Goal: Task Accomplishment & Management: Use online tool/utility

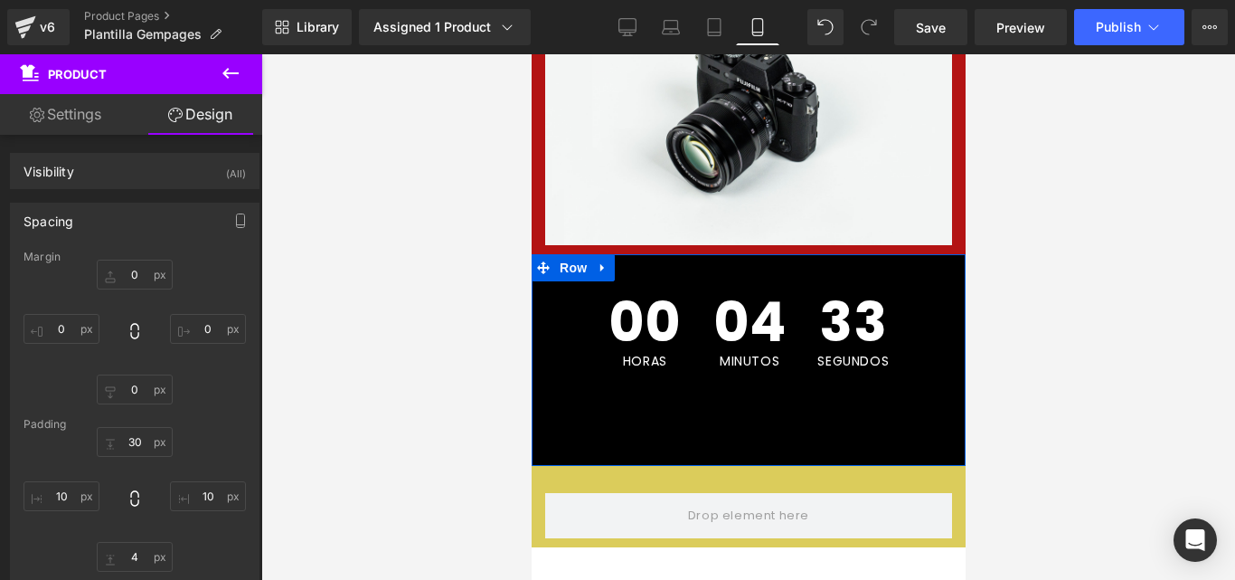
scroll to position [452, 0]
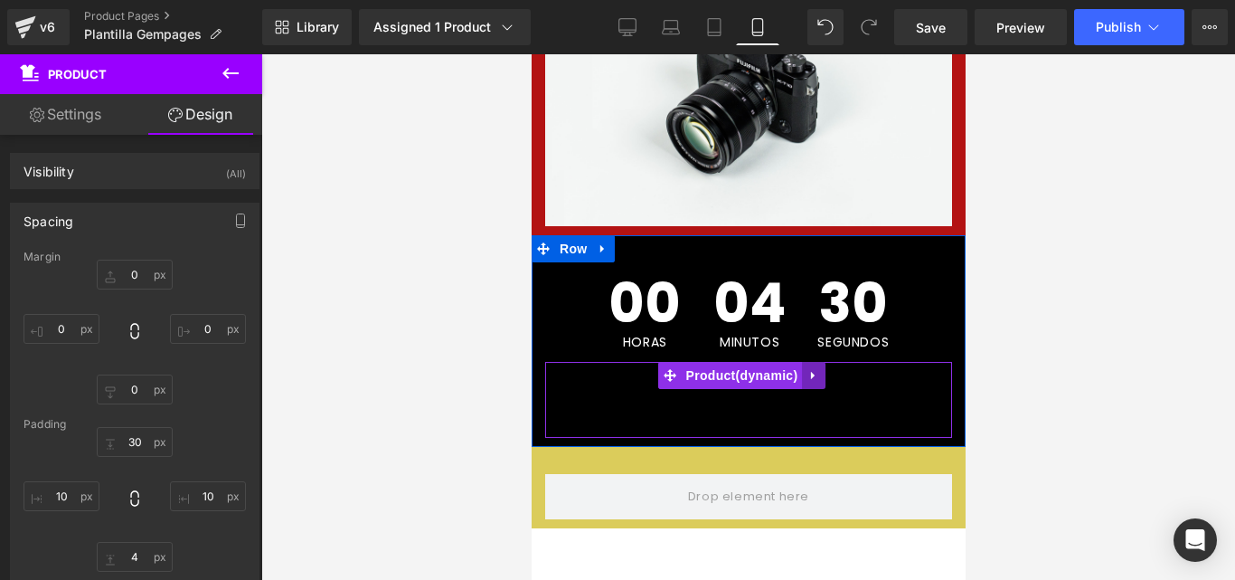
click at [807, 369] on icon at bounding box center [813, 376] width 13 height 14
click at [816, 362] on link at bounding box center [825, 375] width 24 height 27
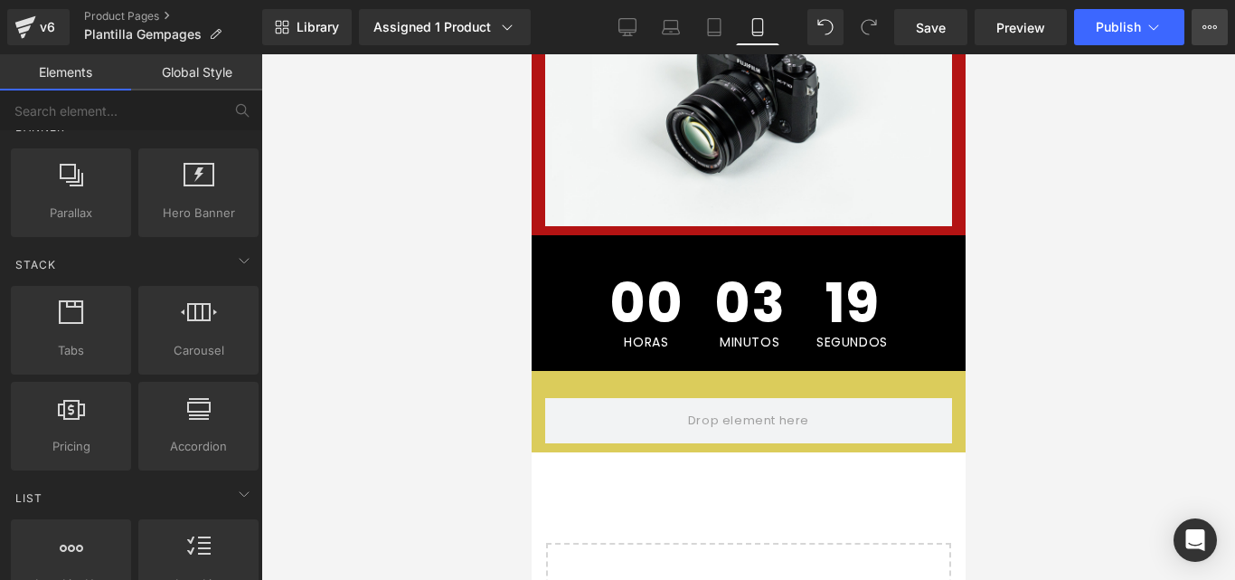
click at [1210, 28] on icon at bounding box center [1210, 27] width 14 height 14
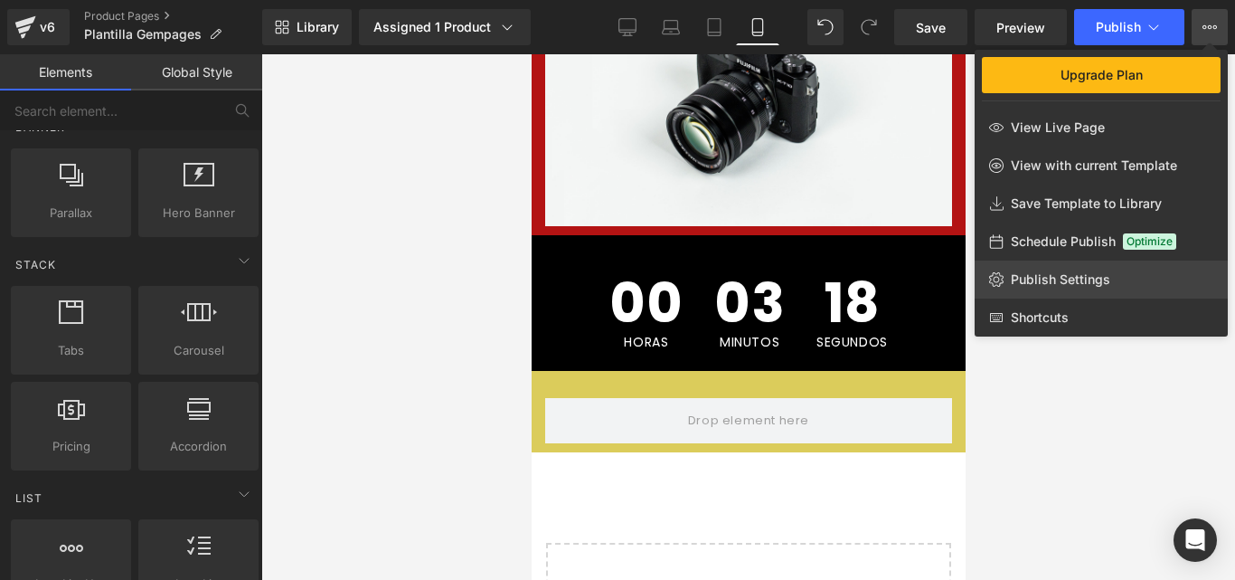
click at [1048, 283] on span "Publish Settings" at bounding box center [1060, 279] width 99 height 16
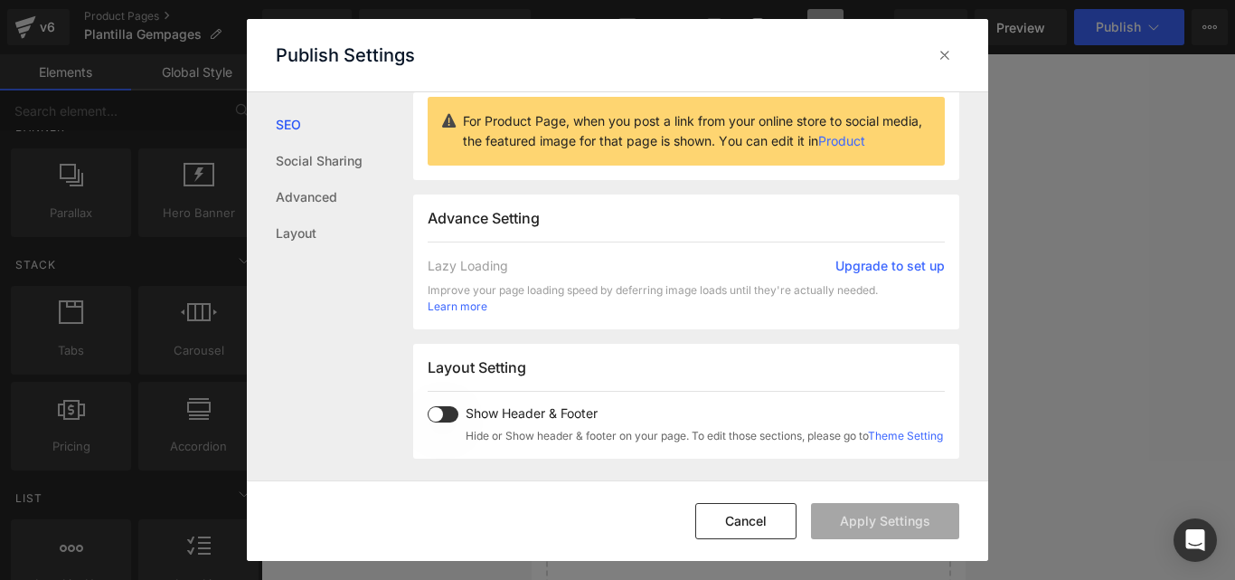
scroll to position [272, 0]
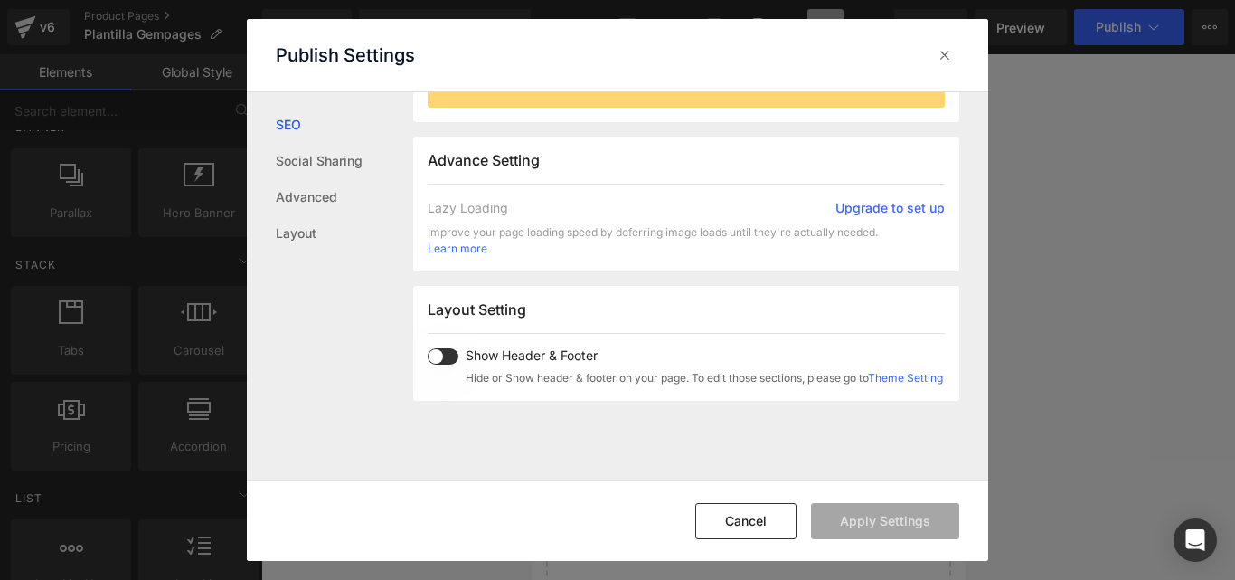
click at [491, 310] on span "Layout Setting" at bounding box center [477, 309] width 99 height 18
drag, startPoint x: 491, startPoint y: 310, endPoint x: 941, endPoint y: 54, distance: 517.2
click at [941, 54] on icon at bounding box center [945, 55] width 18 height 18
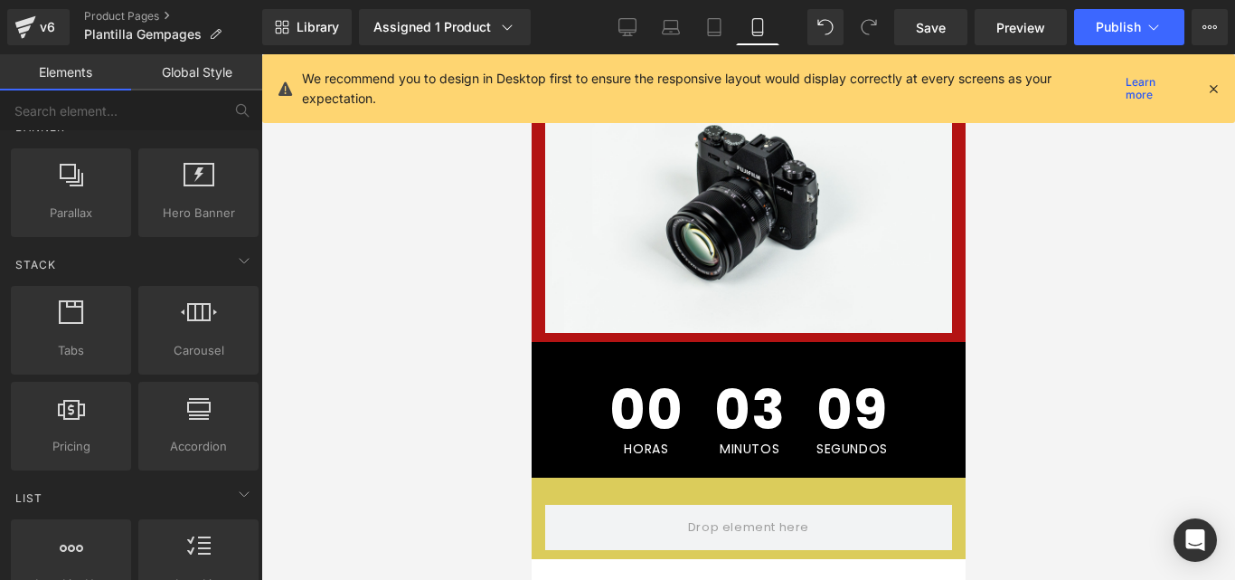
scroll to position [362, 0]
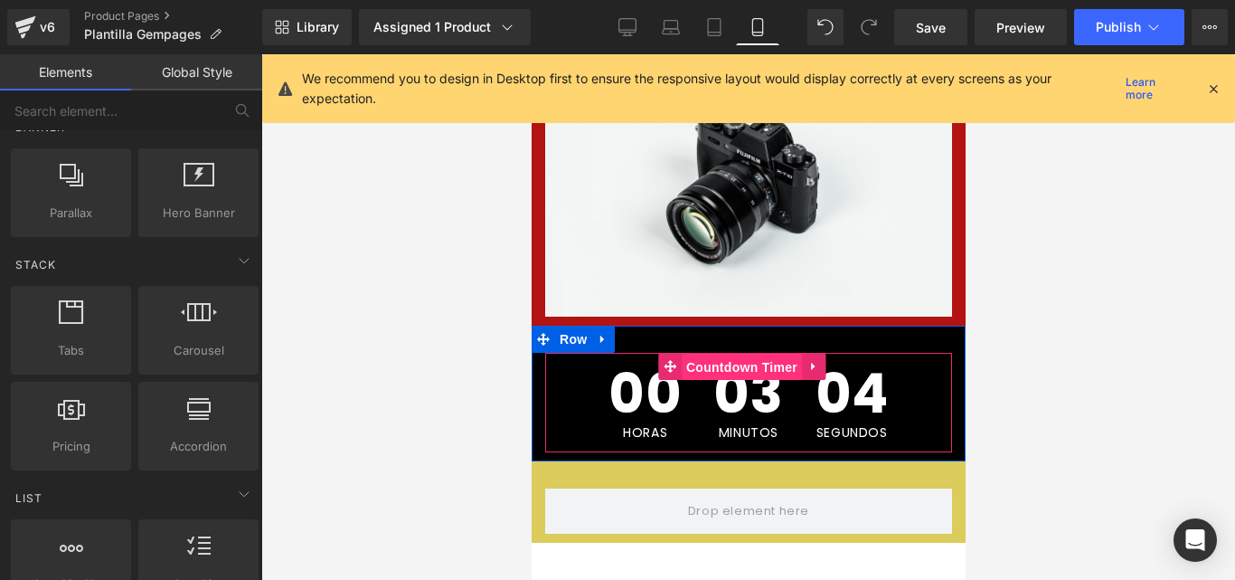
drag, startPoint x: 733, startPoint y: 347, endPoint x: 944, endPoint y: 430, distance: 227.4
click at [733, 354] on span "Countdown Timer" at bounding box center [741, 367] width 120 height 27
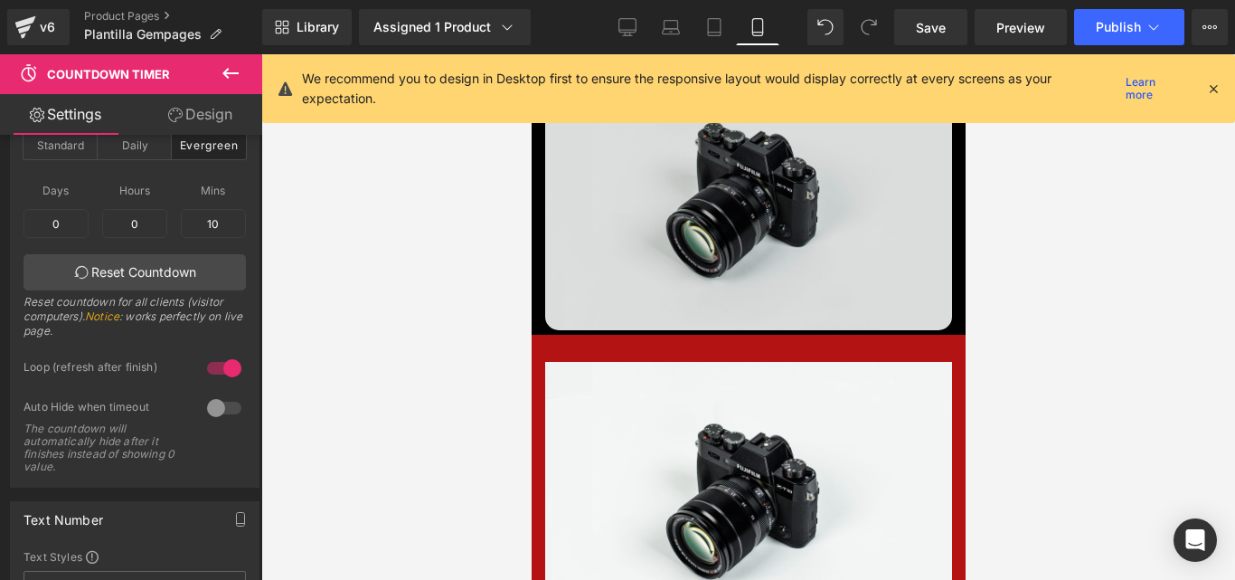
scroll to position [0, 0]
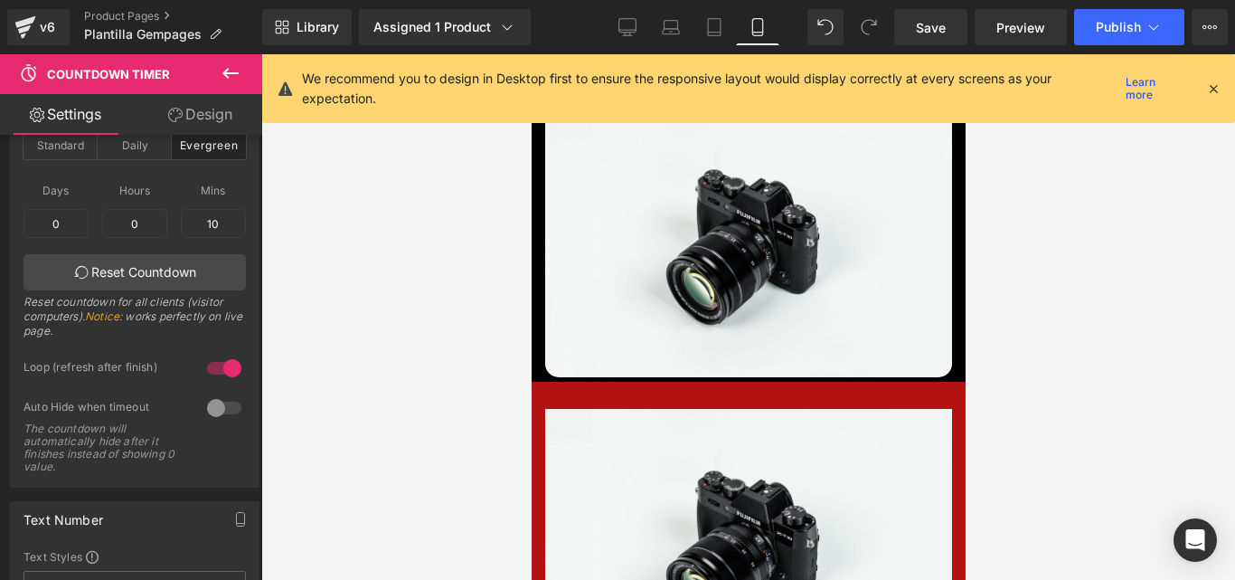
click at [1214, 91] on icon at bounding box center [1214, 88] width 16 height 16
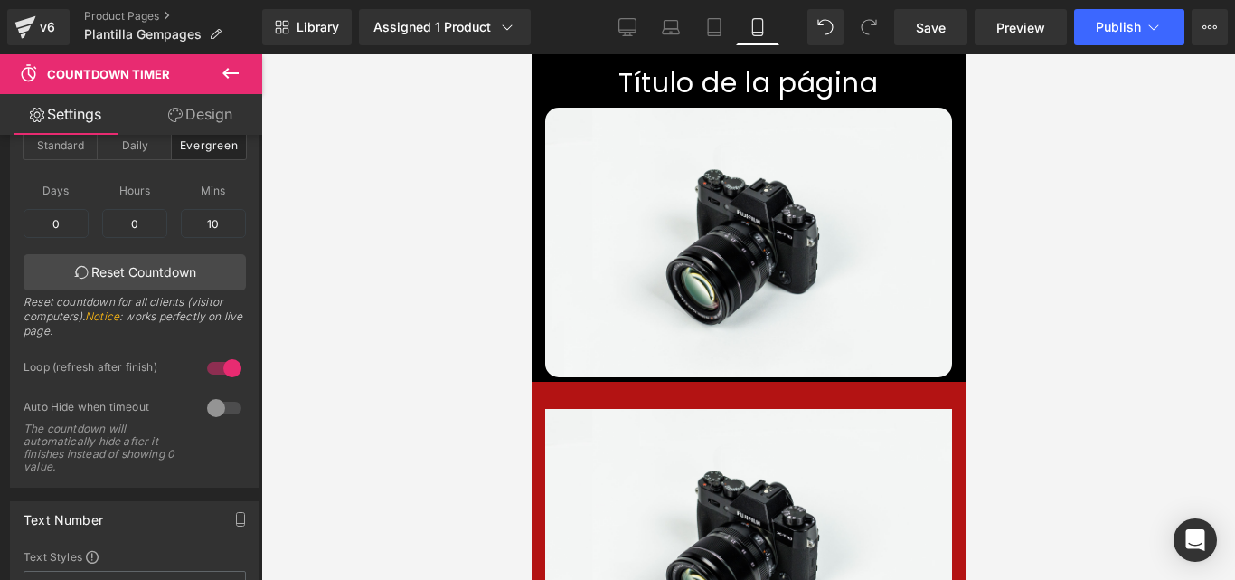
drag, startPoint x: 237, startPoint y: 69, endPoint x: 230, endPoint y: 78, distance: 11.6
click at [237, 68] on icon at bounding box center [231, 73] width 22 height 22
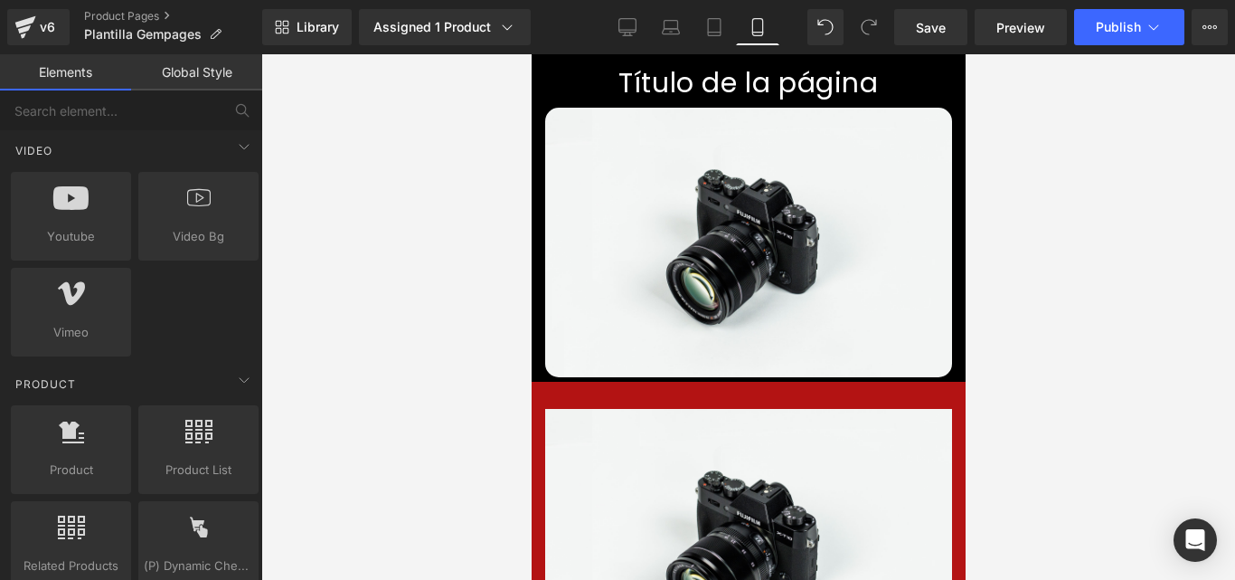
scroll to position [1357, 0]
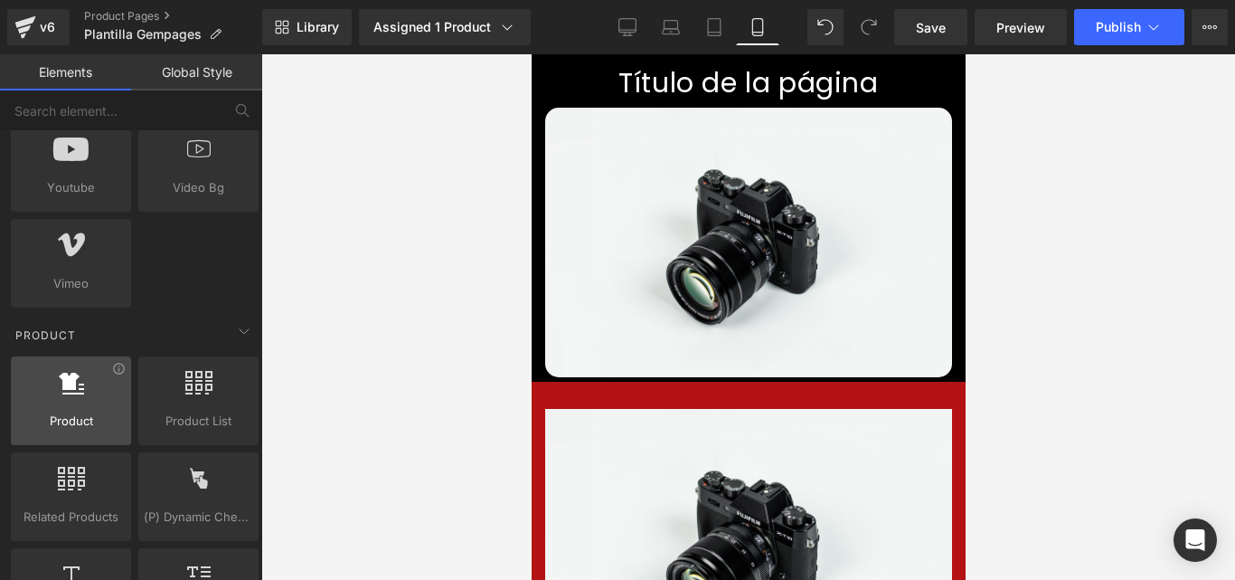
click at [63, 385] on icon at bounding box center [71, 383] width 25 height 24
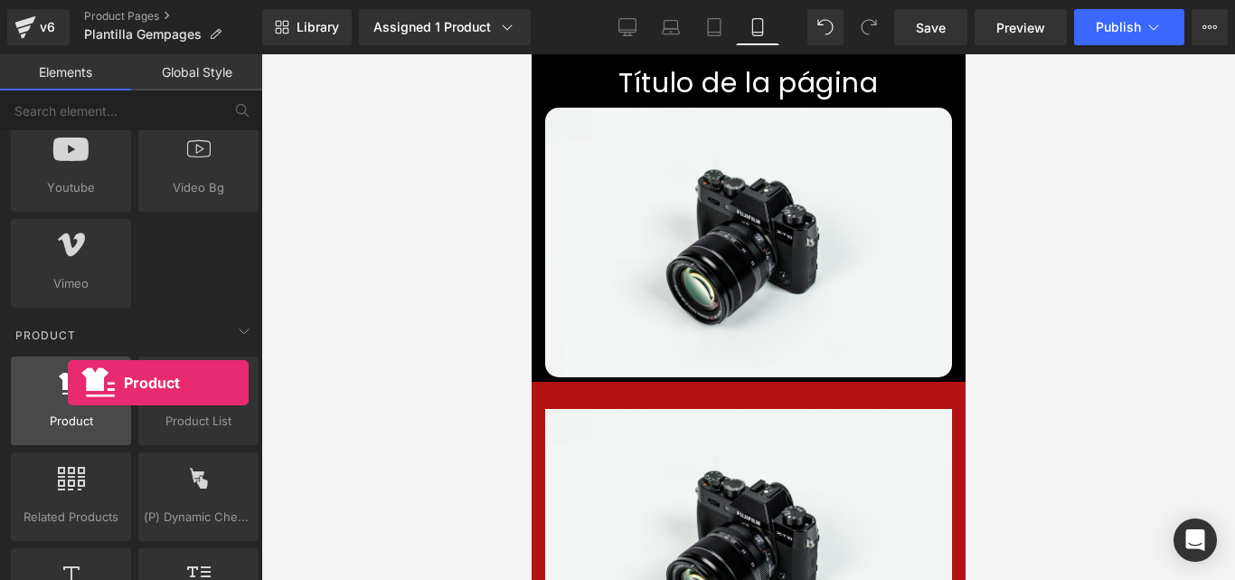
click at [68, 383] on icon at bounding box center [71, 383] width 25 height 24
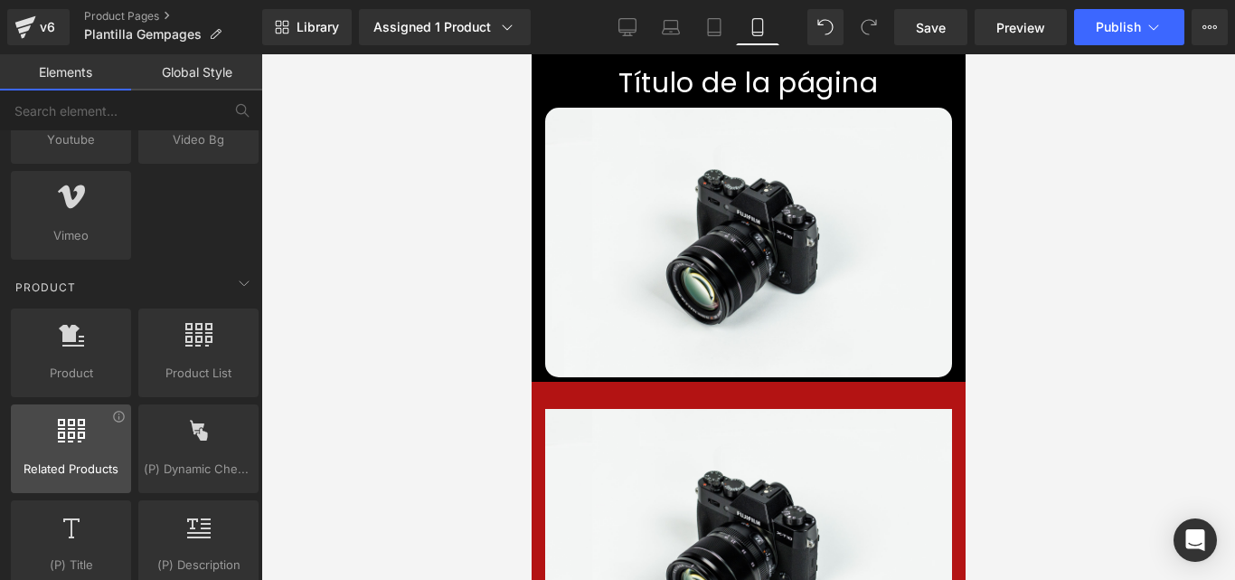
scroll to position [1537, 0]
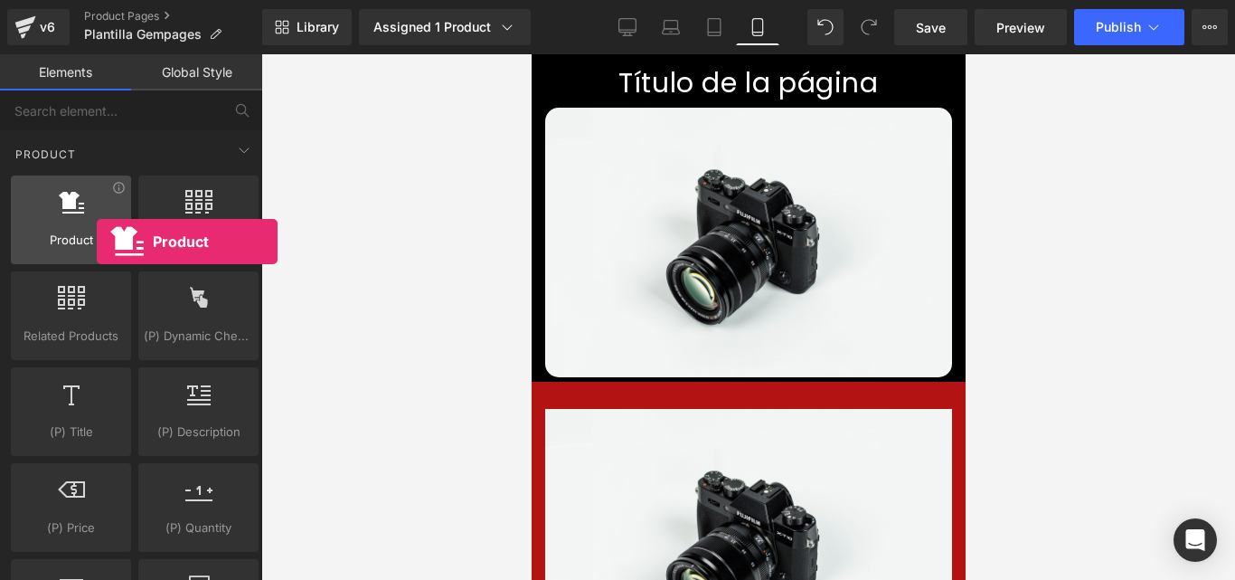
click at [97, 241] on span "Product" at bounding box center [70, 240] width 109 height 19
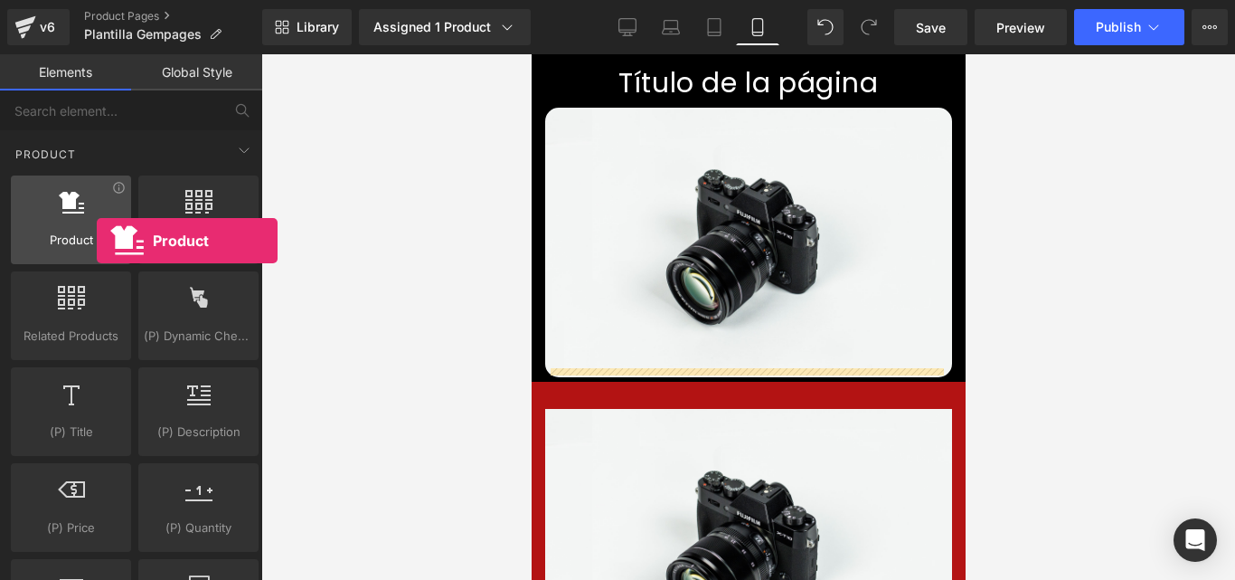
click at [97, 241] on span "Product" at bounding box center [70, 240] width 109 height 19
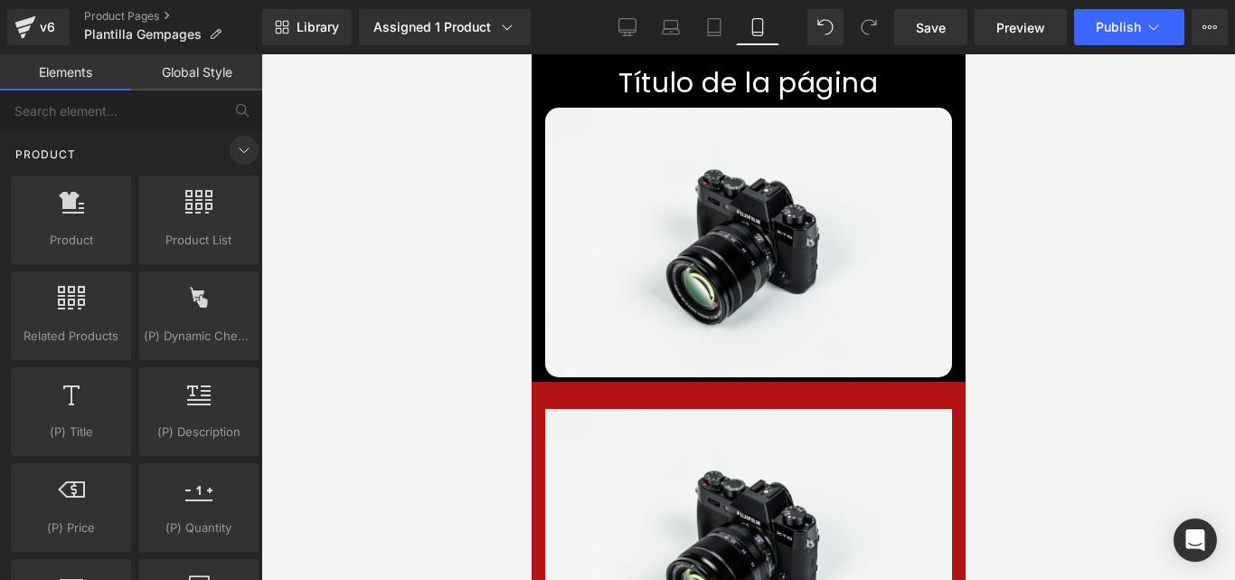
click at [243, 155] on icon at bounding box center [244, 150] width 22 height 22
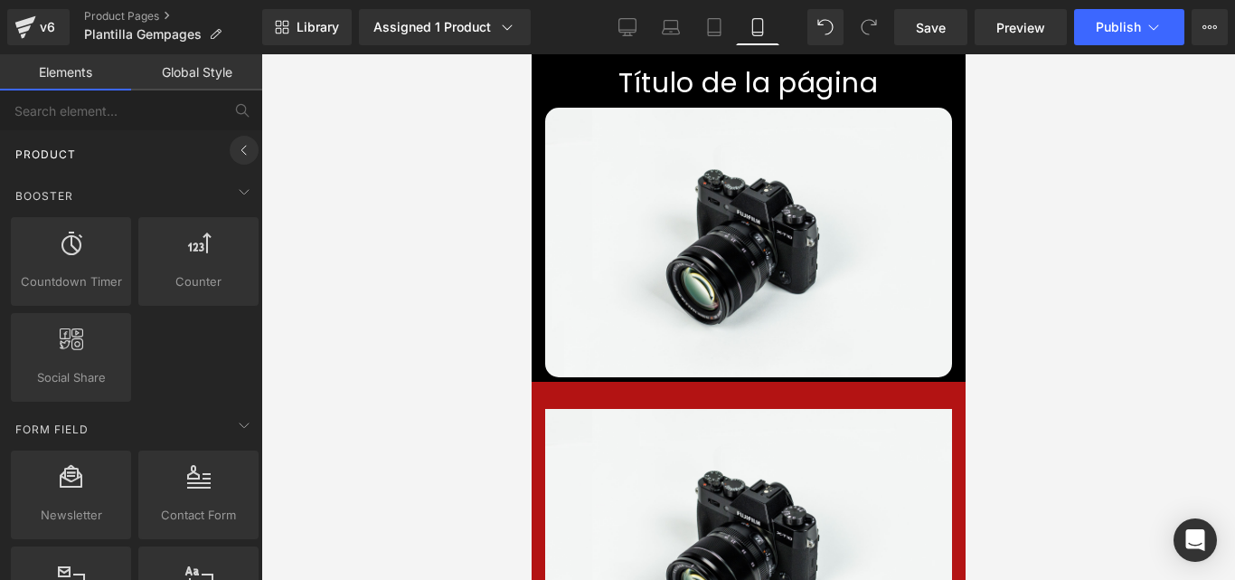
click at [243, 155] on icon at bounding box center [244, 150] width 22 height 22
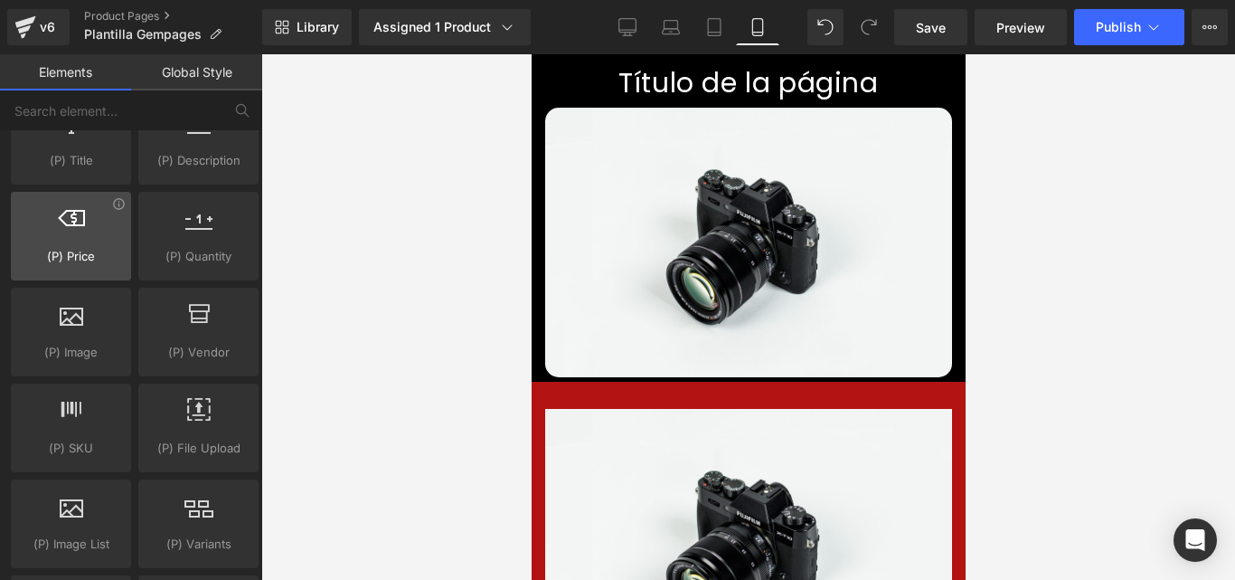
scroll to position [1899, 0]
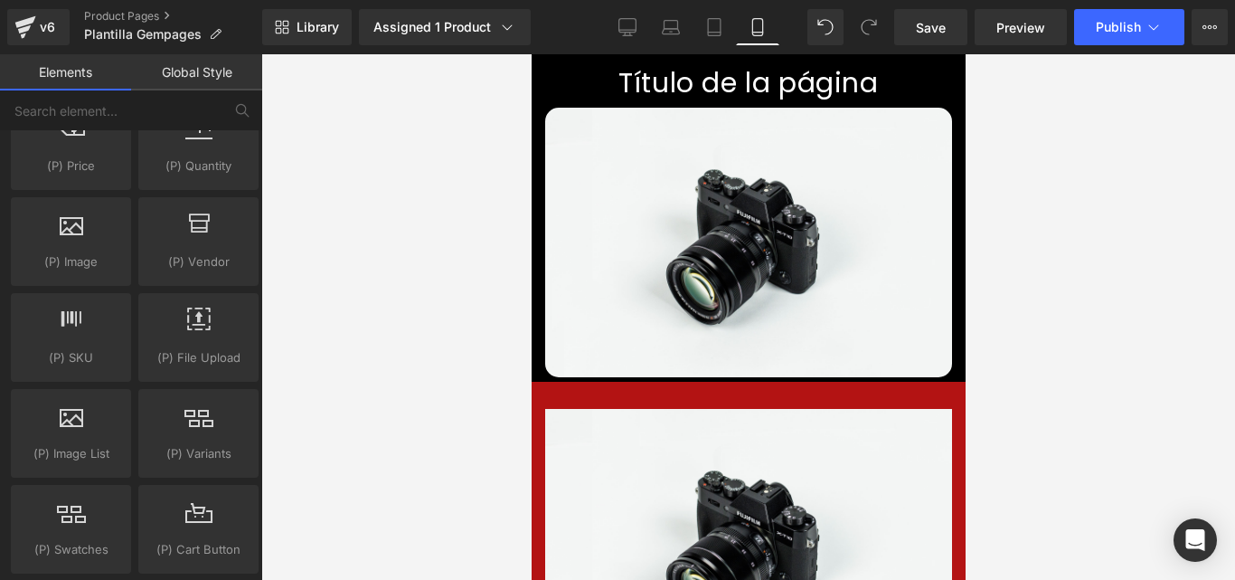
click at [194, 68] on link "Global Style" at bounding box center [196, 72] width 131 height 36
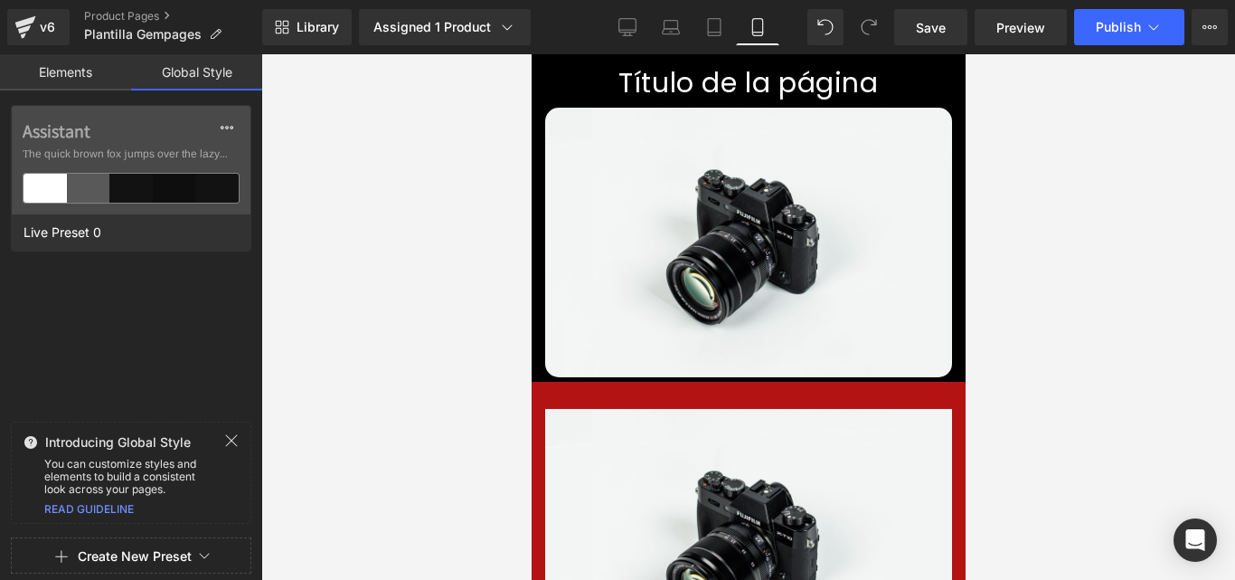
click at [80, 75] on link "Elements" at bounding box center [65, 72] width 131 height 36
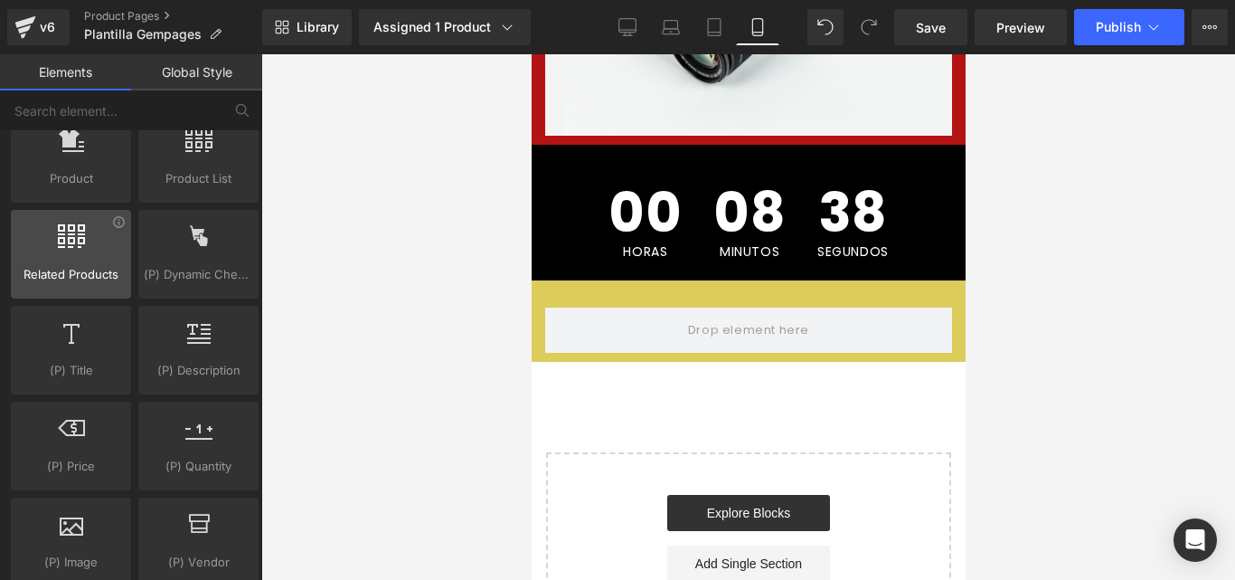
scroll to position [1550, 0]
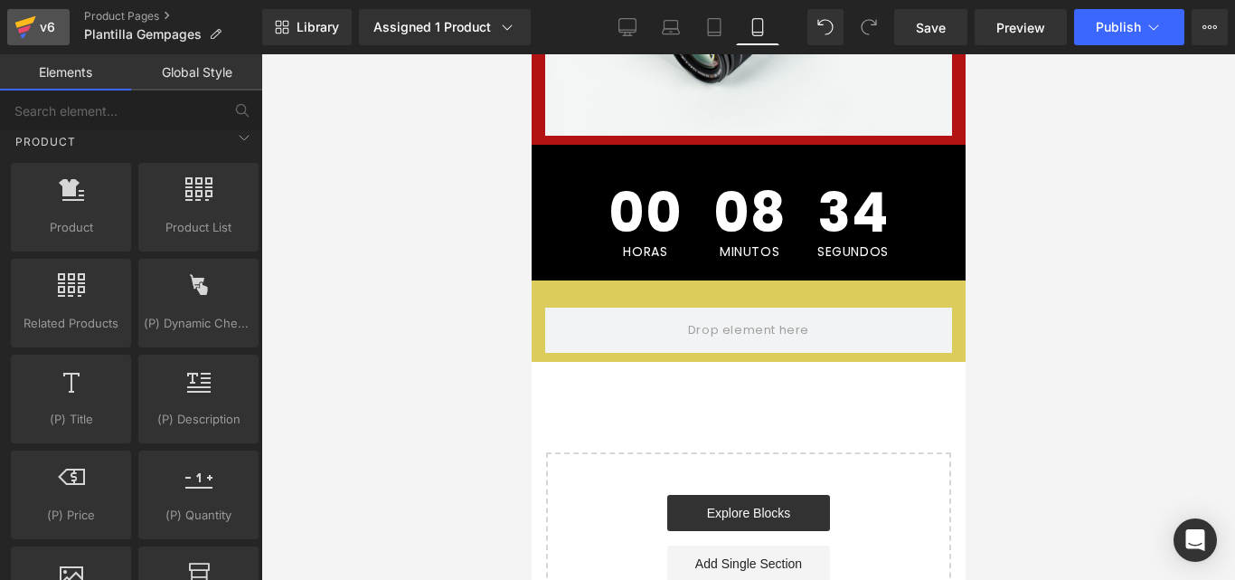
click at [38, 28] on div "v6" at bounding box center [47, 27] width 23 height 24
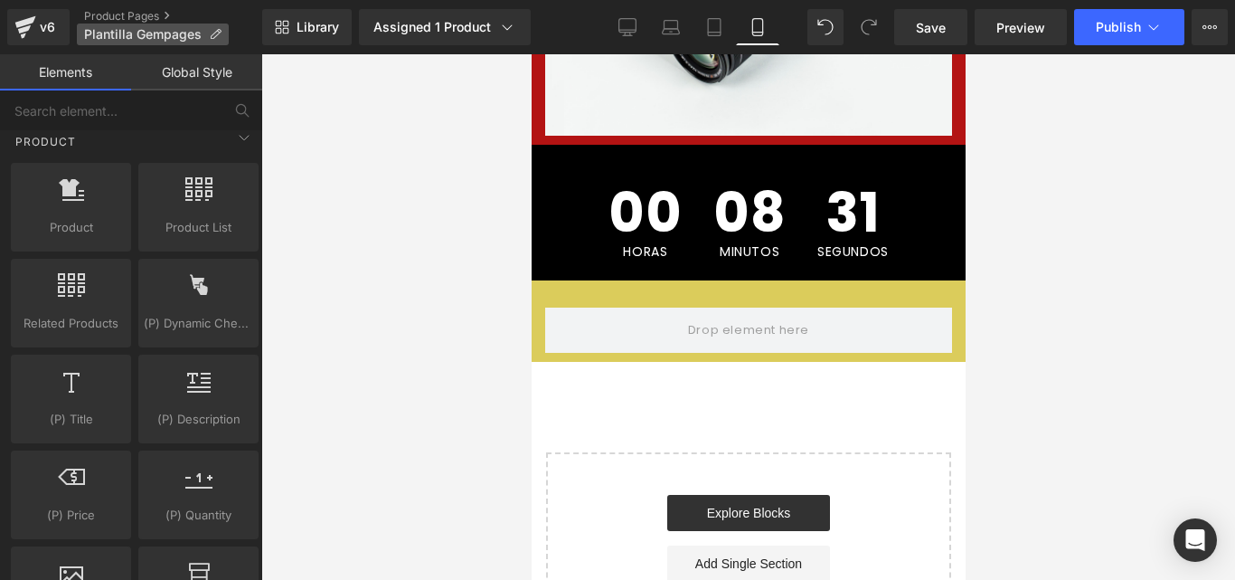
click at [153, 24] on p "Plantilla Gempages" at bounding box center [153, 35] width 152 height 22
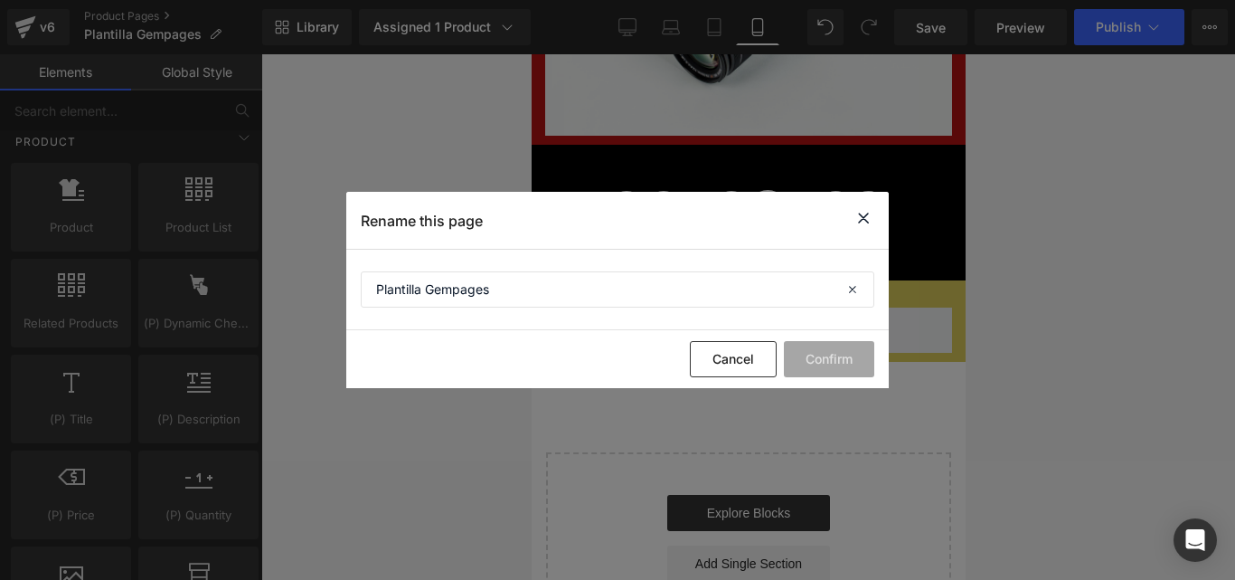
click at [549, 315] on section "Plantilla Gempages" at bounding box center [617, 290] width 543 height 80
click at [549, 302] on input "Plantilla Gempages" at bounding box center [618, 289] width 514 height 36
click at [867, 213] on icon at bounding box center [864, 218] width 22 height 23
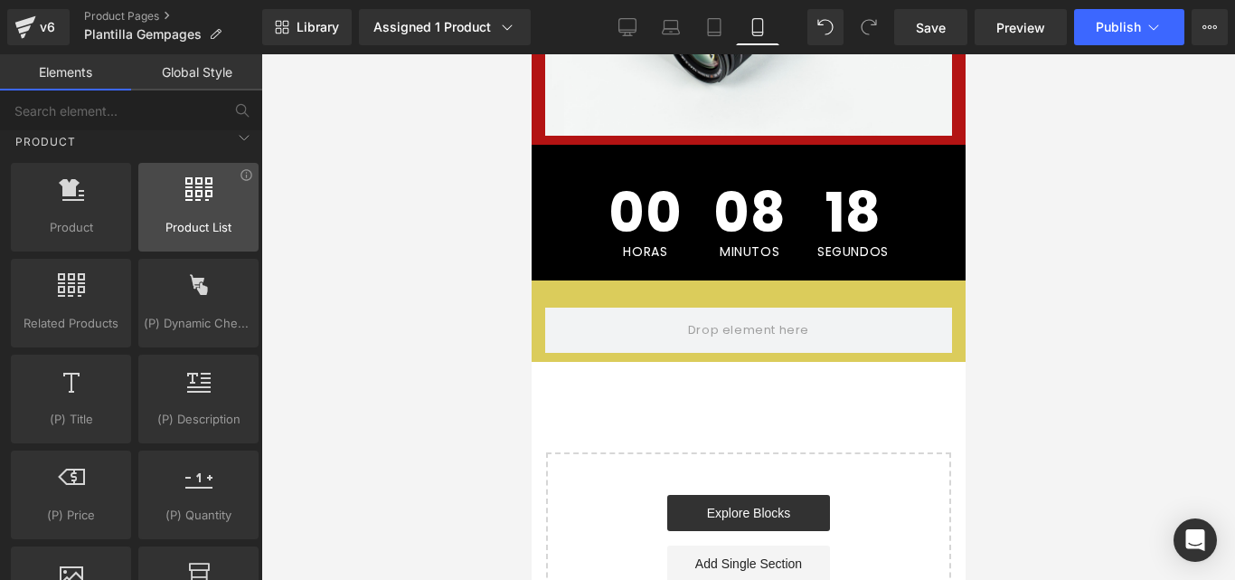
click at [166, 207] on div at bounding box center [198, 197] width 109 height 41
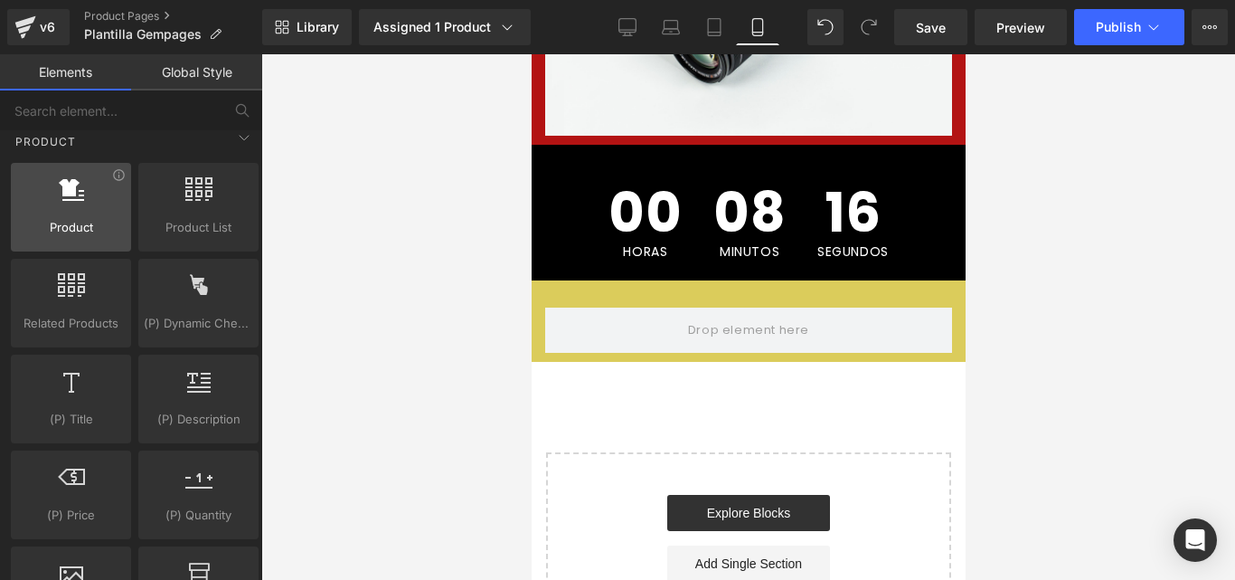
click at [90, 203] on div at bounding box center [70, 197] width 109 height 41
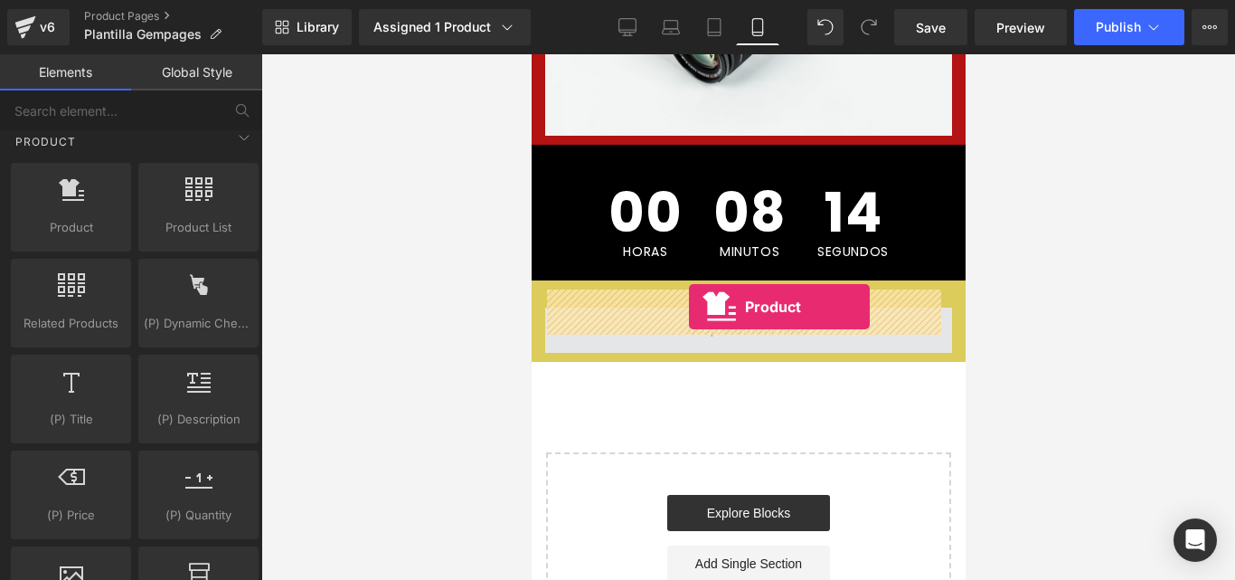
drag, startPoint x: 620, startPoint y: 258, endPoint x: 688, endPoint y: 307, distance: 83.6
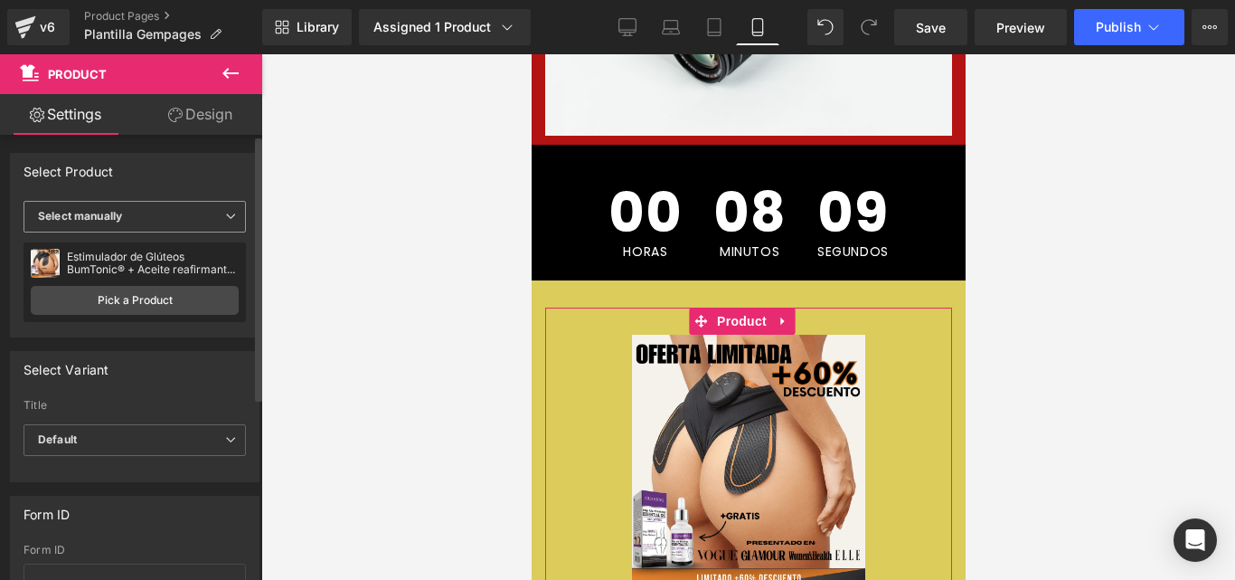
click at [197, 209] on span "Select manually" at bounding box center [135, 217] width 222 height 32
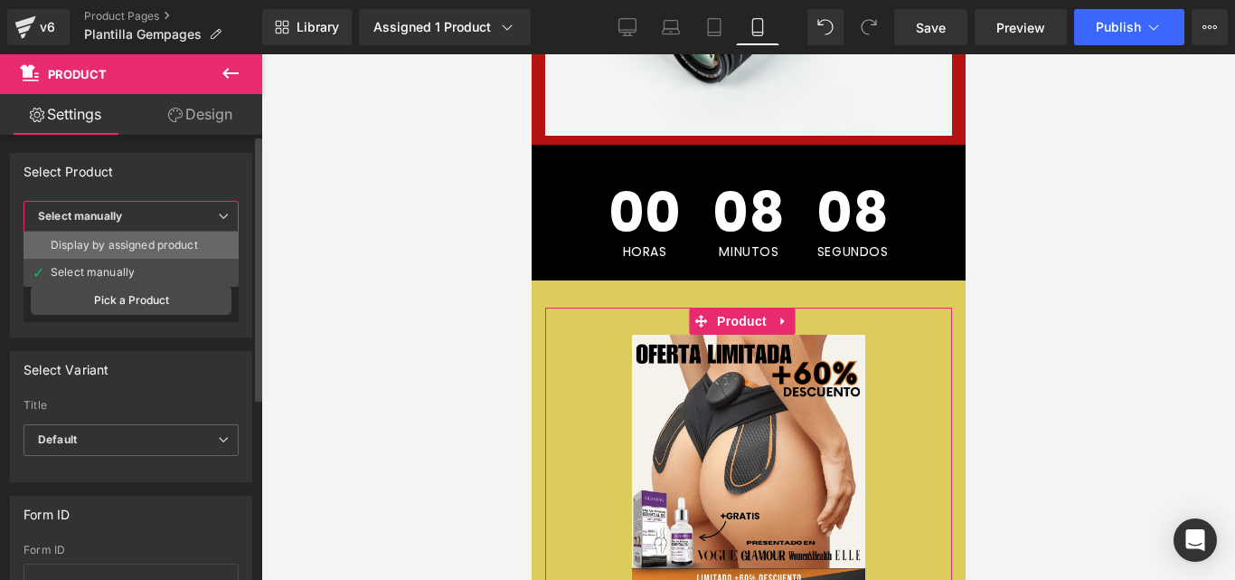
click at [59, 241] on div "Display by assigned product" at bounding box center [124, 245] width 147 height 13
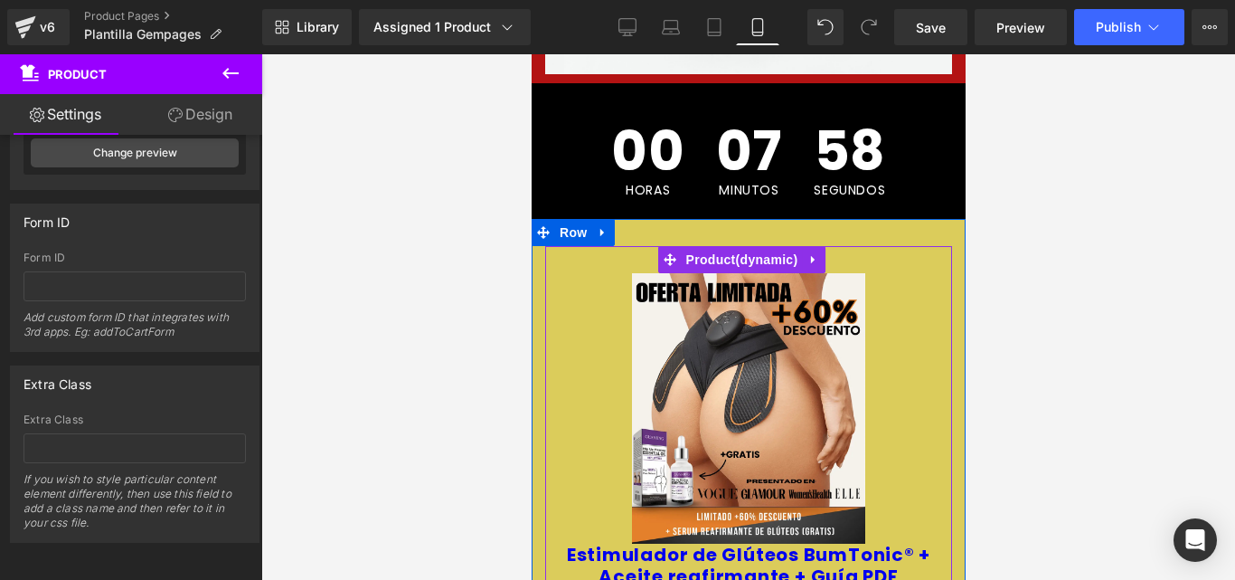
scroll to position [695, 0]
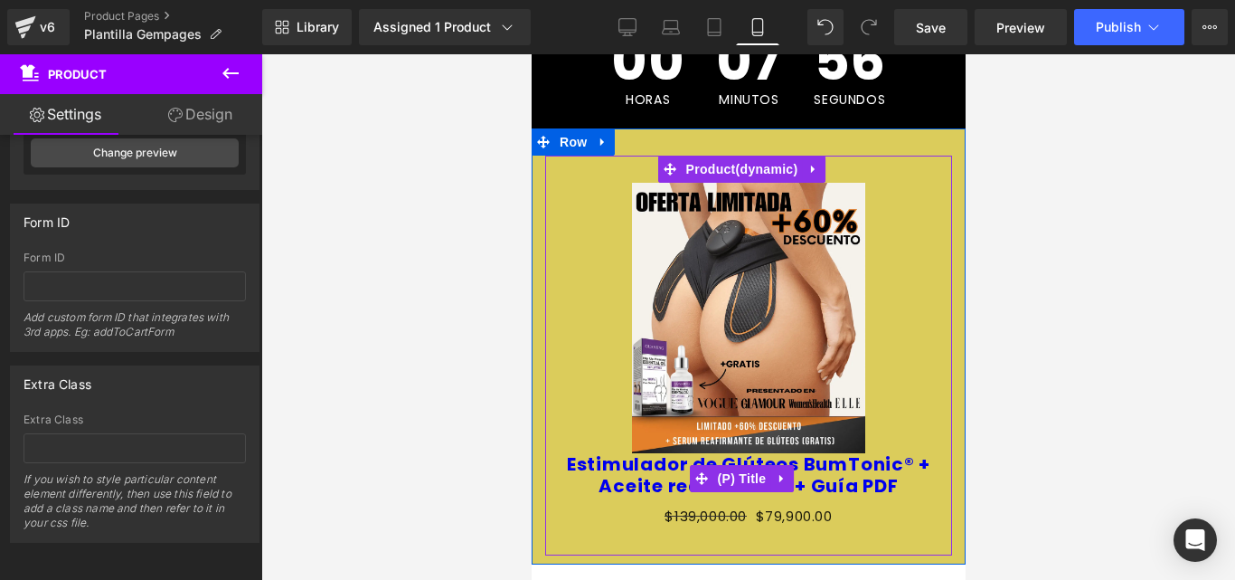
click at [782, 471] on icon at bounding box center [781, 478] width 13 height 14
click at [787, 471] on icon at bounding box center [793, 478] width 13 height 14
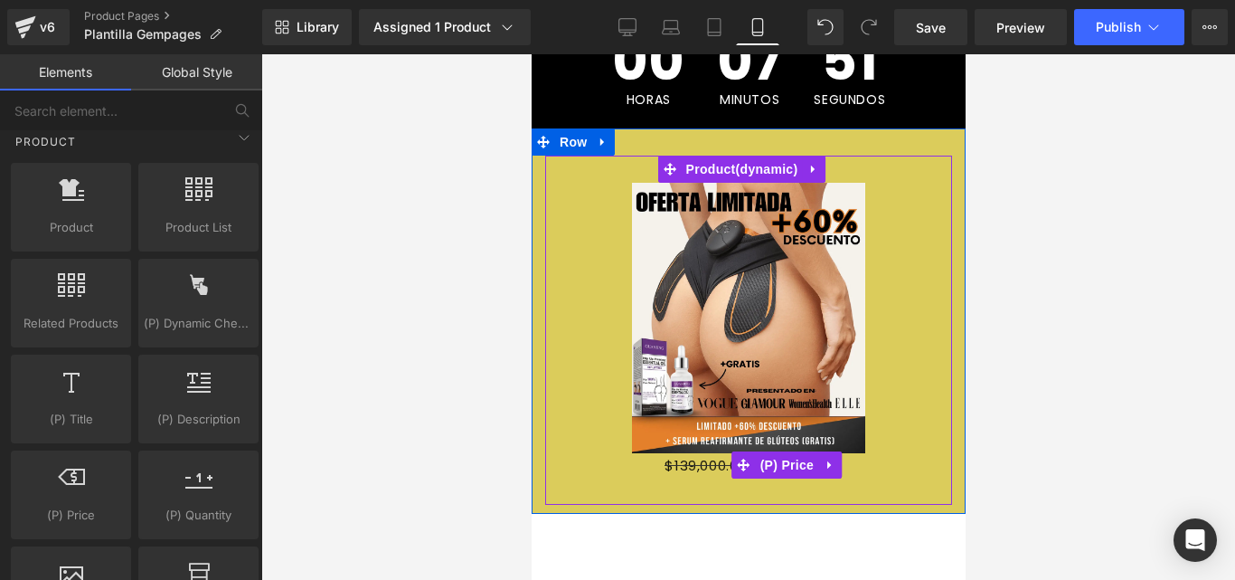
drag, startPoint x: 829, startPoint y: 437, endPoint x: 815, endPoint y: 437, distance: 14.5
click at [828, 461] on icon at bounding box center [829, 465] width 4 height 8
click at [840, 459] on icon at bounding box center [841, 465] width 13 height 13
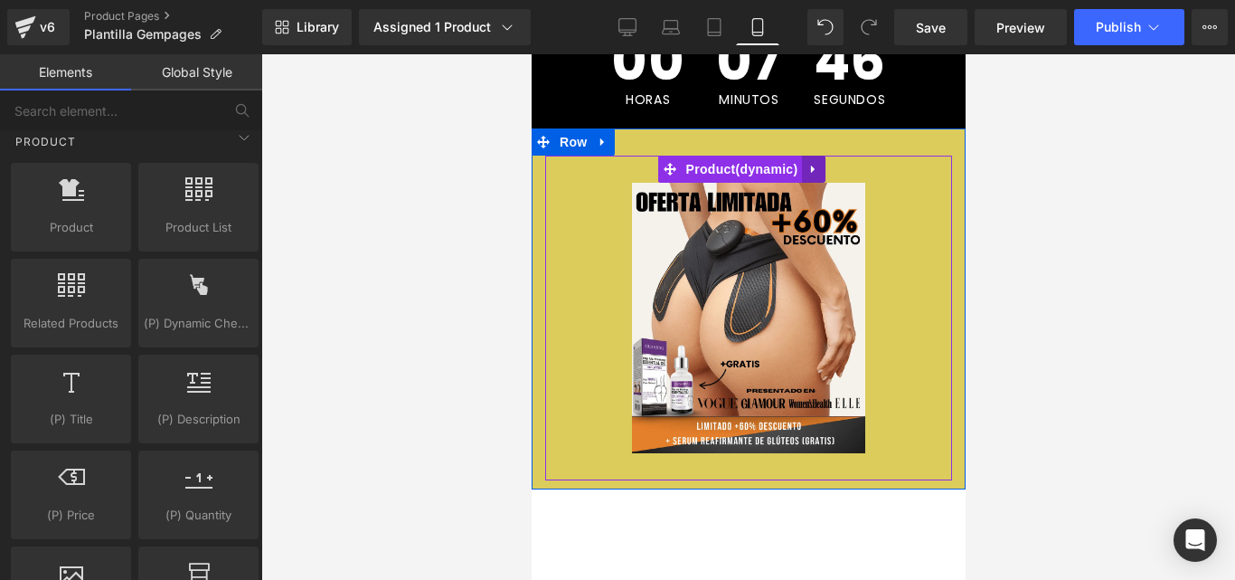
click at [818, 163] on icon at bounding box center [813, 170] width 13 height 14
click at [820, 163] on icon at bounding box center [824, 170] width 13 height 14
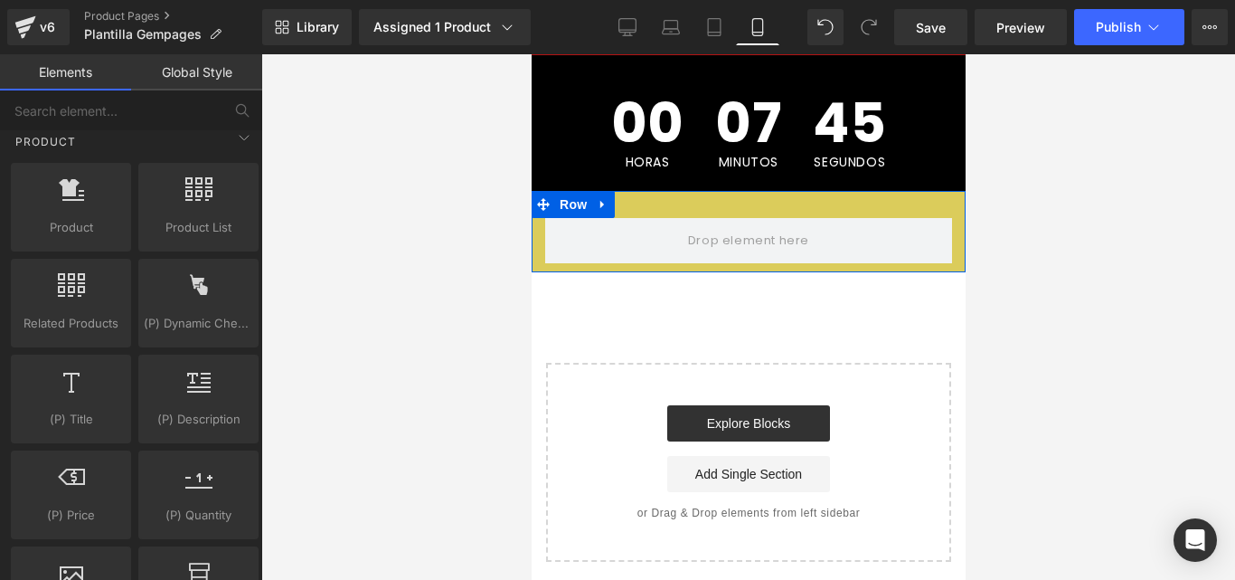
scroll to position [614, 0]
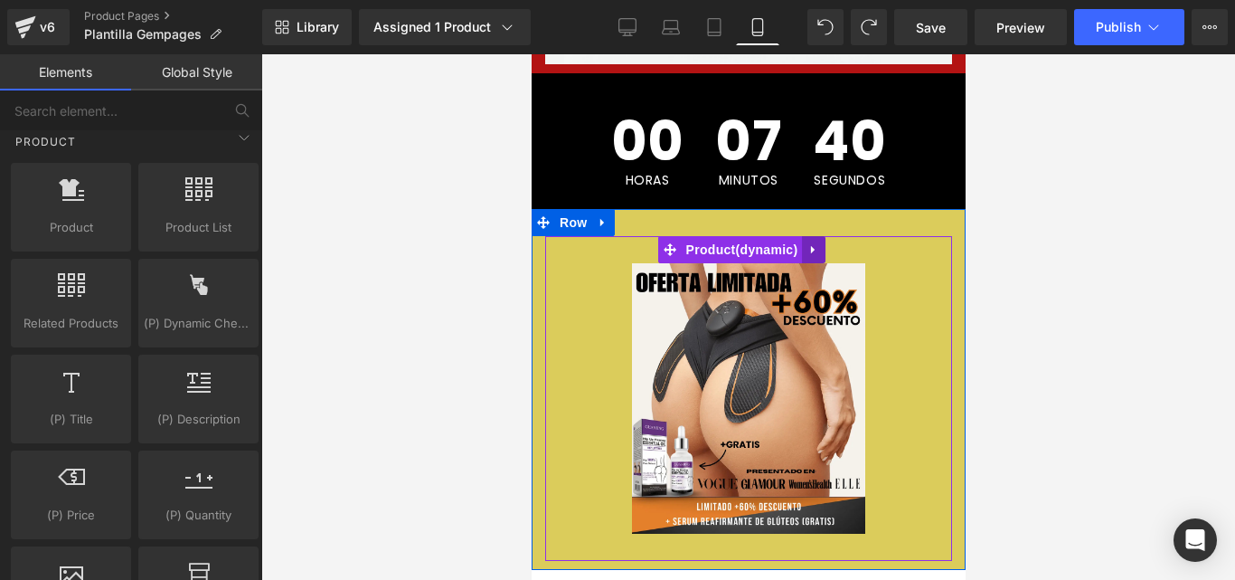
click at [820, 236] on link at bounding box center [813, 249] width 24 height 27
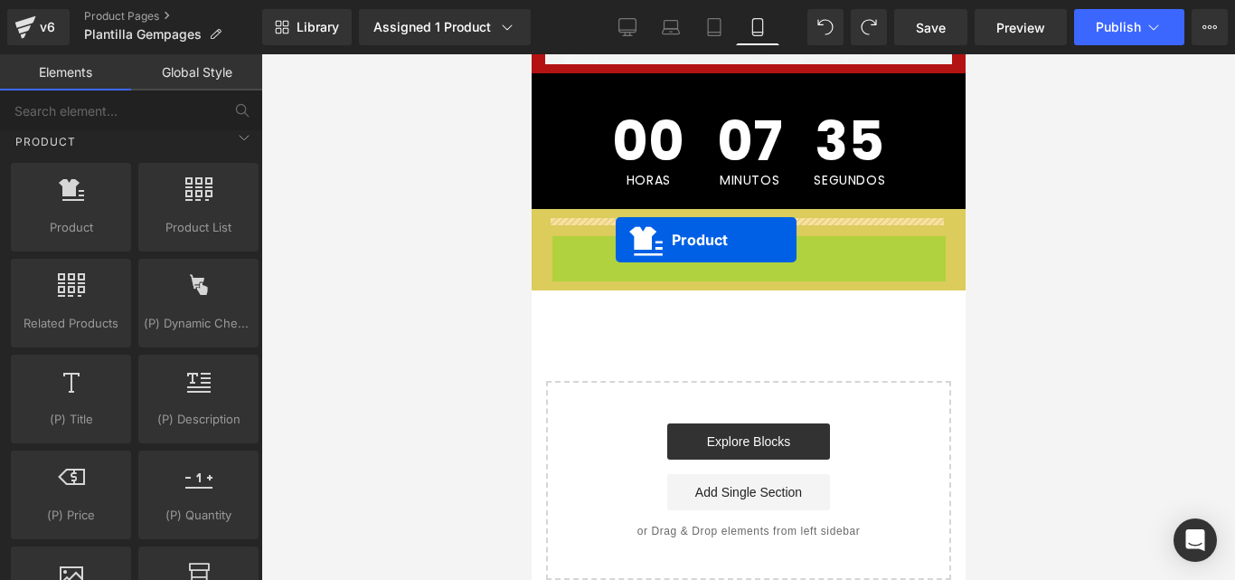
drag, startPoint x: 626, startPoint y: 226, endPoint x: 615, endPoint y: 240, distance: 17.4
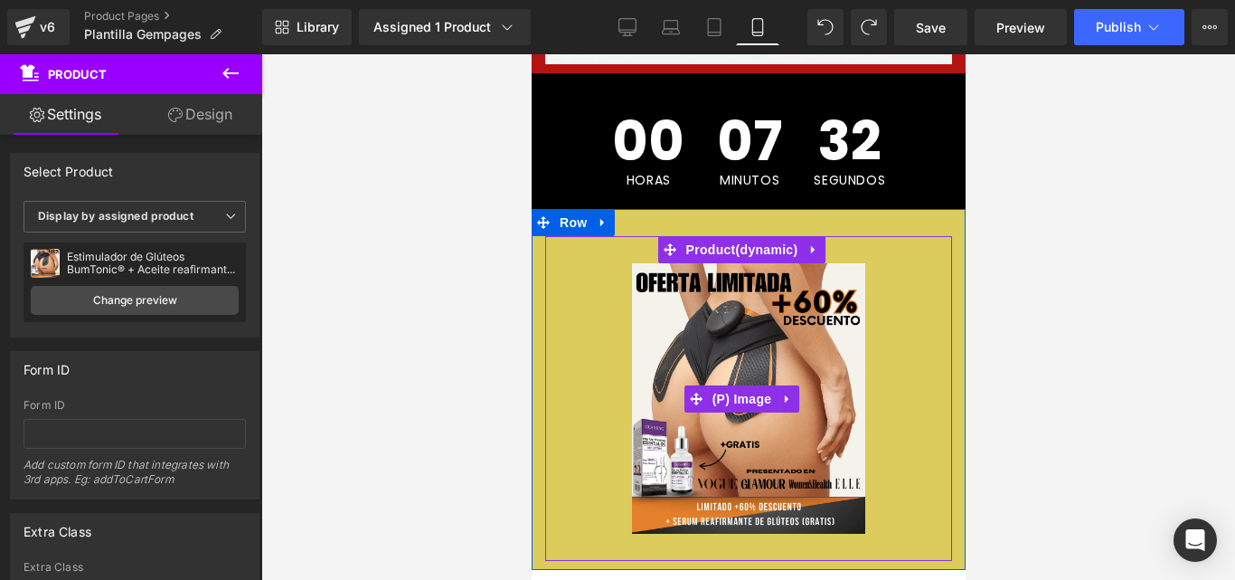
click at [814, 325] on img at bounding box center [747, 398] width 233 height 270
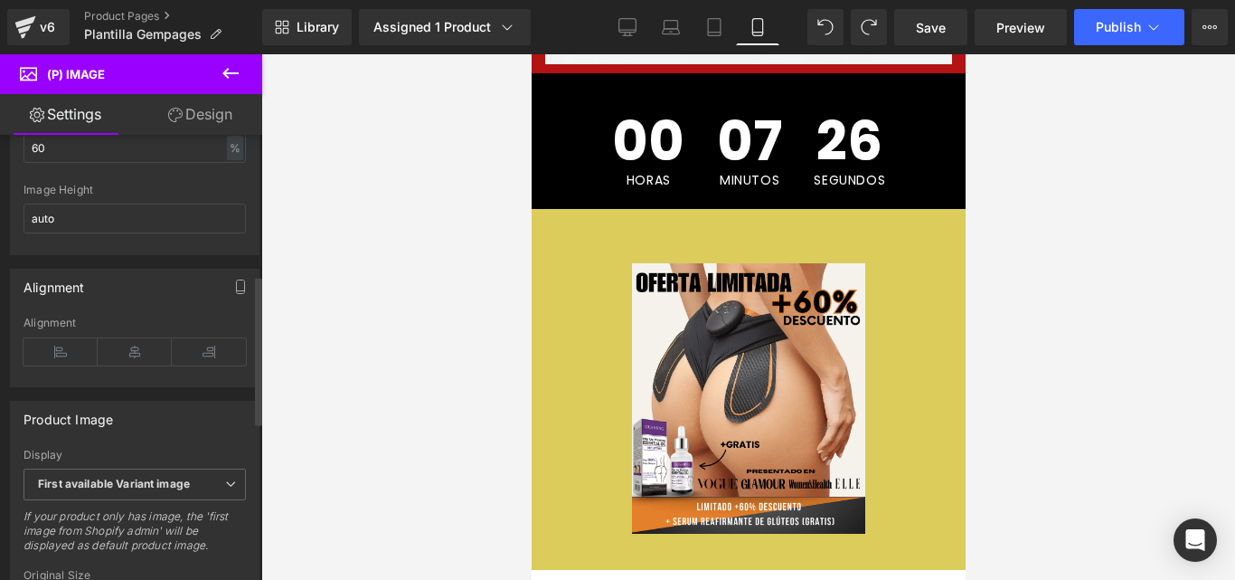
scroll to position [362, 0]
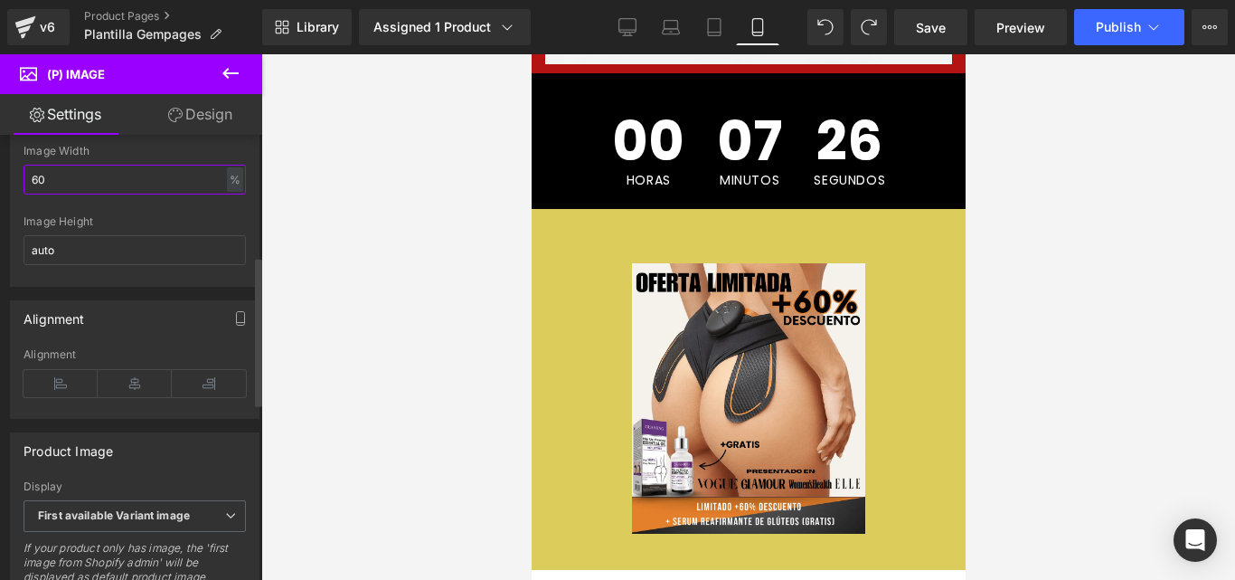
click at [99, 194] on input "60" at bounding box center [135, 180] width 222 height 30
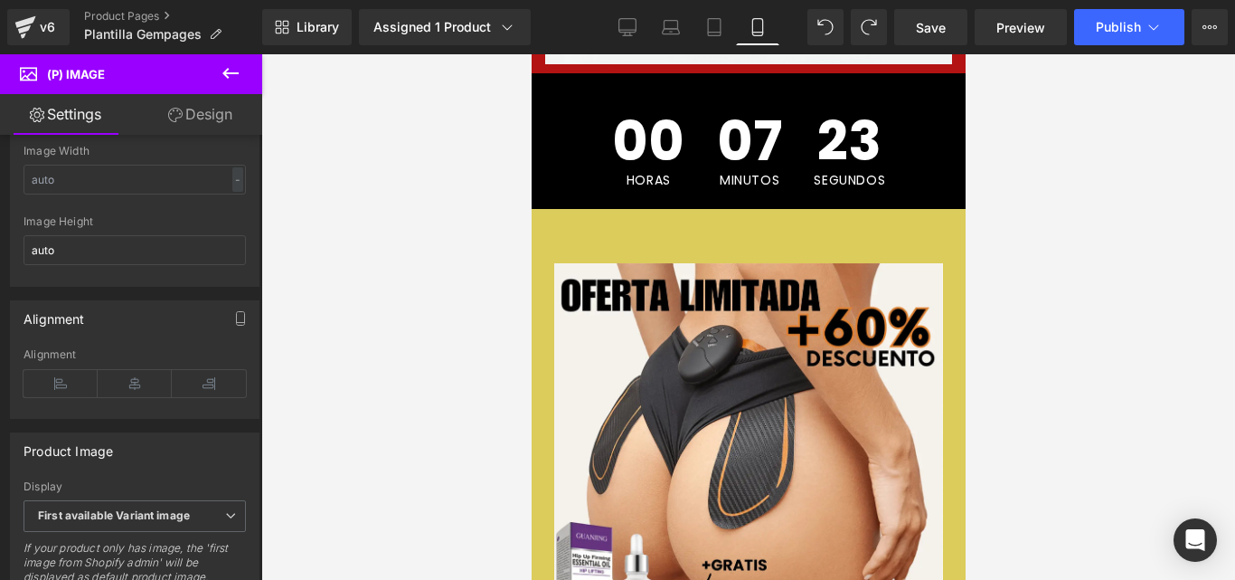
click at [392, 305] on div at bounding box center [748, 316] width 974 height 525
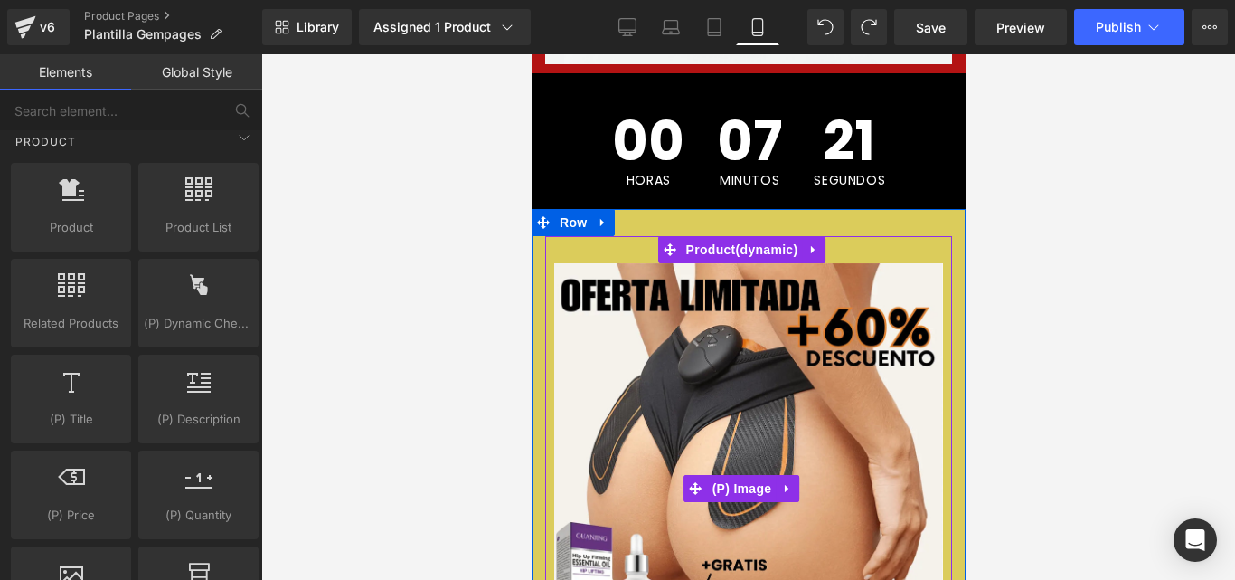
click at [914, 333] on img at bounding box center [747, 488] width 389 height 450
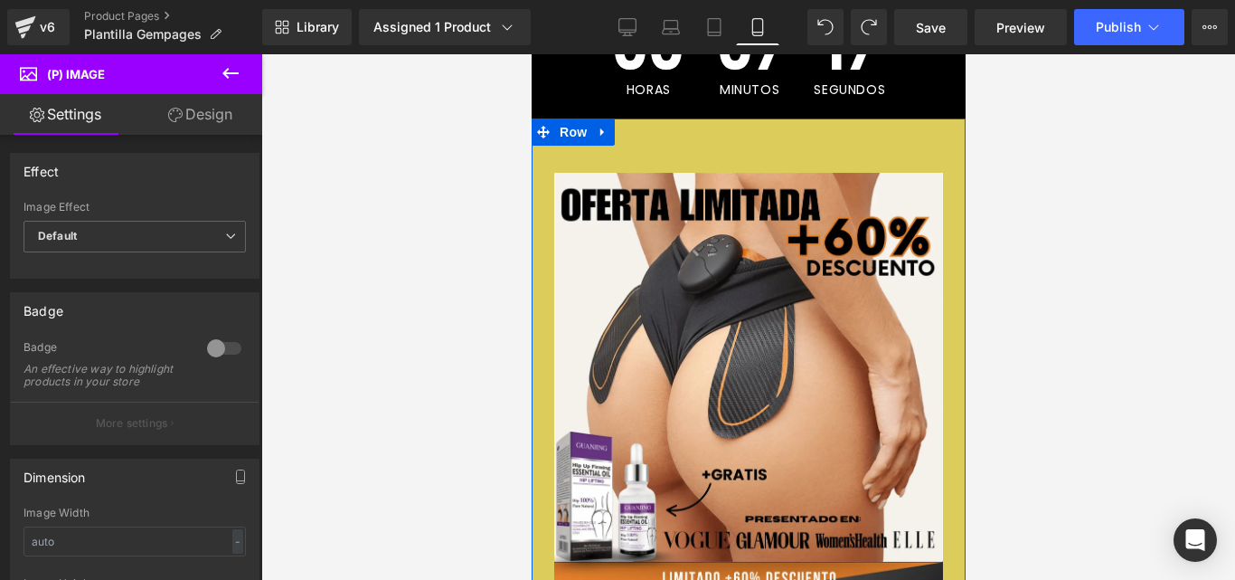
scroll to position [795, 0]
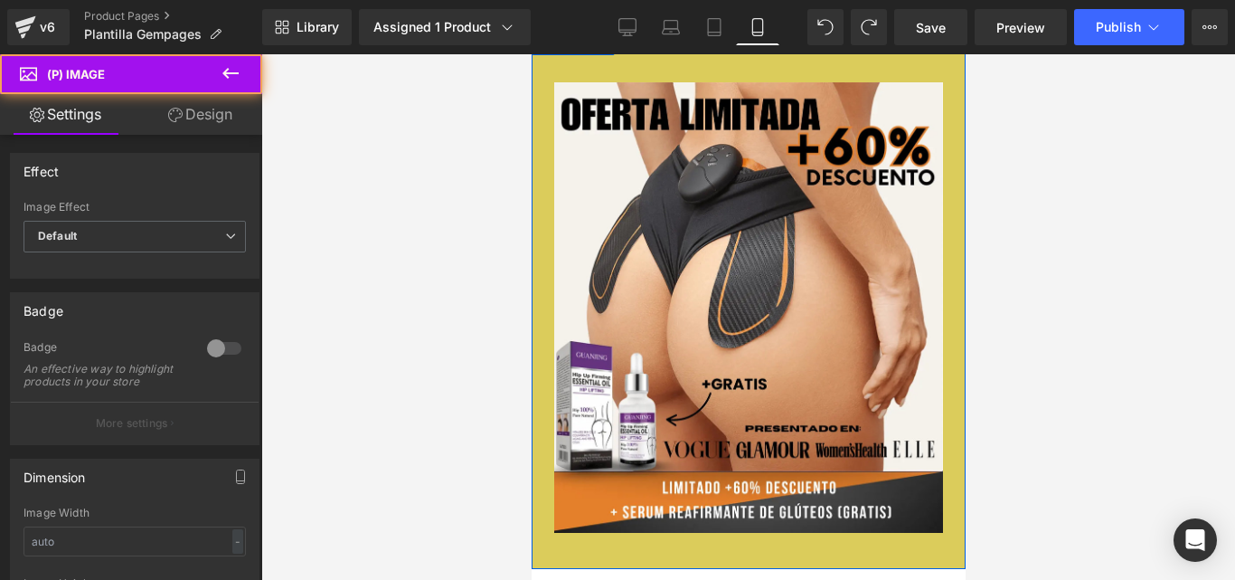
click at [566, 243] on img at bounding box center [747, 307] width 389 height 450
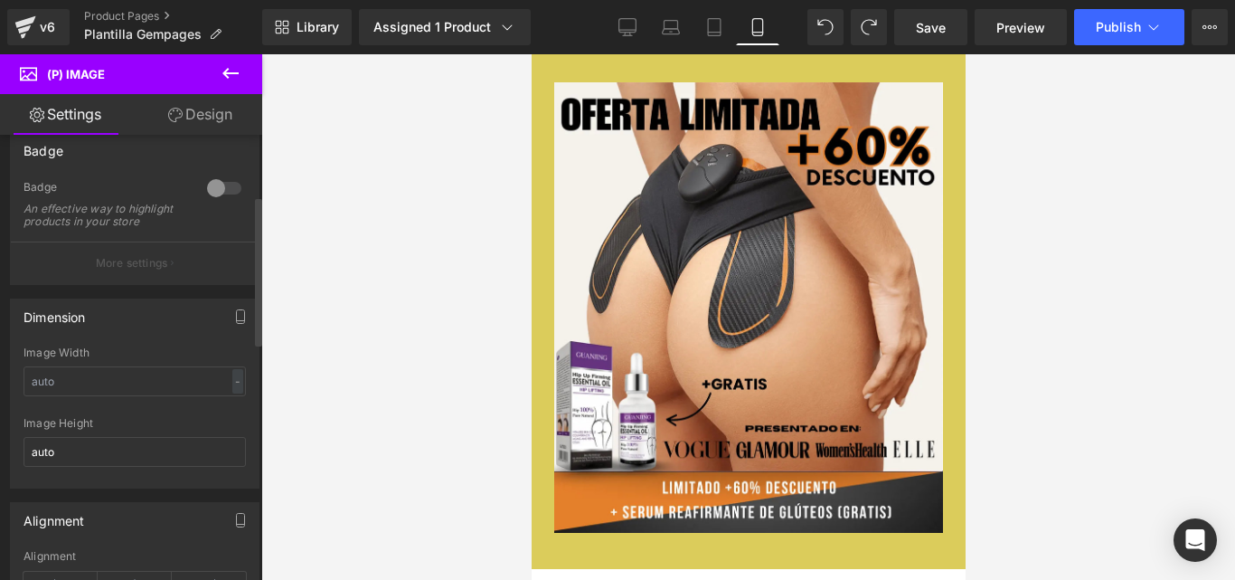
scroll to position [181, 0]
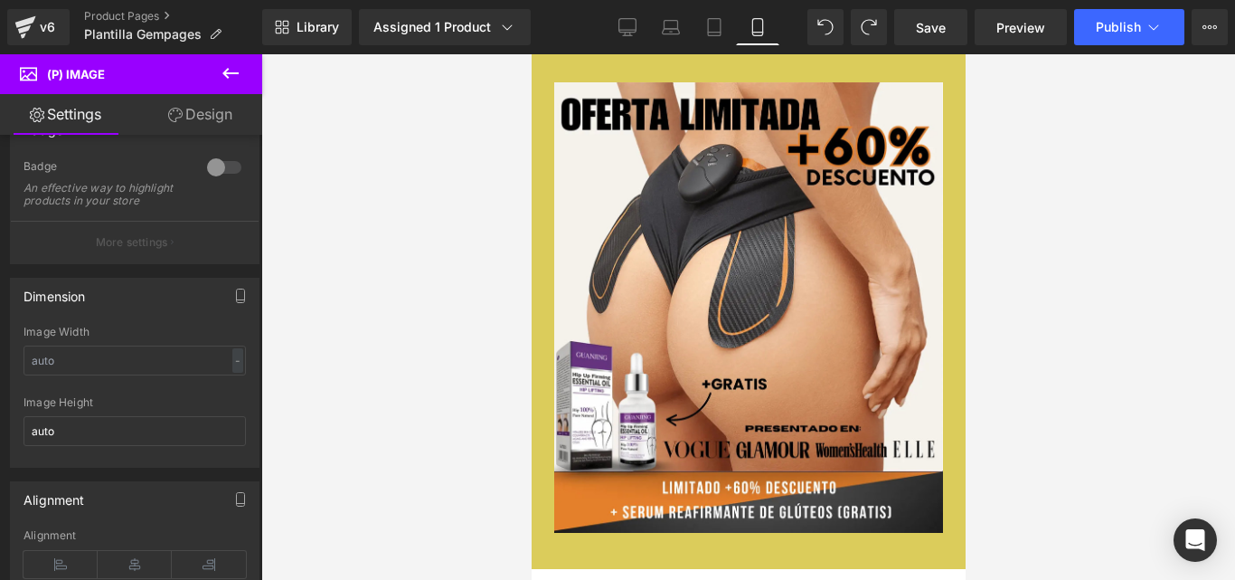
click at [203, 110] on link "Design" at bounding box center [200, 114] width 131 height 41
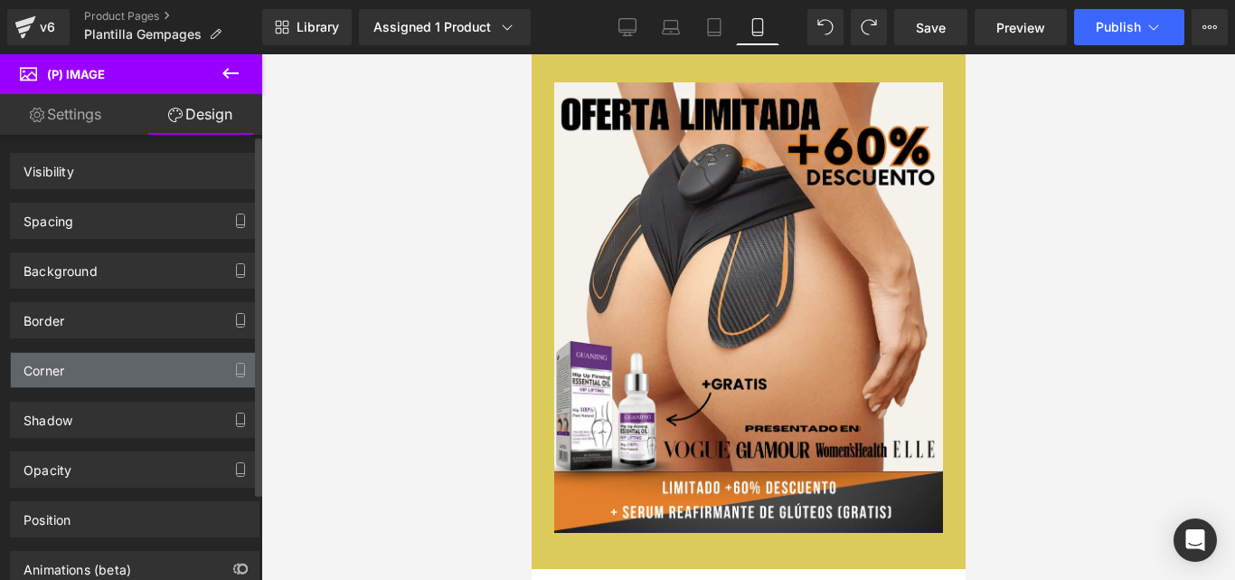
click at [85, 362] on div "Corner" at bounding box center [135, 370] width 248 height 34
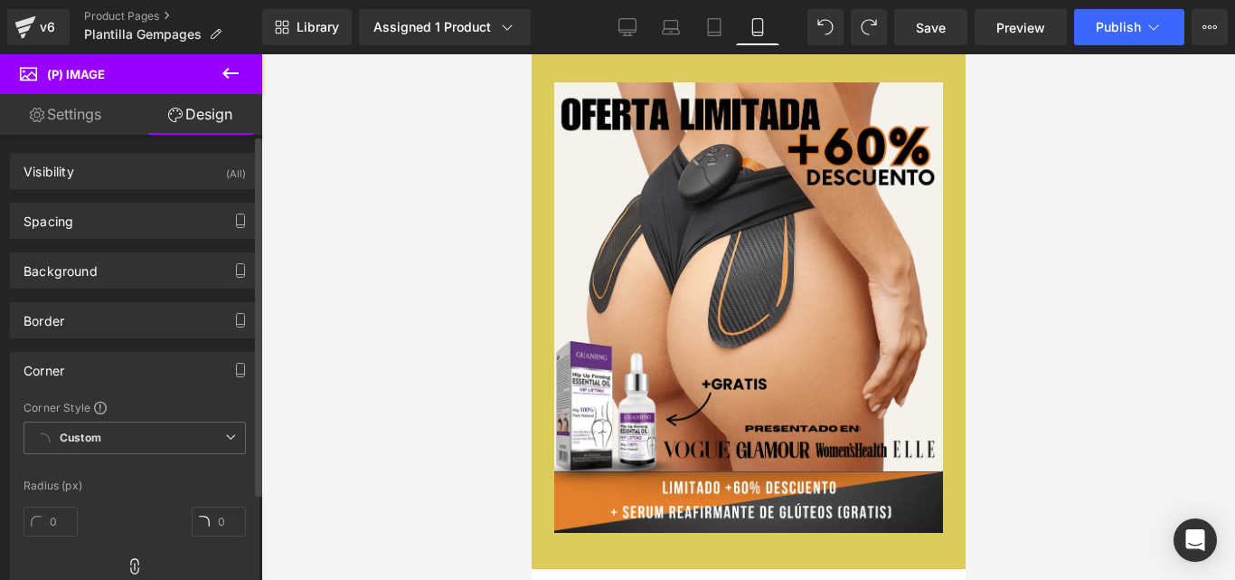
type input "0"
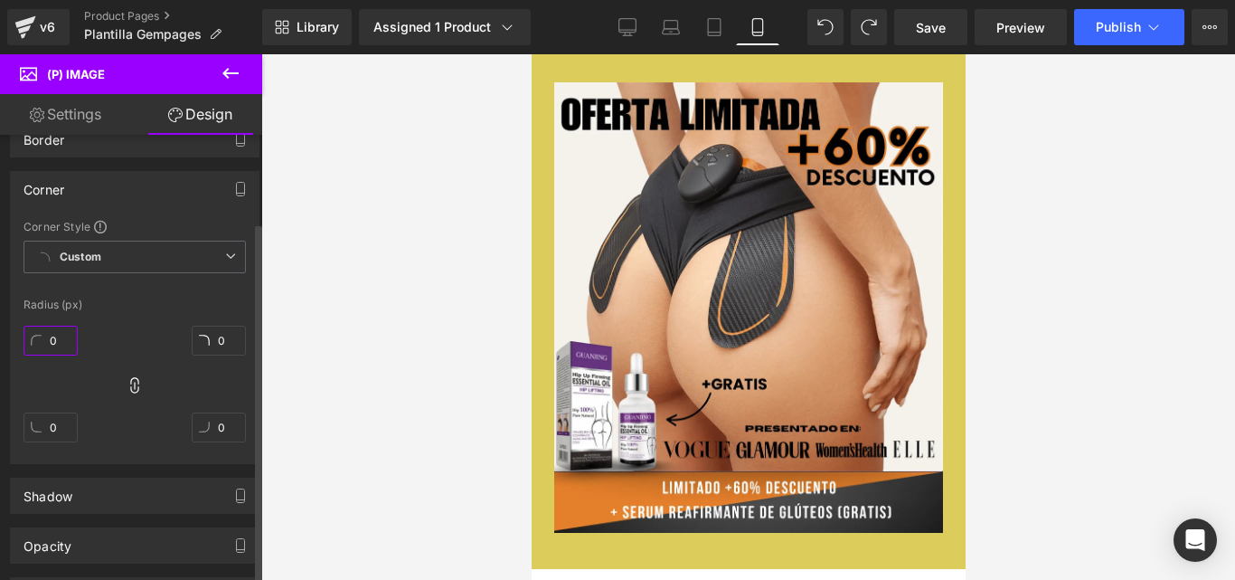
click at [66, 342] on input "0" at bounding box center [51, 341] width 54 height 30
type input "1"
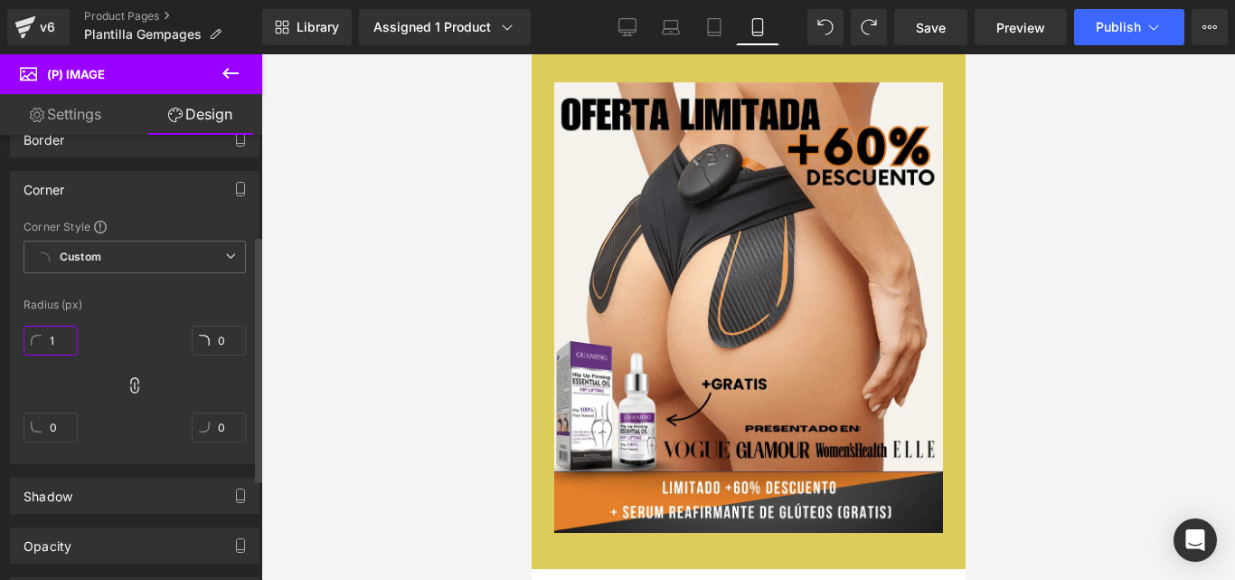
type input "1"
type input "15"
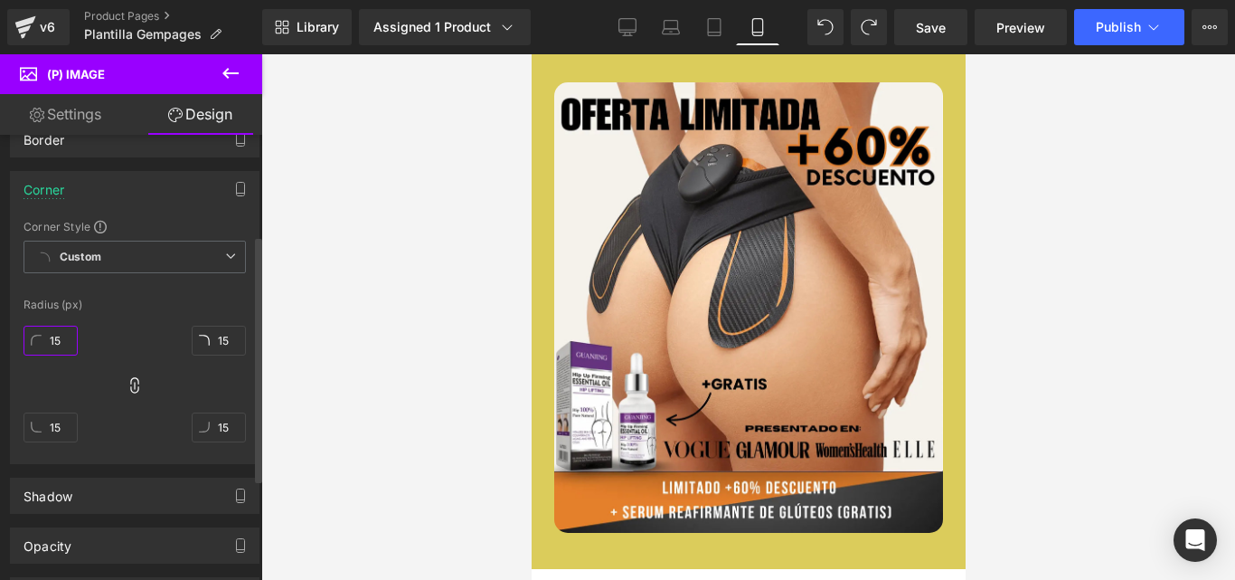
type input "15"
click at [156, 212] on div "Corner Corner Style Custom Custom Setup Global Style Custom Setup Global Style …" at bounding box center [135, 317] width 250 height 293
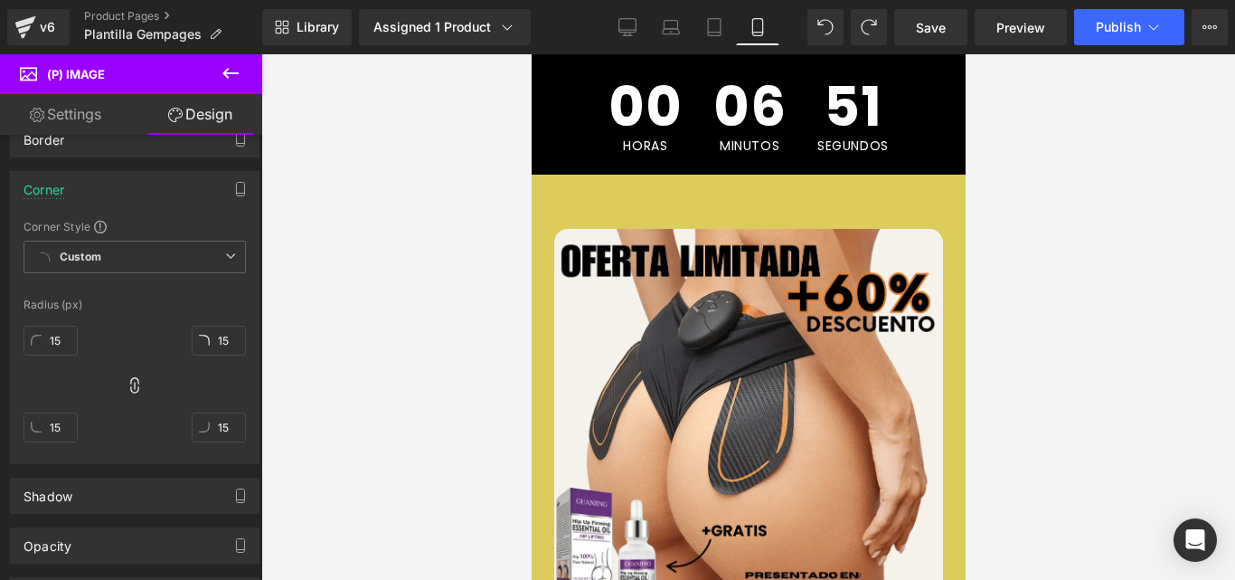
scroll to position [543, 0]
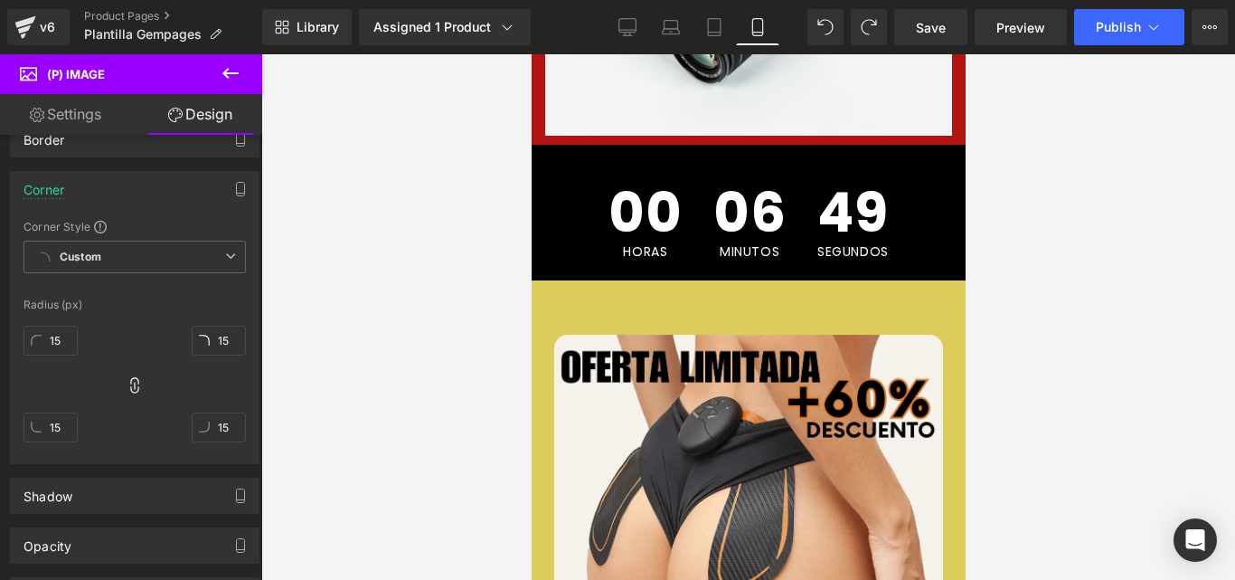
click at [220, 77] on icon at bounding box center [231, 73] width 22 height 22
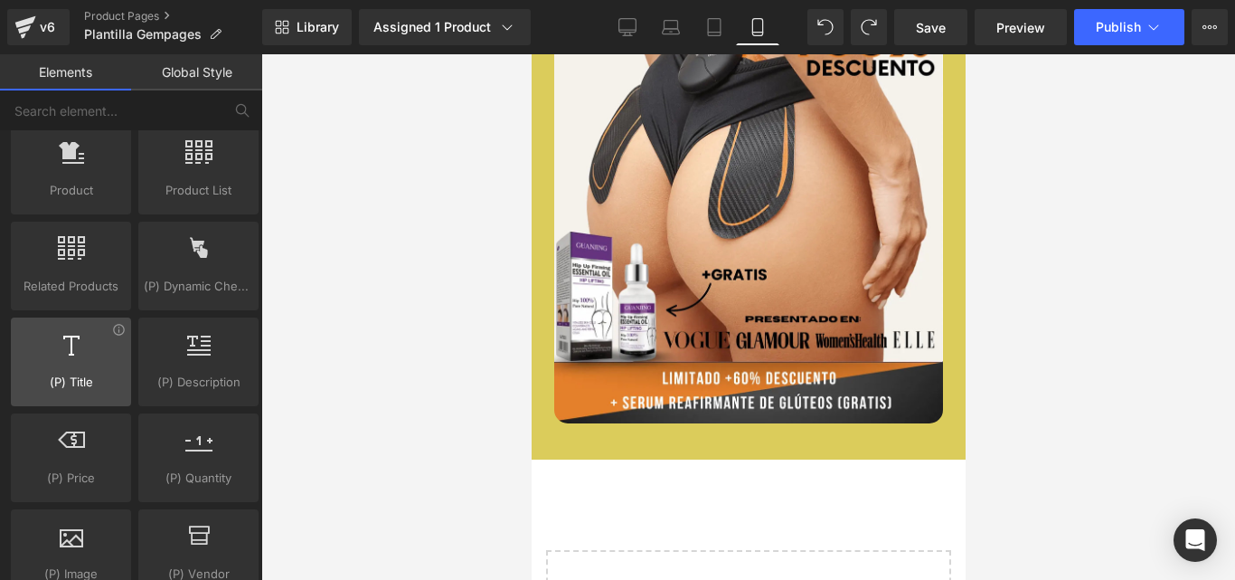
scroll to position [1628, 0]
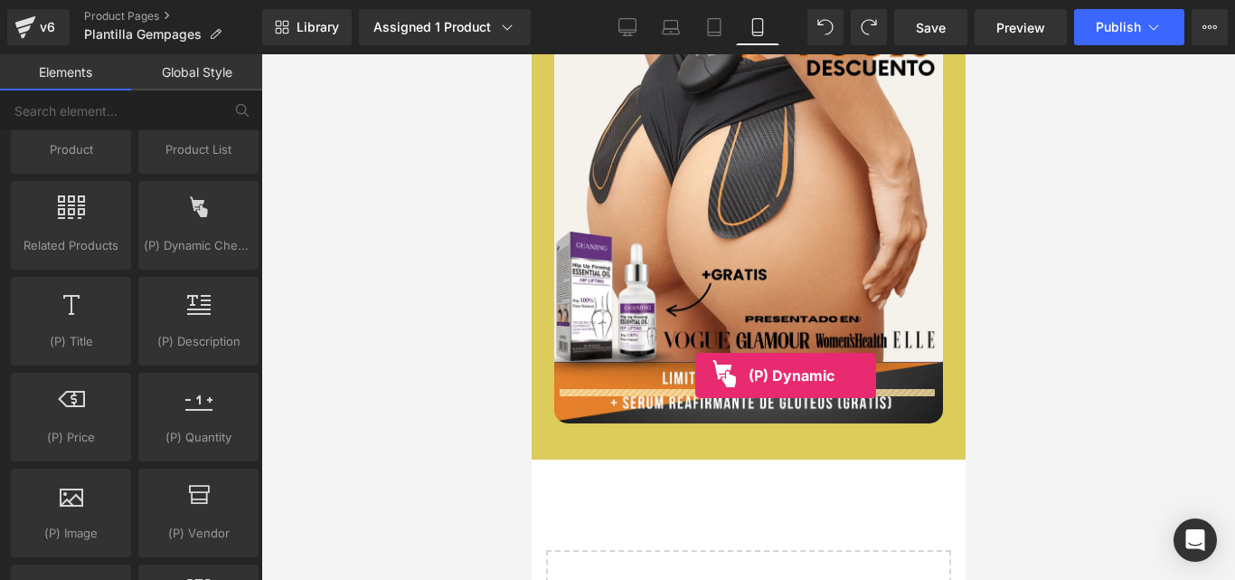
drag, startPoint x: 989, startPoint y: 353, endPoint x: 695, endPoint y: 375, distance: 295.7
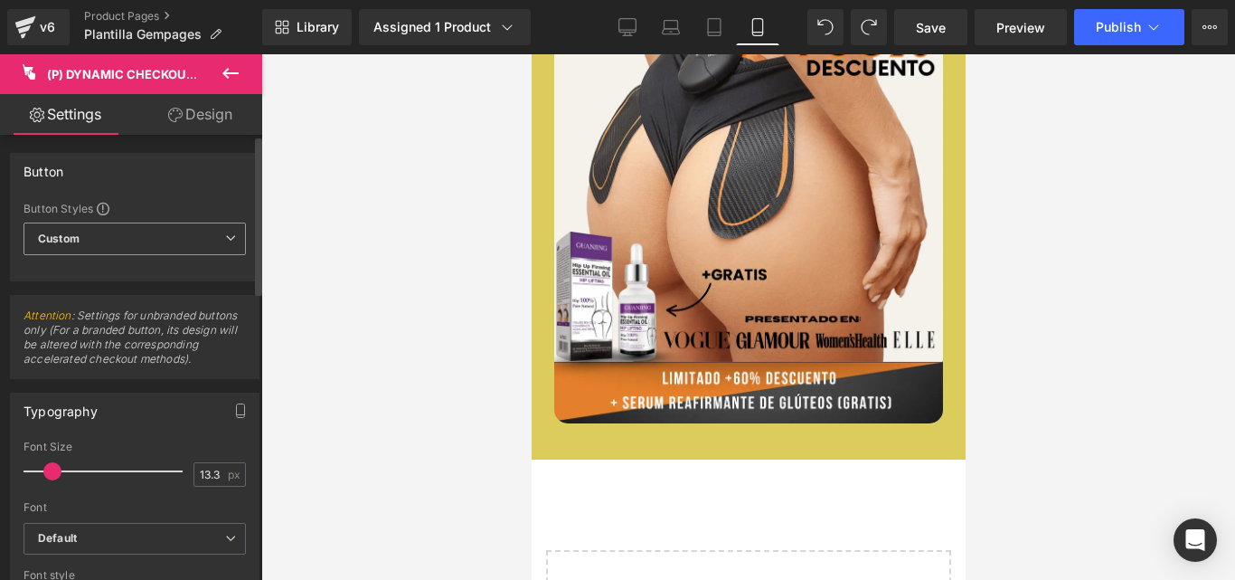
click at [203, 246] on span "Custom Setup Global Style" at bounding box center [135, 238] width 222 height 33
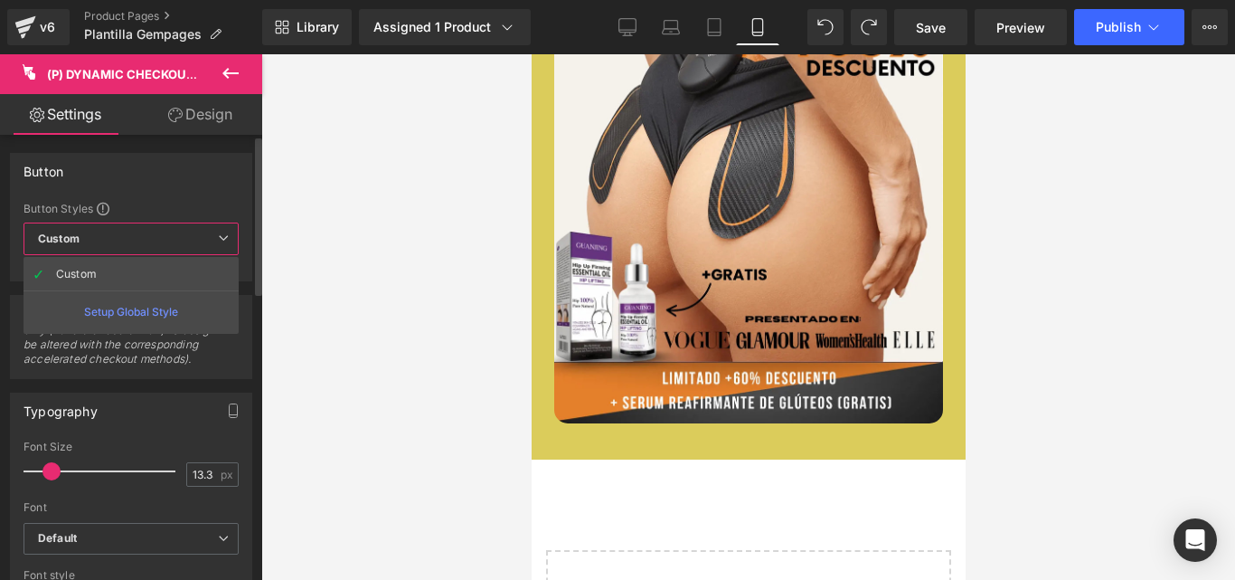
click at [203, 246] on span "Custom Setup Global Style" at bounding box center [131, 238] width 215 height 33
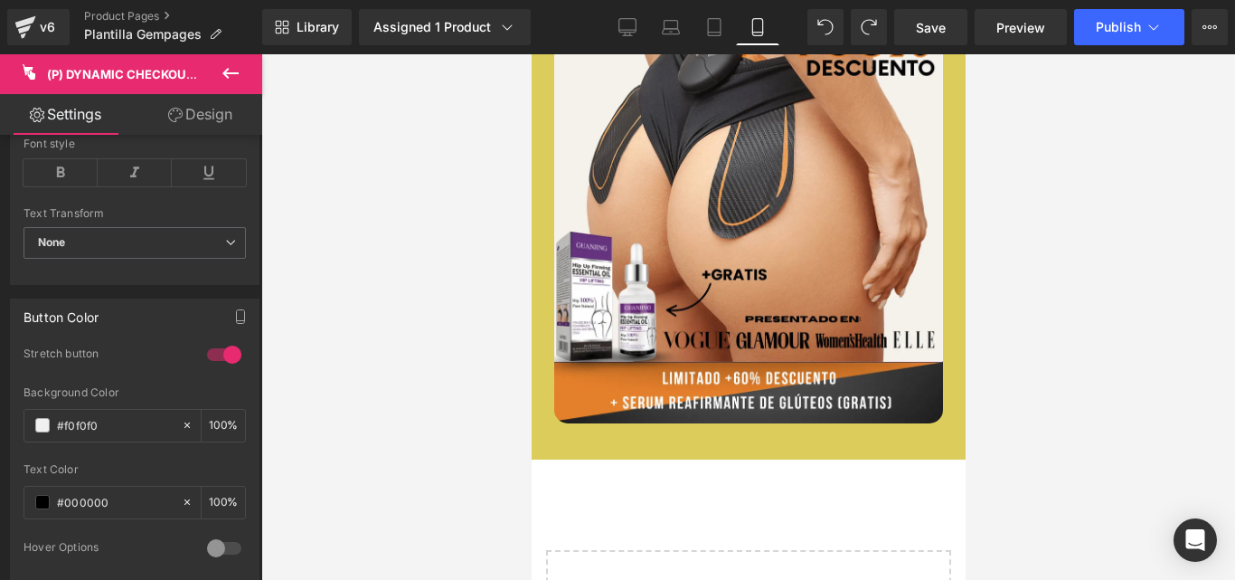
scroll to position [452, 0]
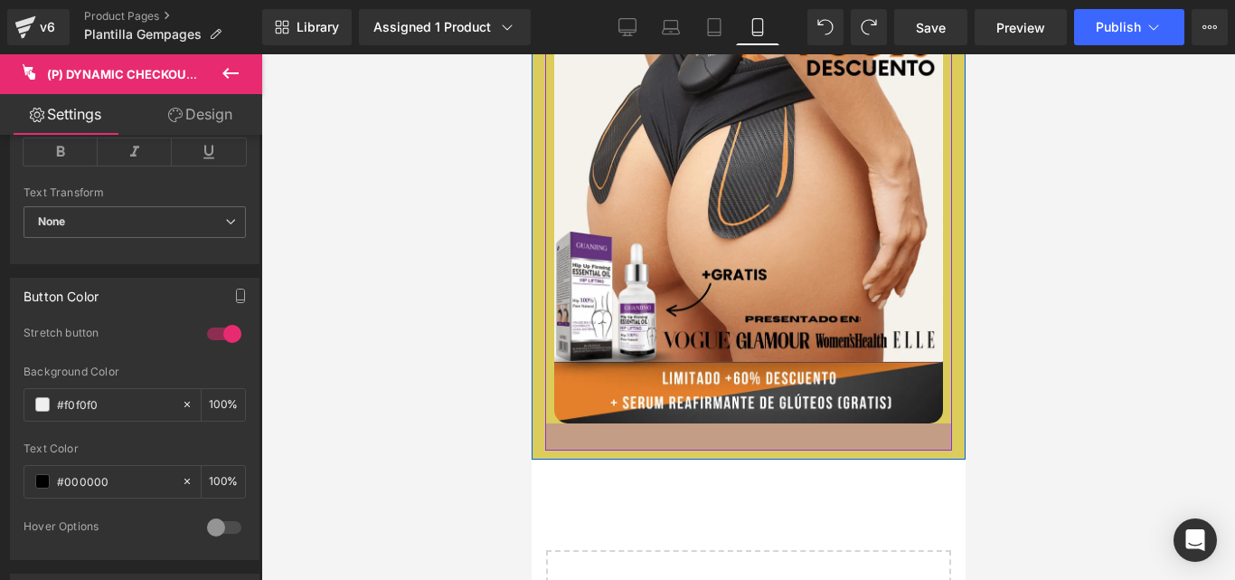
click at [742, 428] on div at bounding box center [747, 436] width 407 height 27
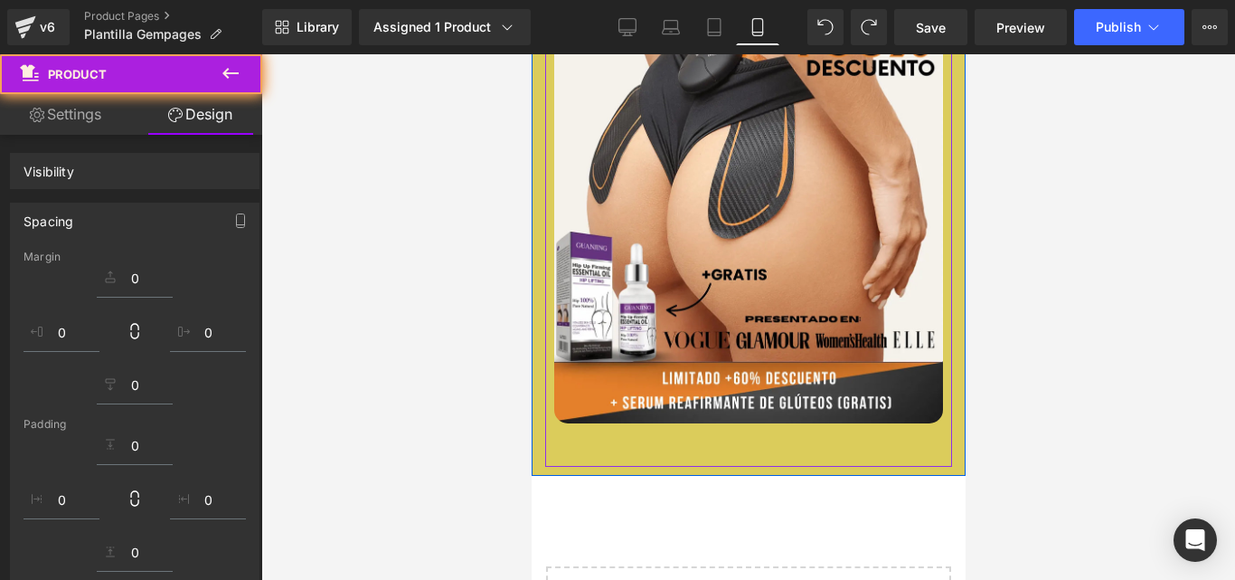
click at [768, 467] on div at bounding box center [748, 471] width 434 height 9
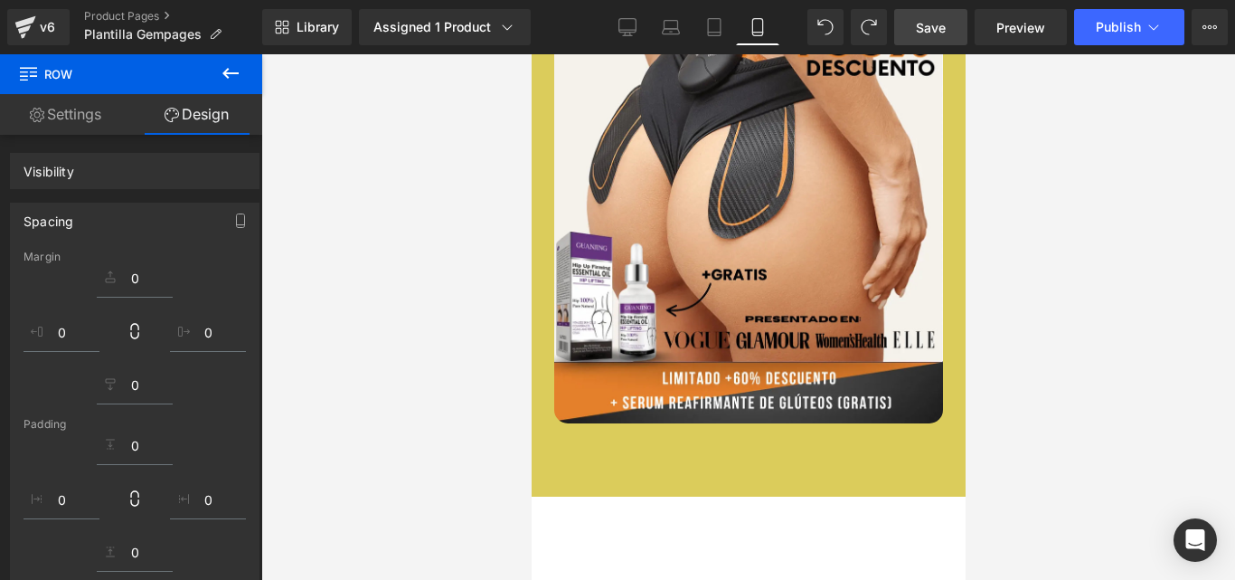
click at [923, 33] on span "Save" at bounding box center [931, 27] width 30 height 19
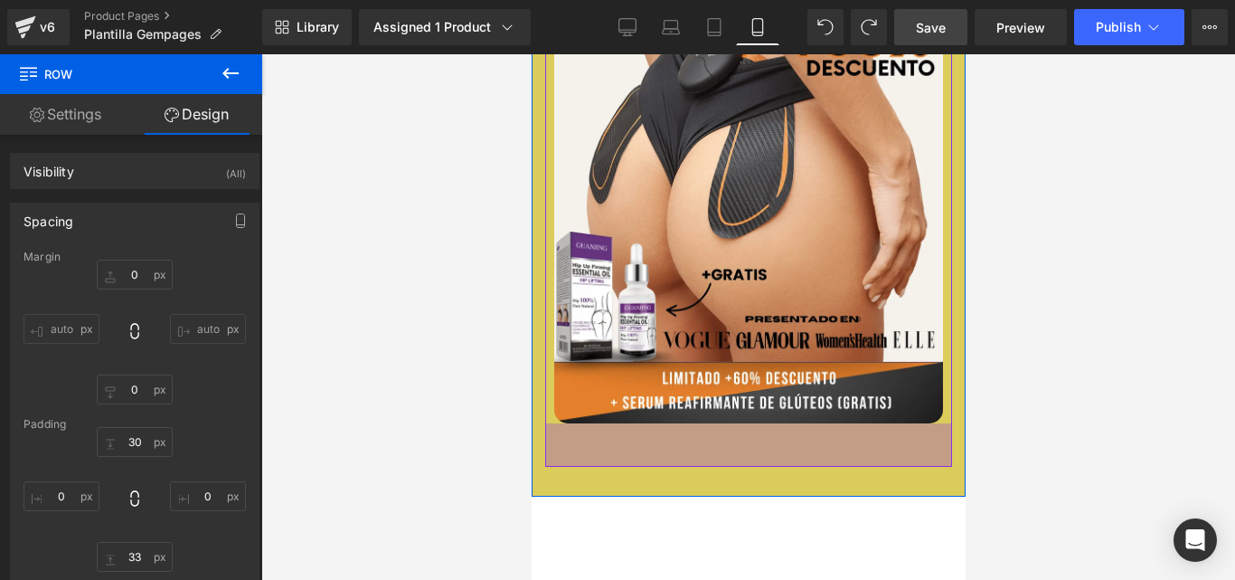
click at [728, 423] on div "48px" at bounding box center [747, 444] width 407 height 43
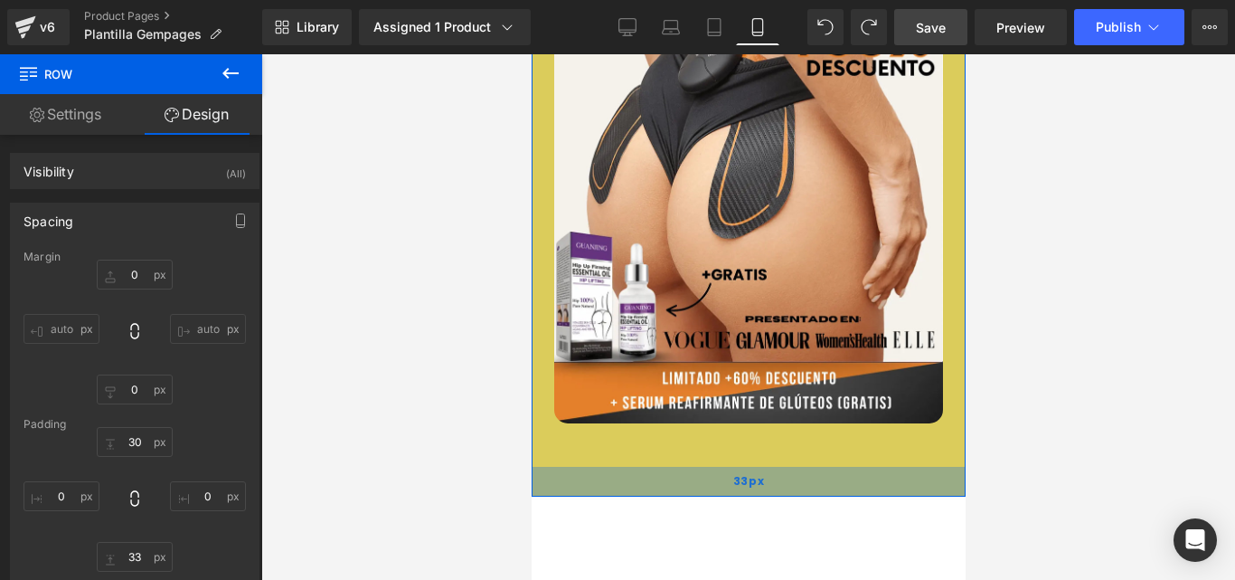
click at [733, 471] on span "33px" at bounding box center [748, 481] width 31 height 20
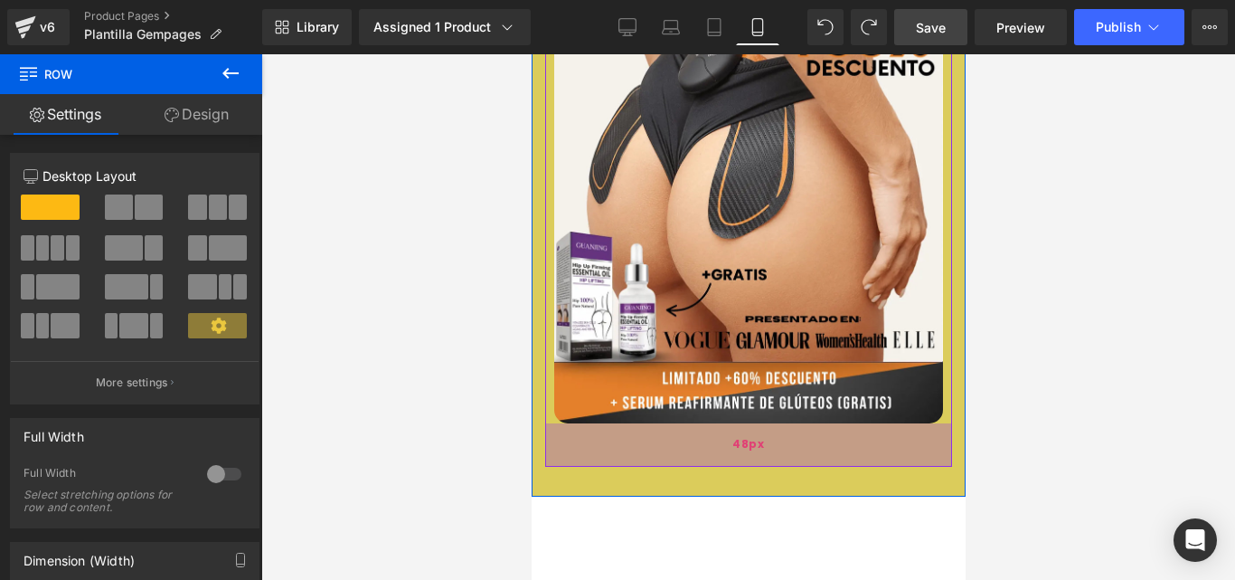
click at [670, 423] on div "48px" at bounding box center [747, 444] width 407 height 43
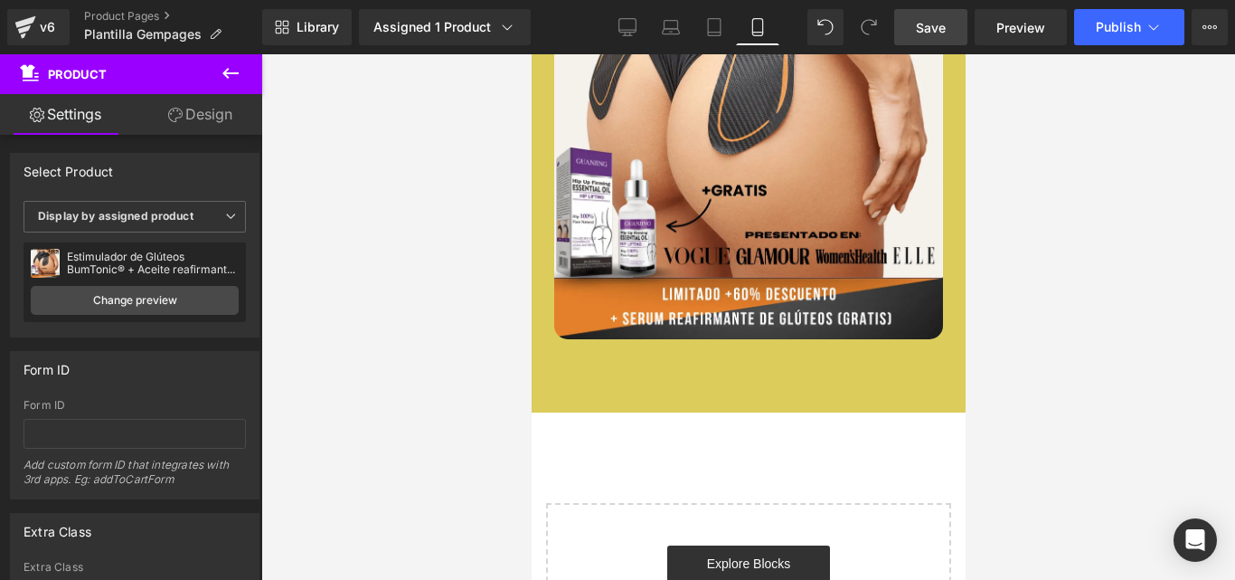
scroll to position [1092, 0]
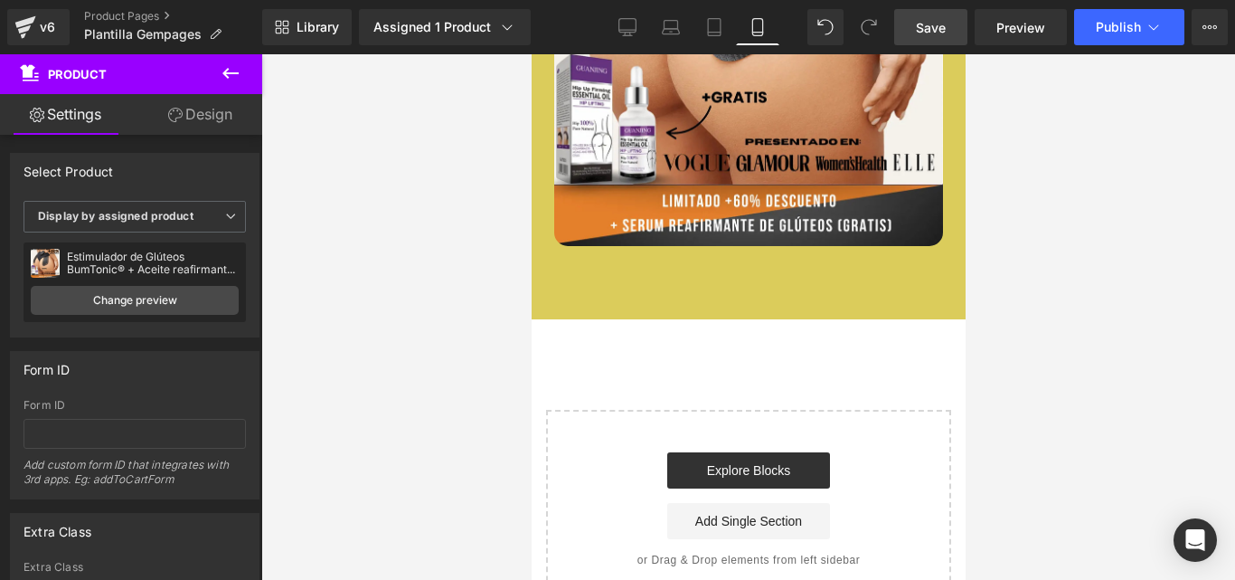
drag, startPoint x: 963, startPoint y: 411, endPoint x: 1498, endPoint y: 524, distance: 546.1
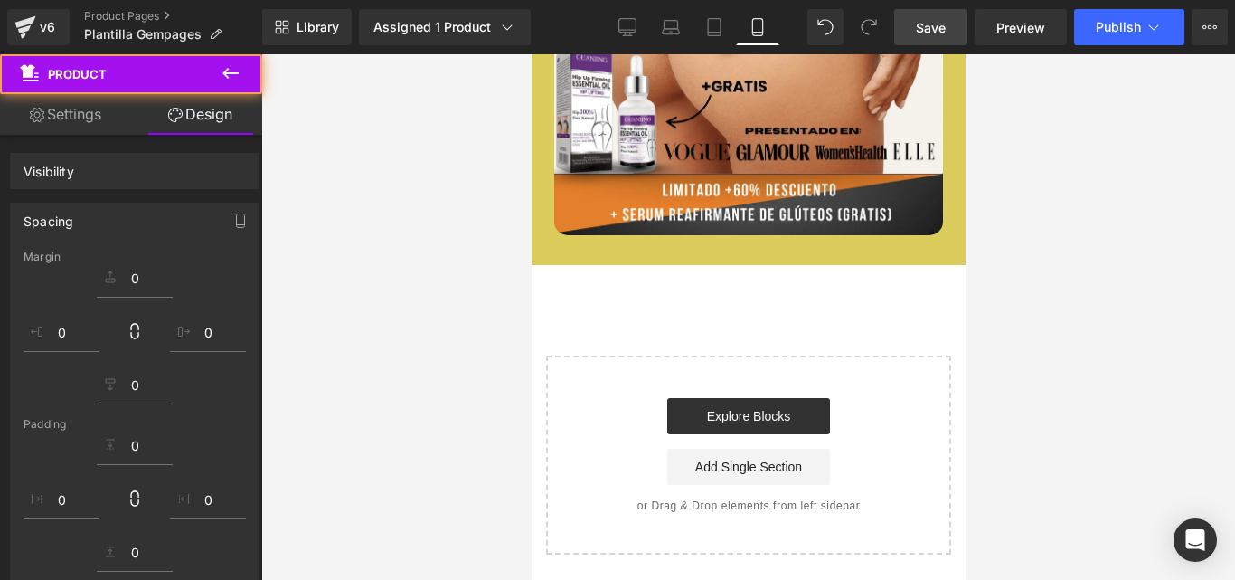
click at [59, 111] on link "Settings" at bounding box center [65, 114] width 131 height 41
click at [229, 74] on icon at bounding box center [230, 73] width 16 height 11
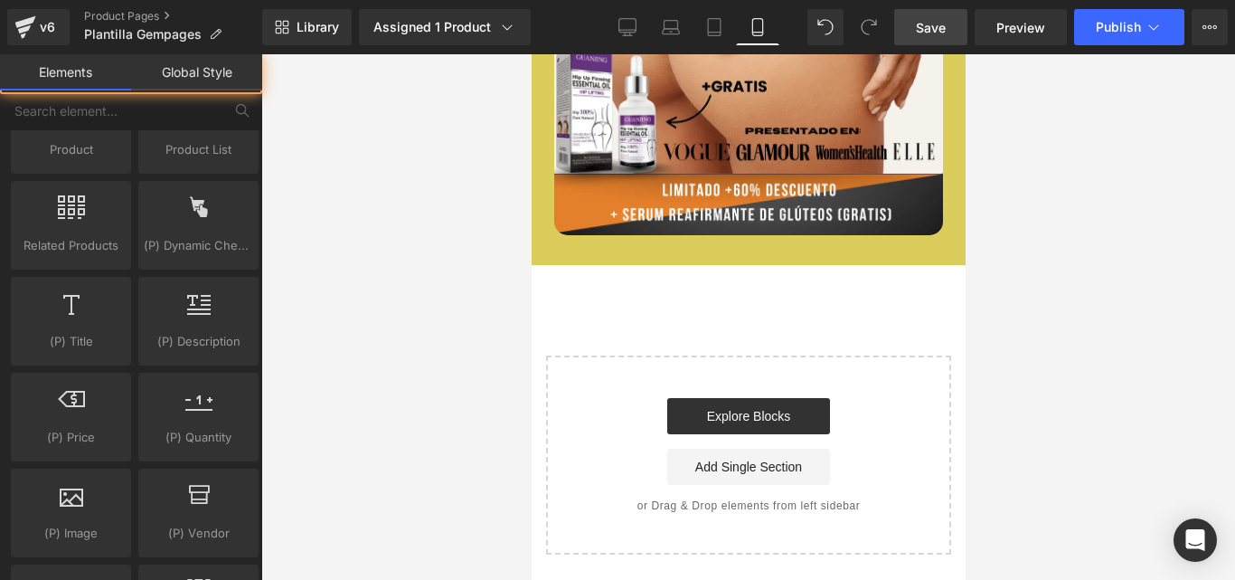
scroll to position [1061, 0]
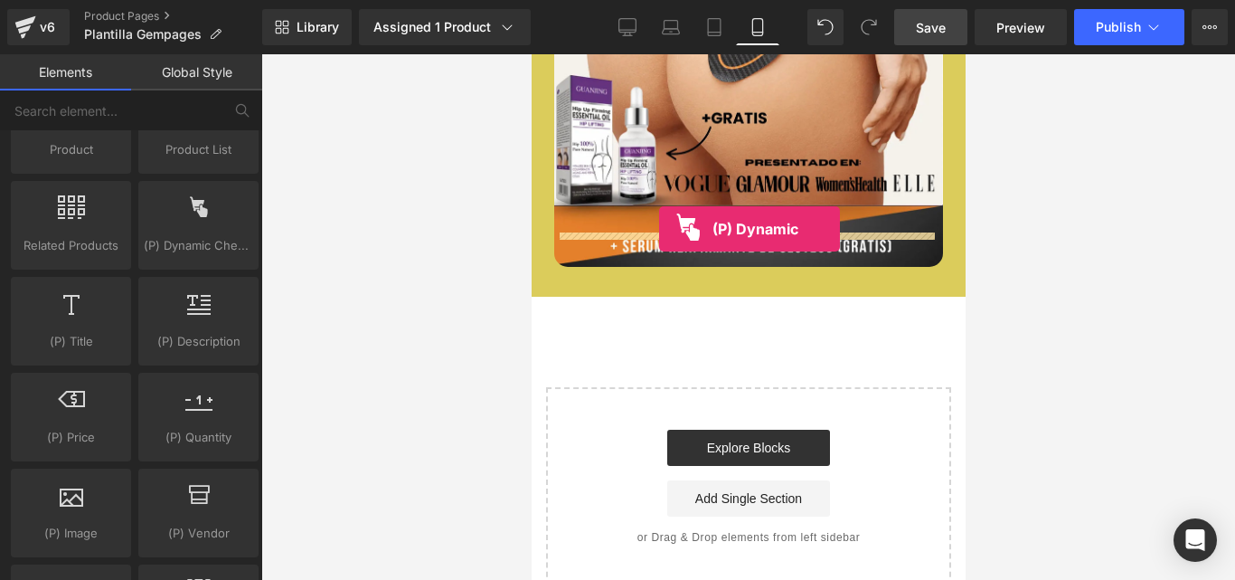
drag, startPoint x: 836, startPoint y: 285, endPoint x: 658, endPoint y: 229, distance: 185.9
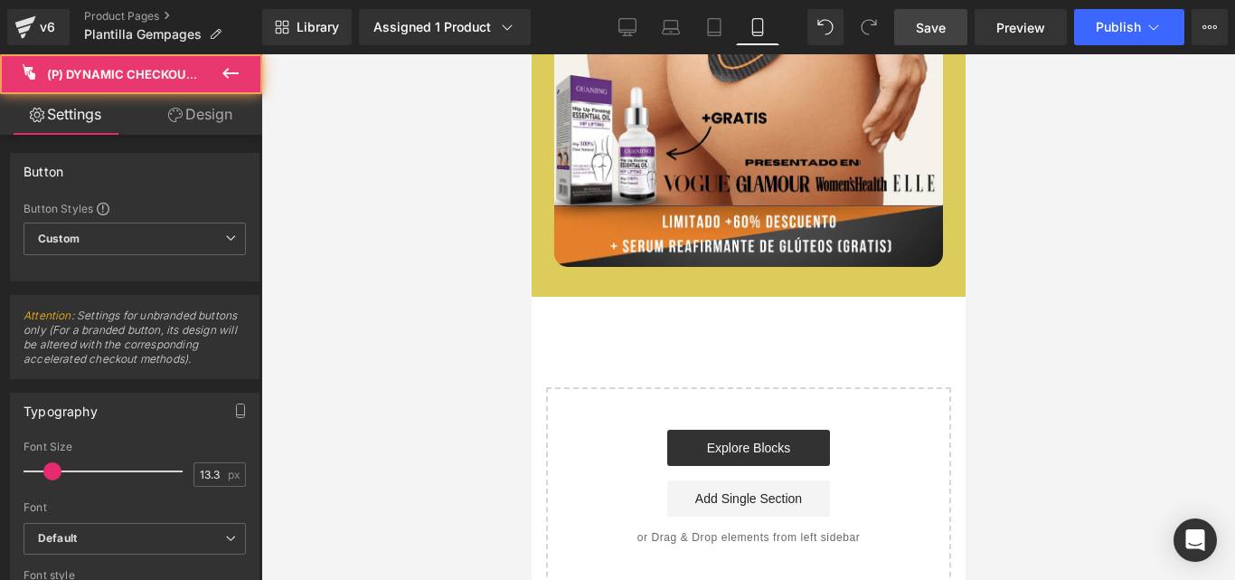
scroll to position [1052, 0]
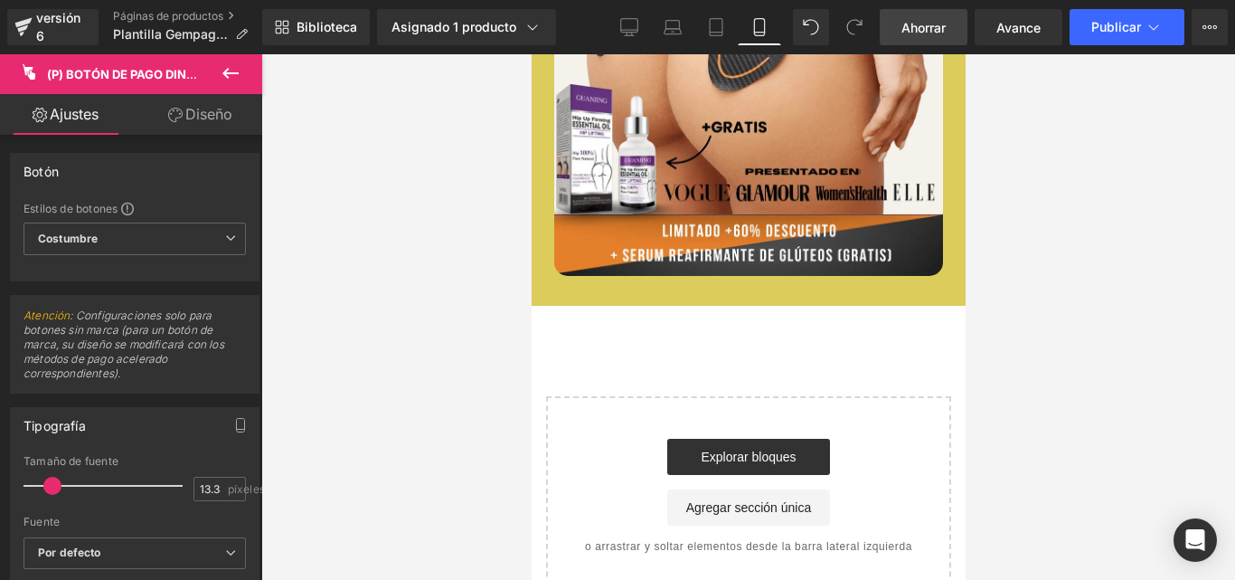
click at [194, 391] on span "Atención : Configuraciones solo para botones sin marca (para un botón de marca,…" at bounding box center [135, 350] width 222 height 84
click at [196, 233] on span "Costumbre Setup Global Style" at bounding box center [135, 238] width 222 height 33
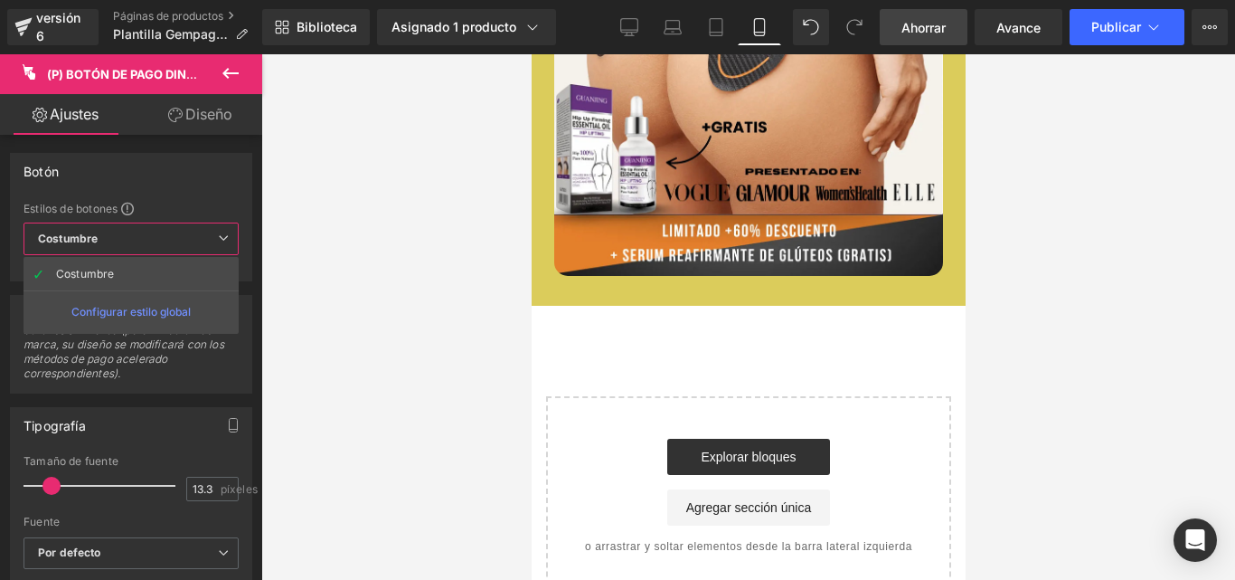
click at [197, 239] on span "Costumbre Configurar estilo global" at bounding box center [131, 238] width 215 height 33
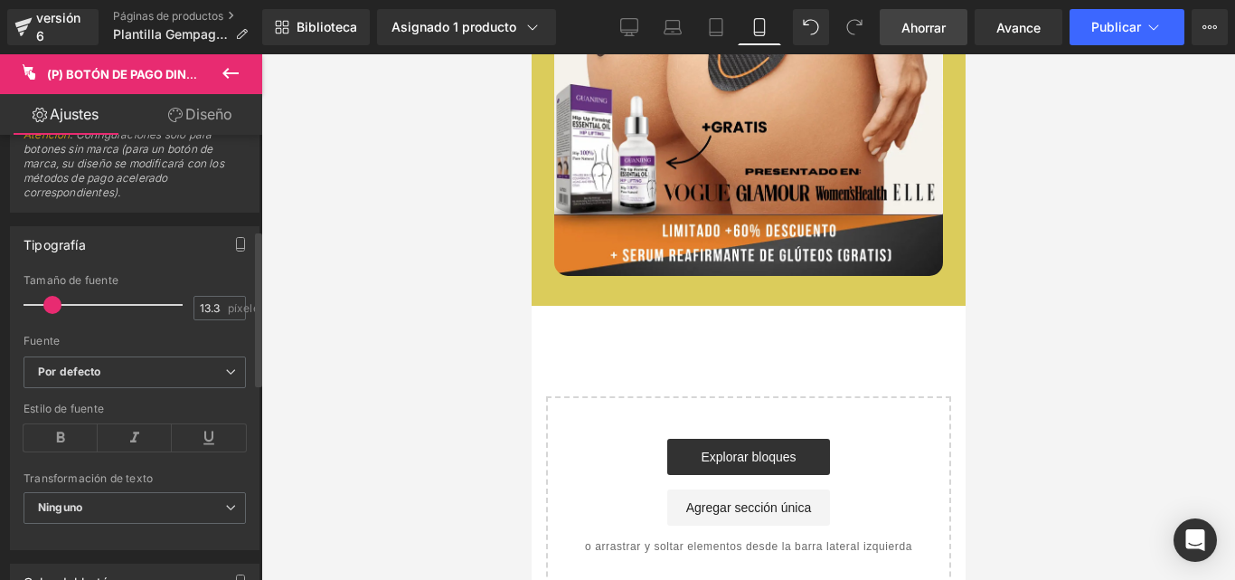
scroll to position [271, 0]
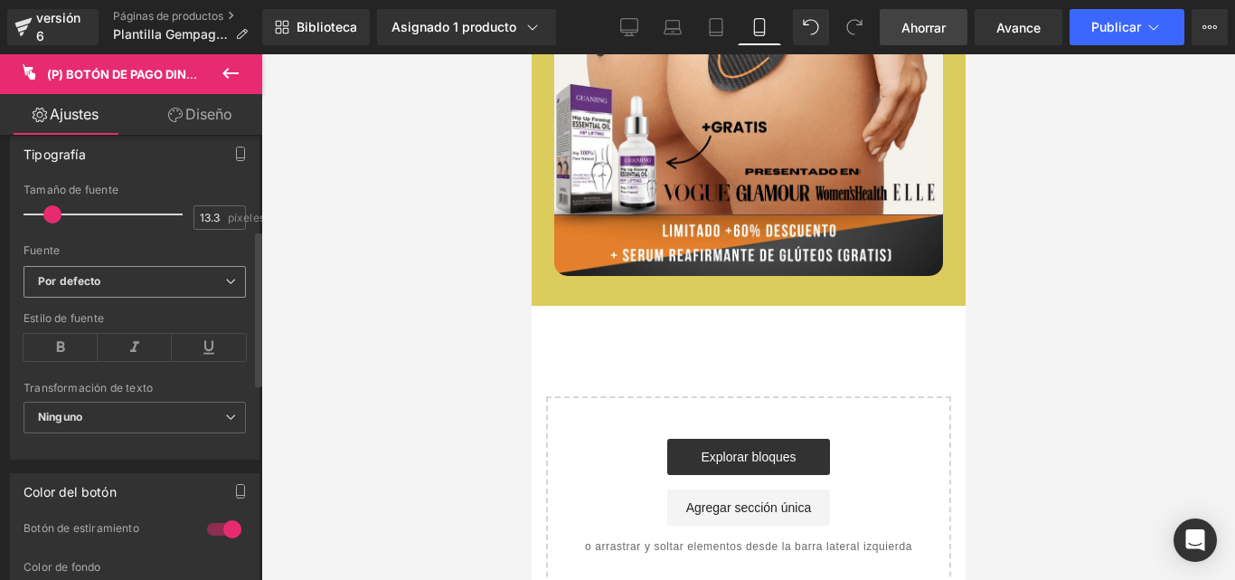
click at [159, 293] on span "Por defecto" at bounding box center [135, 282] width 222 height 32
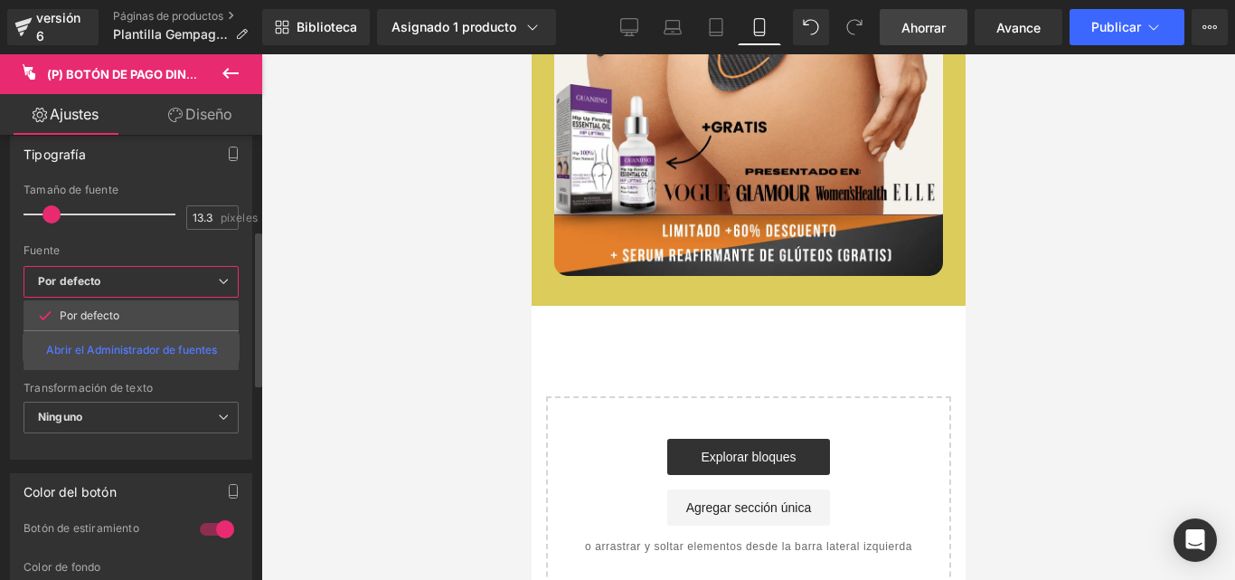
click at [159, 293] on span "Por defecto" at bounding box center [131, 282] width 215 height 32
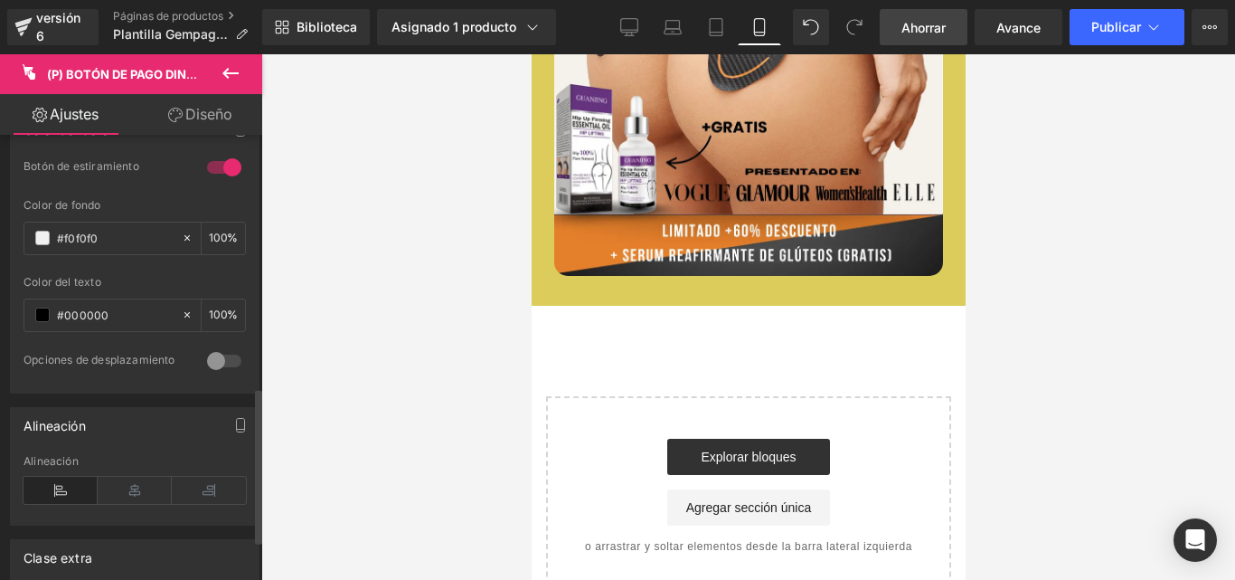
scroll to position [723, 0]
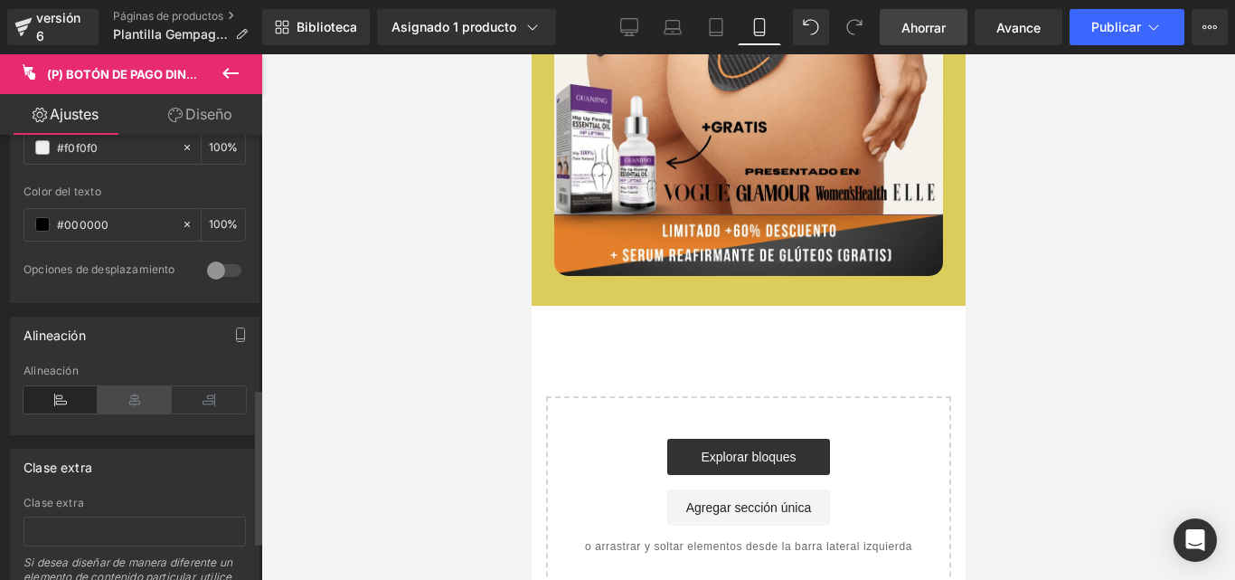
click at [142, 395] on icon at bounding box center [135, 399] width 74 height 27
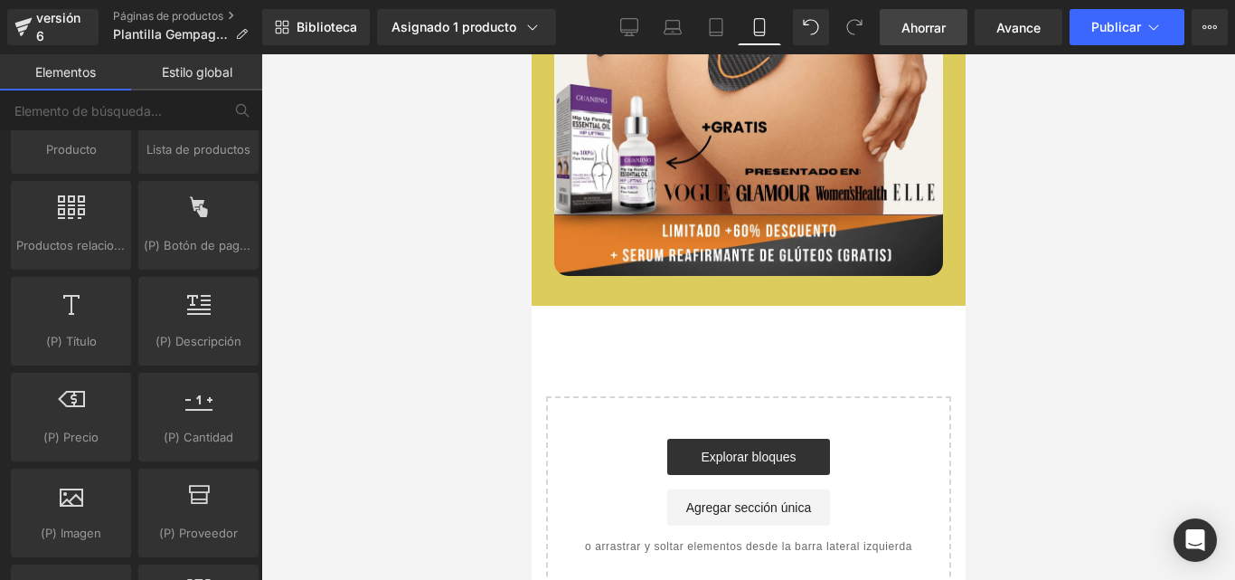
click at [260, 436] on div "(P) Botón de pago dinámico Estás previsualizando cómo funciona el Reestilizará …" at bounding box center [617, 305] width 1235 height 610
click at [75, 418] on div at bounding box center [70, 407] width 109 height 41
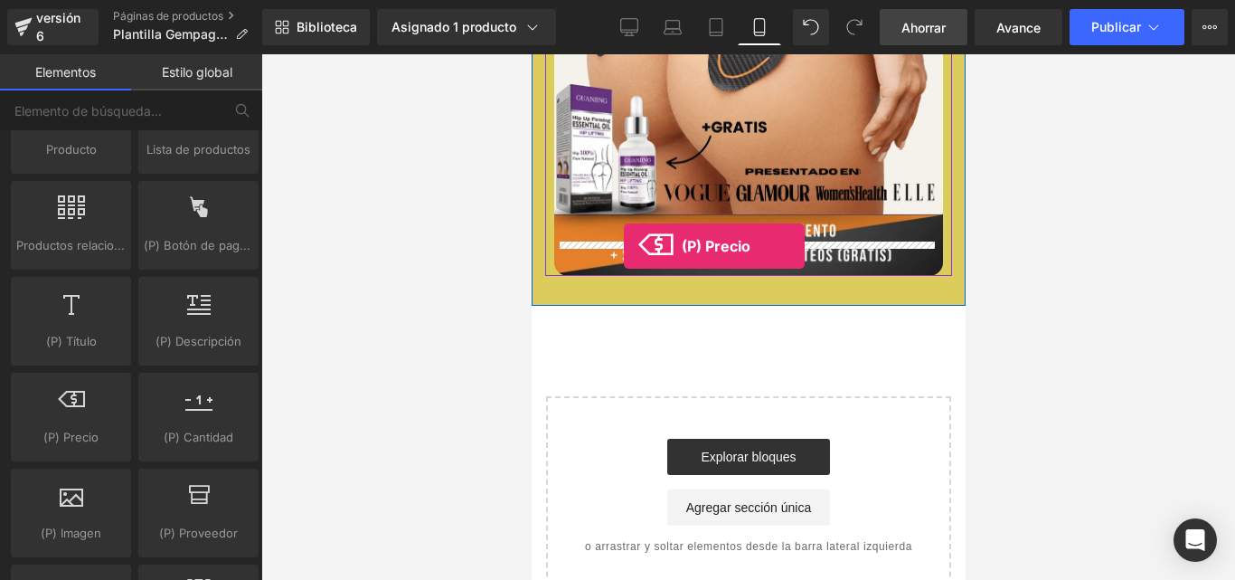
drag, startPoint x: 651, startPoint y: 230, endPoint x: 623, endPoint y: 246, distance: 32.4
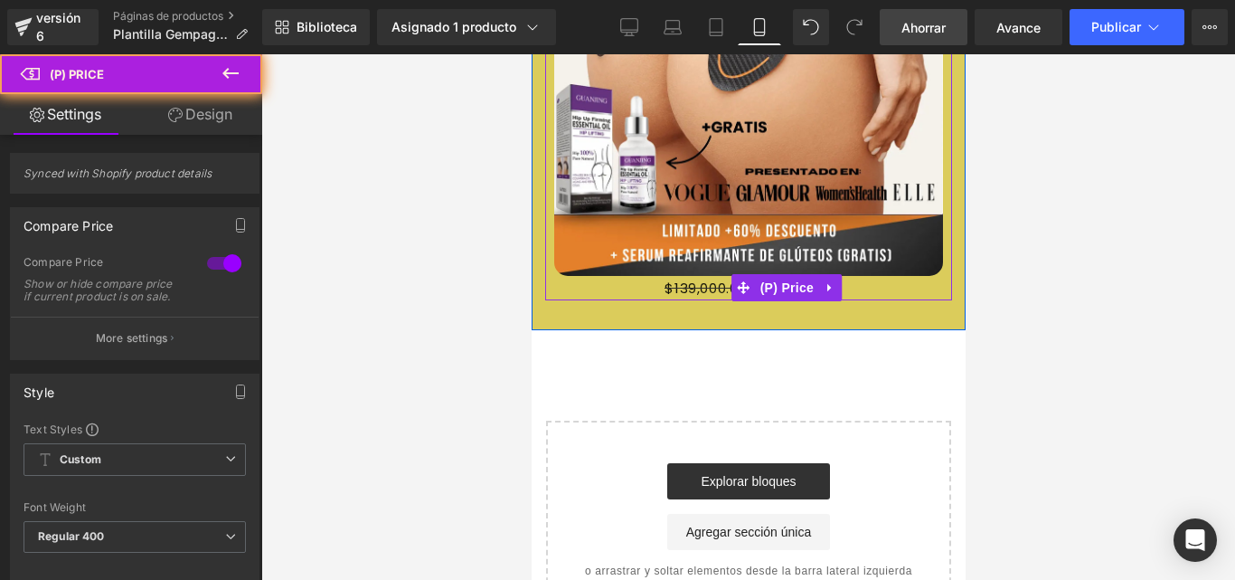
click at [730, 279] on span "$139,000.00" at bounding box center [705, 288] width 82 height 19
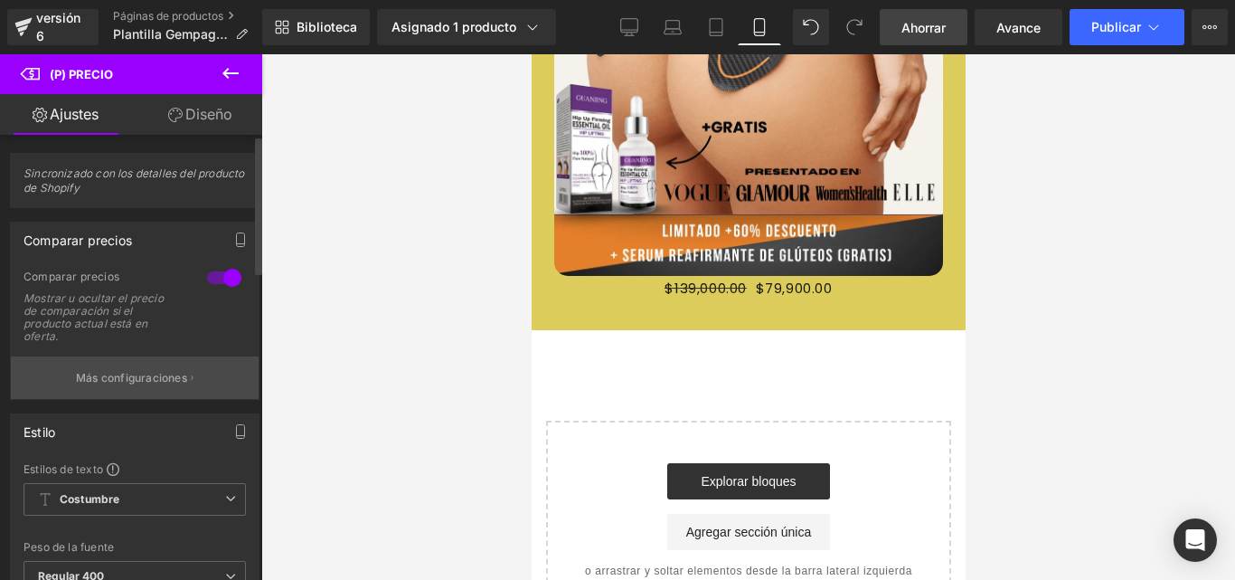
click at [135, 375] on font "Más configuraciones" at bounding box center [131, 378] width 111 height 14
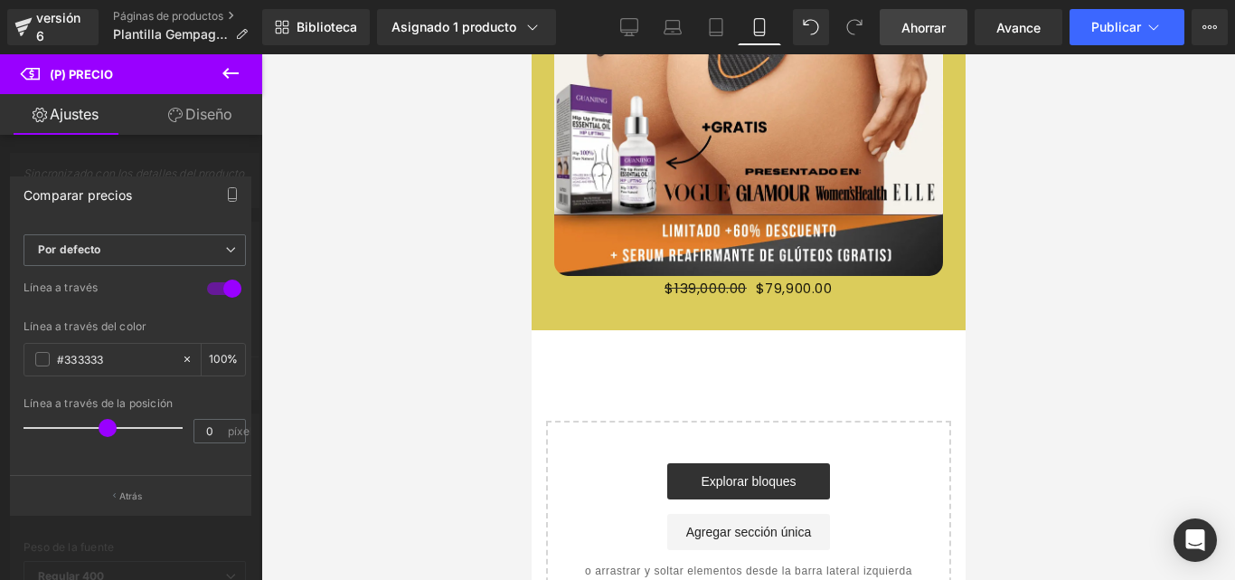
scroll to position [71, 0]
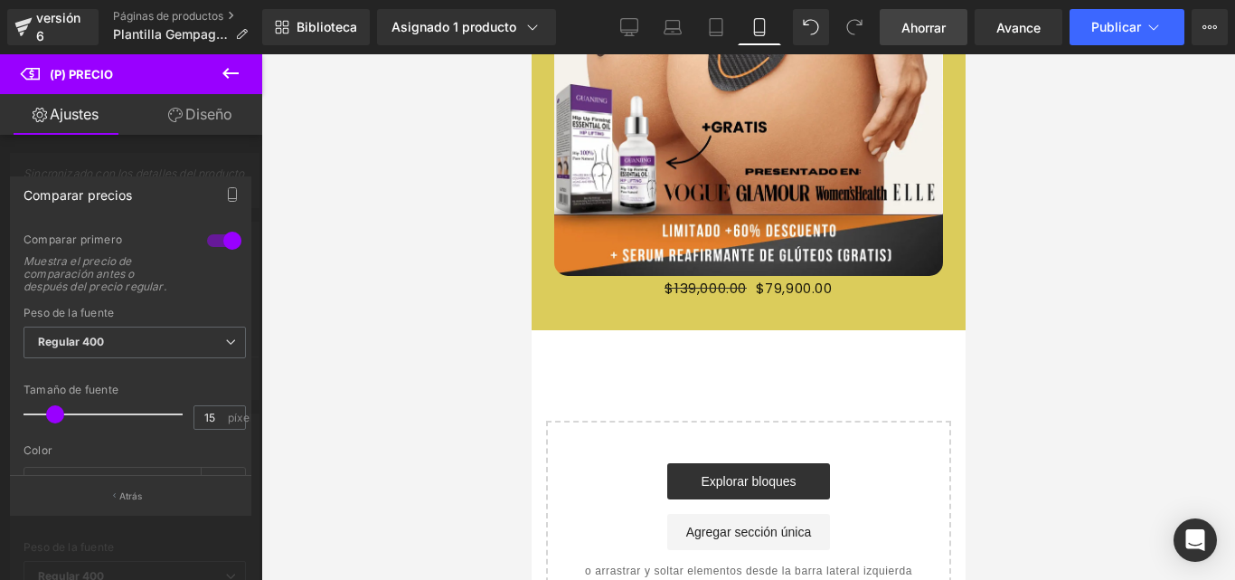
click at [184, 123] on link "Diseño" at bounding box center [200, 114] width 131 height 41
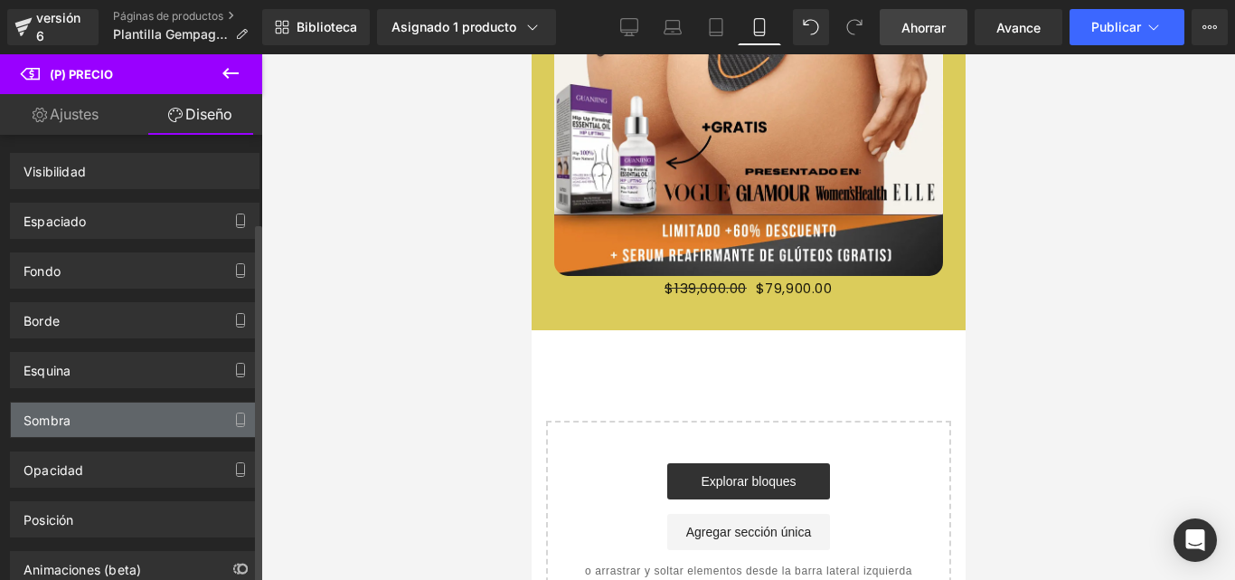
scroll to position [108, 0]
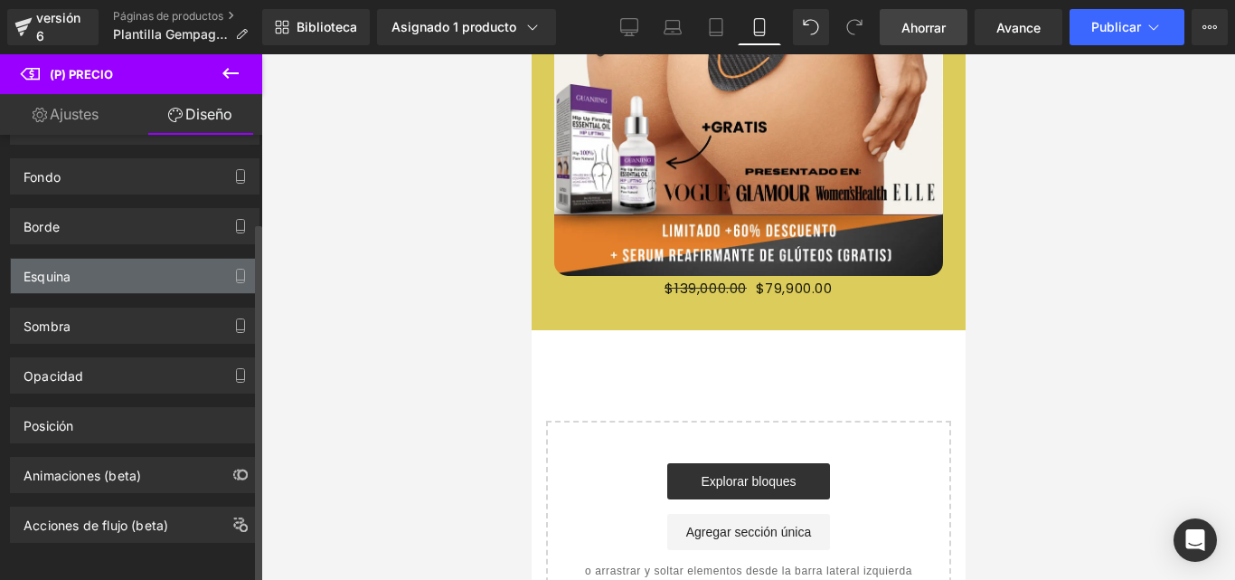
click at [97, 275] on div "Esquina" at bounding box center [135, 276] width 248 height 34
click at [144, 267] on div "Esquina" at bounding box center [135, 276] width 248 height 34
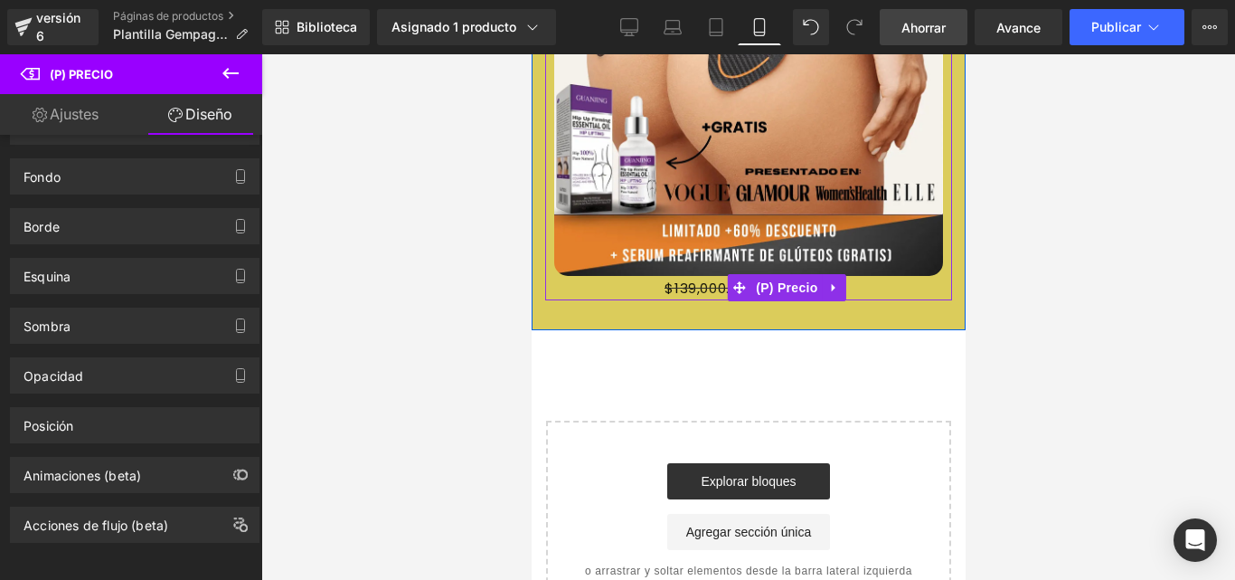
click at [664, 279] on font "$139,000.00" at bounding box center [705, 288] width 82 height 19
click at [678, 279] on font "$139,000.00" at bounding box center [705, 288] width 82 height 19
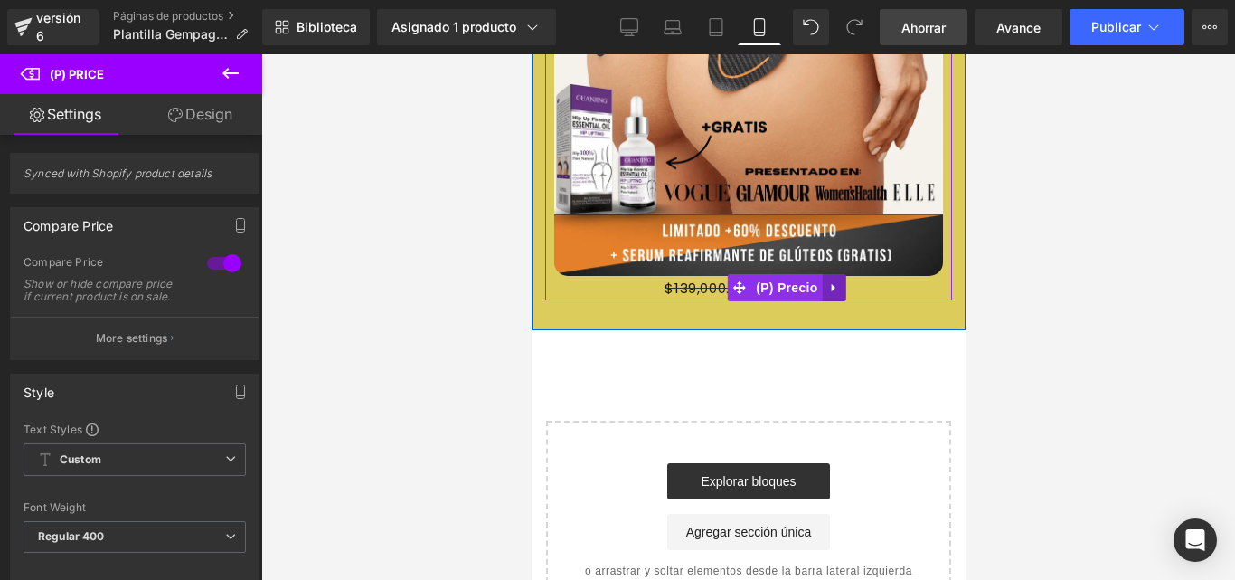
drag, startPoint x: 806, startPoint y: 254, endPoint x: 822, endPoint y: 256, distance: 16.4
click at [807, 280] on font "(P) Precio" at bounding box center [785, 287] width 61 height 14
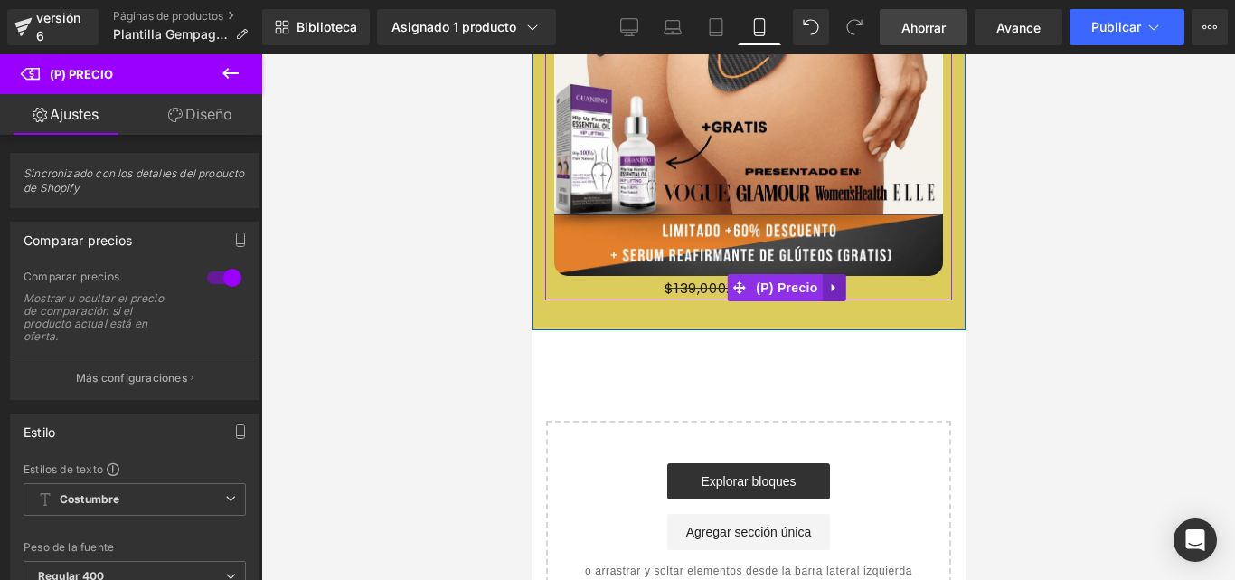
click at [832, 284] on icon at bounding box center [832, 288] width 4 height 8
click at [840, 281] on icon at bounding box center [845, 287] width 13 height 13
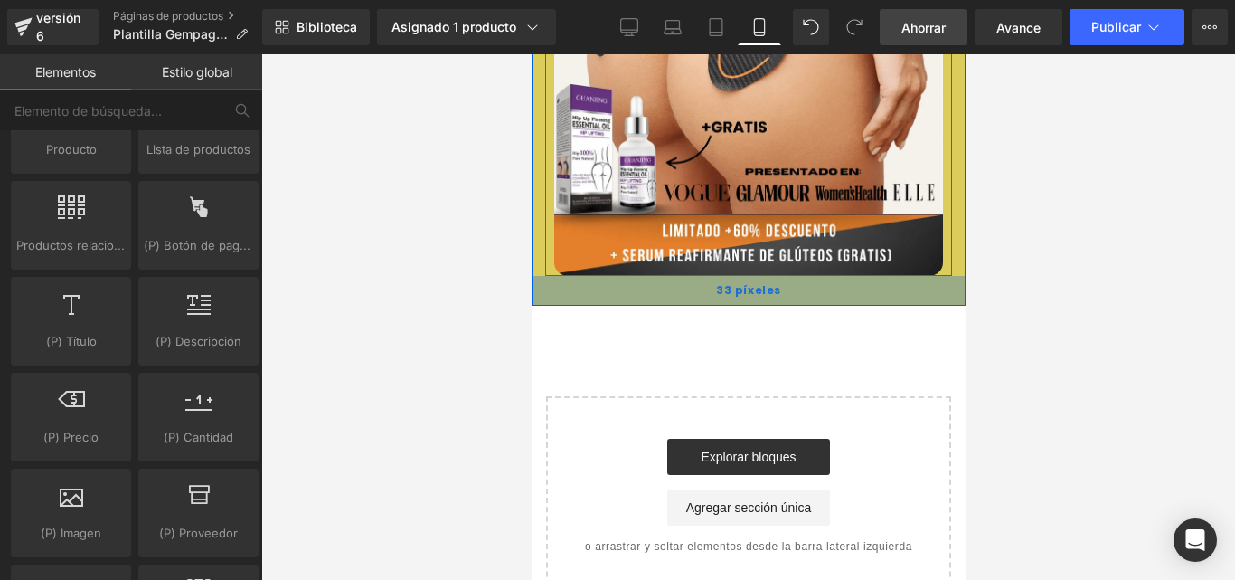
click at [776, 276] on div "33 píxeles" at bounding box center [748, 291] width 434 height 30
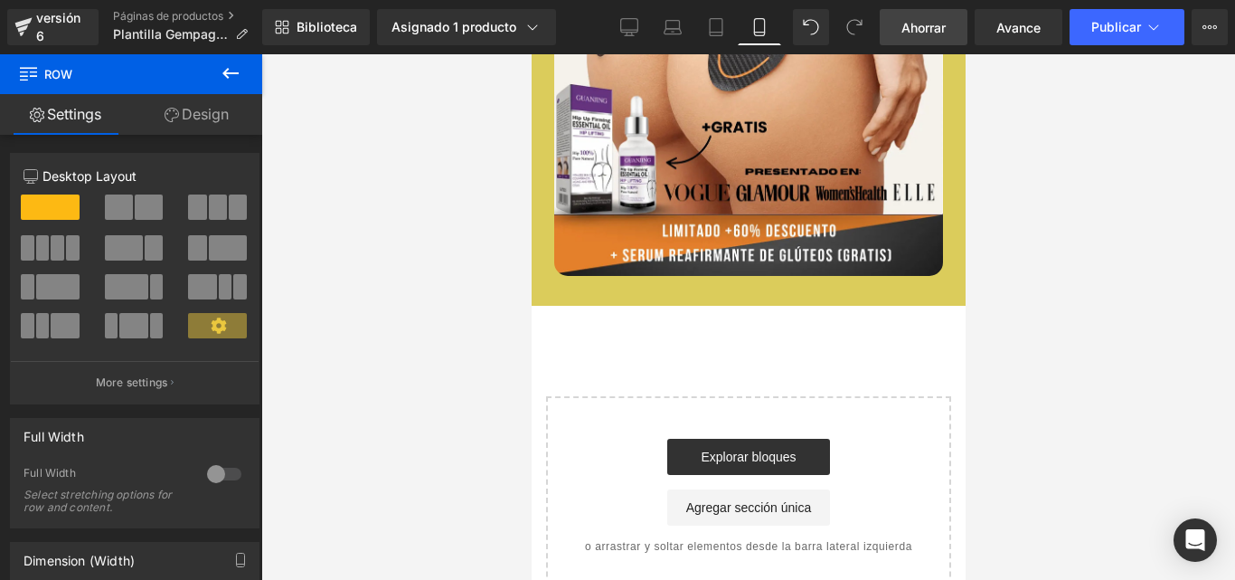
click at [932, 28] on font "Ahorrar" at bounding box center [924, 27] width 44 height 15
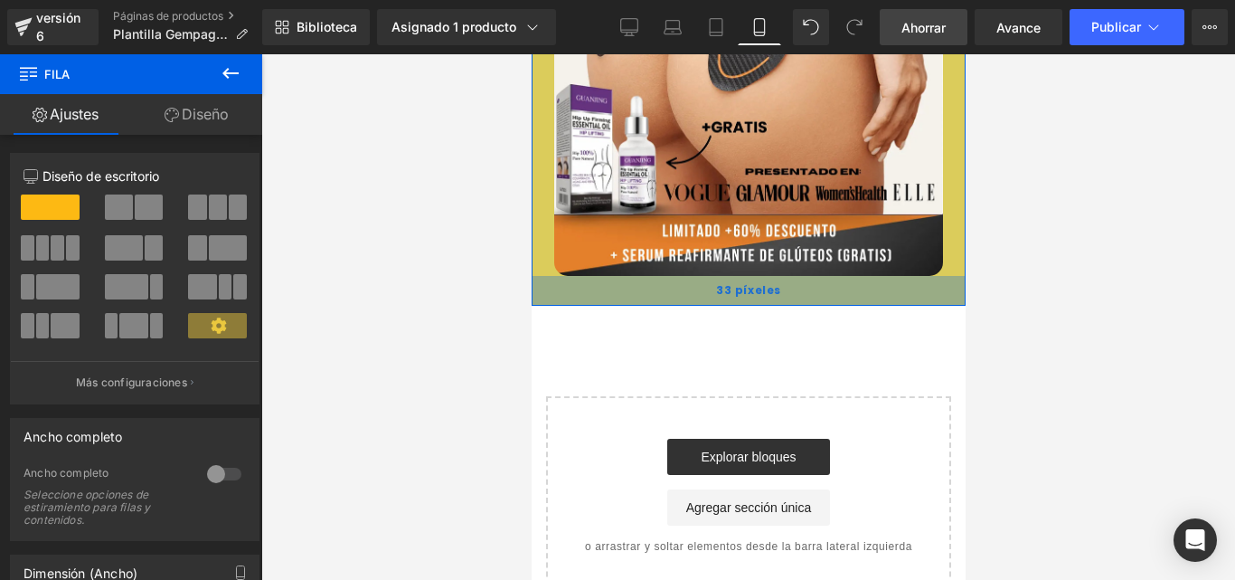
scroll to position [1051, 0]
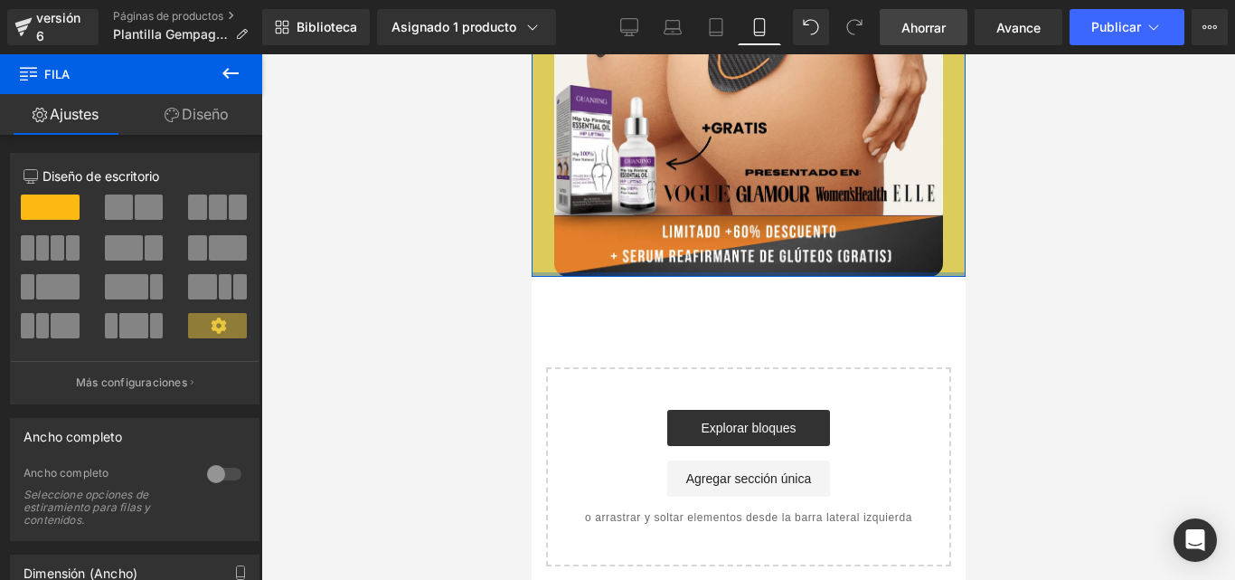
drag, startPoint x: 762, startPoint y: 259, endPoint x: 926, endPoint y: 283, distance: 165.5
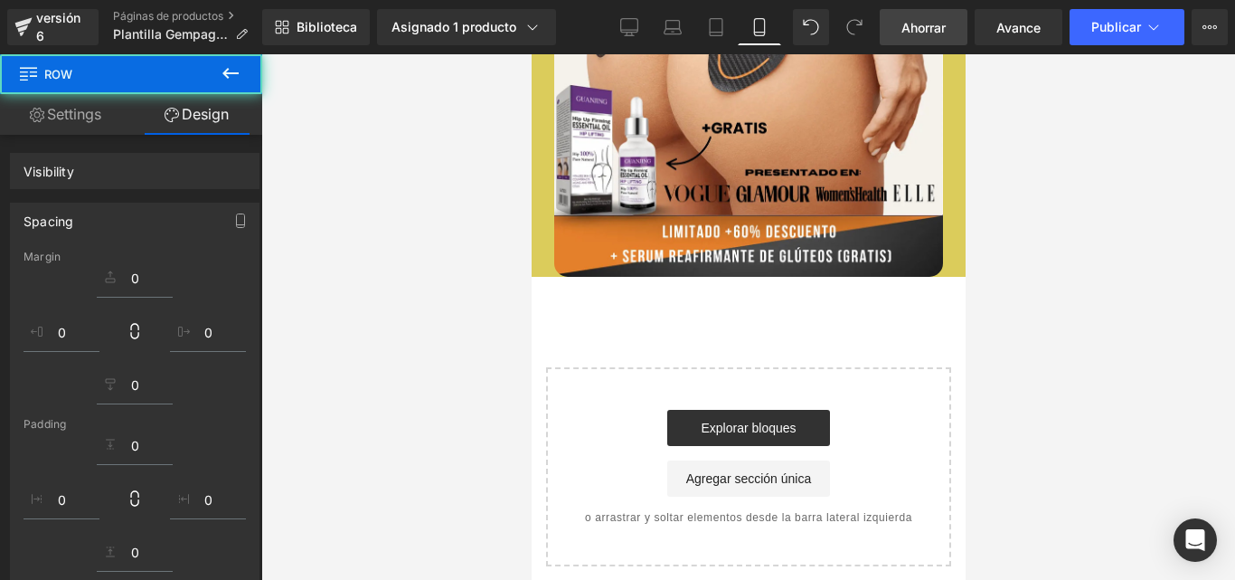
click at [887, 33] on link "Ahorrar" at bounding box center [924, 27] width 88 height 36
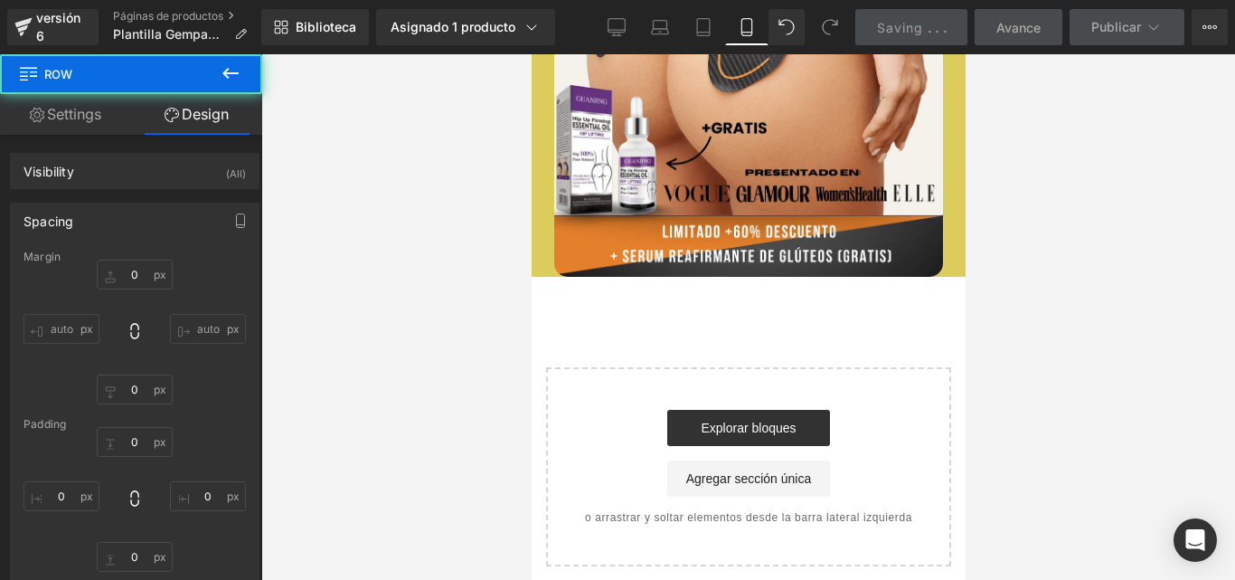
scroll to position [850, 0]
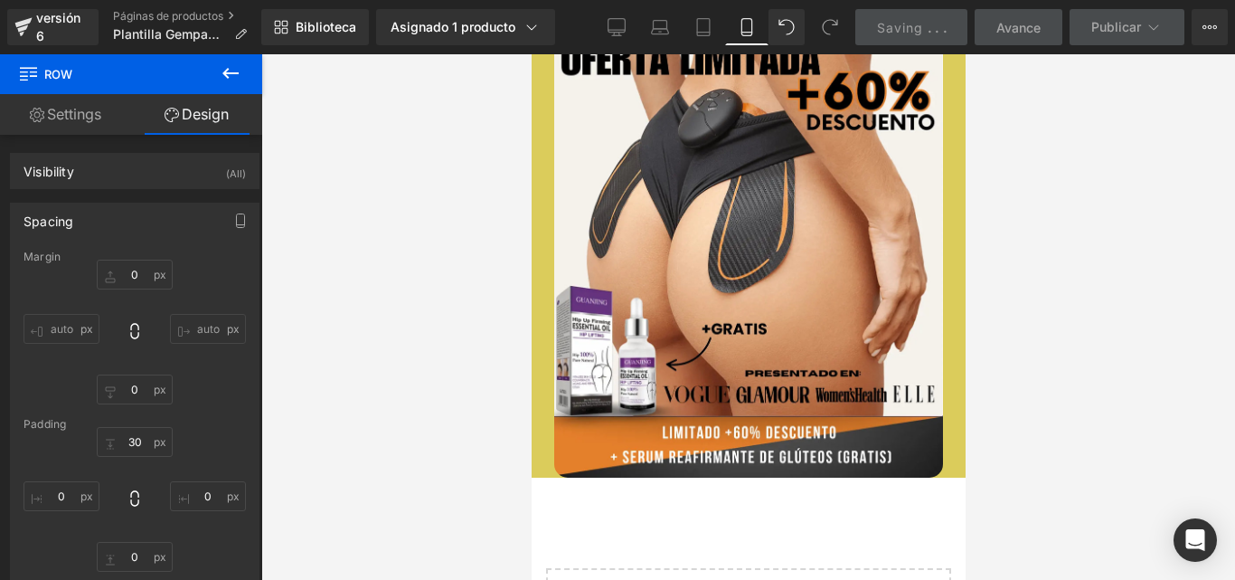
type input "0"
type input "30"
type input "0"
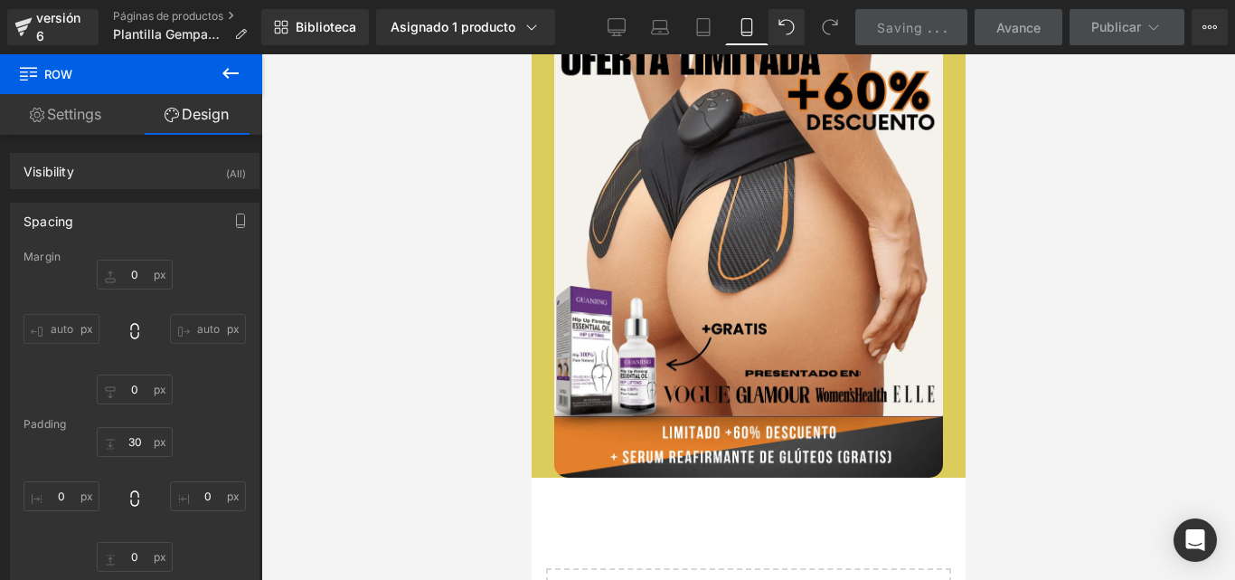
type input "0"
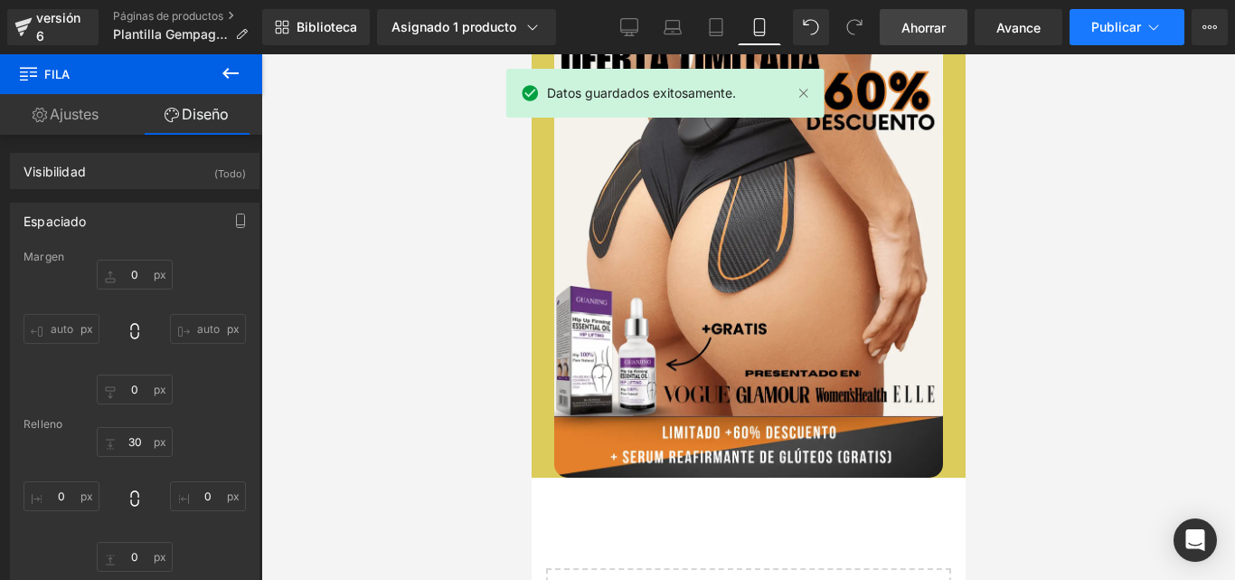
click at [1126, 26] on font "Publicar" at bounding box center [1117, 26] width 50 height 15
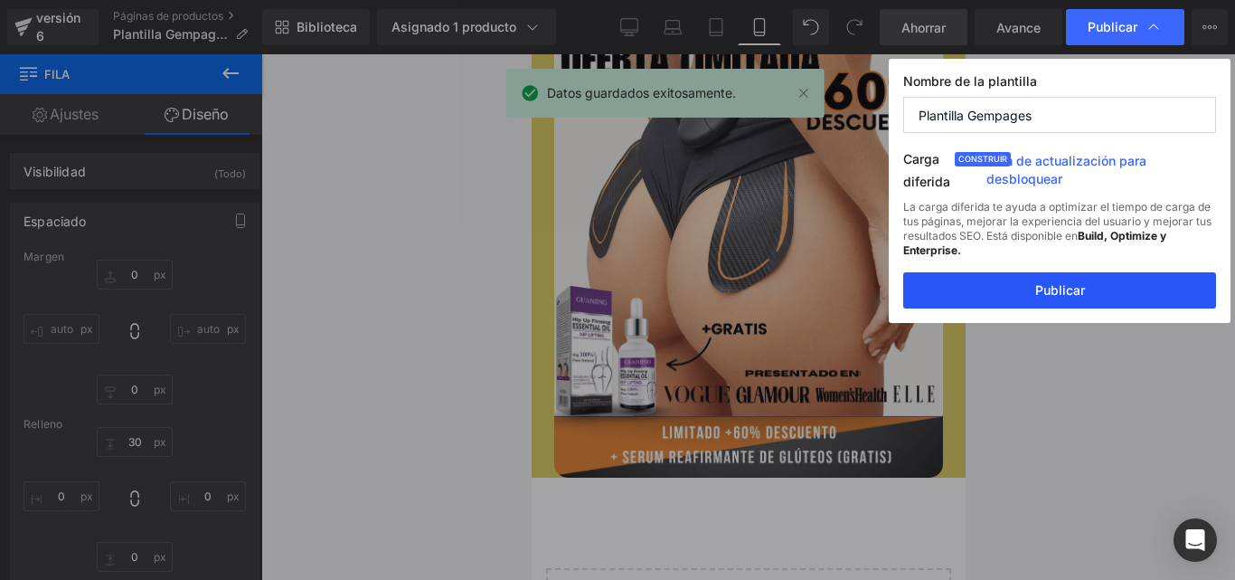
click at [1033, 287] on button "Publicar" at bounding box center [1059, 290] width 313 height 36
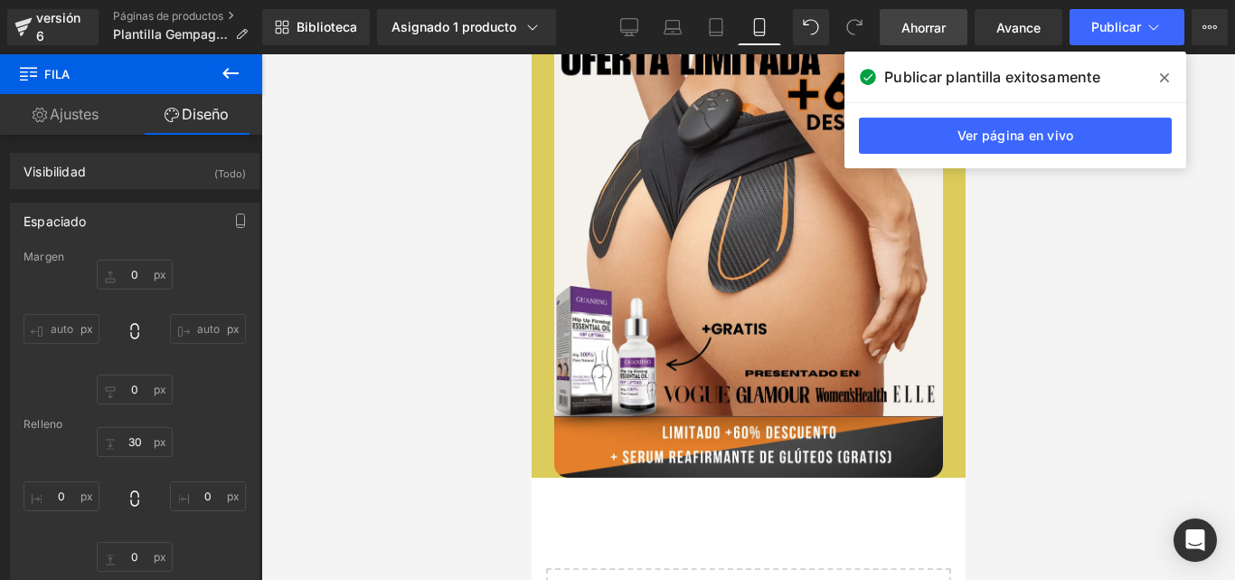
click at [1169, 70] on span at bounding box center [1164, 77] width 29 height 29
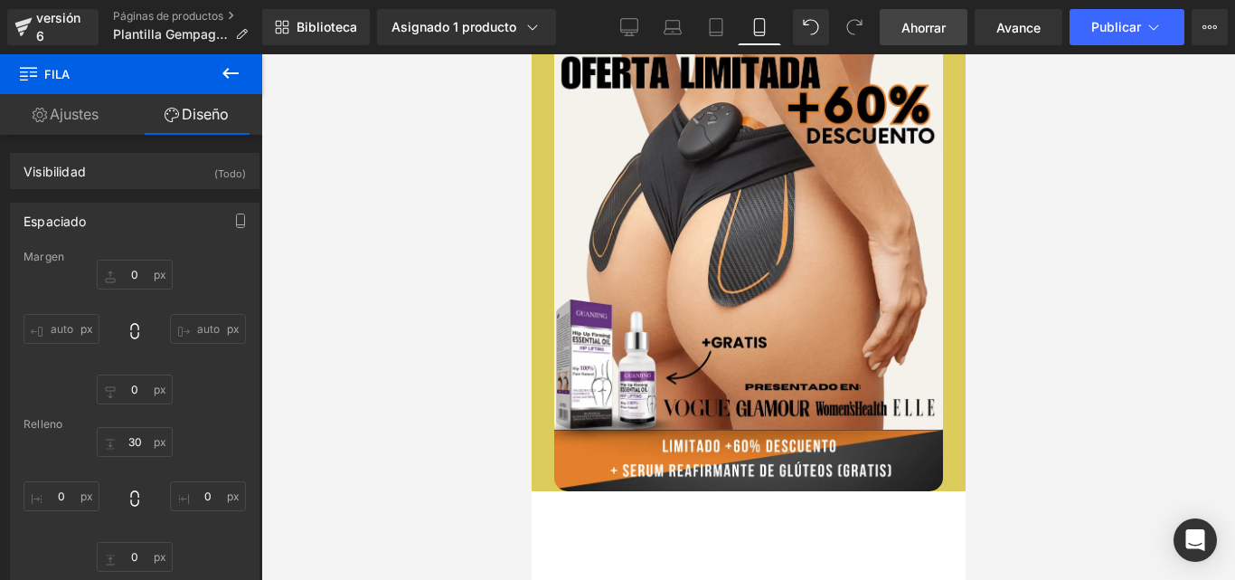
scroll to position [871, 0]
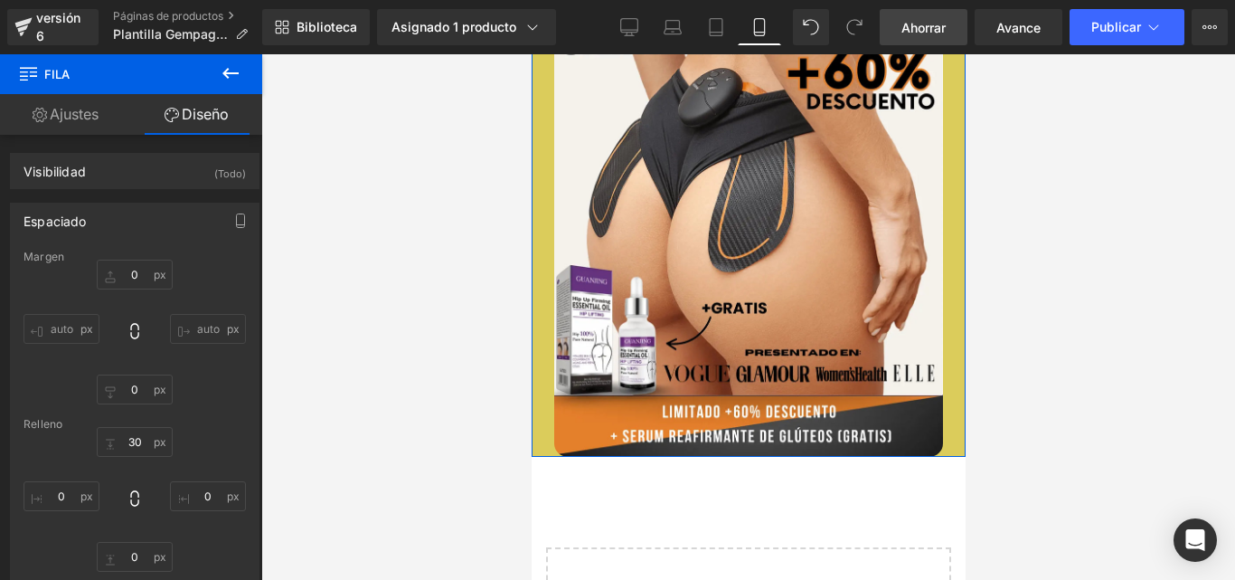
click at [95, 109] on font "Ajustes" at bounding box center [74, 114] width 49 height 18
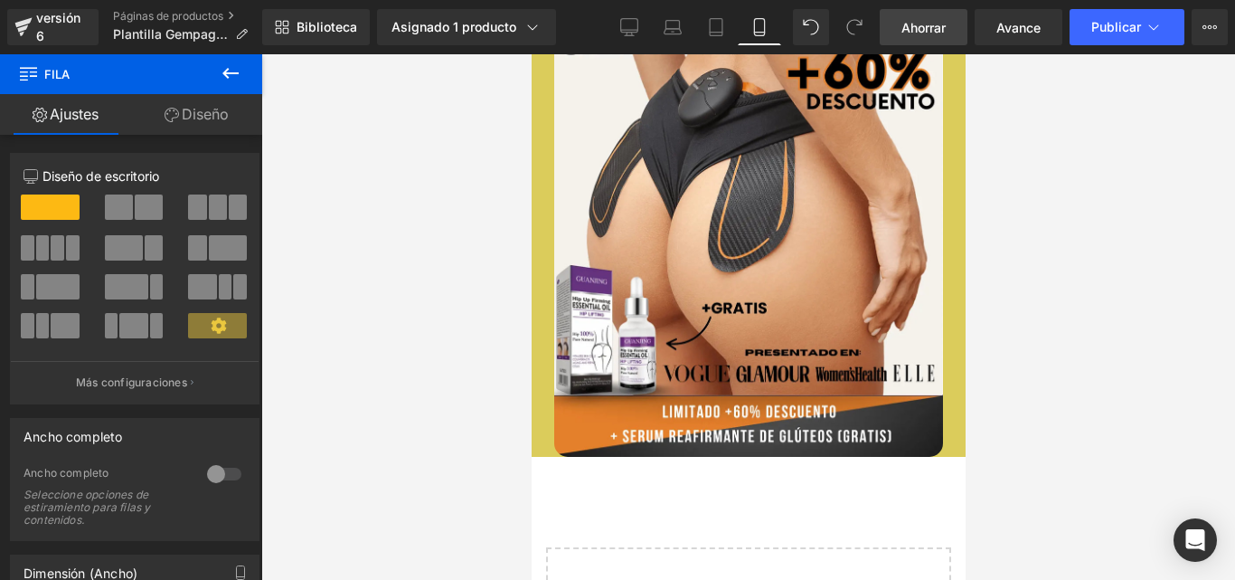
click at [242, 73] on button at bounding box center [230, 74] width 63 height 40
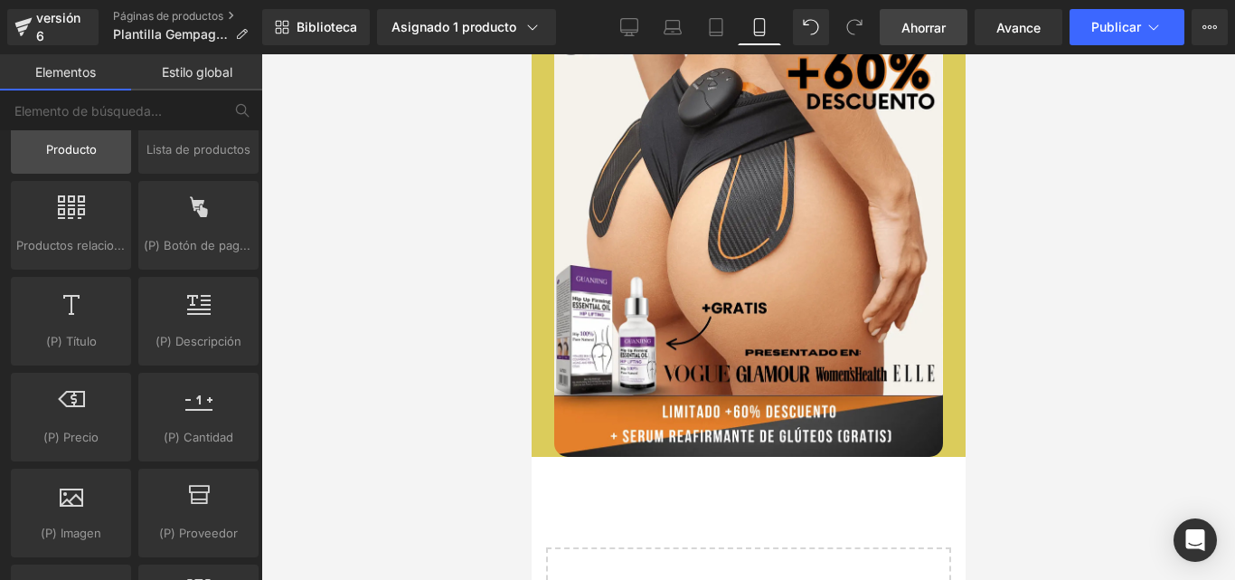
click at [82, 158] on span "Producto" at bounding box center [70, 149] width 109 height 19
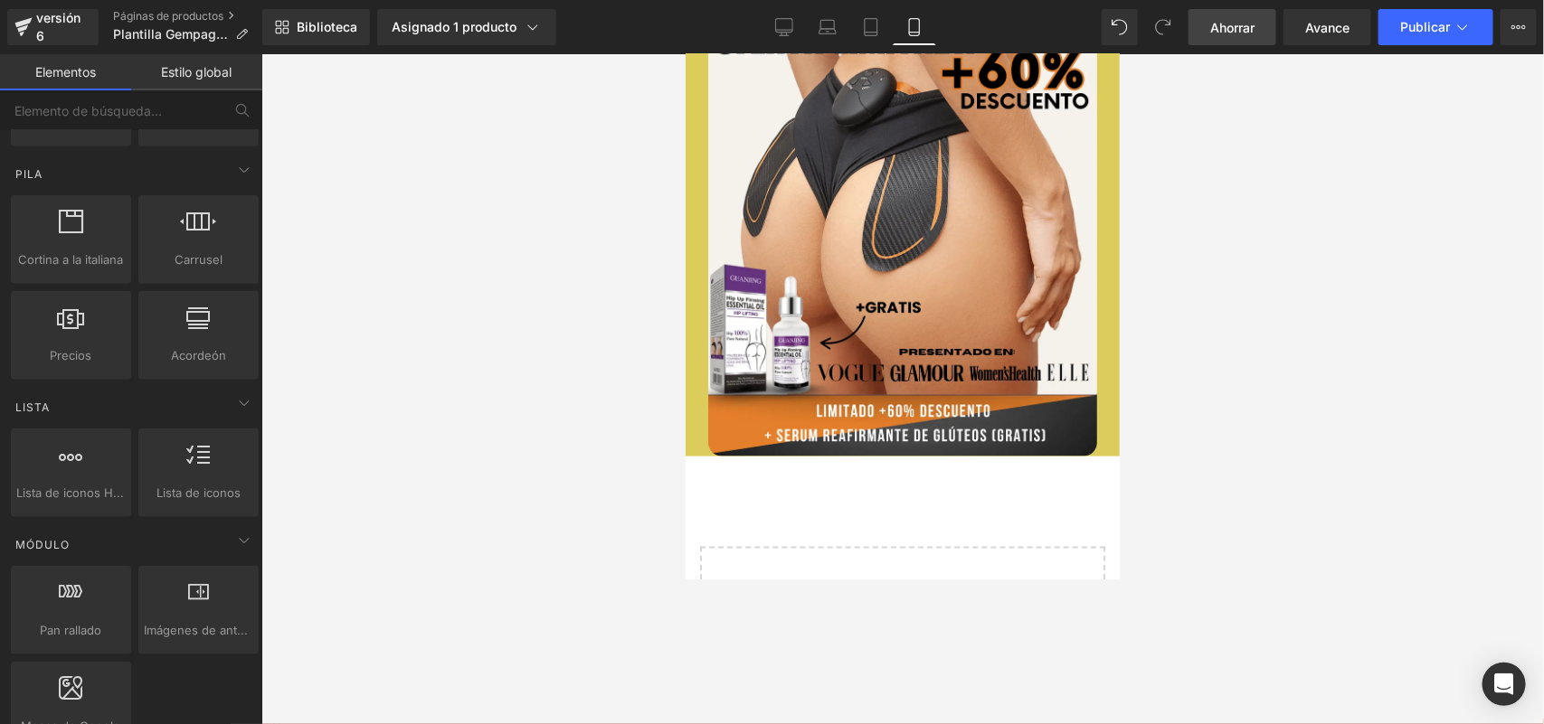
drag, startPoint x: 1054, startPoint y: 3, endPoint x: 553, endPoint y: 448, distance: 669.4
click at [553, 448] on div at bounding box center [902, 389] width 1282 height 670
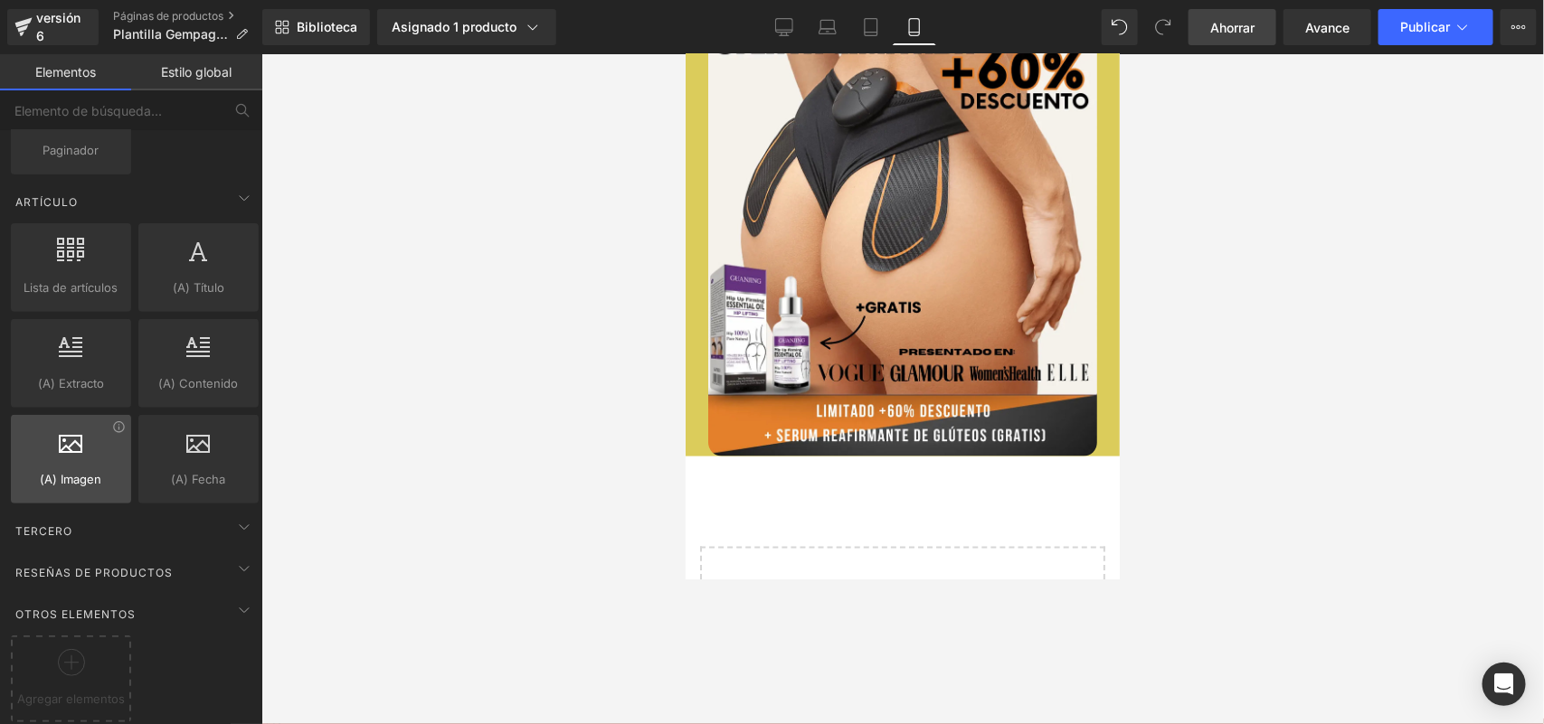
scroll to position [3415, 0]
click at [477, 490] on div at bounding box center [902, 389] width 1282 height 670
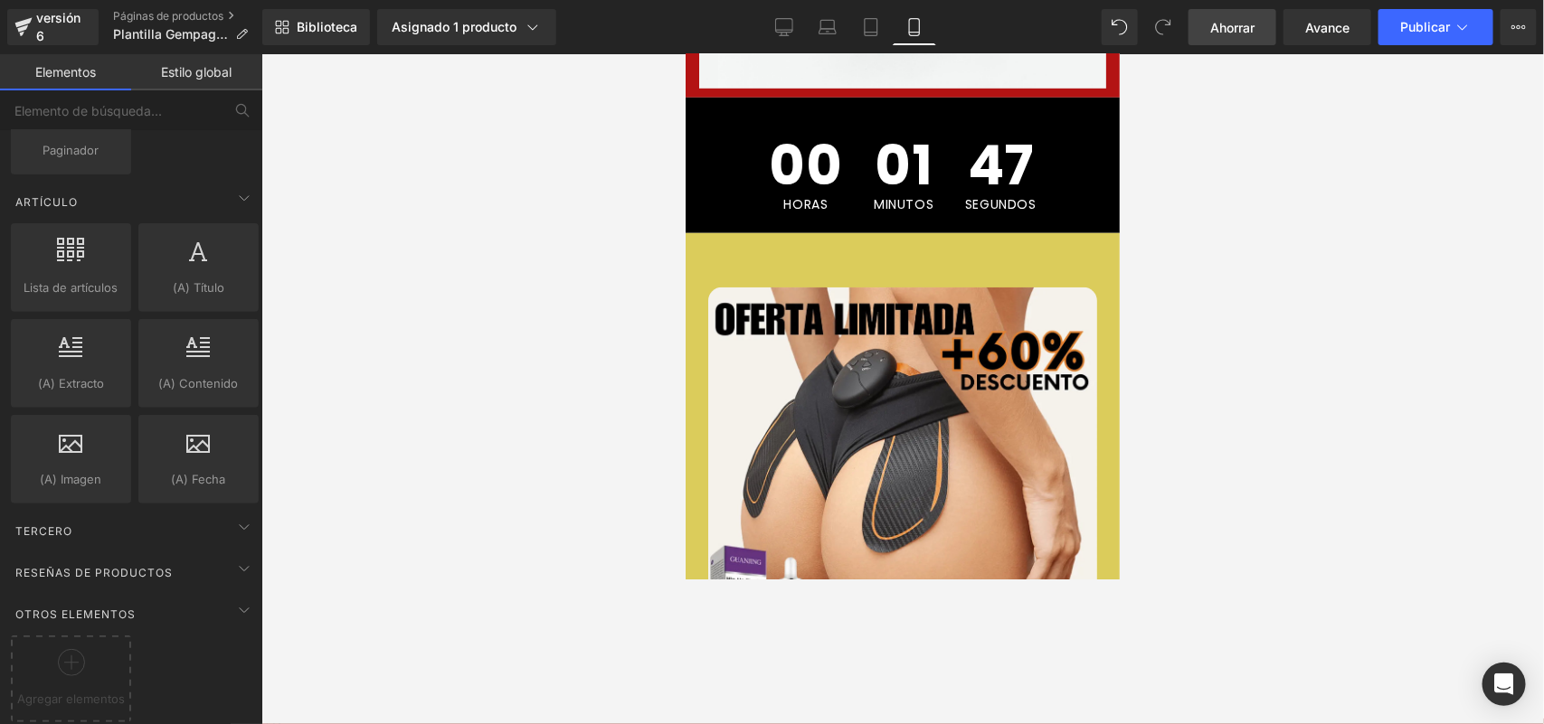
scroll to position [565, 0]
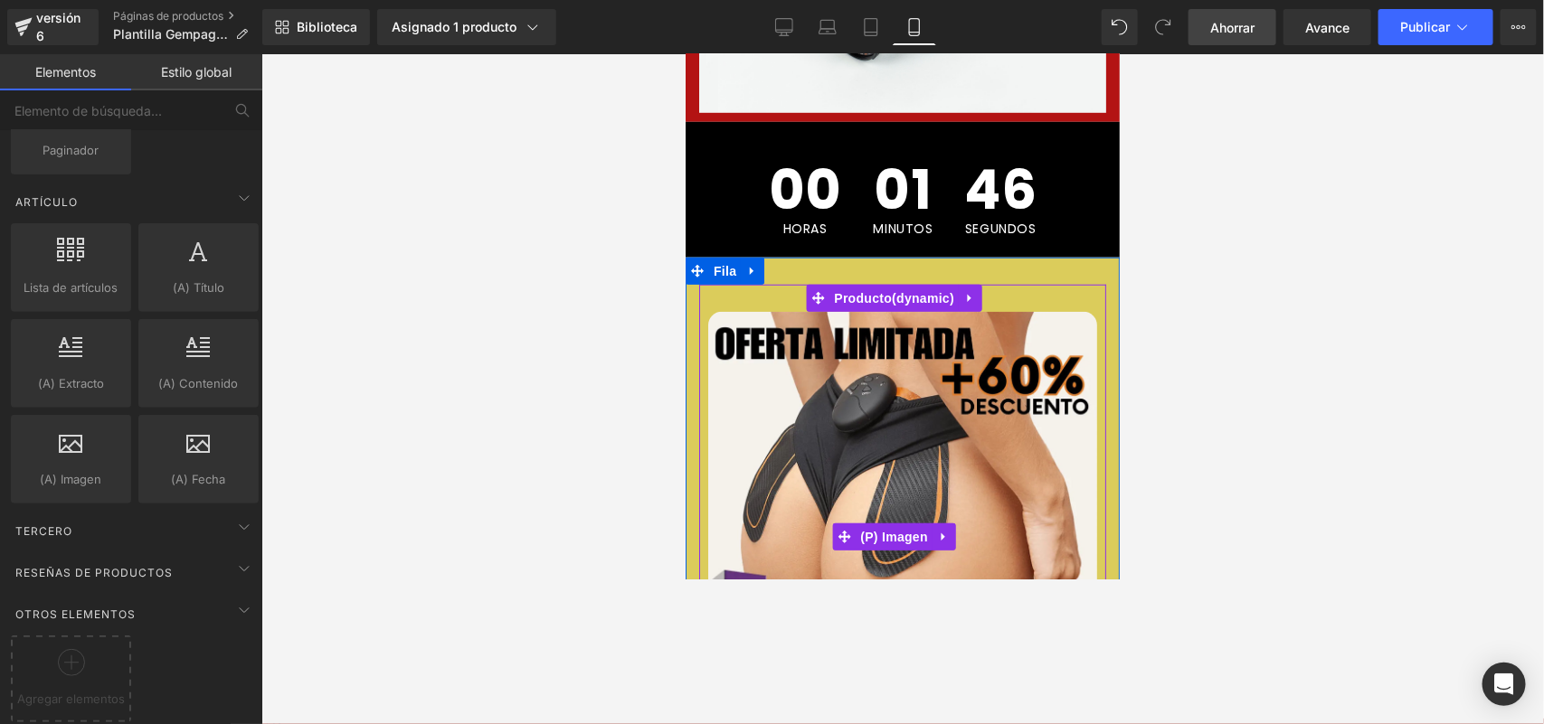
click at [943, 356] on img at bounding box center [901, 536] width 389 height 450
click at [961, 284] on link at bounding box center [970, 297] width 24 height 27
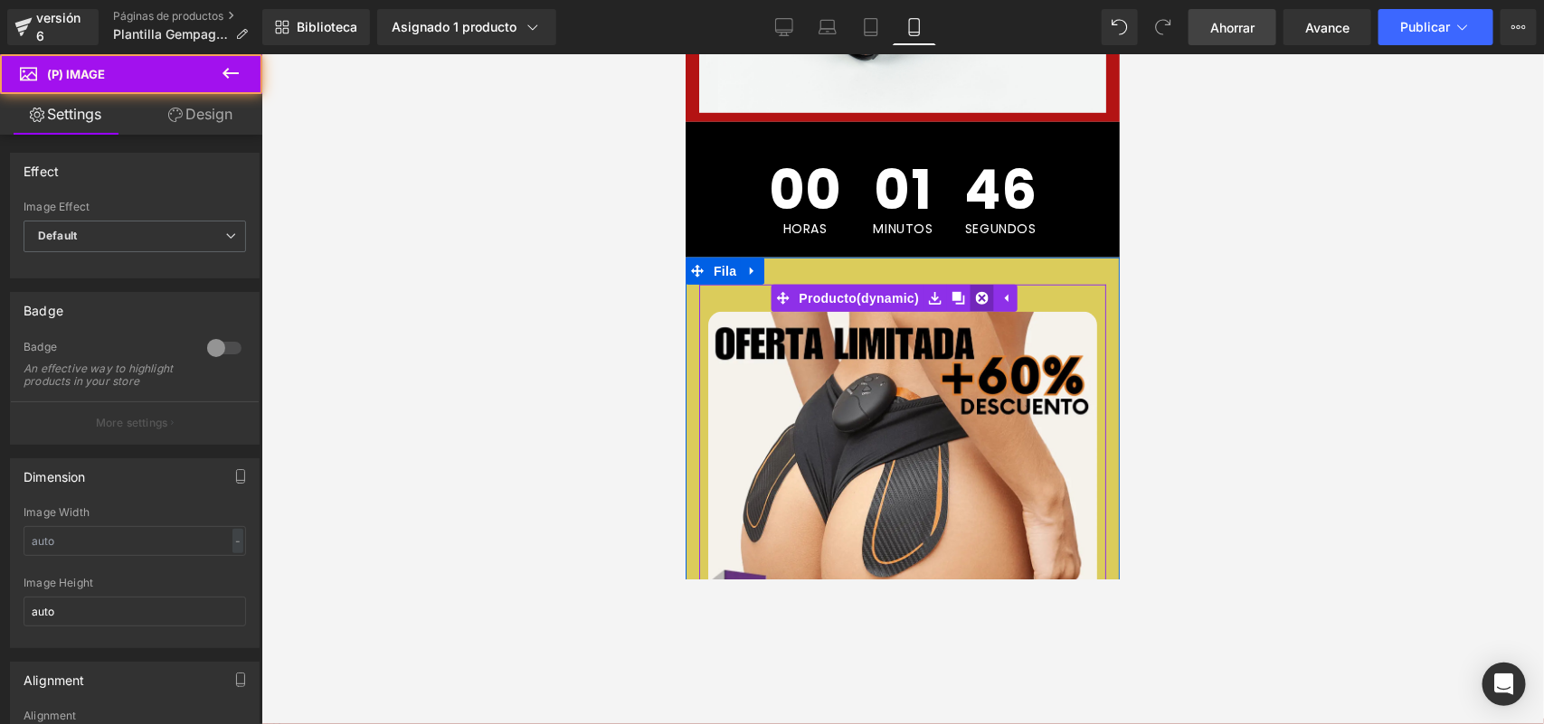
click at [985, 291] on icon at bounding box center [981, 297] width 13 height 13
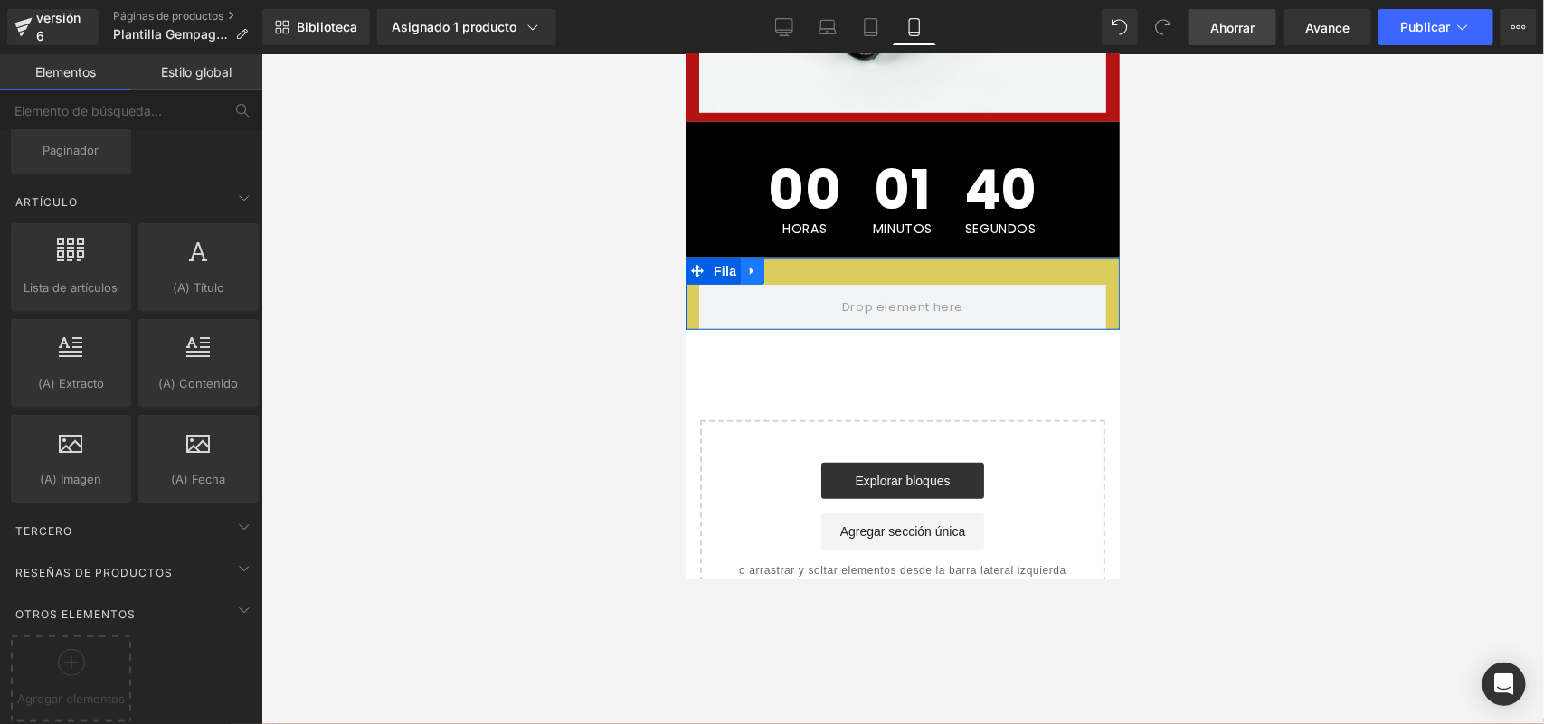
click at [749, 267] on icon at bounding box center [751, 271] width 4 height 8
click at [797, 264] on icon at bounding box center [798, 270] width 13 height 13
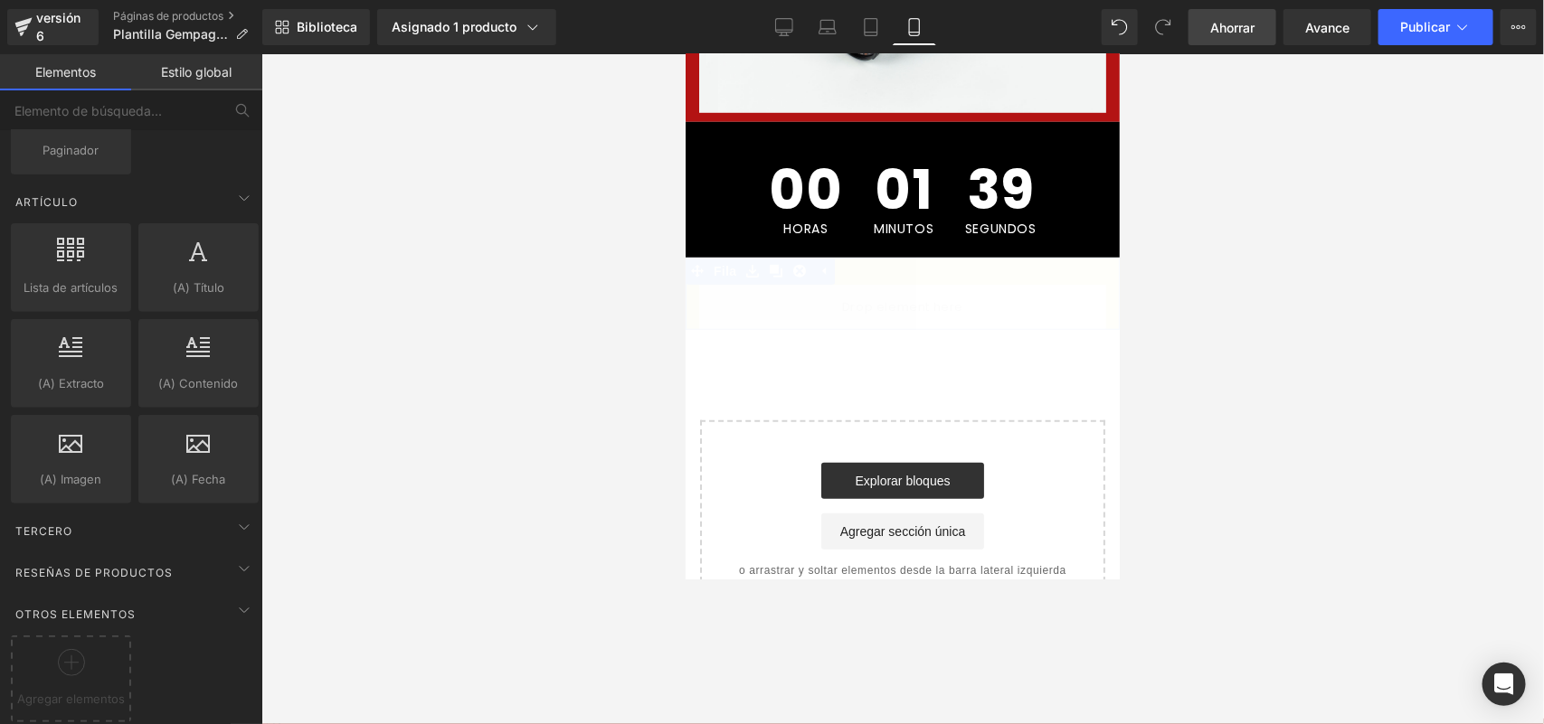
scroll to position [526, 0]
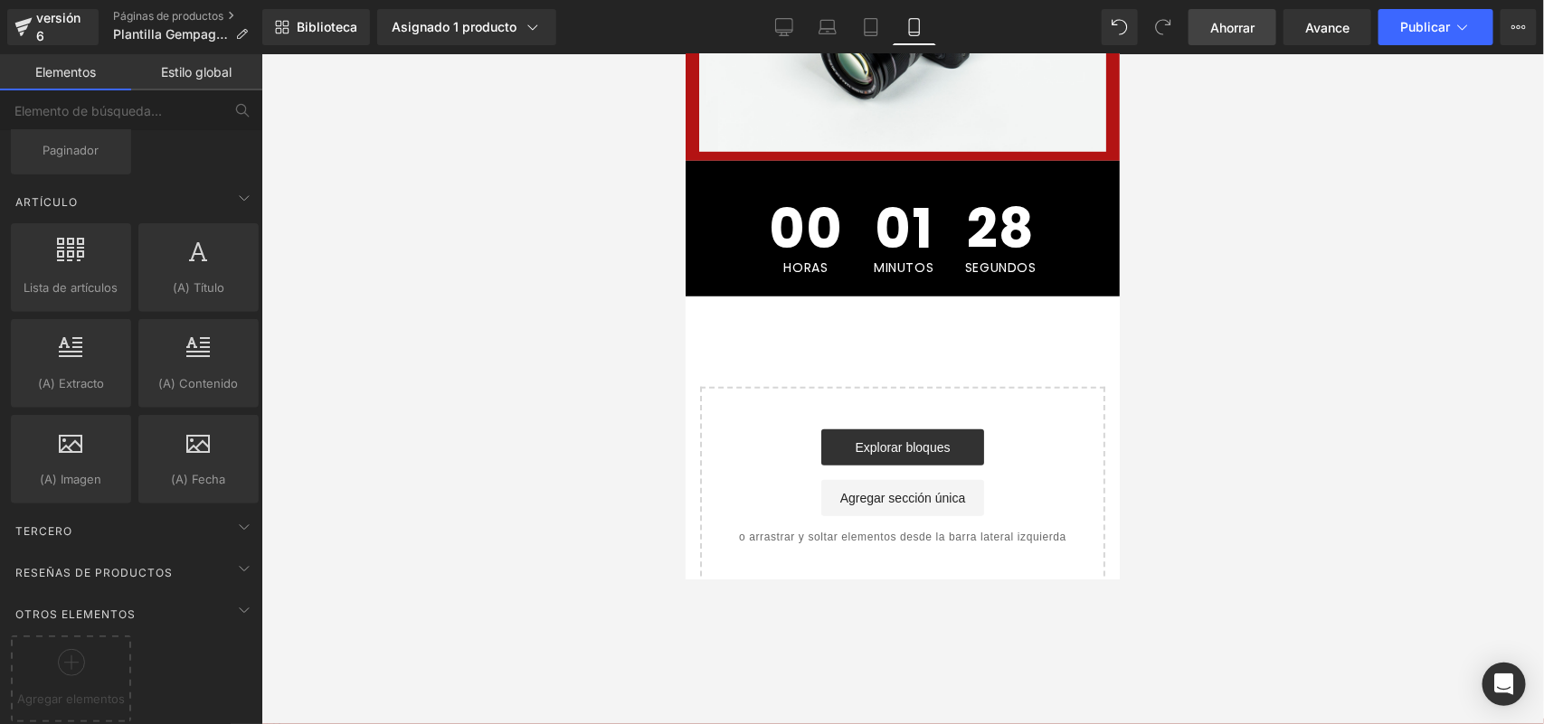
click at [1234, 34] on span "Ahorrar" at bounding box center [1232, 27] width 44 height 19
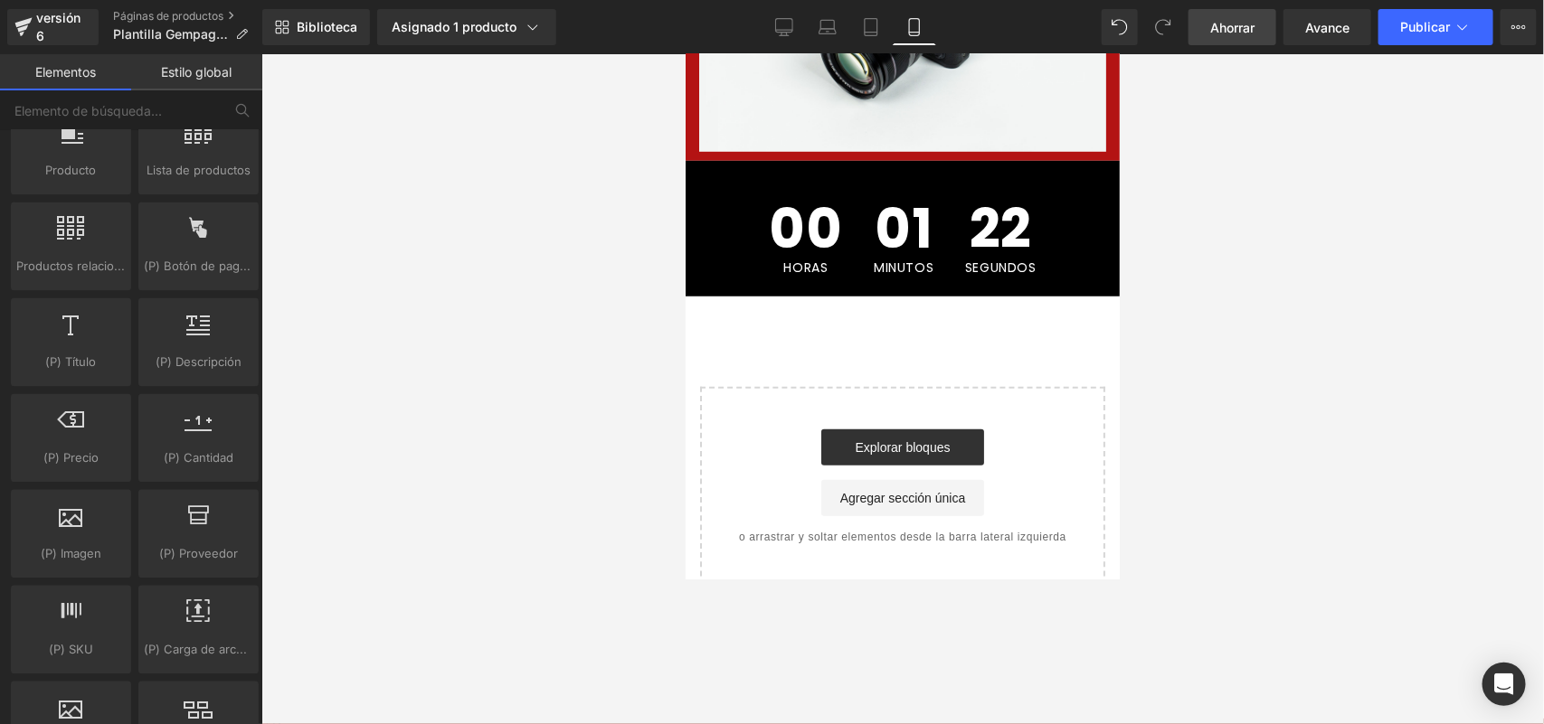
scroll to position [1380, 0]
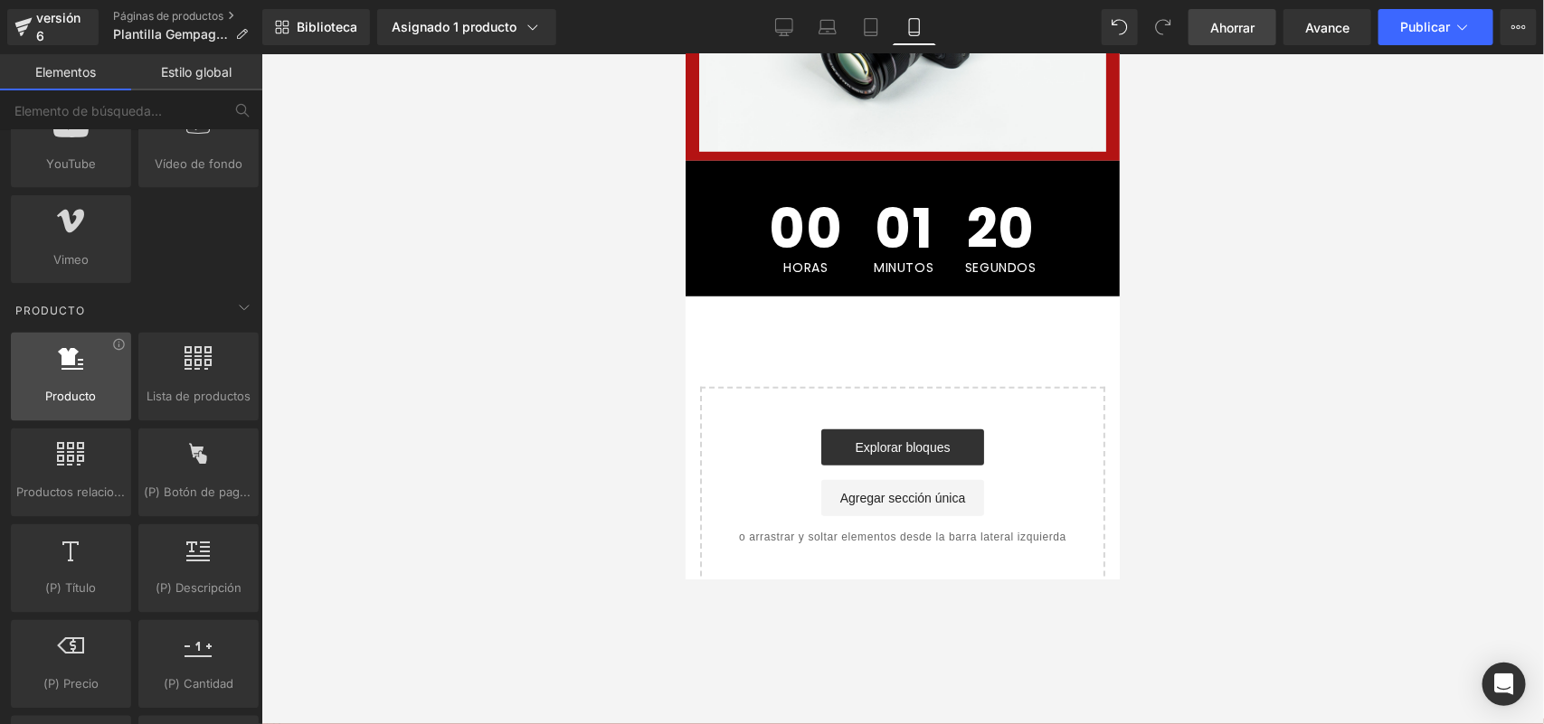
click at [59, 386] on div at bounding box center [70, 367] width 109 height 41
drag, startPoint x: 59, startPoint y: 386, endPoint x: 71, endPoint y: 380, distance: 13.4
click at [57, 386] on div at bounding box center [70, 367] width 109 height 41
click at [110, 363] on div at bounding box center [70, 367] width 109 height 41
click at [206, 70] on font "Estilo global" at bounding box center [197, 71] width 71 height 15
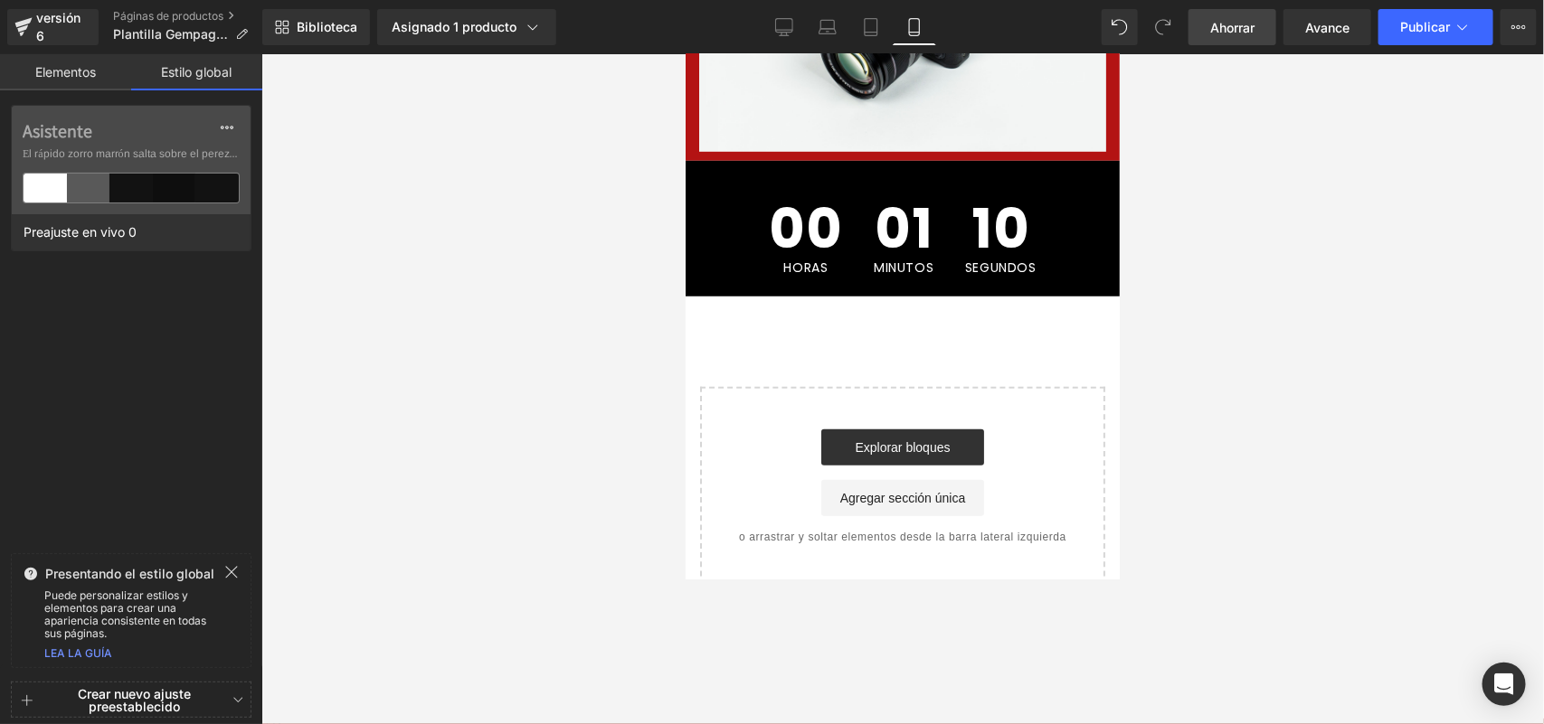
click at [226, 572] on icon at bounding box center [231, 572] width 14 height 14
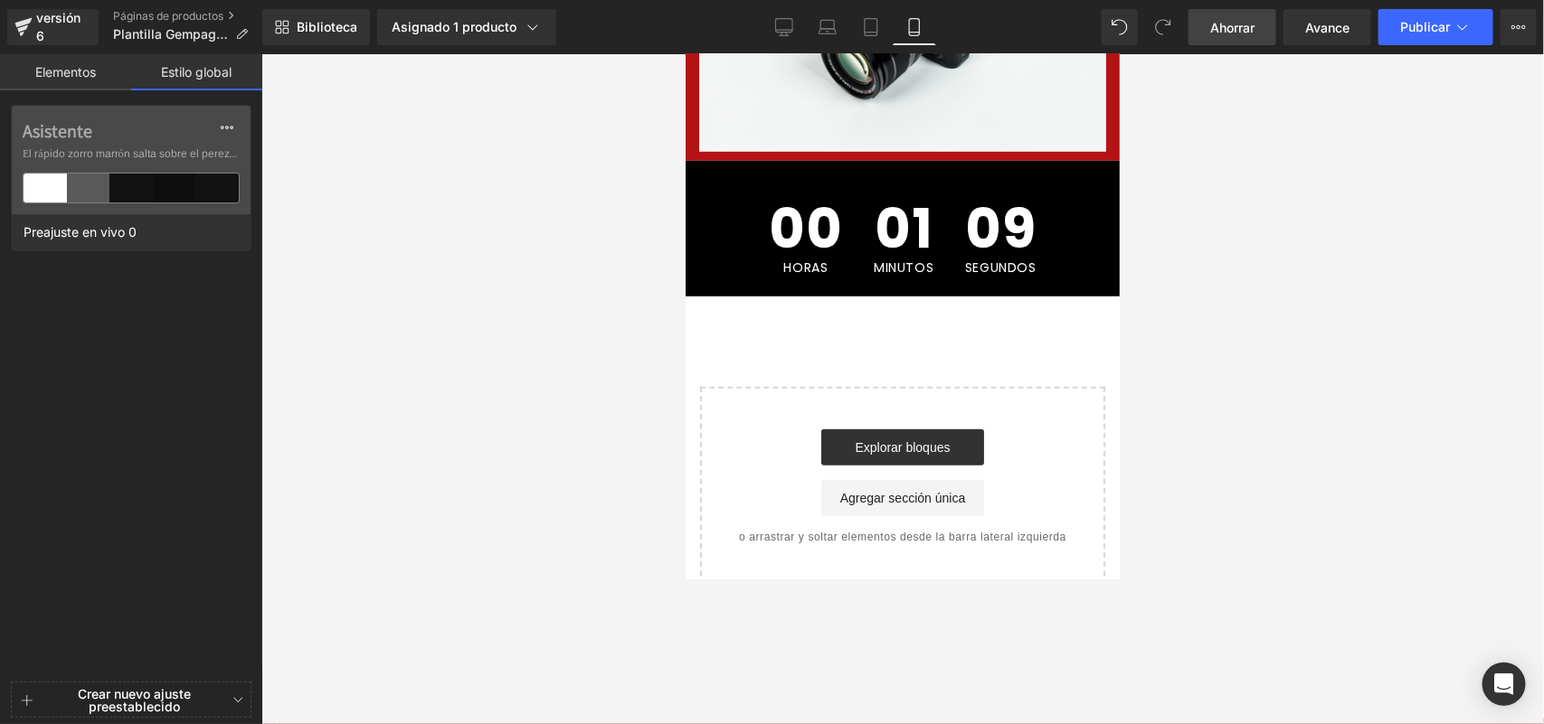
click at [100, 79] on link "Elementos" at bounding box center [65, 72] width 131 height 36
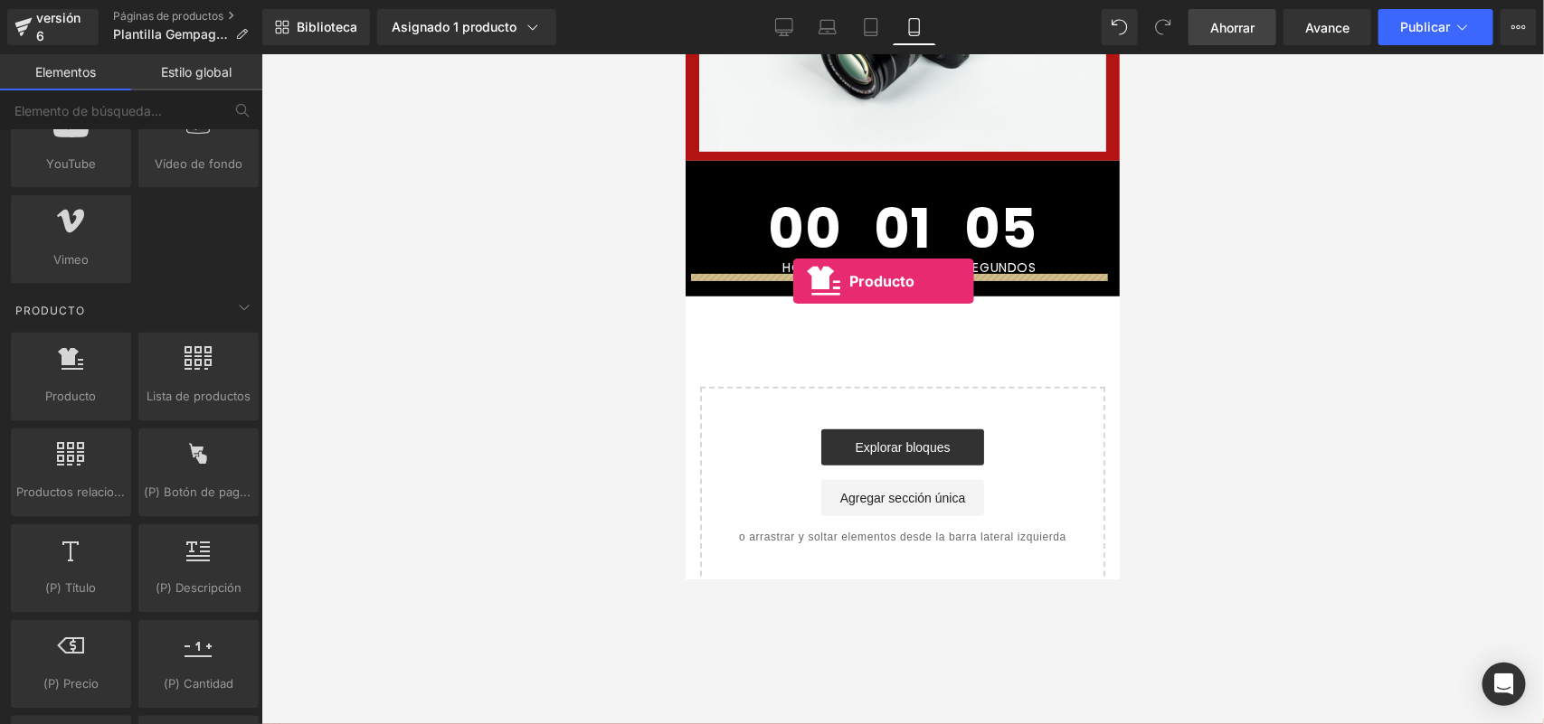
drag, startPoint x: 813, startPoint y: 442, endPoint x: 792, endPoint y: 280, distance: 163.2
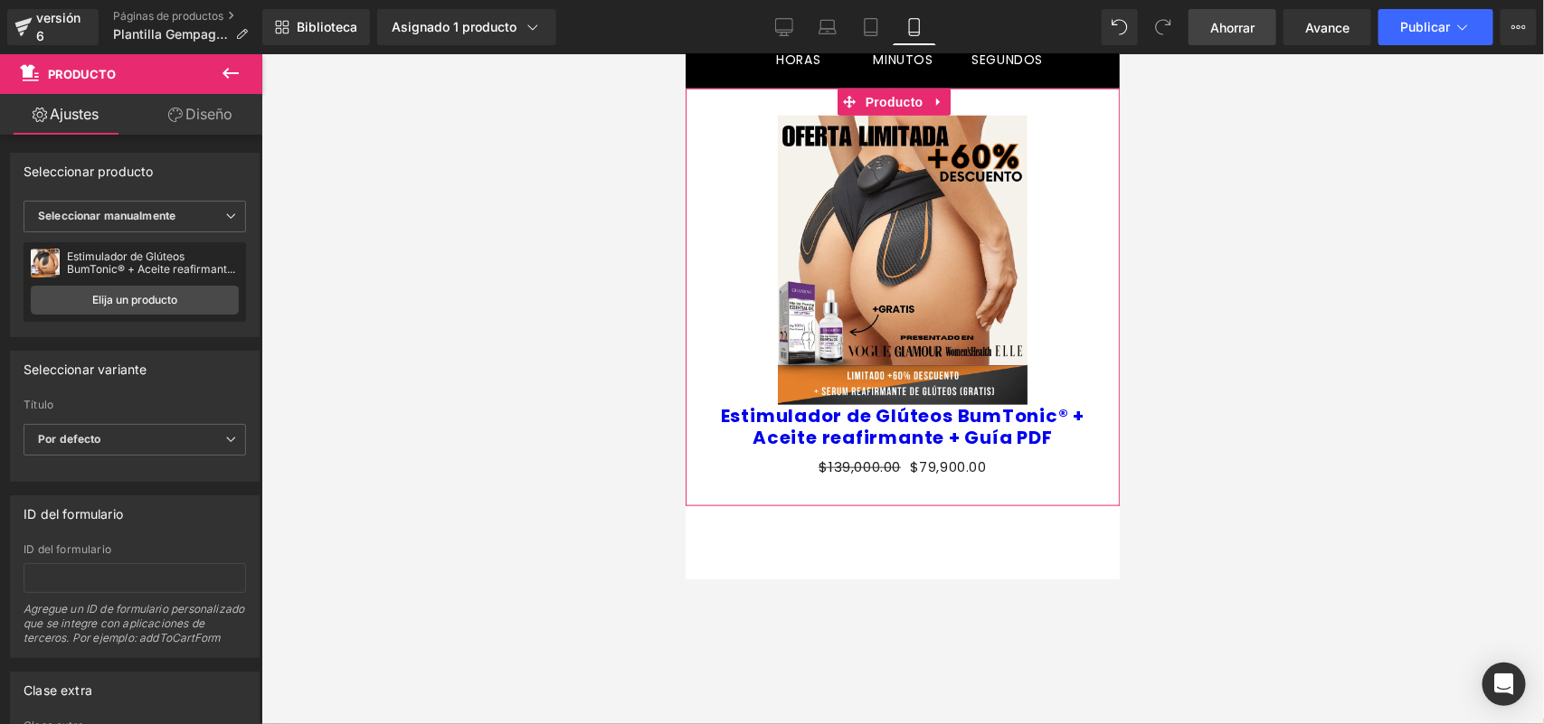
scroll to position [639, 0]
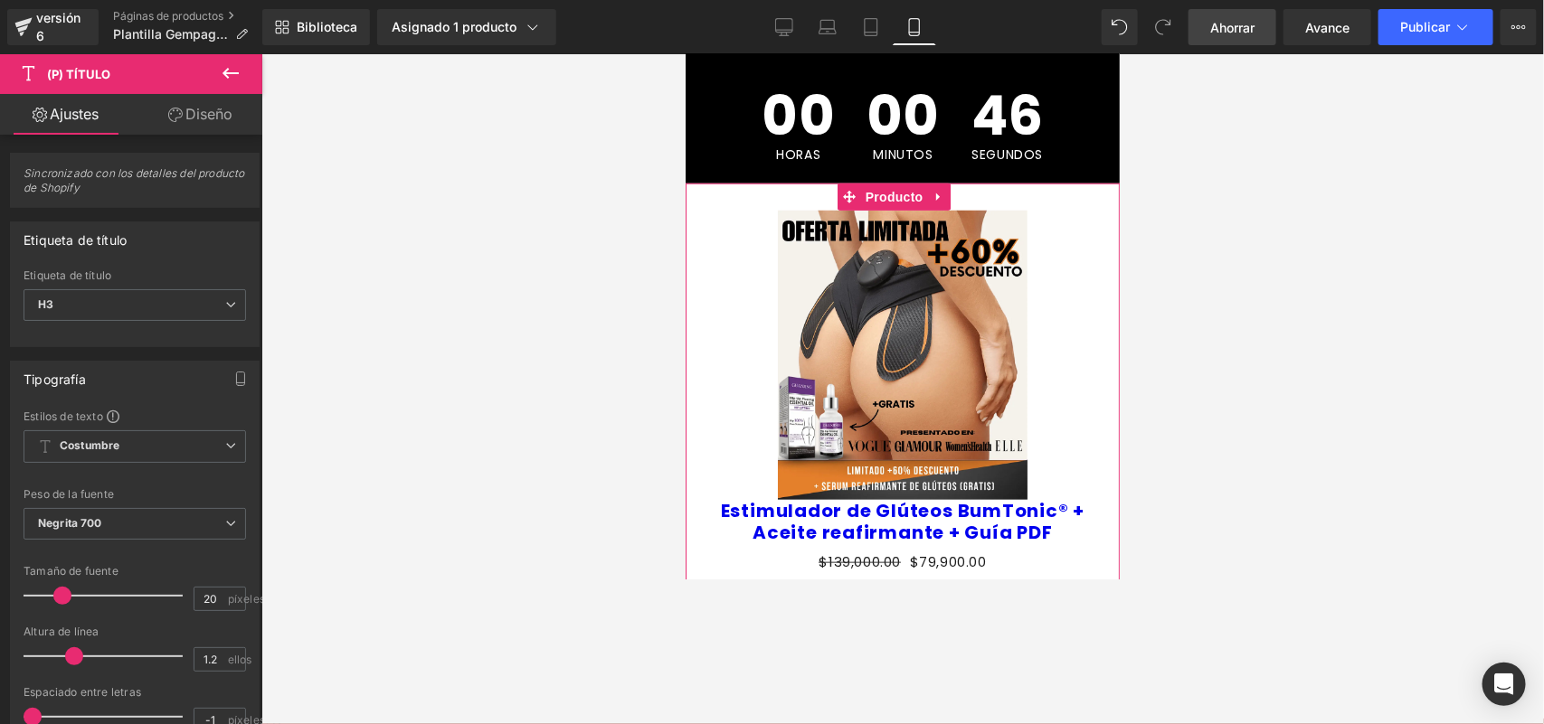
drag, startPoint x: 938, startPoint y: 174, endPoint x: 921, endPoint y: 223, distance: 52.6
click at [937, 193] on icon at bounding box center [937, 197] width 4 height 8
click at [951, 190] on icon at bounding box center [950, 196] width 13 height 13
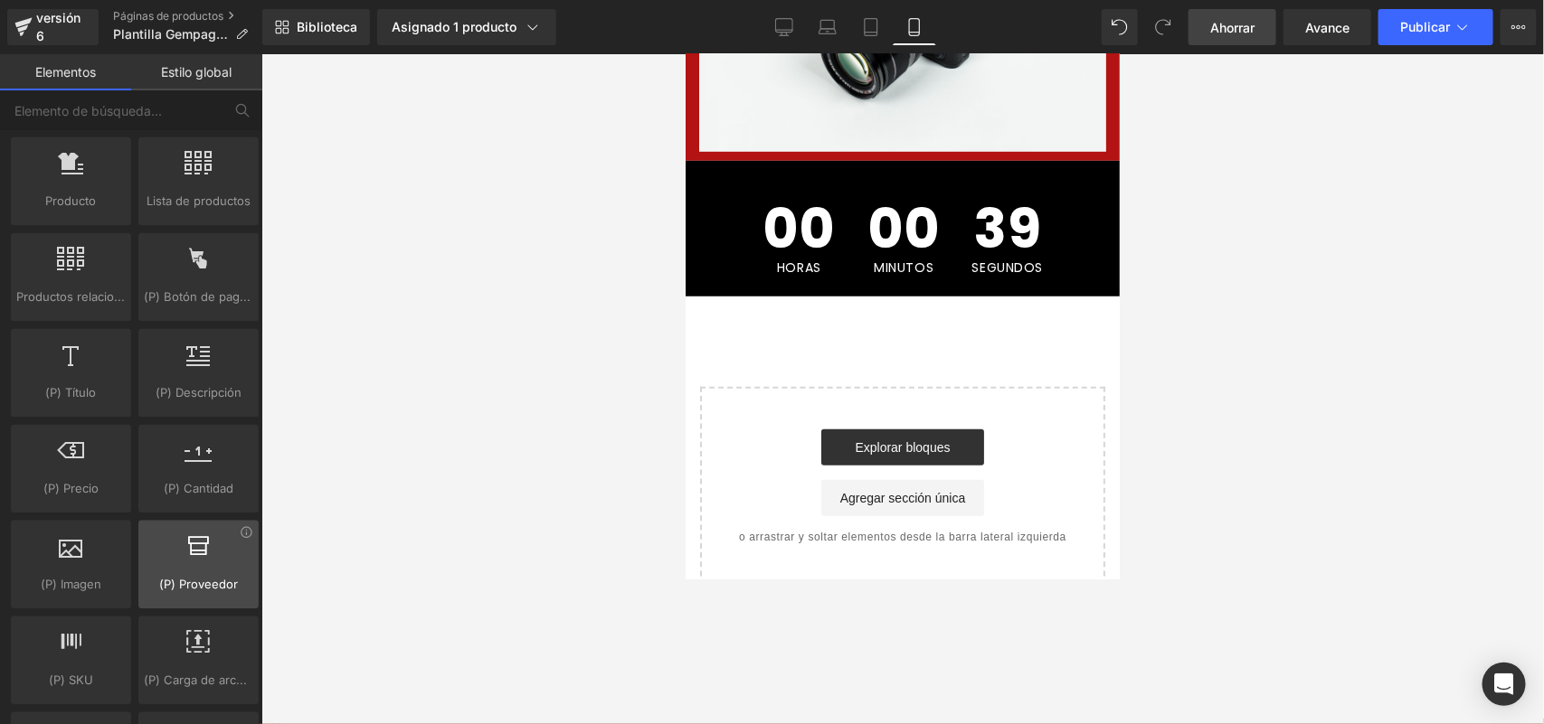
scroll to position [1606, 0]
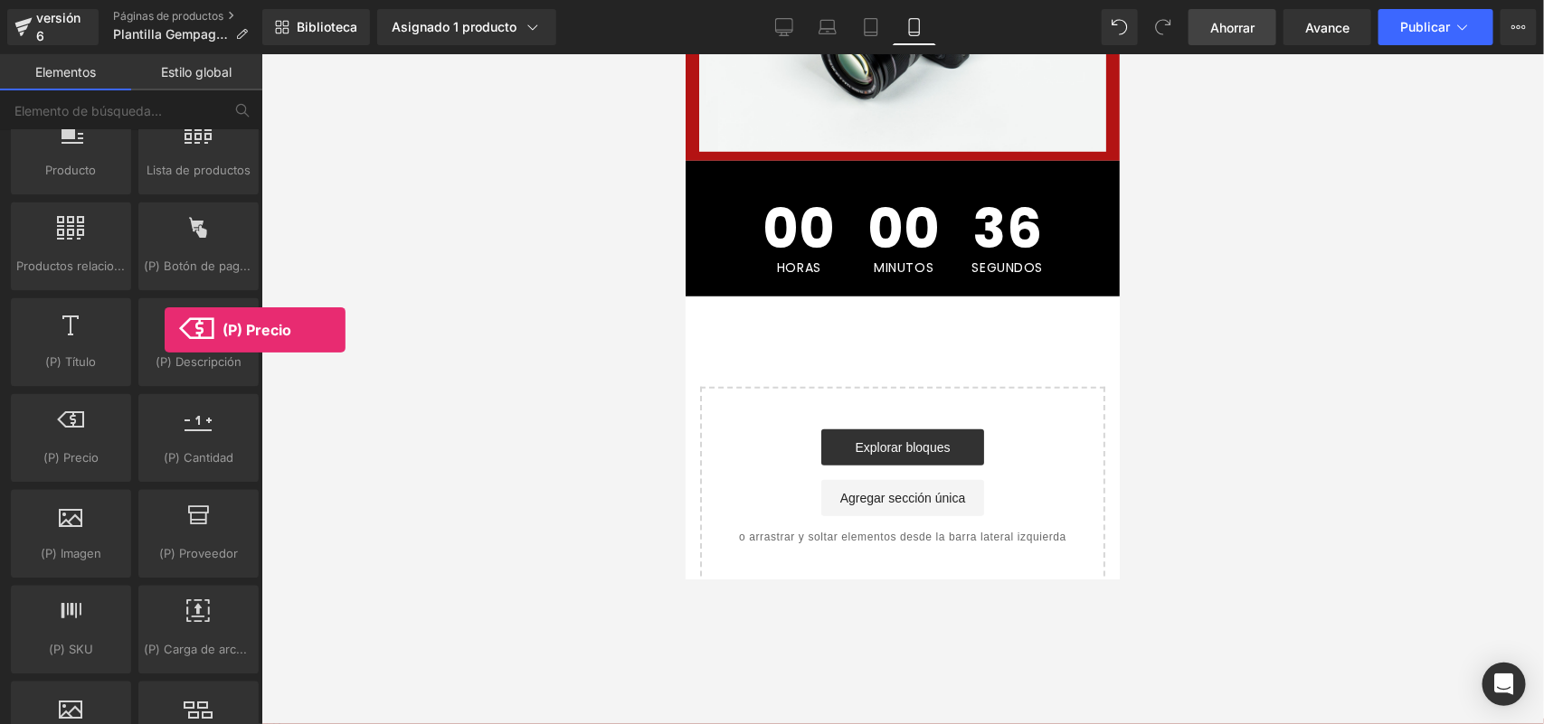
drag, startPoint x: 84, startPoint y: 466, endPoint x: 105, endPoint y: 304, distance: 163.2
click at [43, 349] on div "Producto productos, bienes, vende Lista de productos productos, listas, colecci…" at bounding box center [134, 534] width 255 height 863
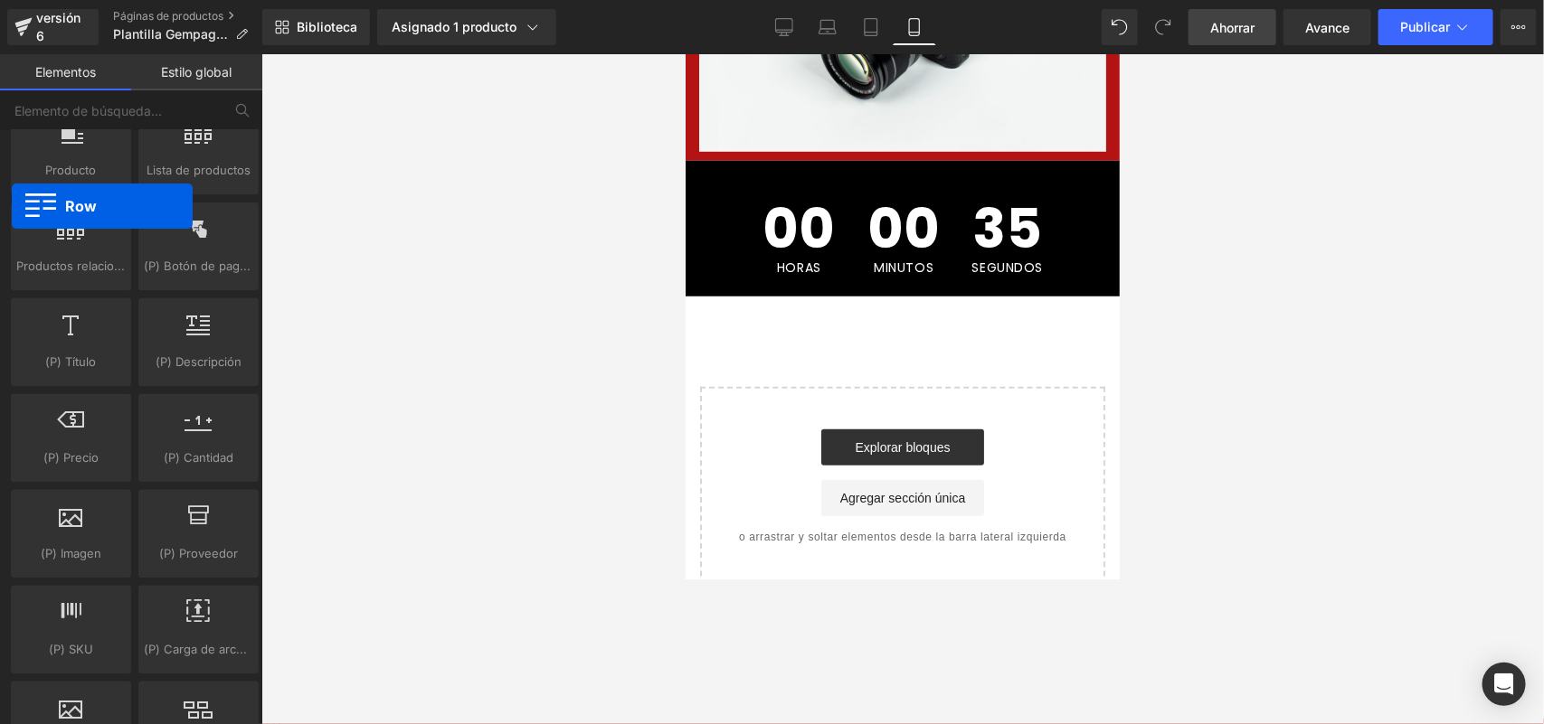
drag, startPoint x: 679, startPoint y: 297, endPoint x: 12, endPoint y: 206, distance: 673.5
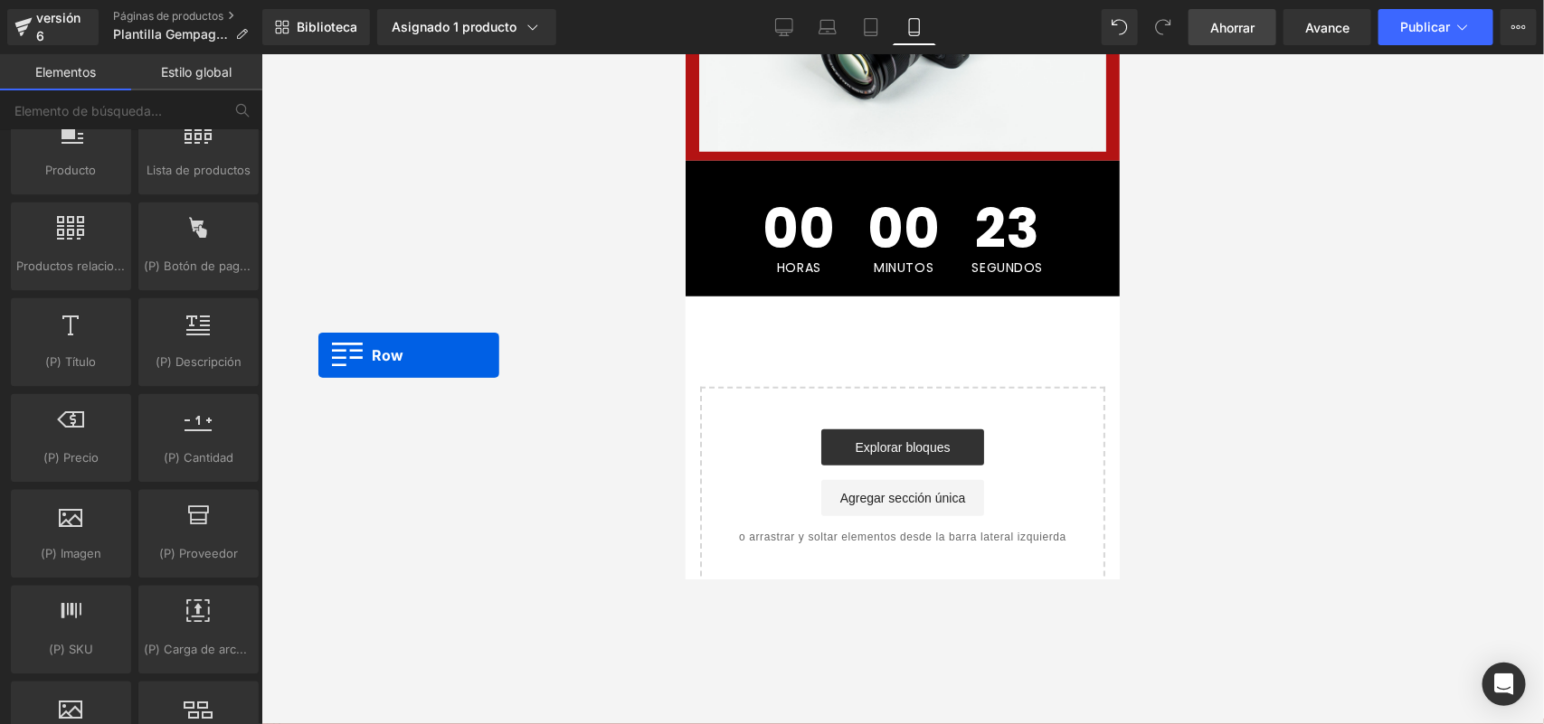
scroll to position [0, 0]
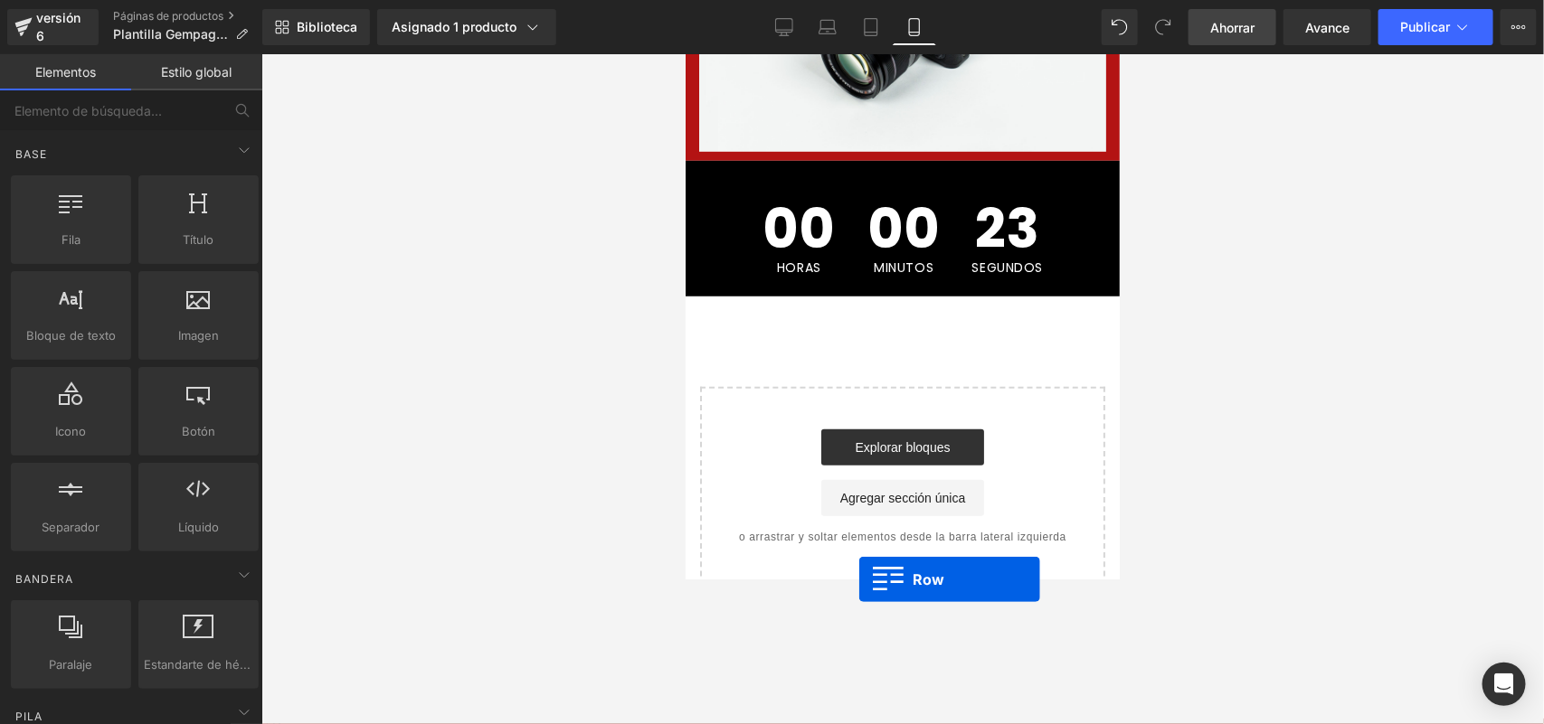
drag, startPoint x: 795, startPoint y: 290, endPoint x: 781, endPoint y: 258, distance: 35.3
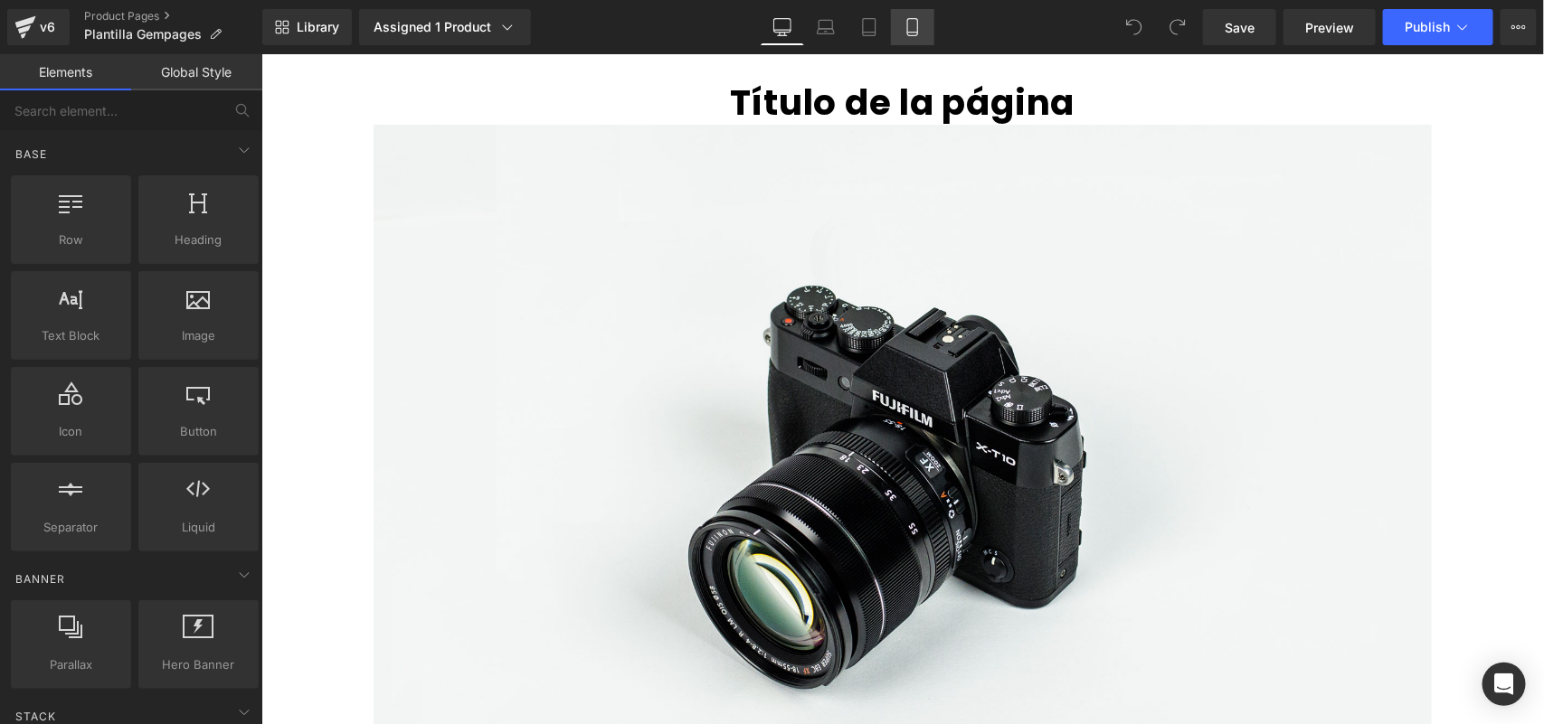
click at [919, 20] on icon at bounding box center [912, 27] width 18 height 18
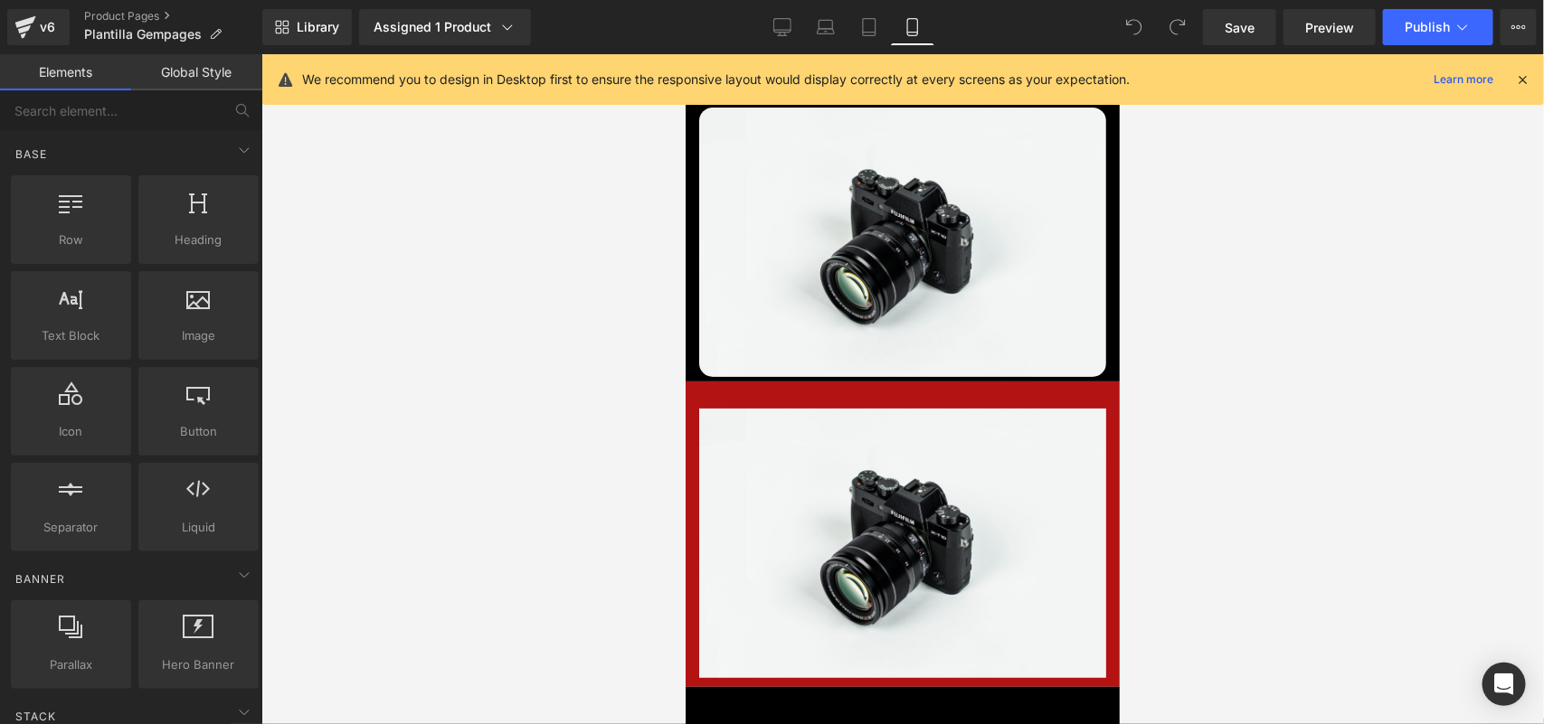
click at [1516, 75] on icon at bounding box center [1522, 79] width 16 height 16
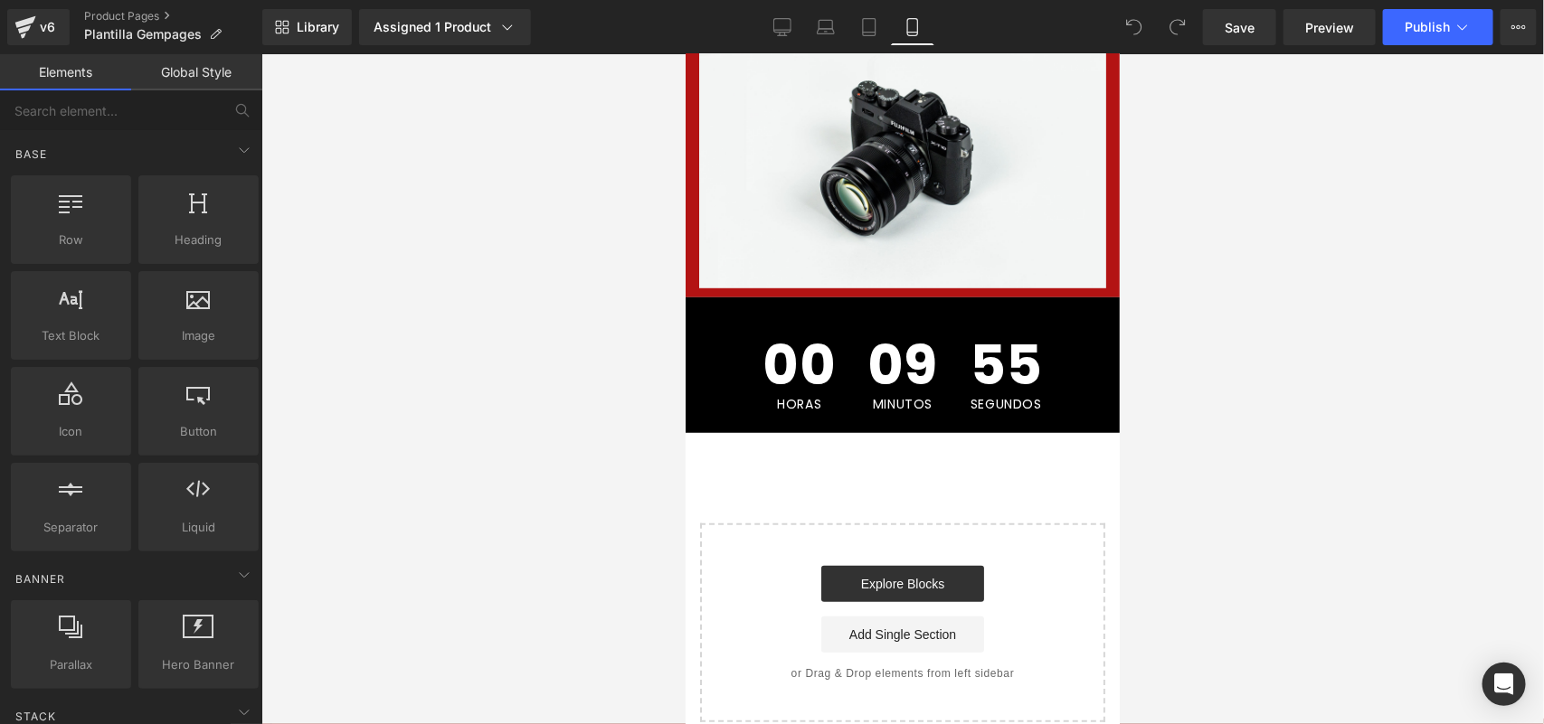
scroll to position [391, 0]
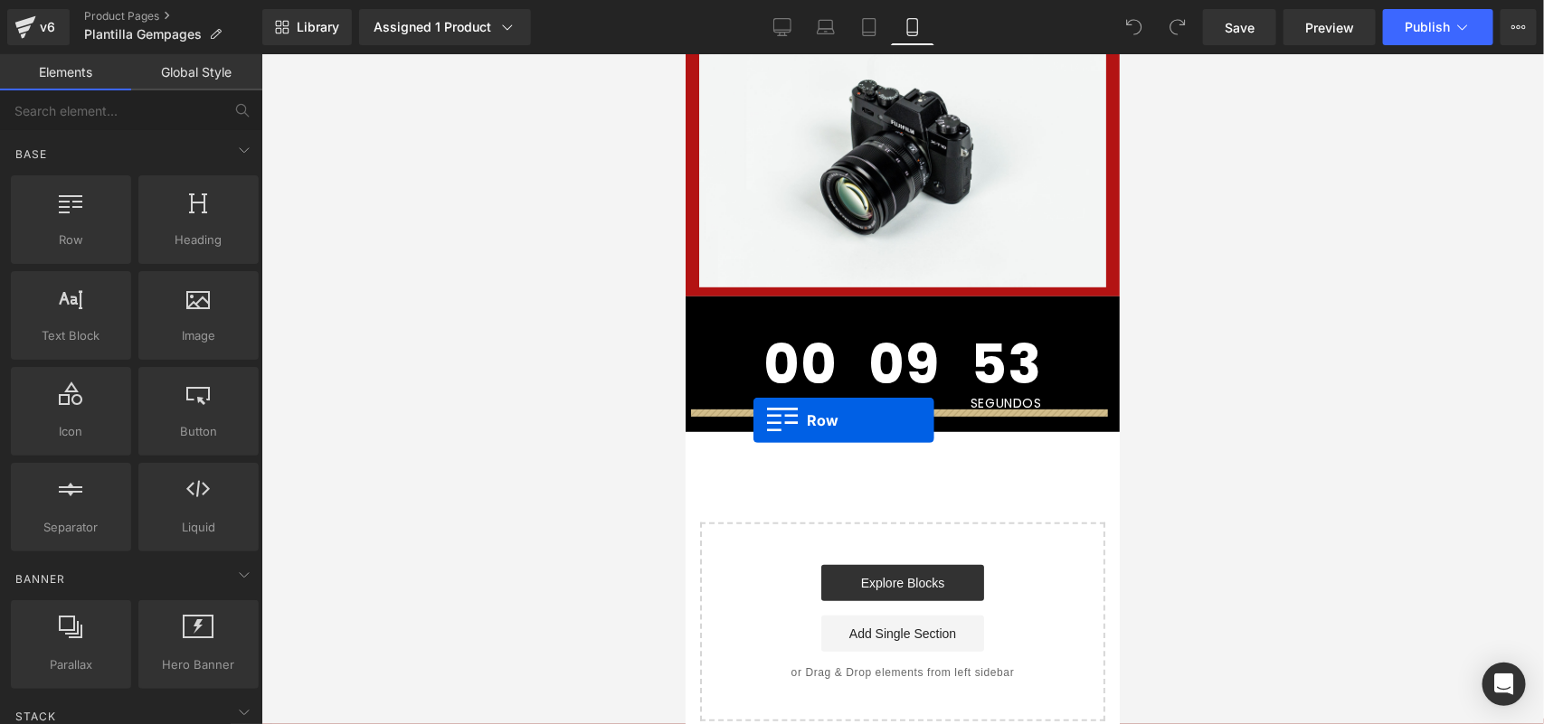
drag, startPoint x: 722, startPoint y: 280, endPoint x: 752, endPoint y: 420, distance: 142.6
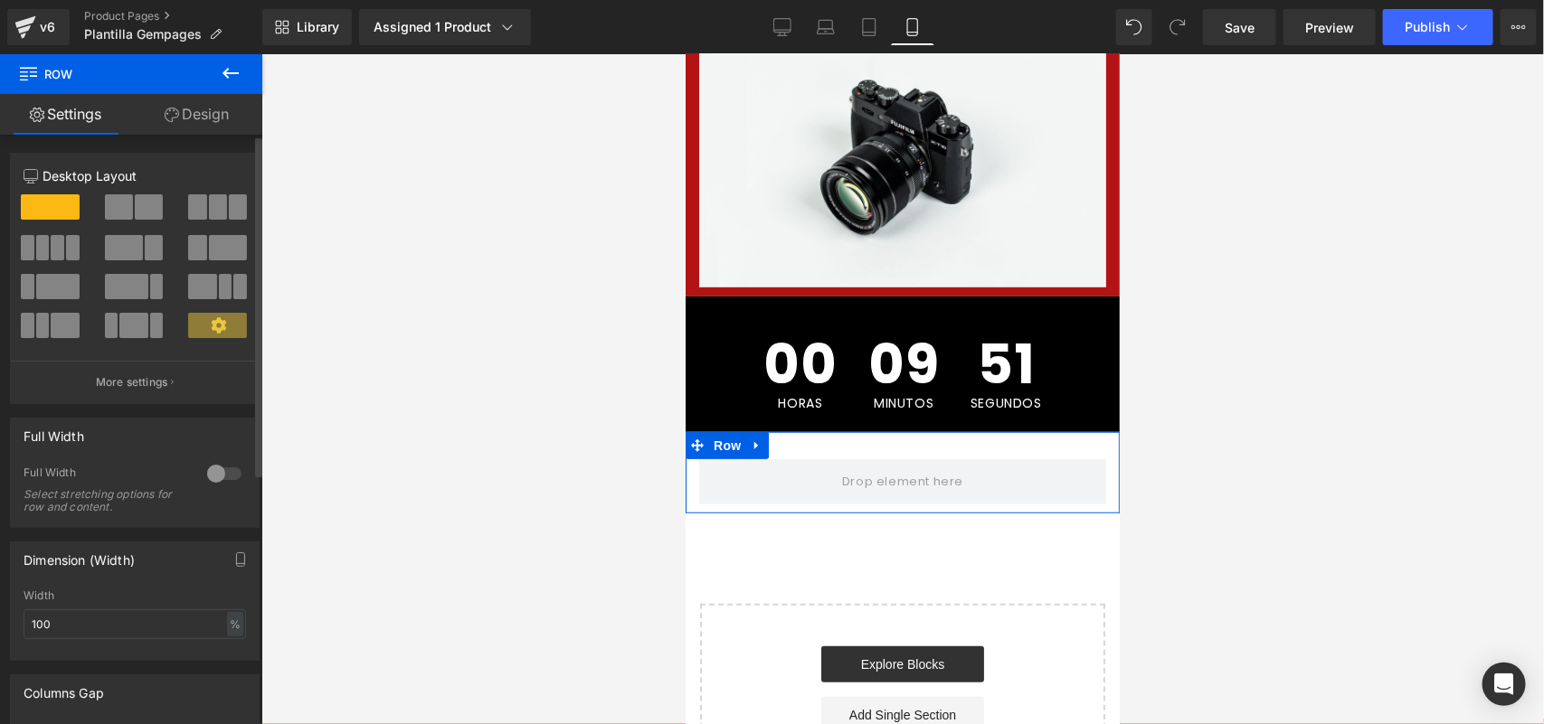
click at [36, 206] on span at bounding box center [50, 206] width 59 height 25
click at [762, 431] on link at bounding box center [756, 444] width 24 height 27
click at [775, 439] on icon at bounding box center [779, 445] width 13 height 13
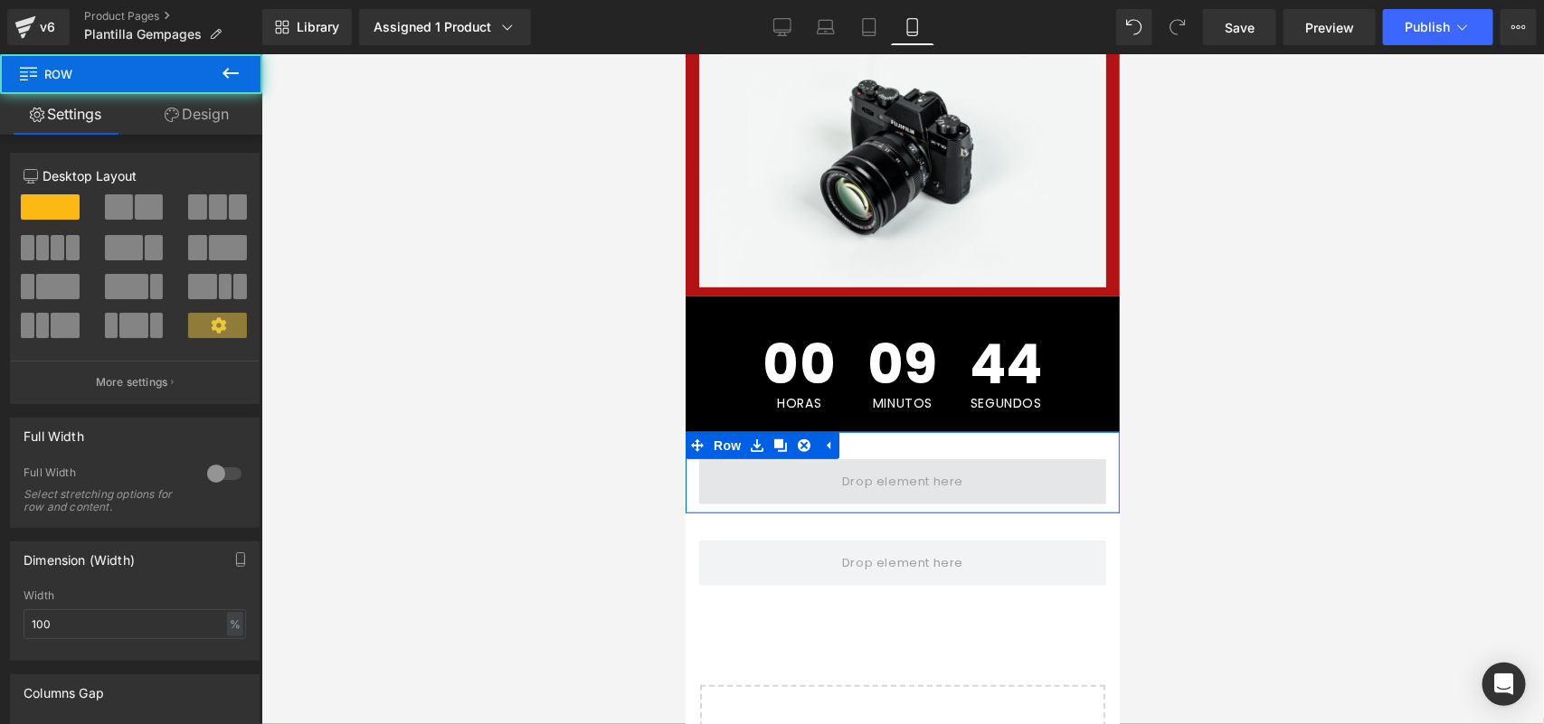
click at [706, 465] on span at bounding box center [901, 481] width 407 height 45
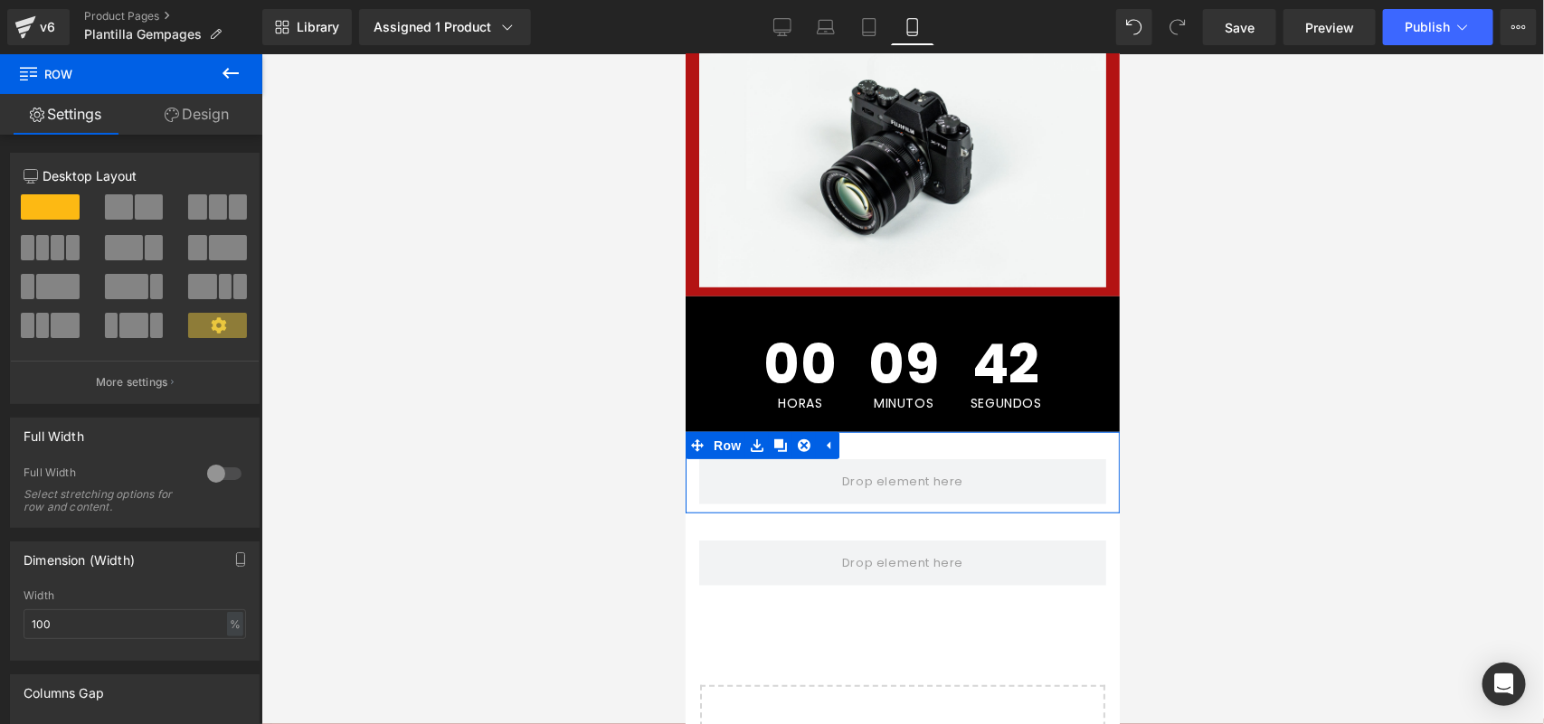
click at [194, 100] on link "Design" at bounding box center [196, 114] width 131 height 41
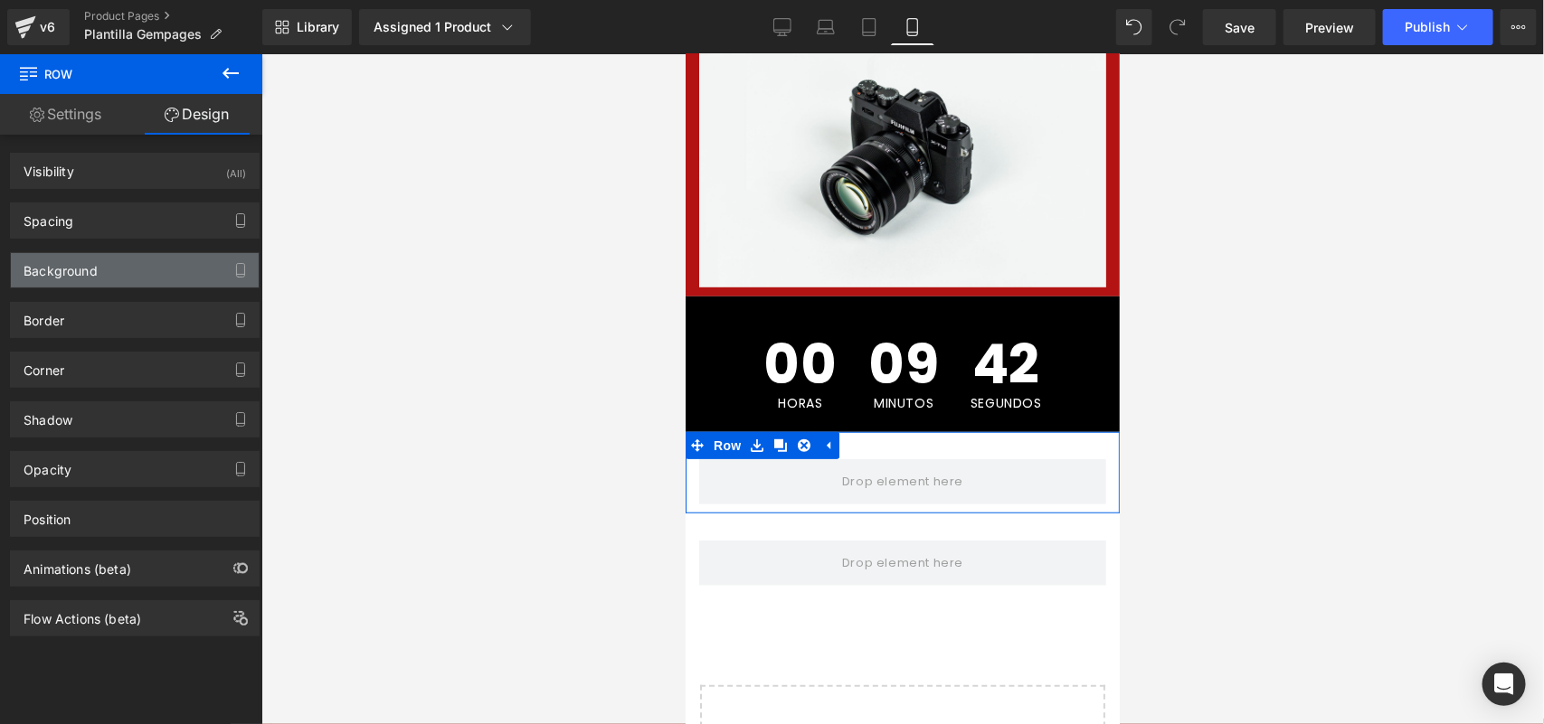
type input "transparent"
type input "0"
click at [118, 281] on div "Background" at bounding box center [135, 270] width 248 height 34
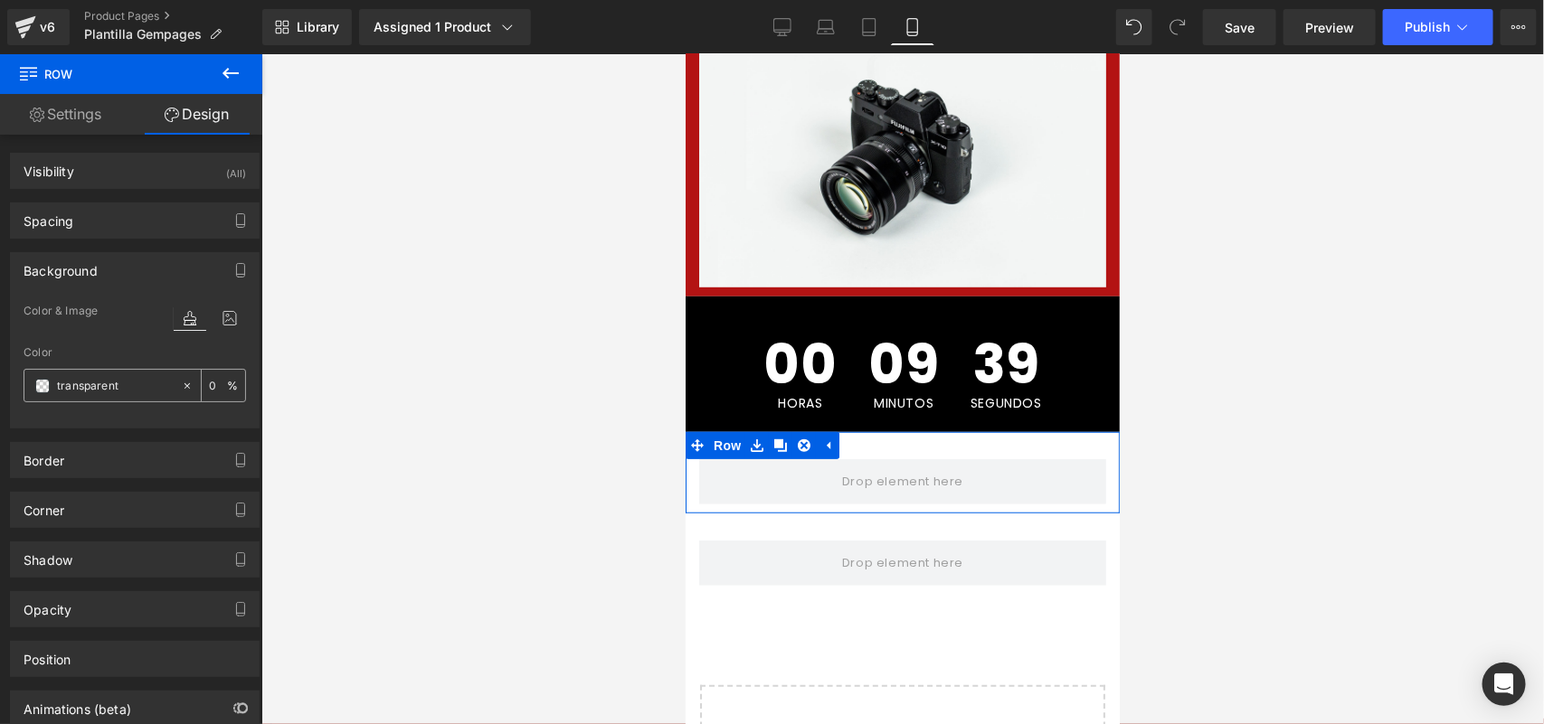
click at [37, 393] on div "transparent" at bounding box center [102, 386] width 156 height 32
click at [37, 391] on span at bounding box center [42, 386] width 14 height 14
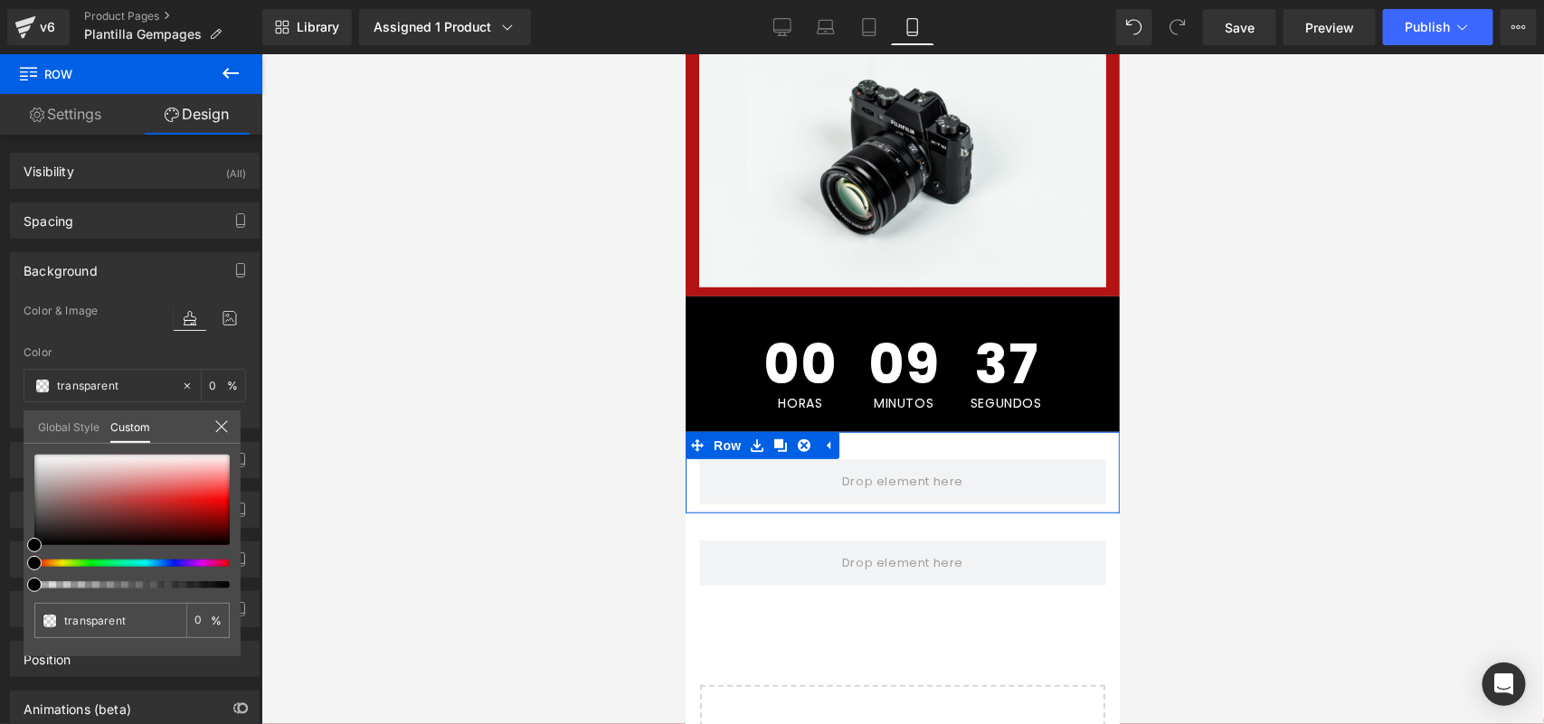
type input "#000000"
type input "100"
type input "#000000"
type input "100"
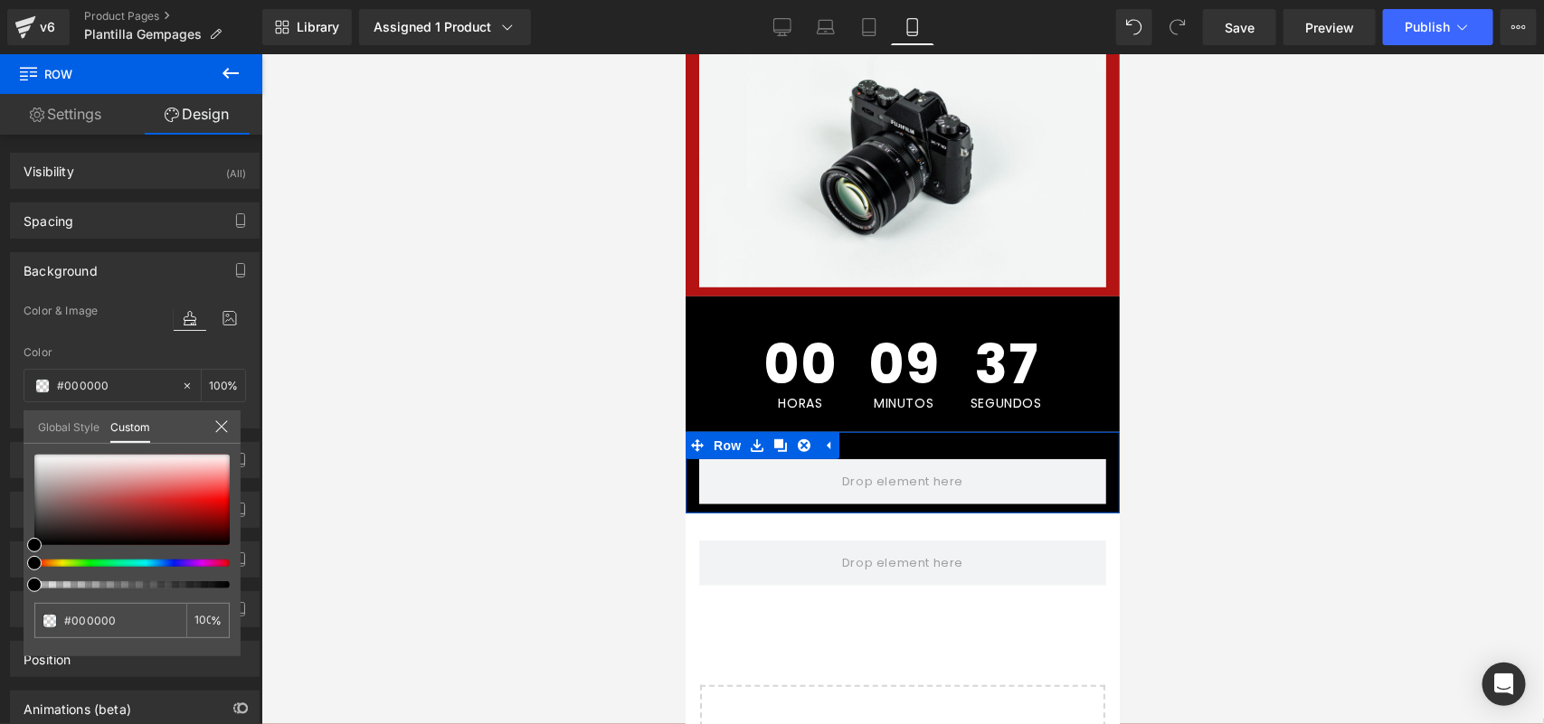
click at [64, 562] on div at bounding box center [124, 563] width 195 height 7
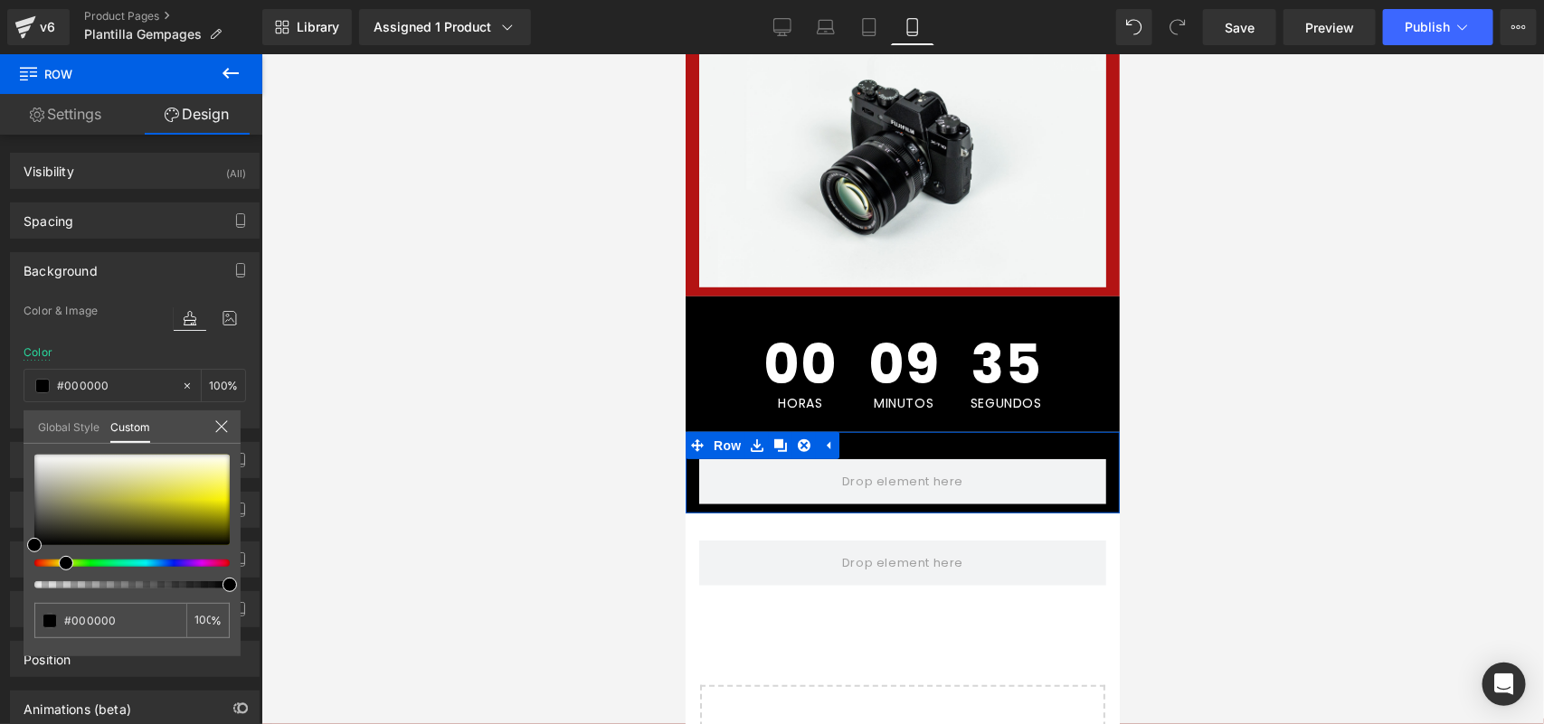
drag, startPoint x: 64, startPoint y: 561, endPoint x: 52, endPoint y: 562, distance: 11.8
click at [52, 562] on div at bounding box center [124, 563] width 195 height 7
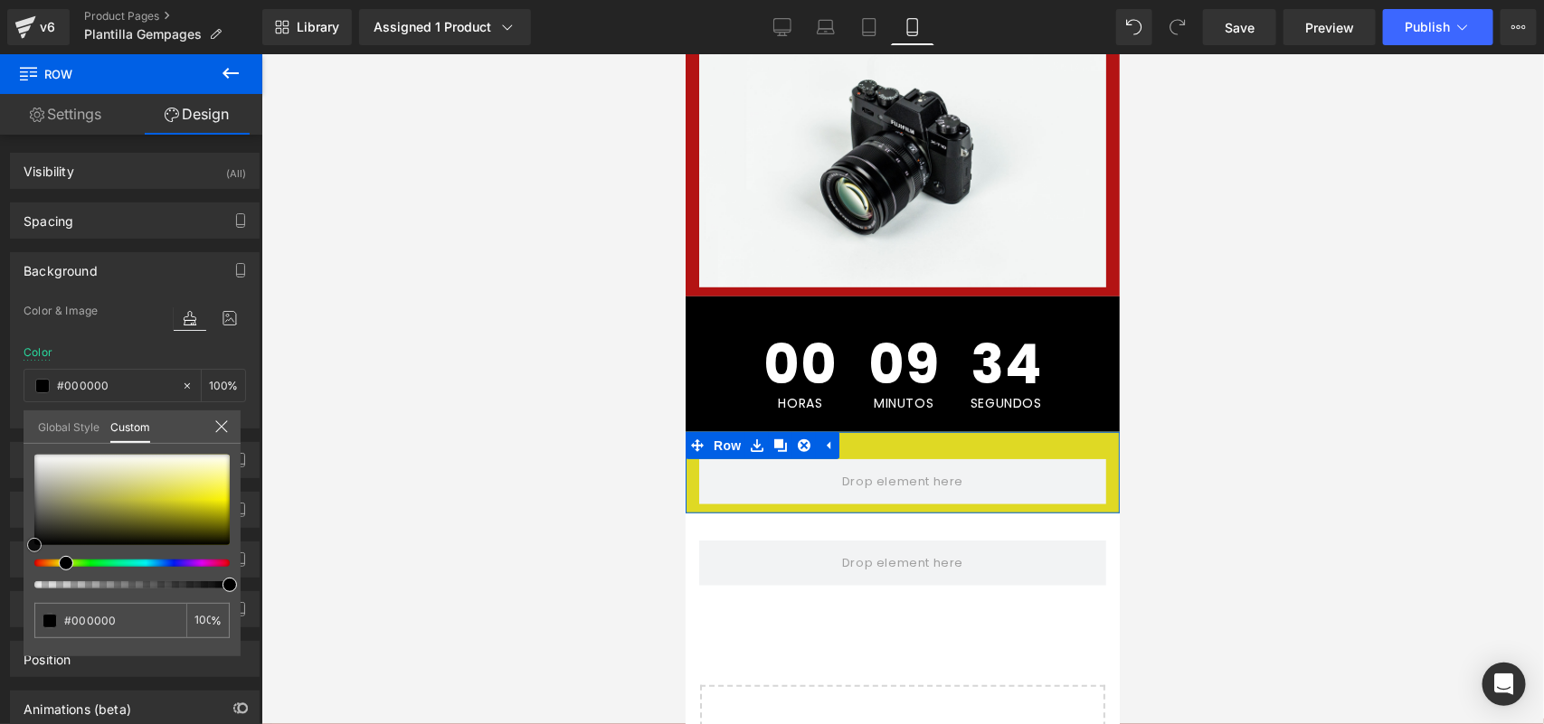
type input "#dfd924"
click at [181, 499] on div at bounding box center [131, 500] width 195 height 90
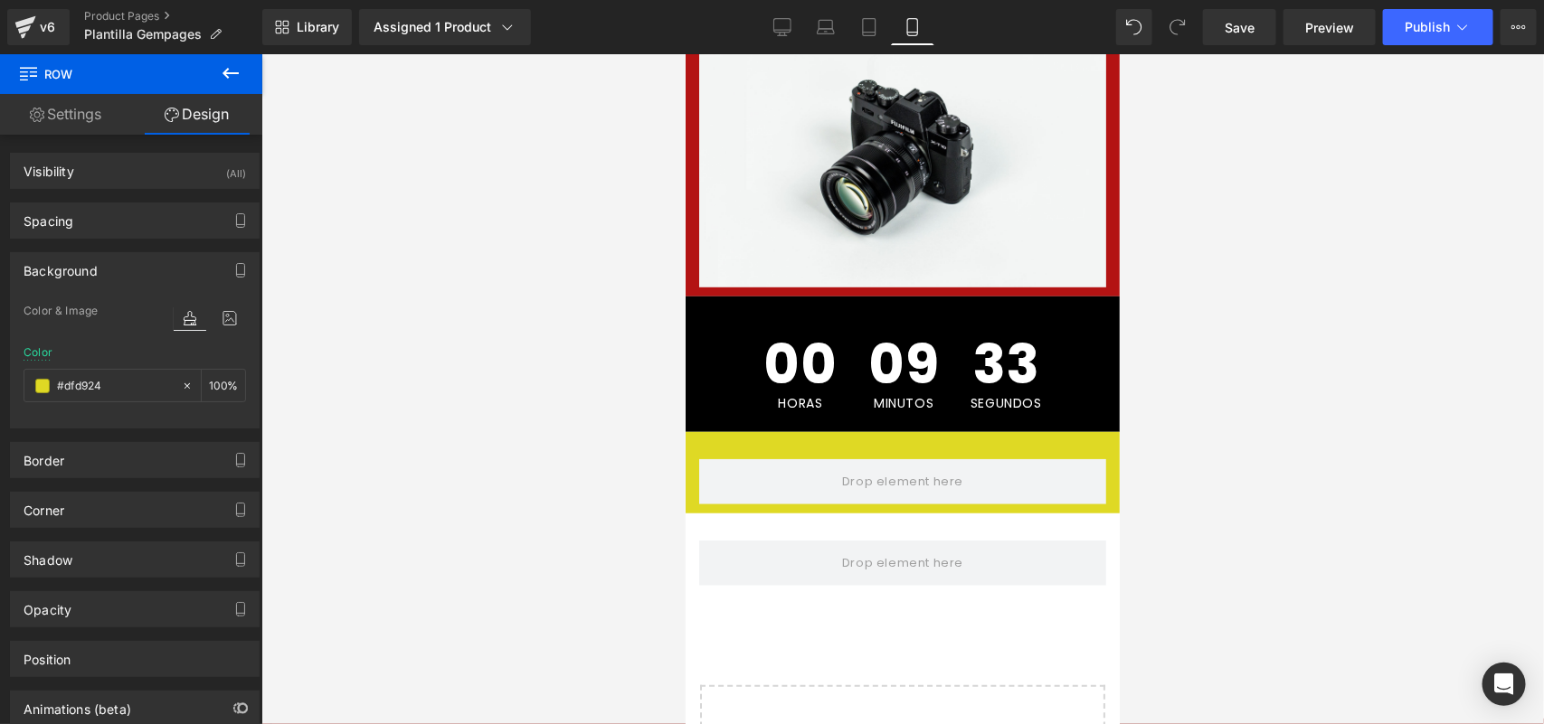
click at [702, 506] on body "Título de la página Heading Image Row Image Row 00 HORAS 09 MINUTOS 33 SEGUNDOS…" at bounding box center [902, 287] width 434 height 1248
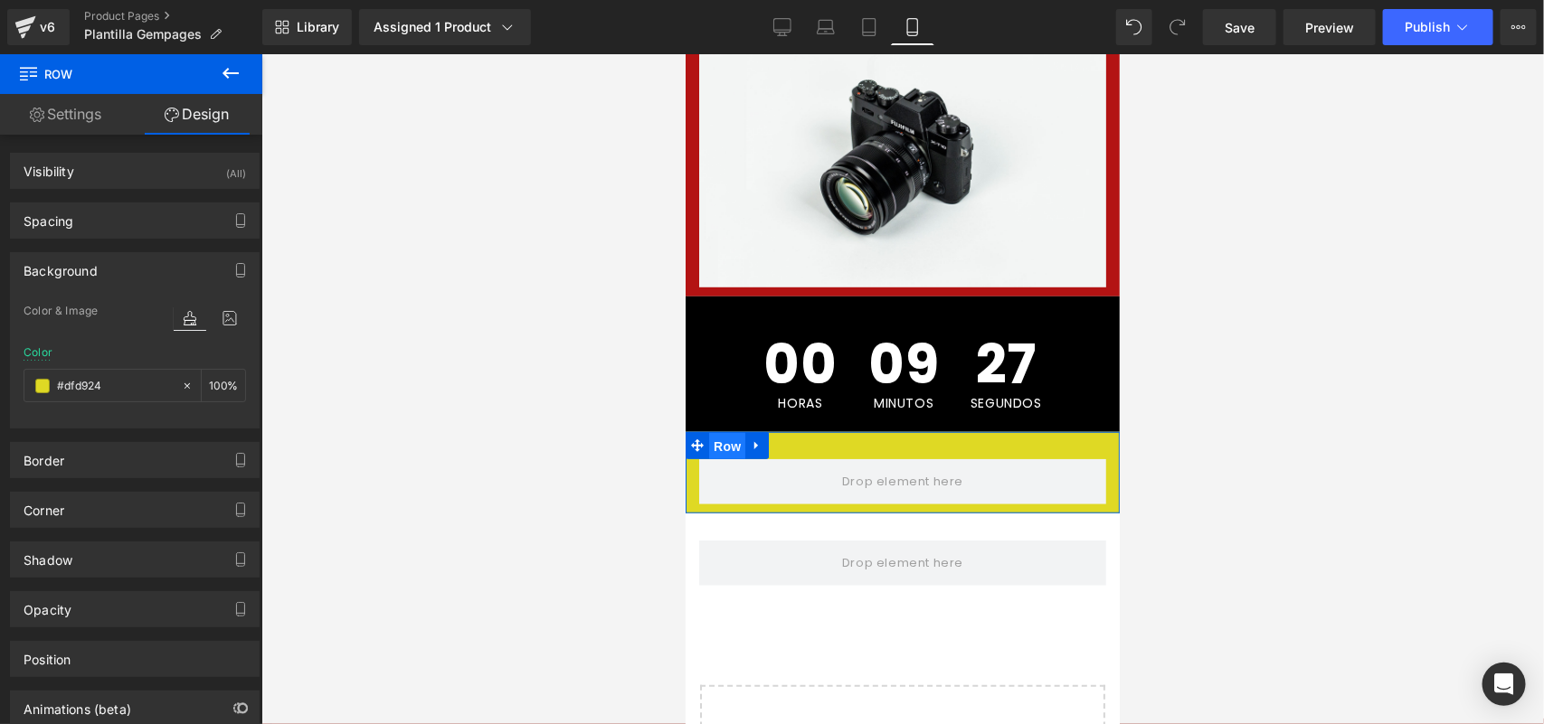
click at [741, 432] on span "Row" at bounding box center [726, 445] width 36 height 27
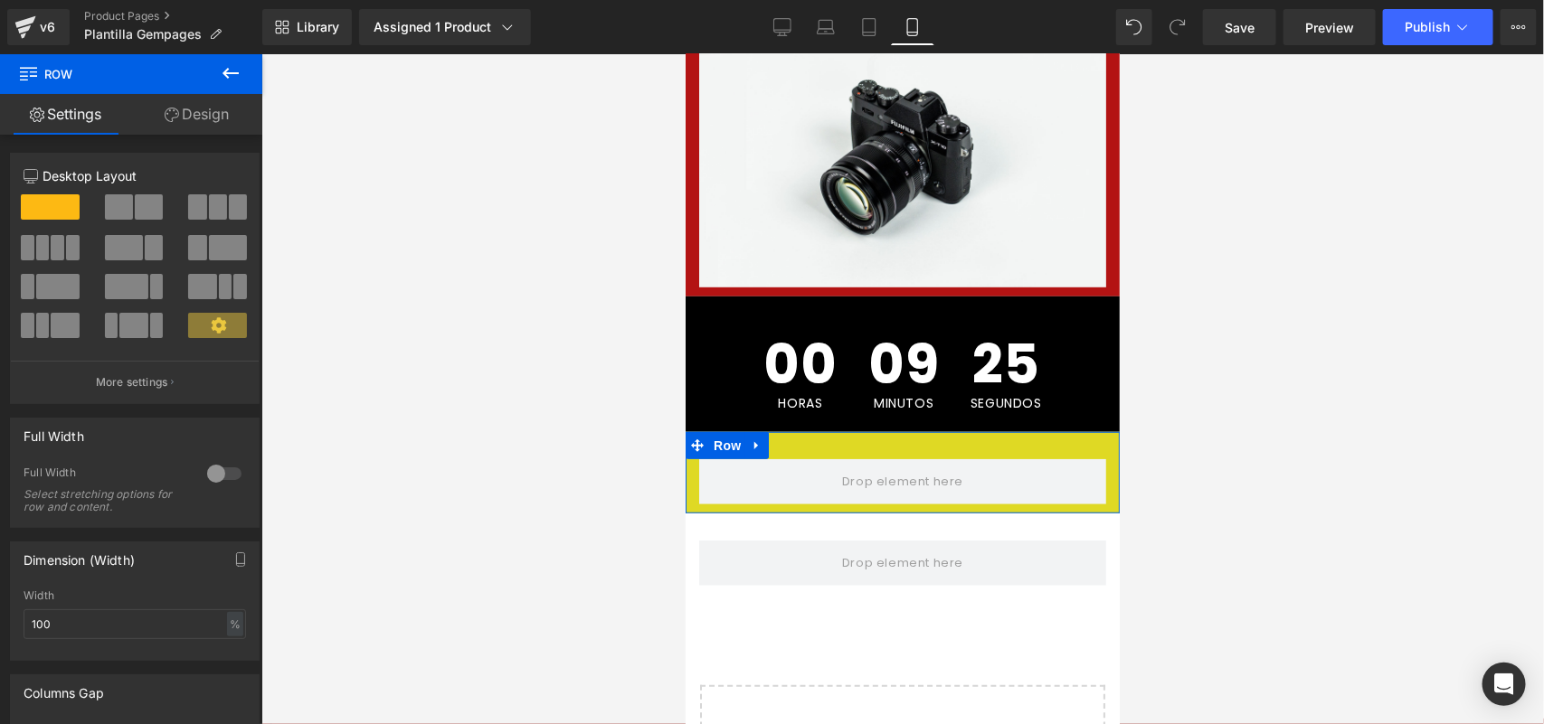
click at [183, 118] on link "Design" at bounding box center [196, 114] width 131 height 41
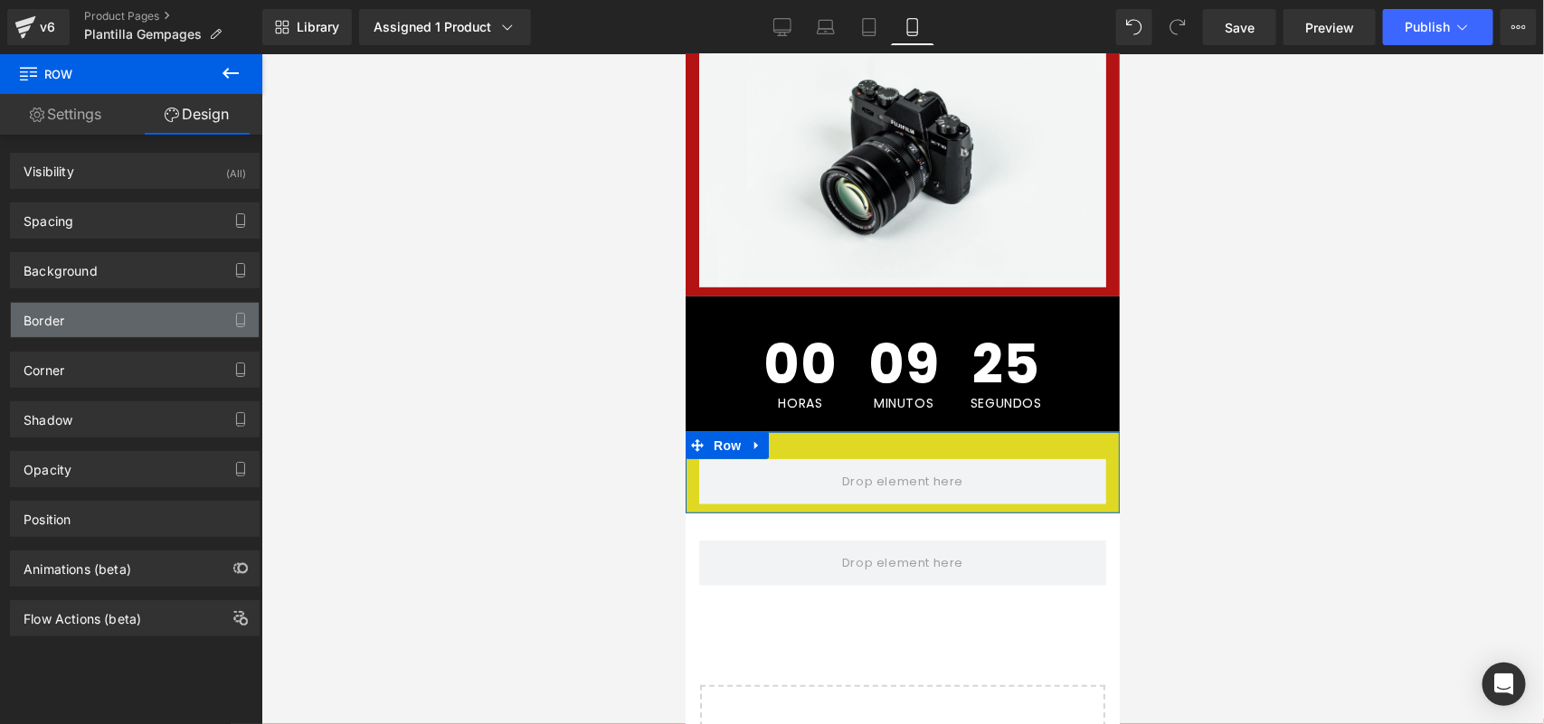
type input "#dfd924"
type input "100"
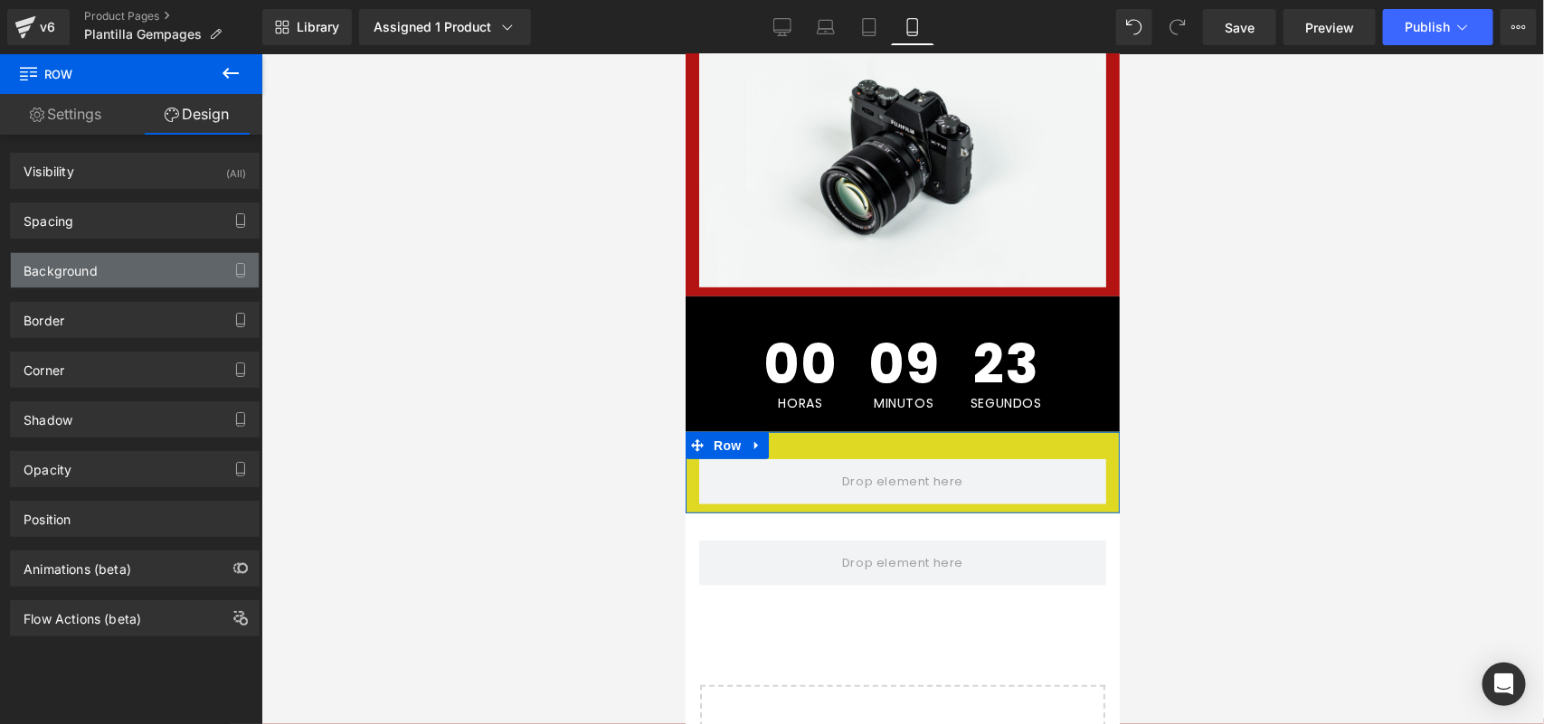
click at [125, 277] on div "Background" at bounding box center [135, 270] width 248 height 34
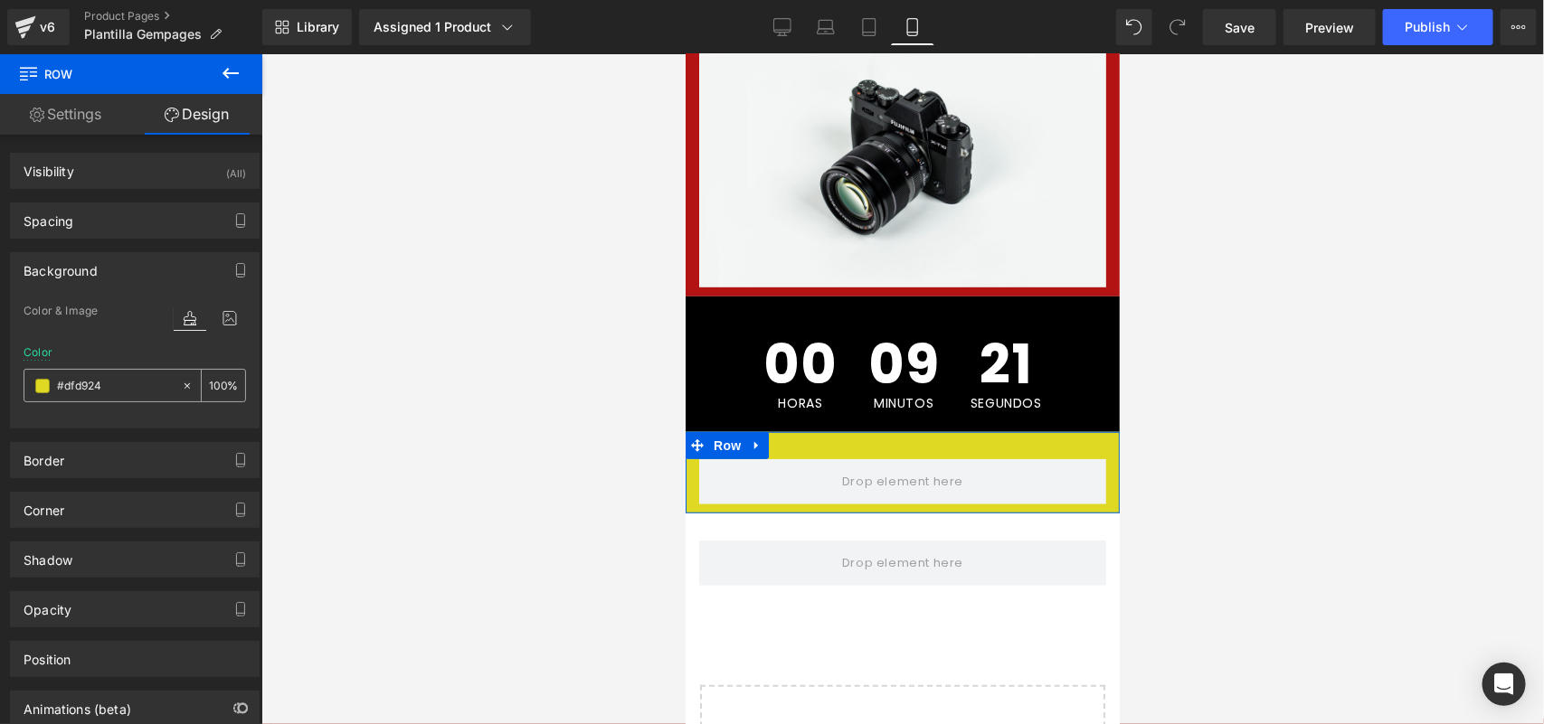
click at [57, 389] on input "#dfd924" at bounding box center [115, 386] width 116 height 20
click at [46, 387] on span at bounding box center [42, 386] width 14 height 14
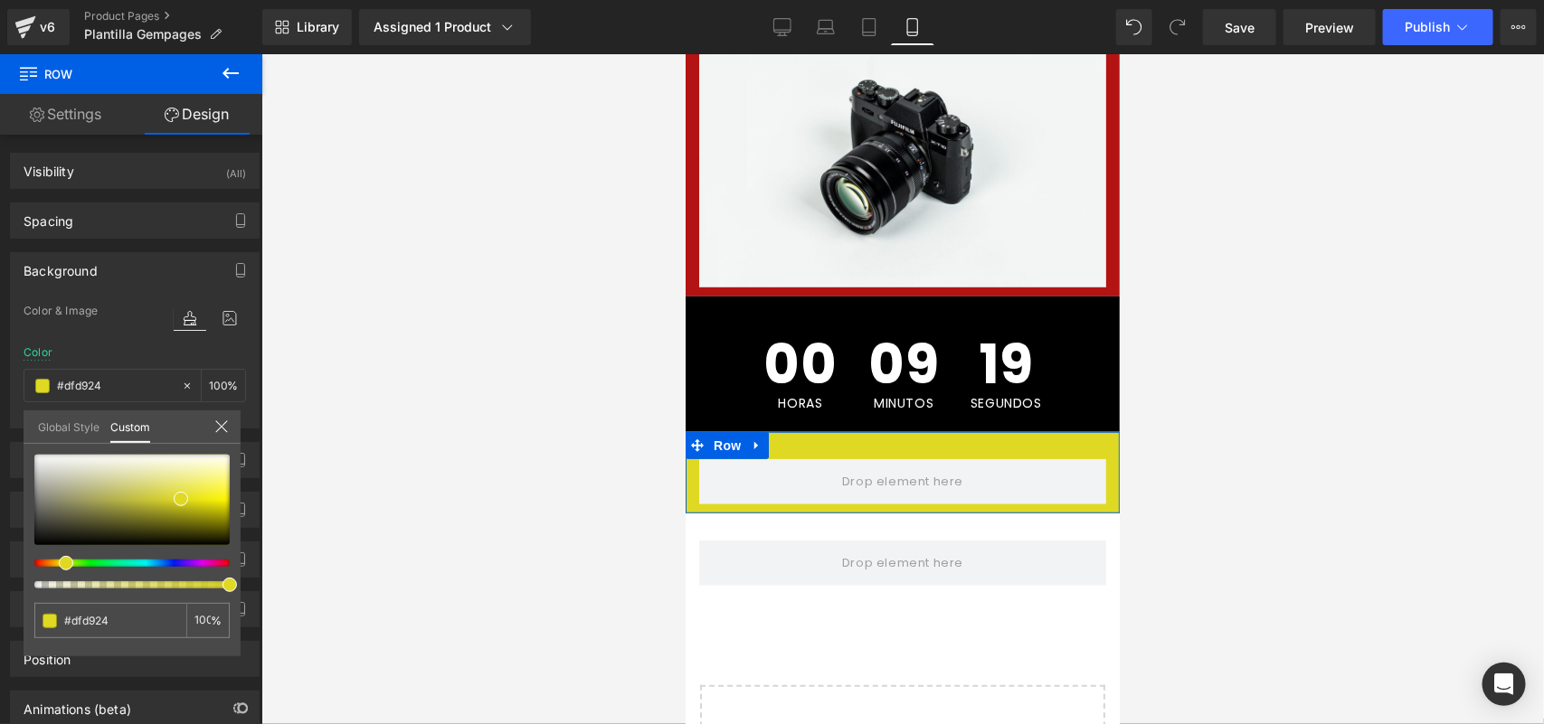
click at [83, 557] on div at bounding box center [131, 522] width 195 height 134
type input "#43df24"
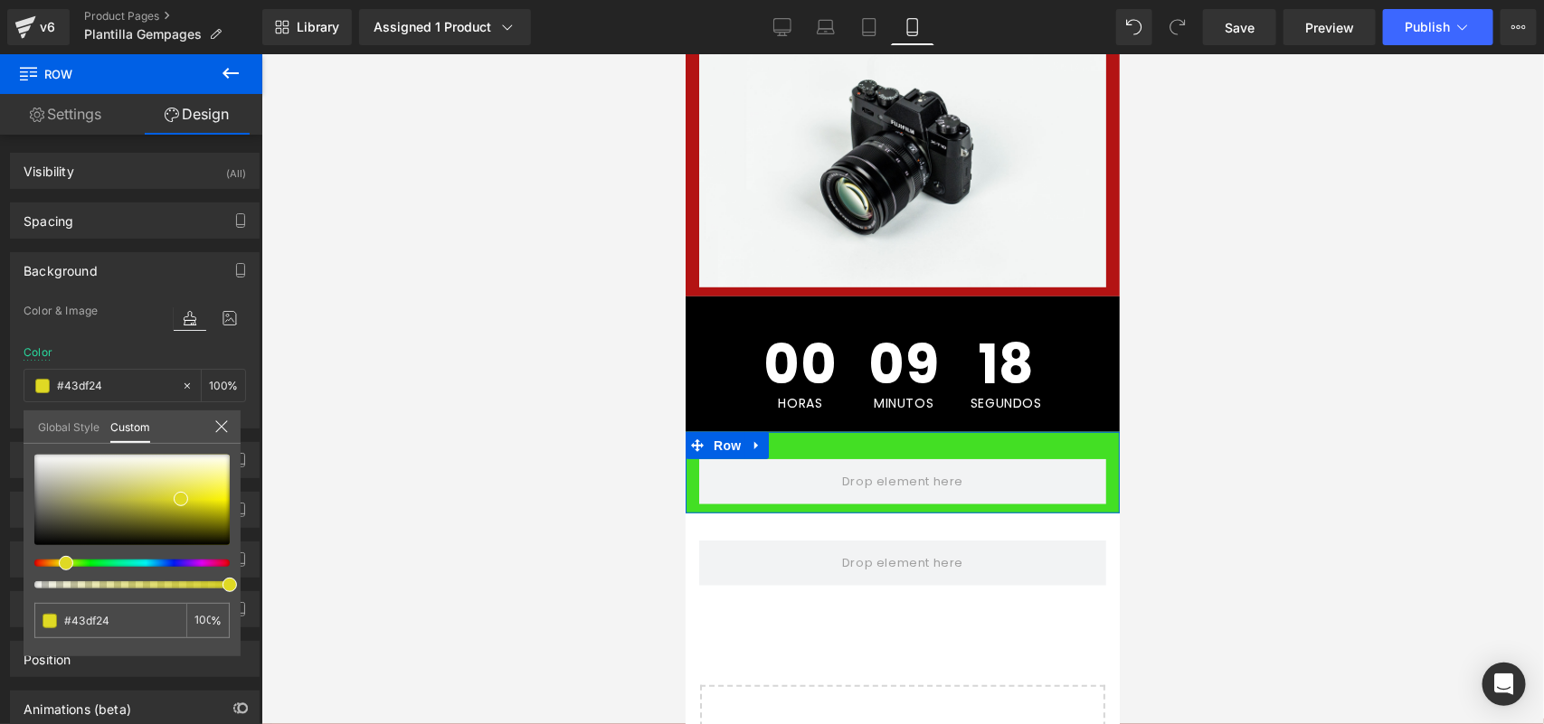
click at [87, 561] on div at bounding box center [124, 563] width 195 height 7
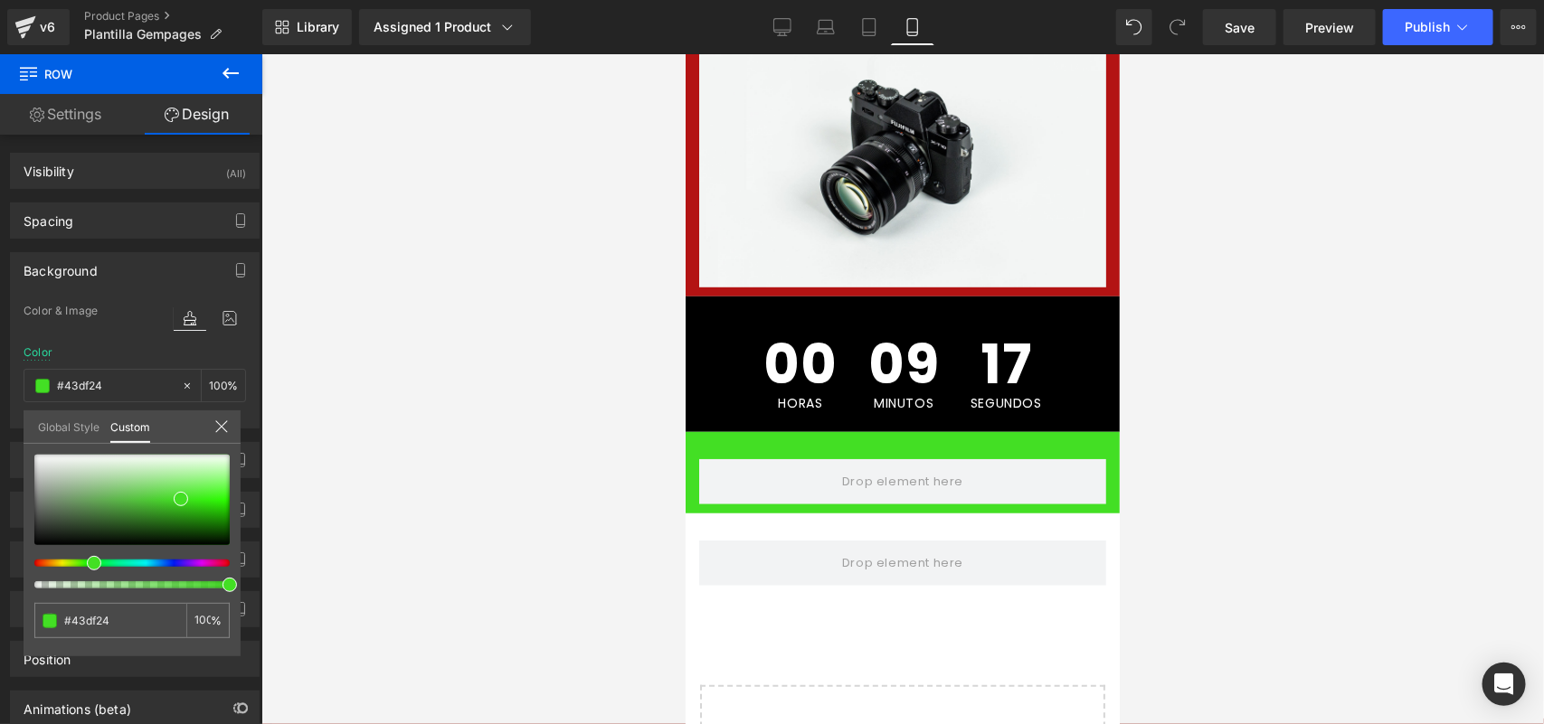
click at [494, 453] on div at bounding box center [902, 389] width 1282 height 670
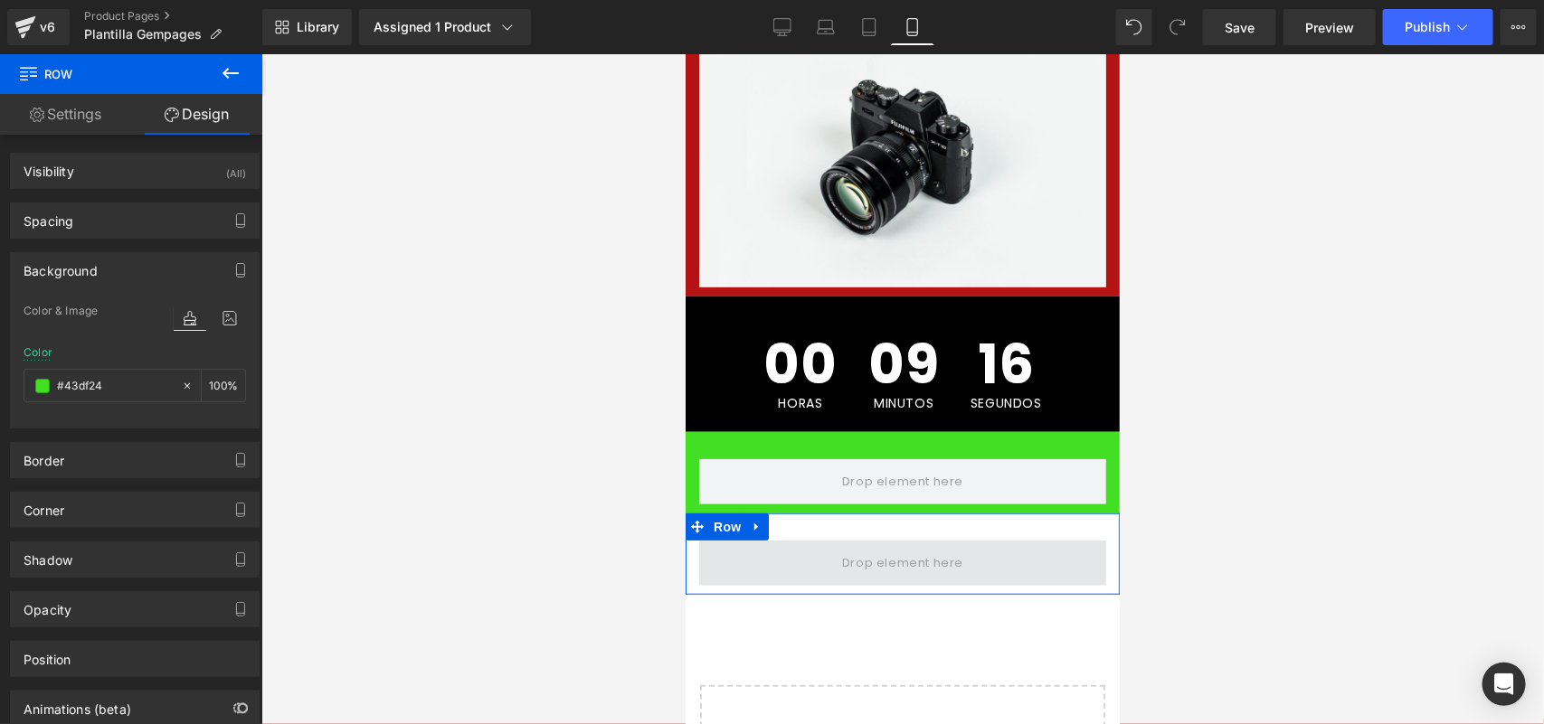
click at [733, 540] on span at bounding box center [901, 562] width 407 height 45
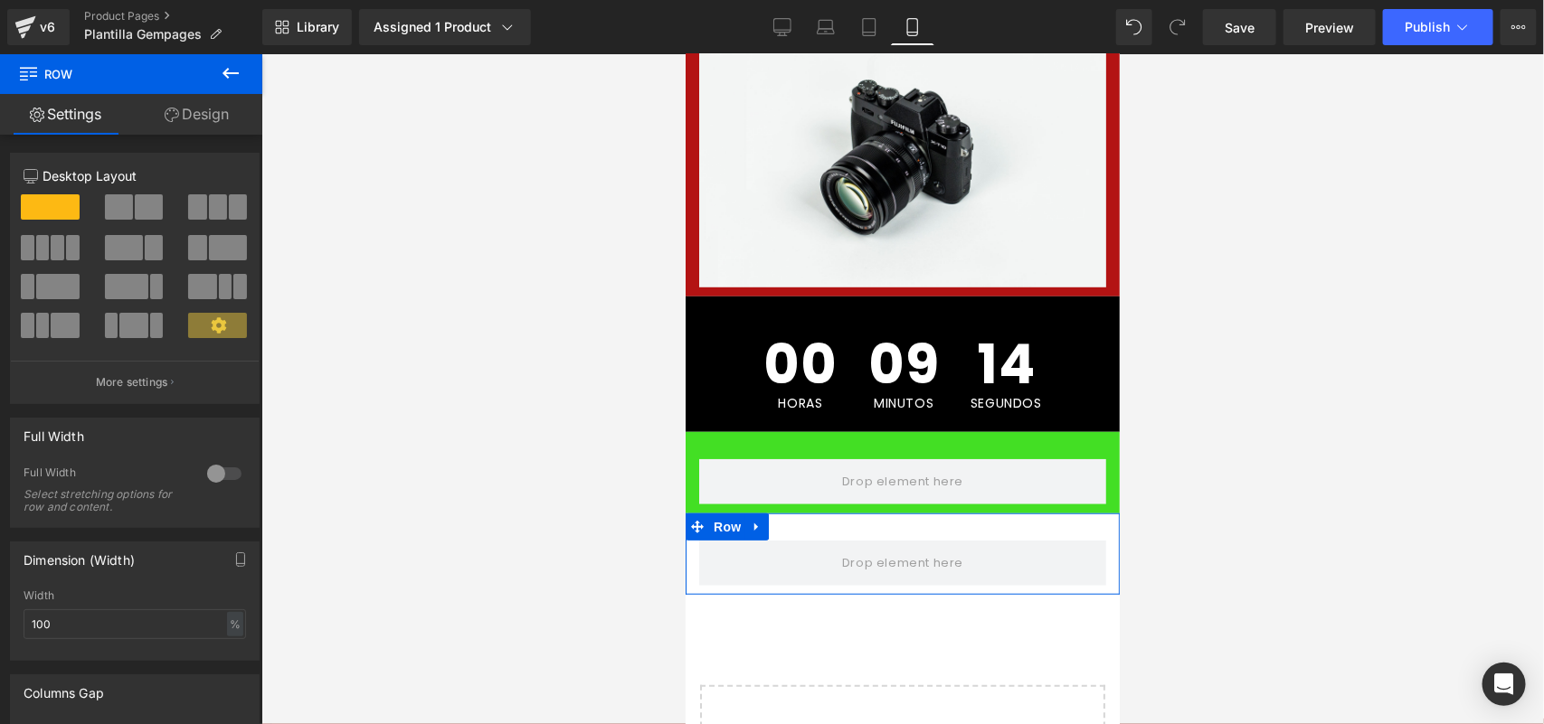
click at [187, 113] on link "Design" at bounding box center [196, 114] width 131 height 41
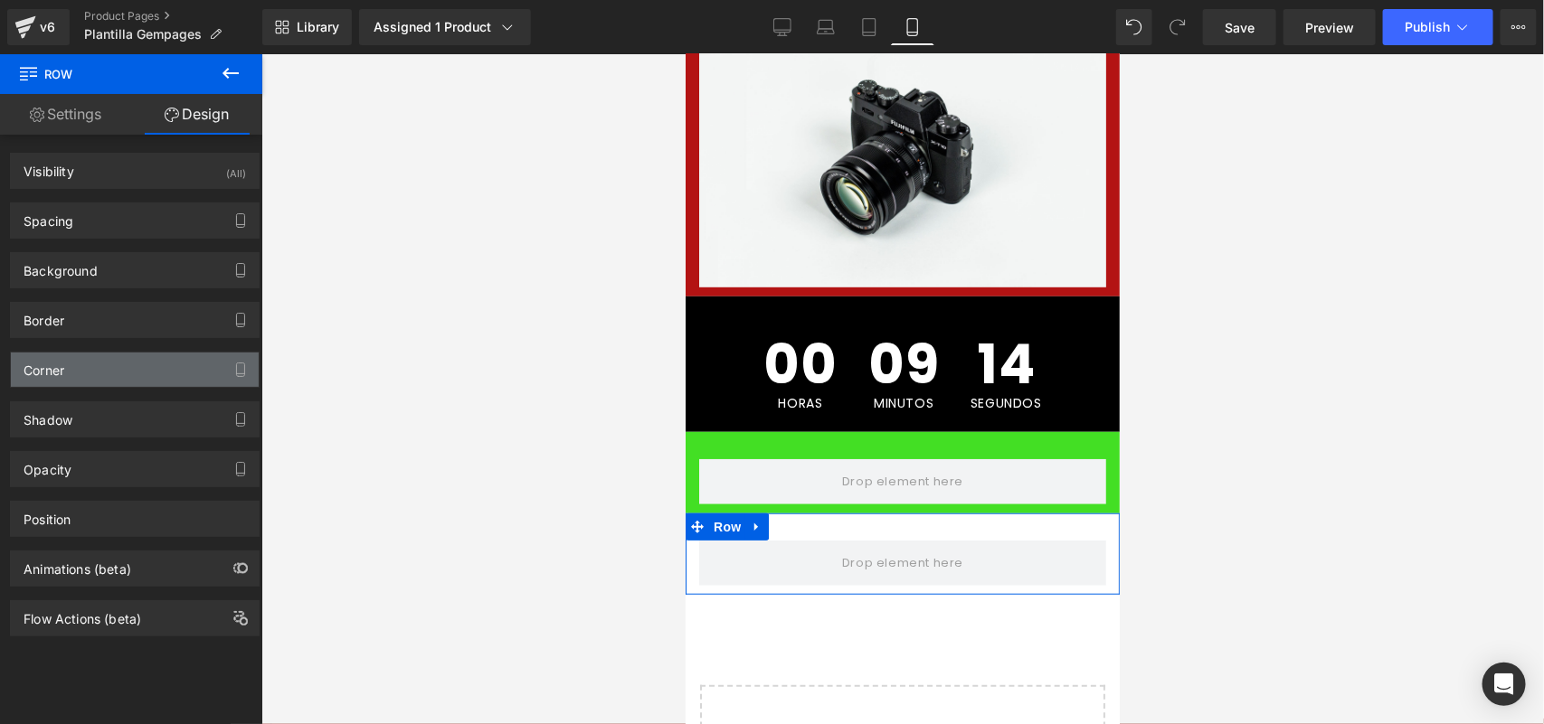
type input "transparent"
type input "0"
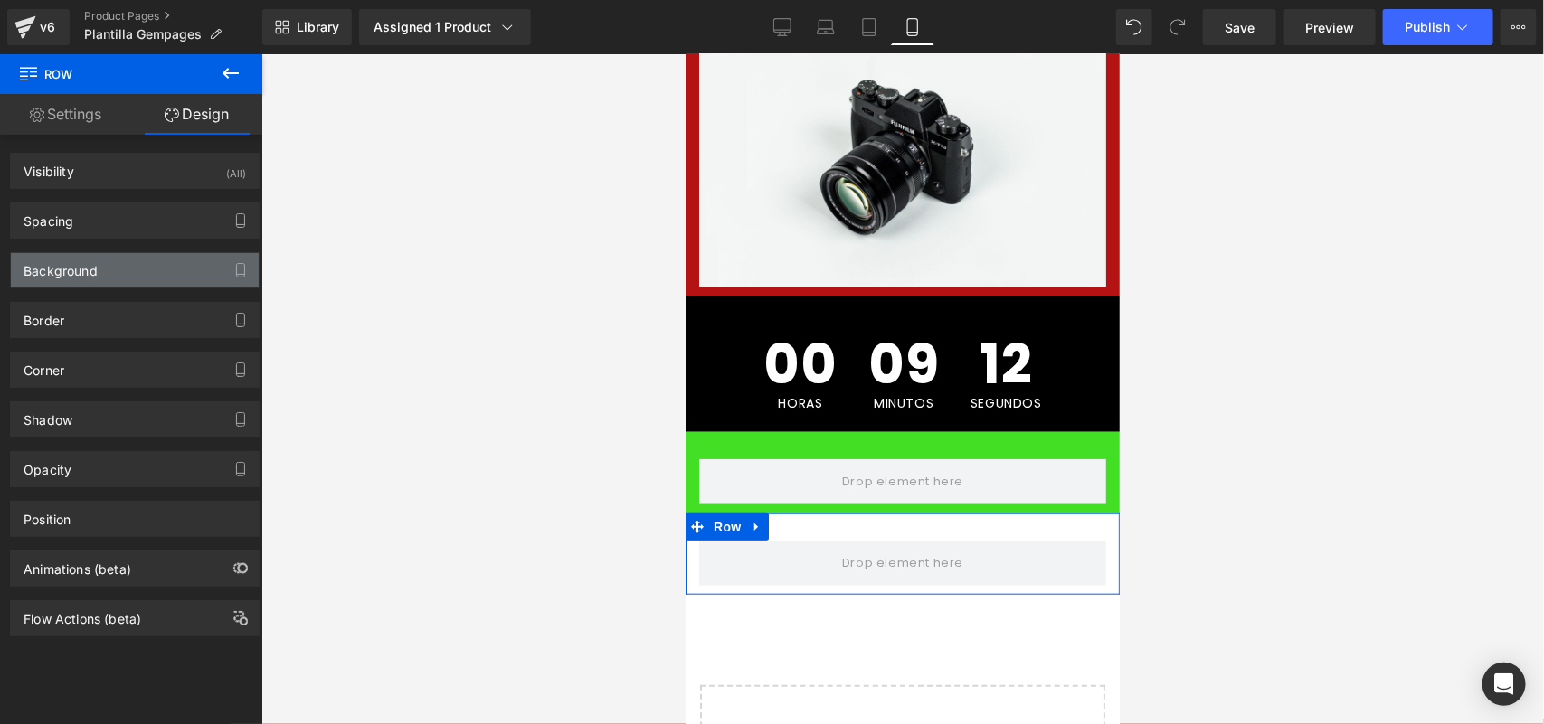
drag, startPoint x: 104, startPoint y: 289, endPoint x: 109, endPoint y: 277, distance: 13.4
click at [104, 288] on div "Visibility (All) 0|0|0|0 1 Show on Desktop 1 Show on Laptop 1 Show on Tablet 1 …" at bounding box center [135, 386] width 270 height 502
click at [109, 277] on div "Background" at bounding box center [135, 270] width 248 height 34
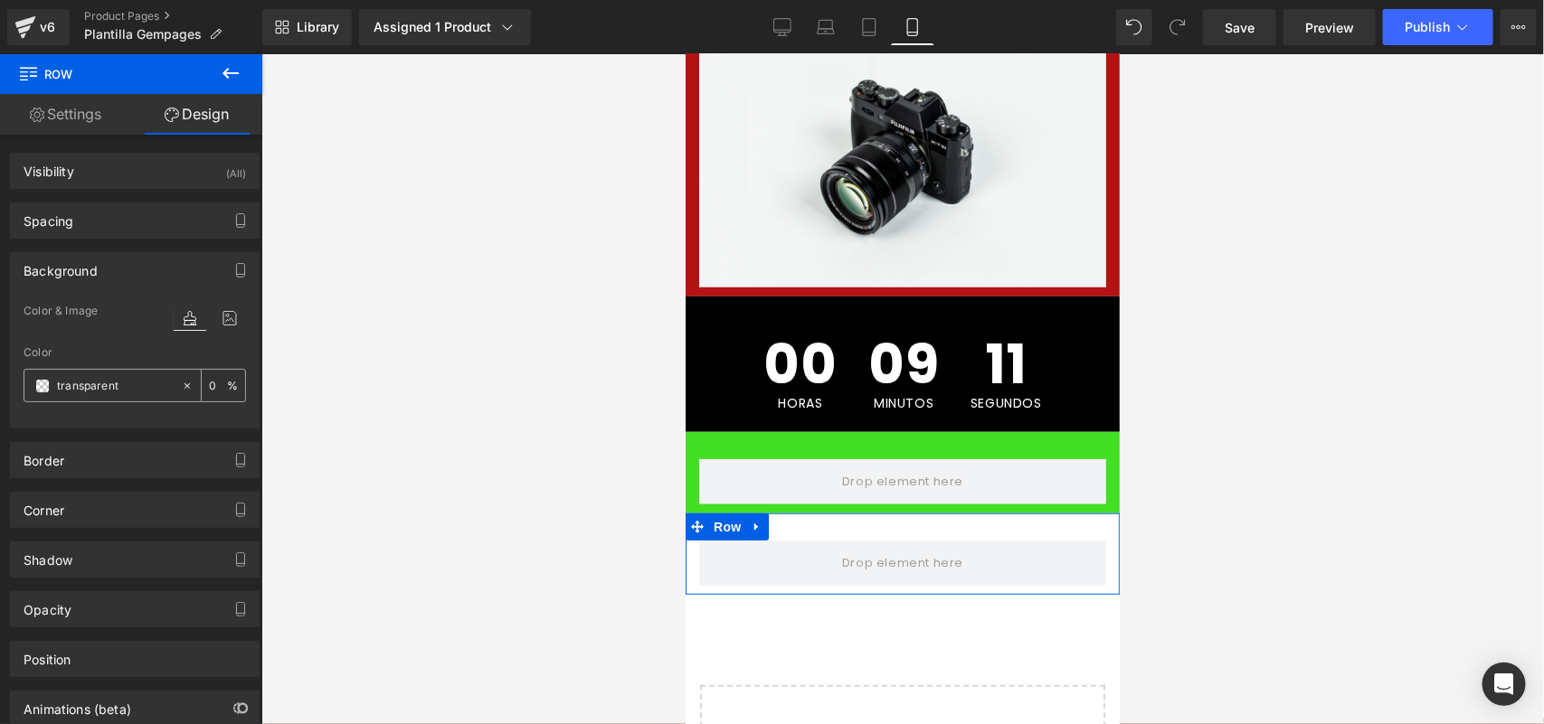
click at [41, 390] on span at bounding box center [42, 386] width 14 height 14
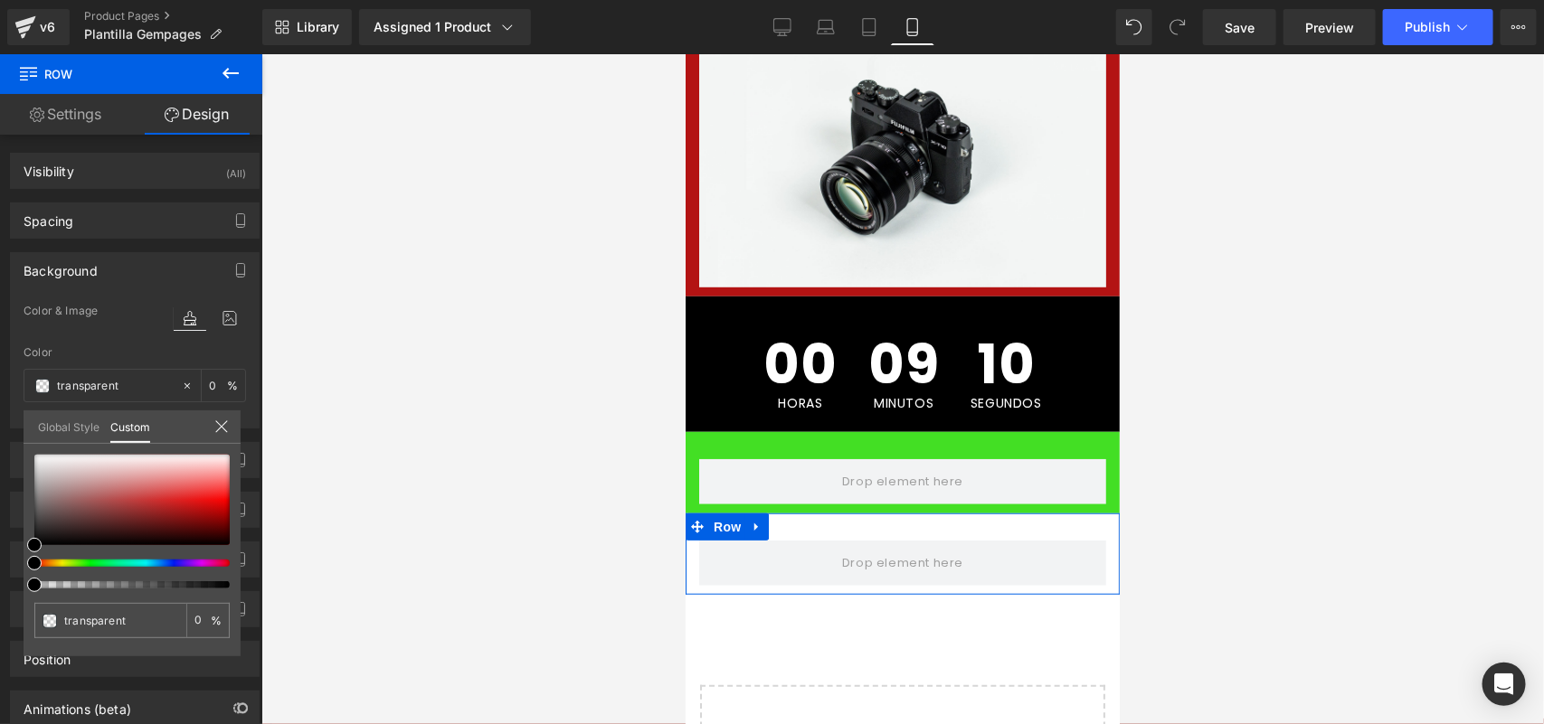
type input "#000000"
type input "100"
type input "#000000"
type input "100"
click at [64, 561] on div at bounding box center [124, 563] width 195 height 7
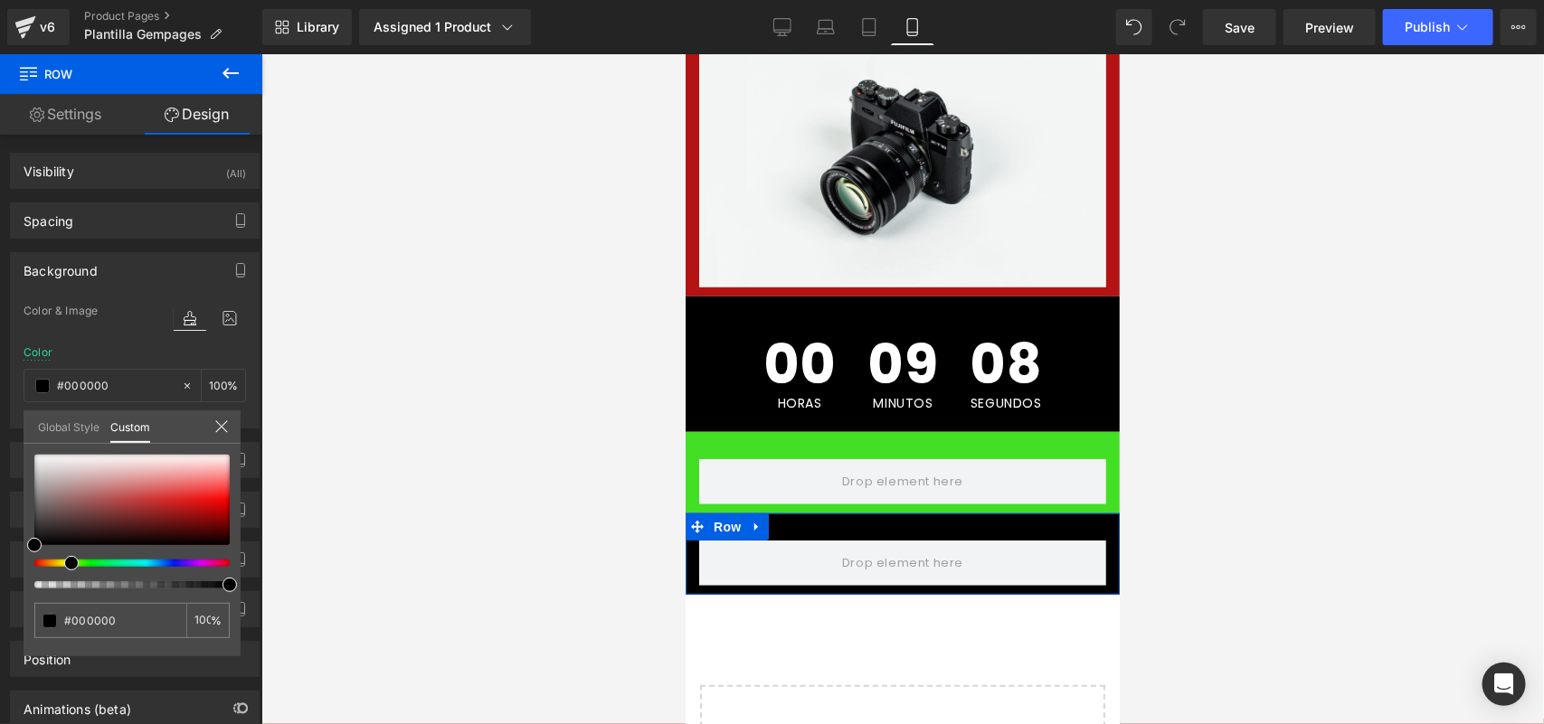
click at [61, 566] on div at bounding box center [124, 563] width 195 height 7
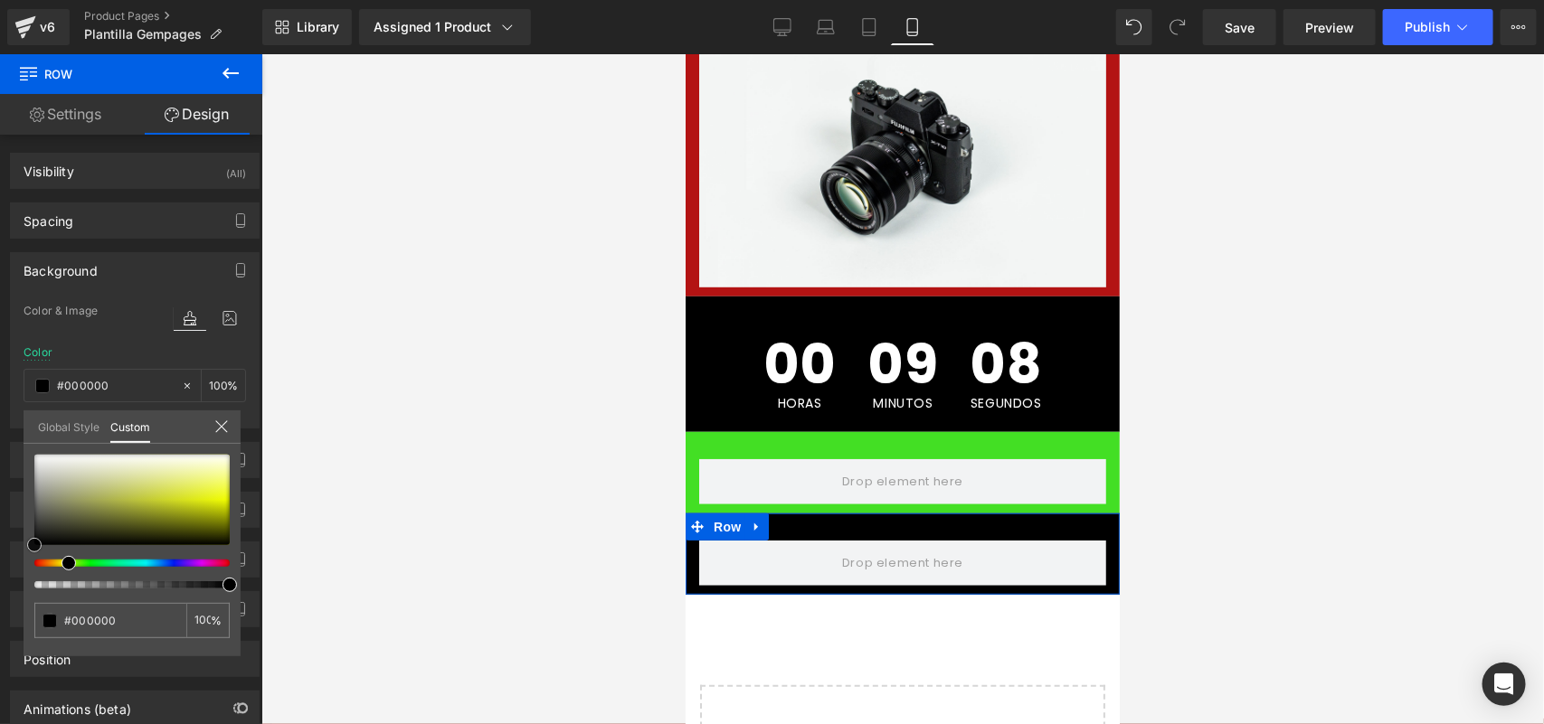
click at [165, 503] on div at bounding box center [131, 500] width 195 height 90
type input "#bfc628"
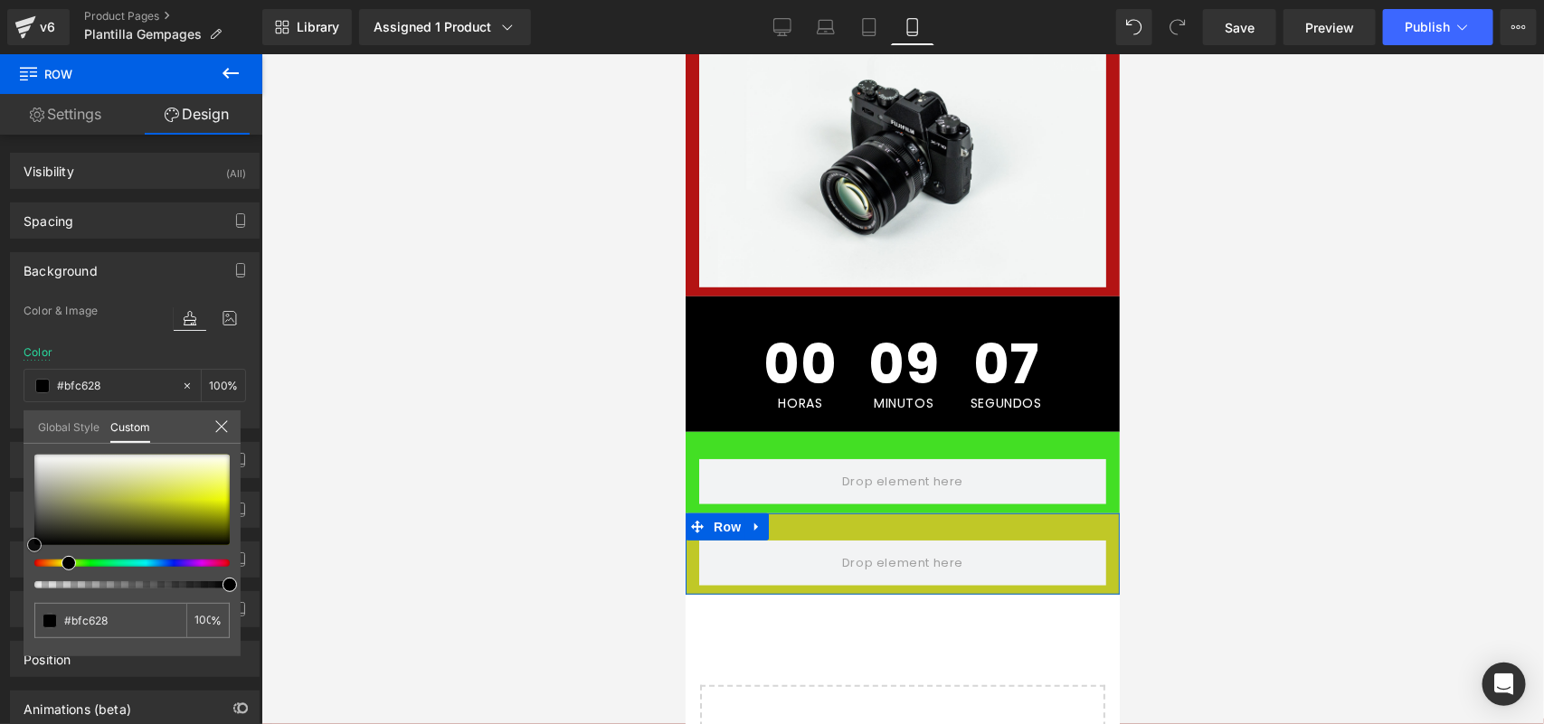
type input "#c0c827"
type input "#d9e21c"
click at [187, 500] on div at bounding box center [131, 500] width 195 height 90
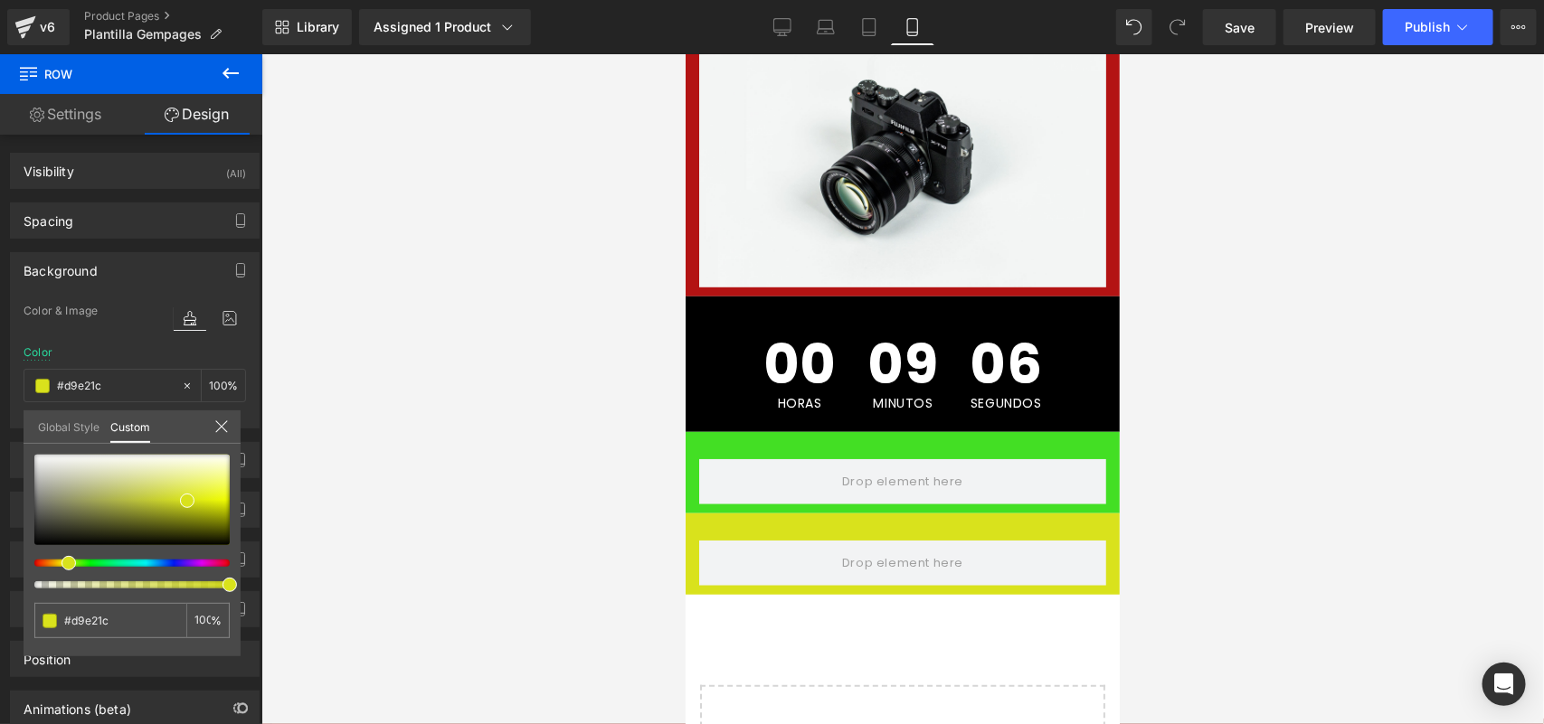
click at [541, 394] on div at bounding box center [902, 389] width 1282 height 670
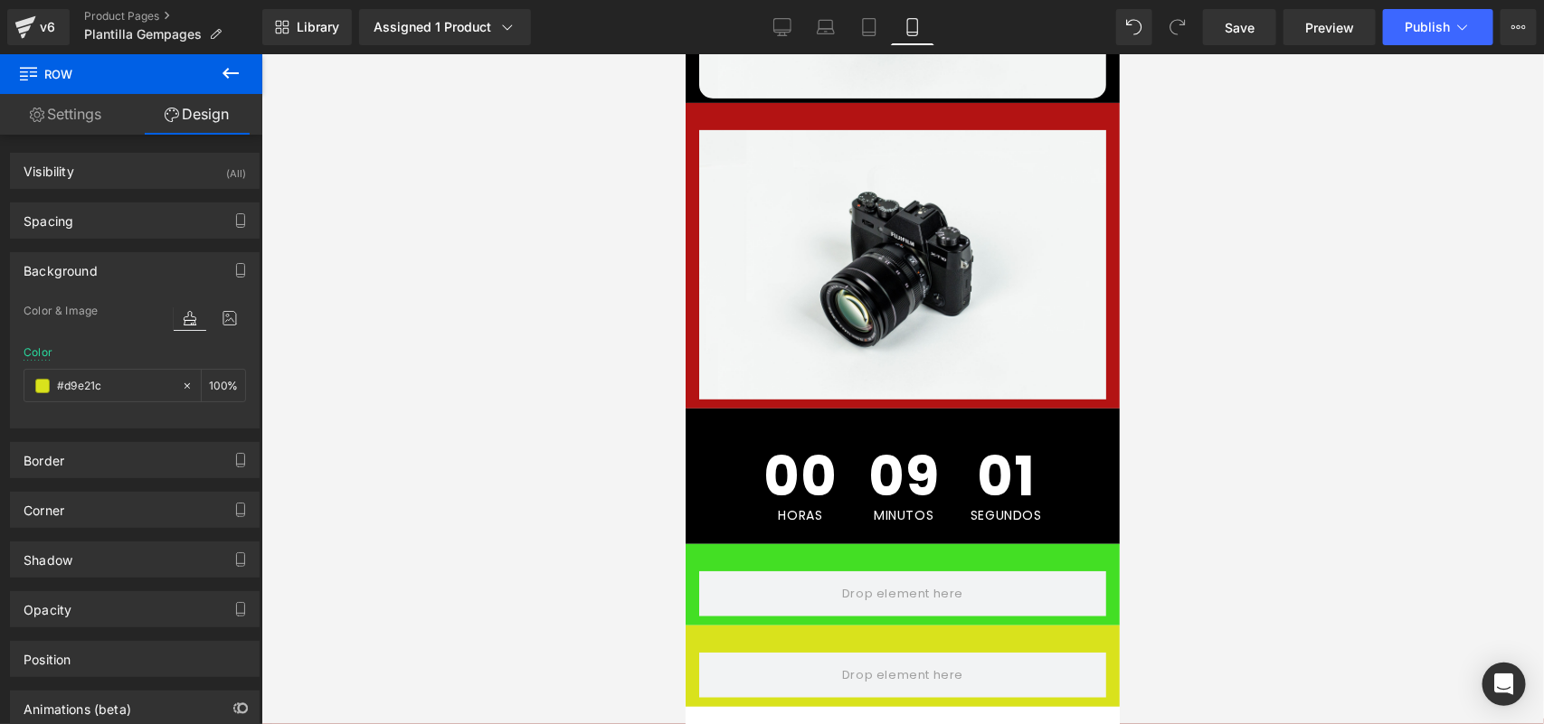
scroll to position [440, 0]
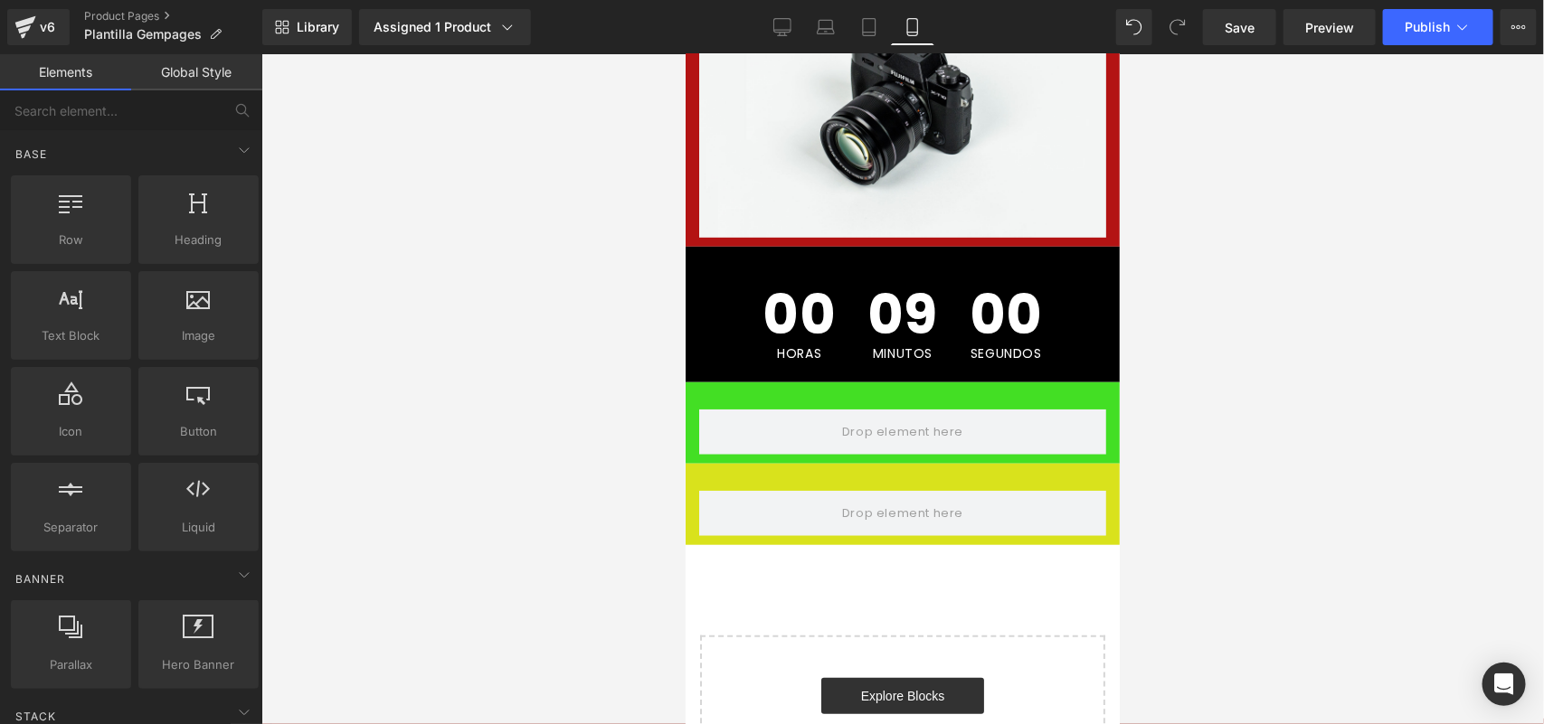
click at [422, 305] on div at bounding box center [902, 389] width 1282 height 670
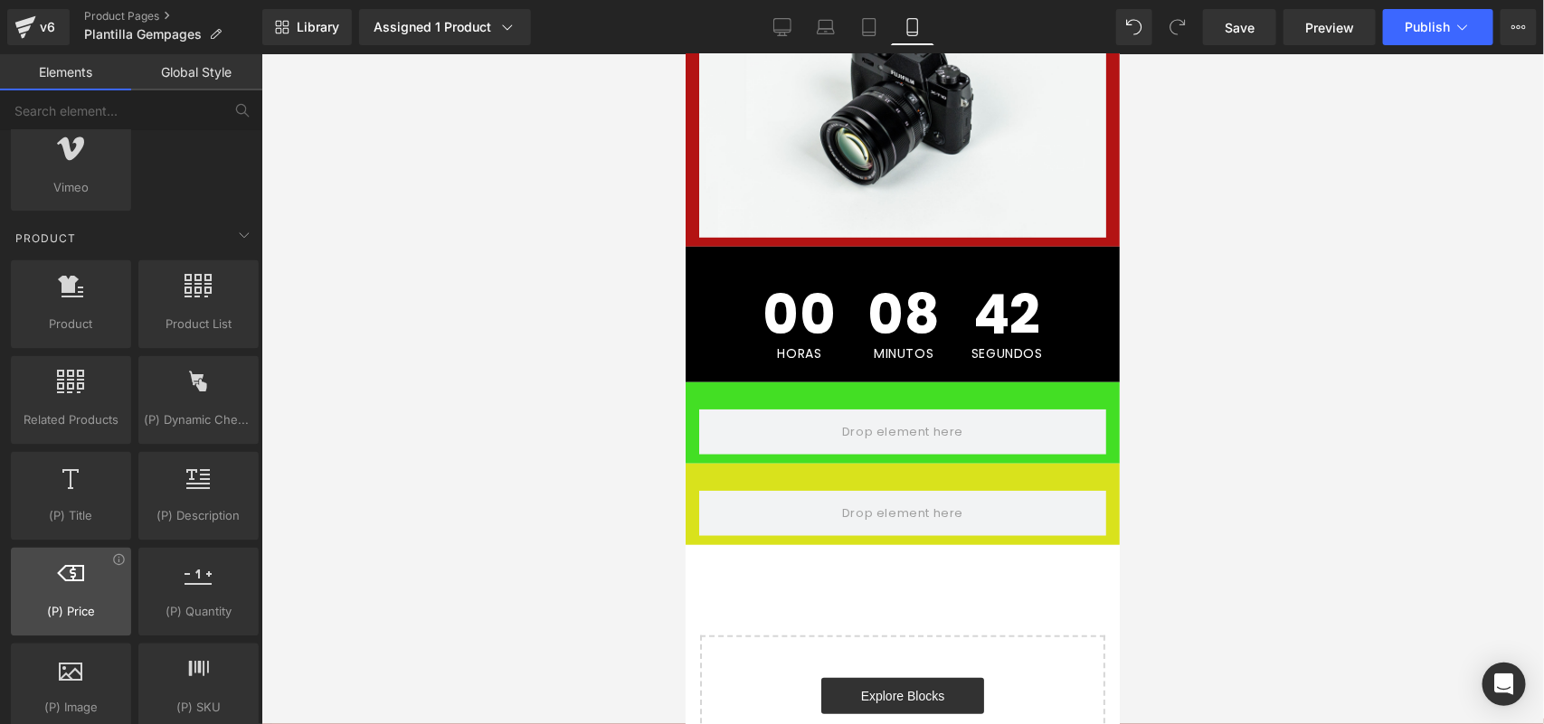
scroll to position [1583, 0]
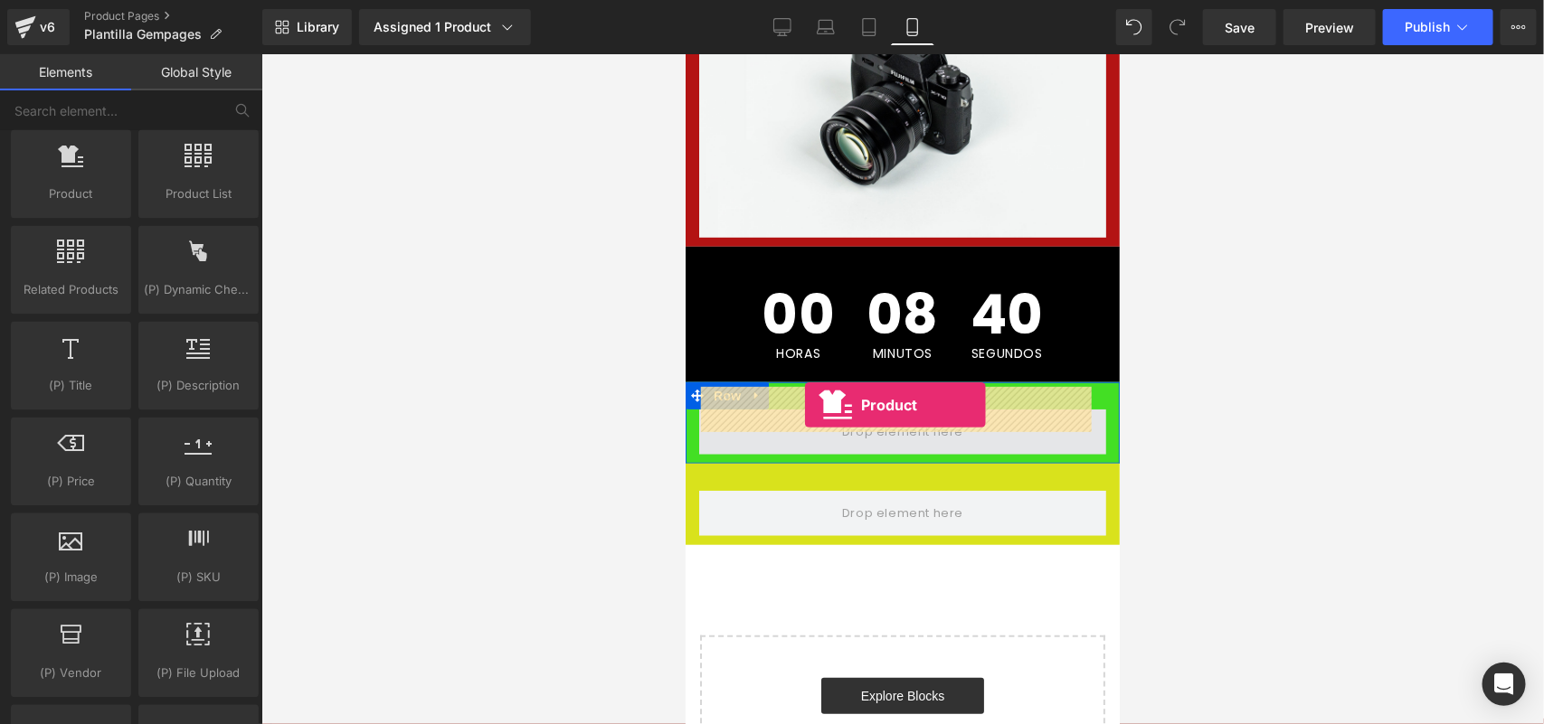
drag, startPoint x: 762, startPoint y: 235, endPoint x: 804, endPoint y: 403, distance: 173.3
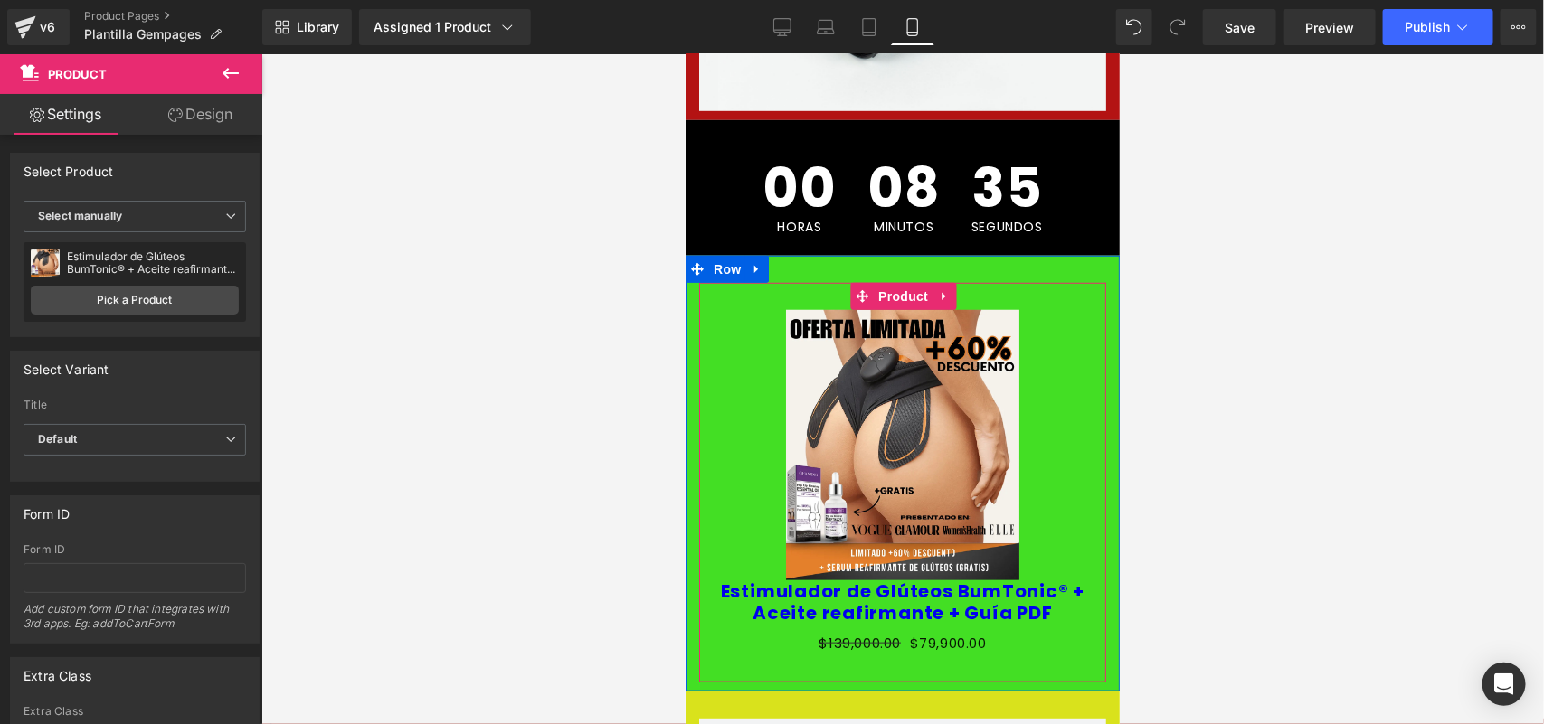
scroll to position [603, 0]
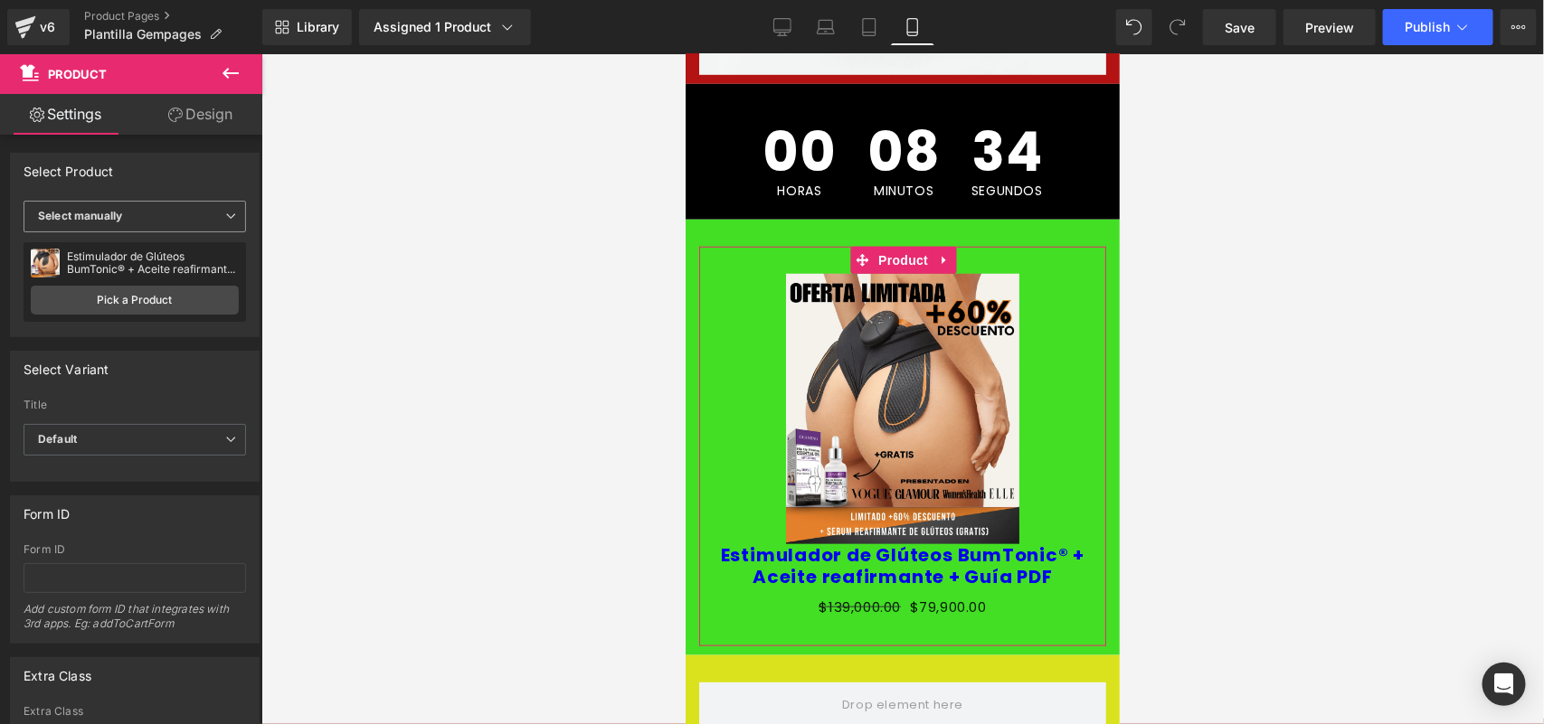
click at [196, 215] on span "Select manually" at bounding box center [135, 217] width 222 height 32
click at [167, 253] on li "Display by assigned product" at bounding box center [131, 245] width 215 height 27
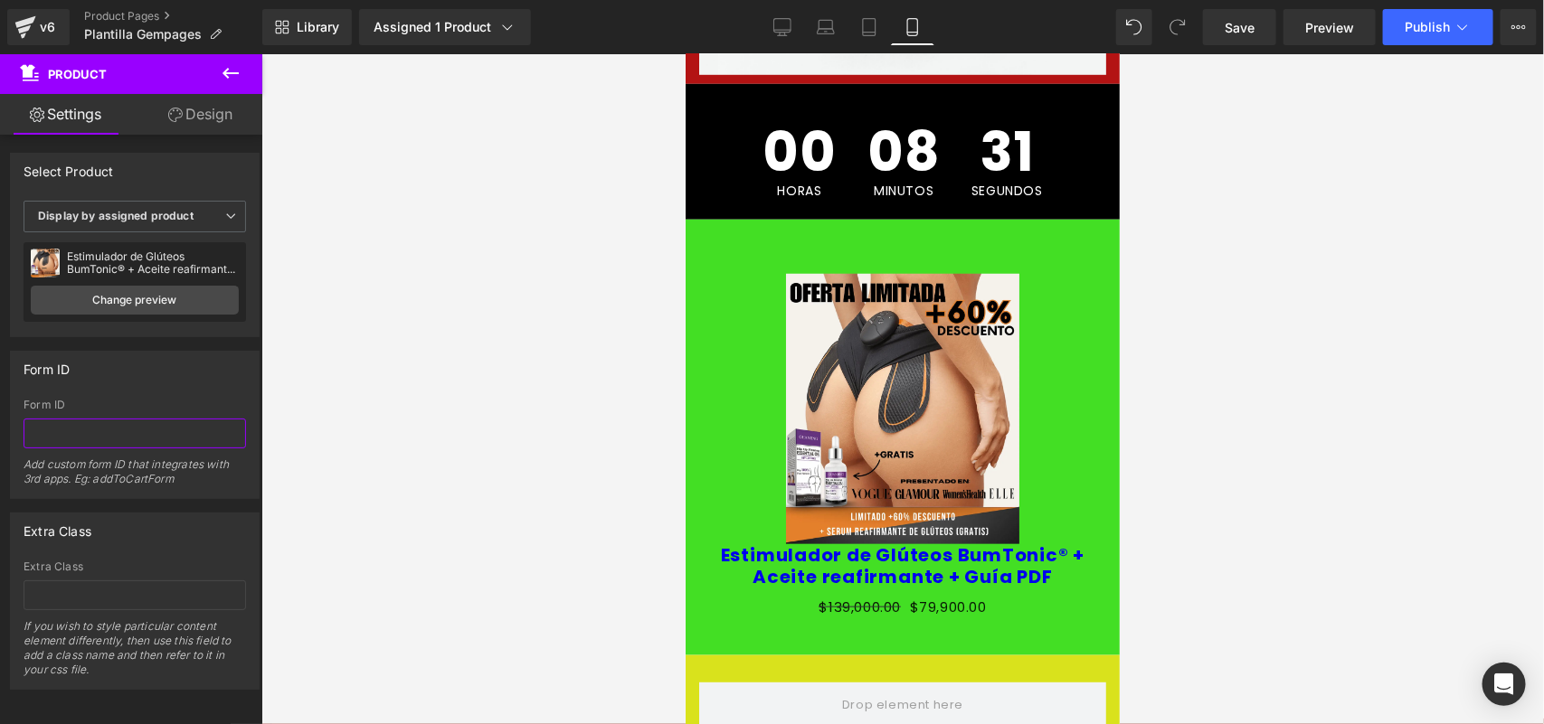
click at [87, 426] on input "text" at bounding box center [135, 434] width 222 height 30
click at [201, 119] on link "Design" at bounding box center [200, 114] width 131 height 41
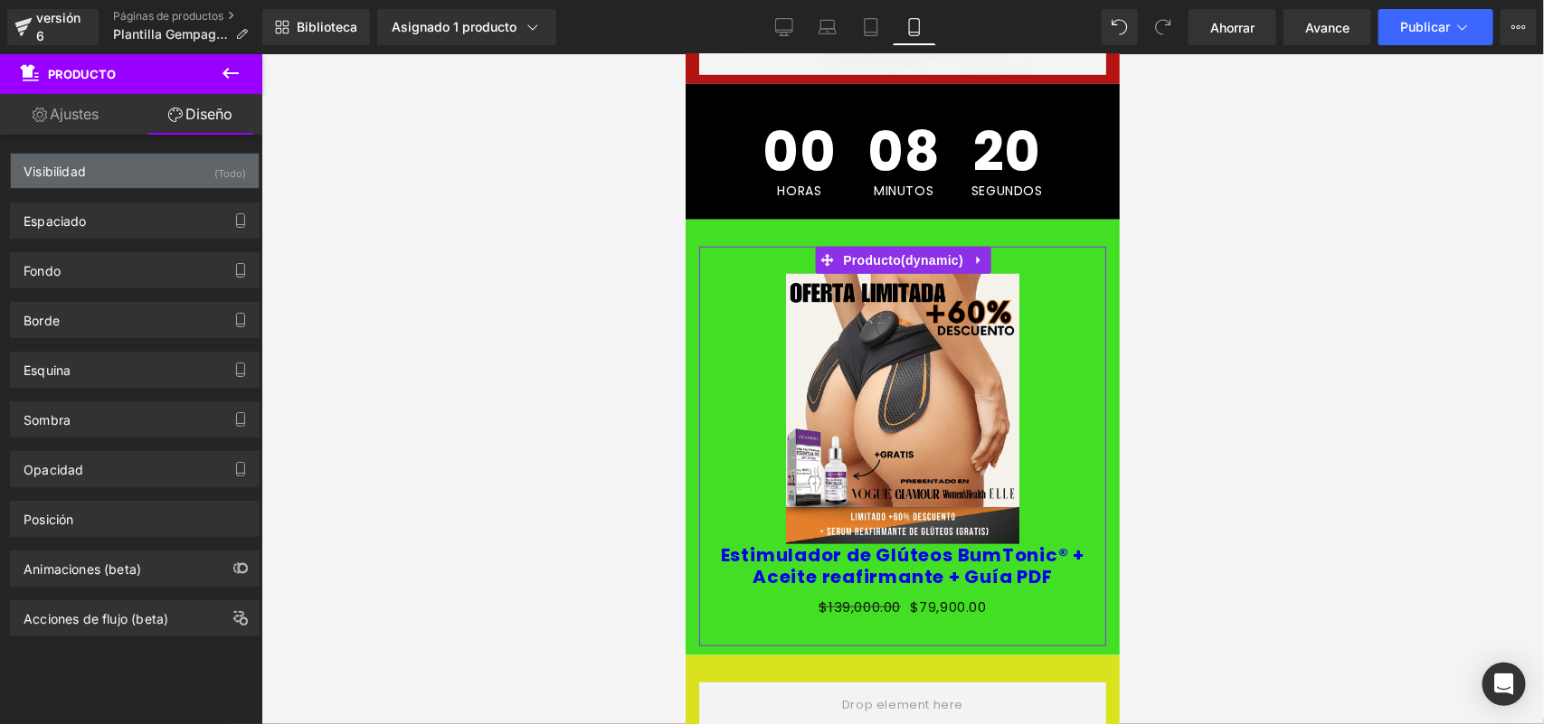
click at [214, 175] on font "(Todo)" at bounding box center [230, 173] width 32 height 13
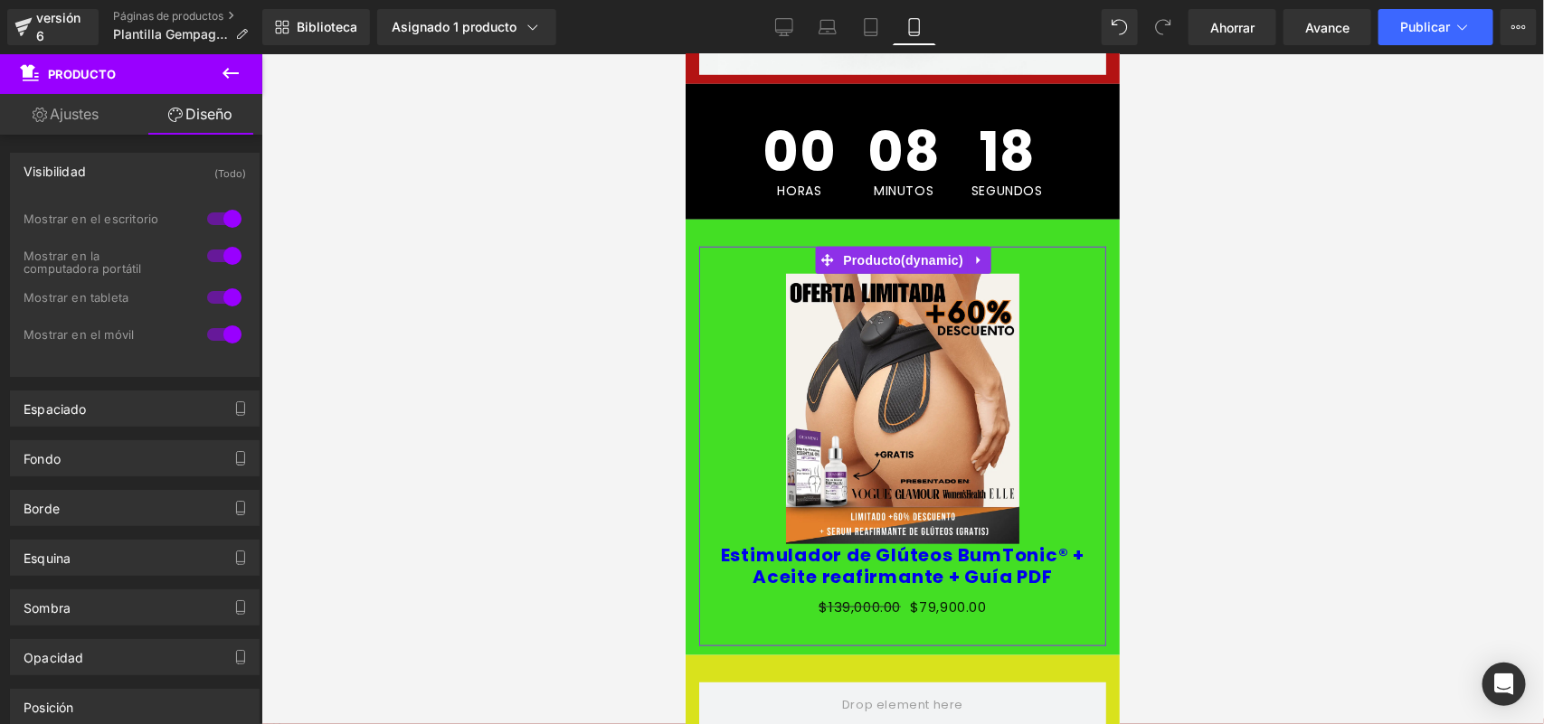
click at [214, 175] on font "(Todo)" at bounding box center [230, 173] width 32 height 13
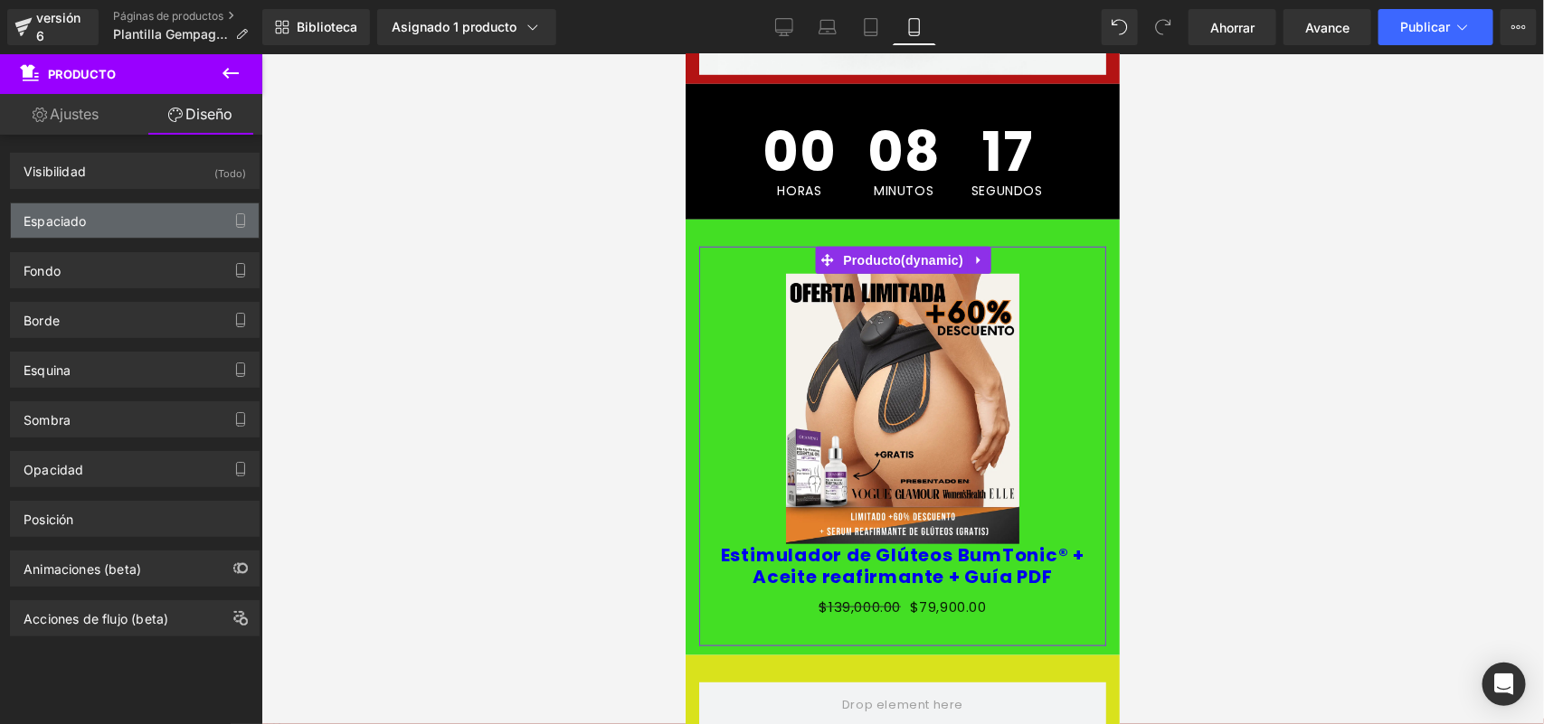
click at [195, 229] on div "Espaciado" at bounding box center [135, 220] width 248 height 34
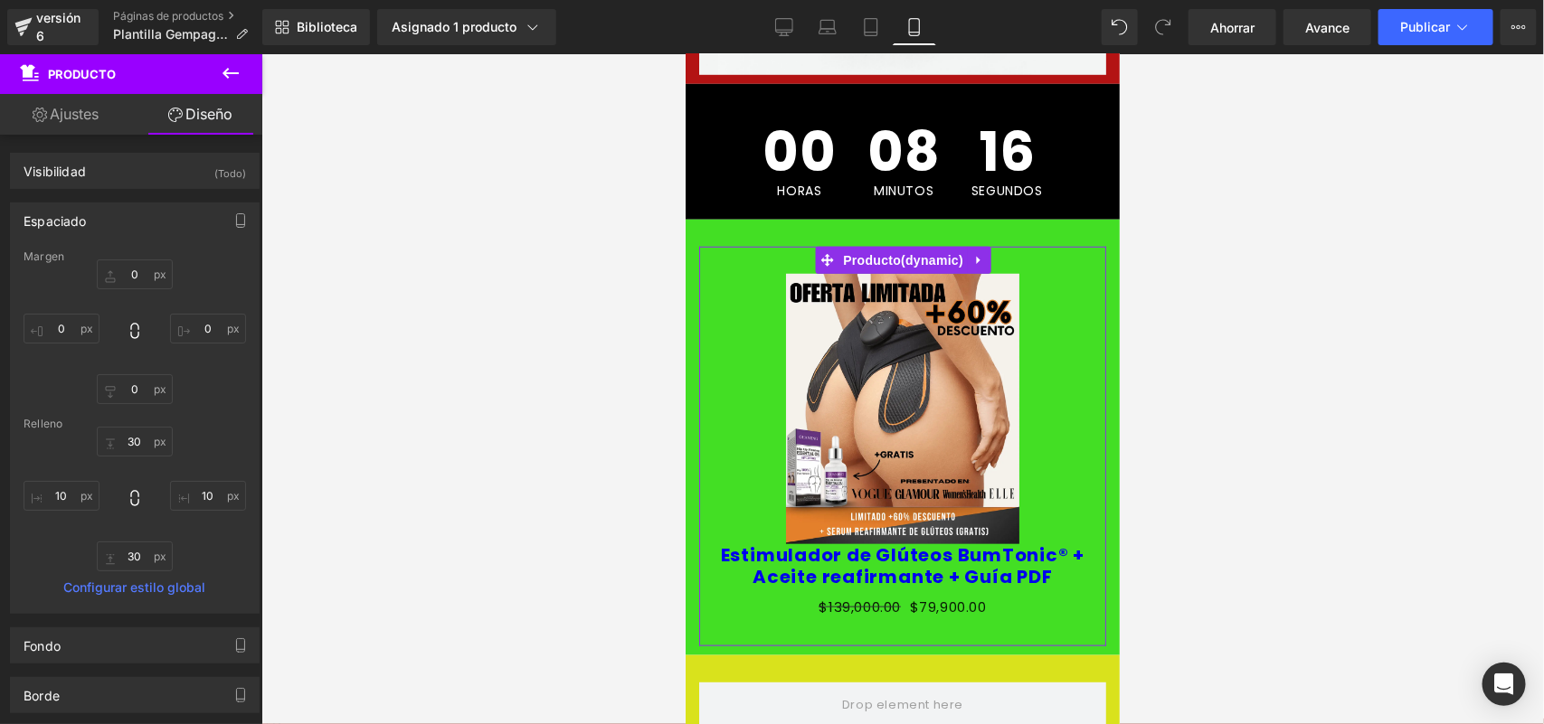
click at [195, 229] on div "Espaciado" at bounding box center [135, 220] width 248 height 34
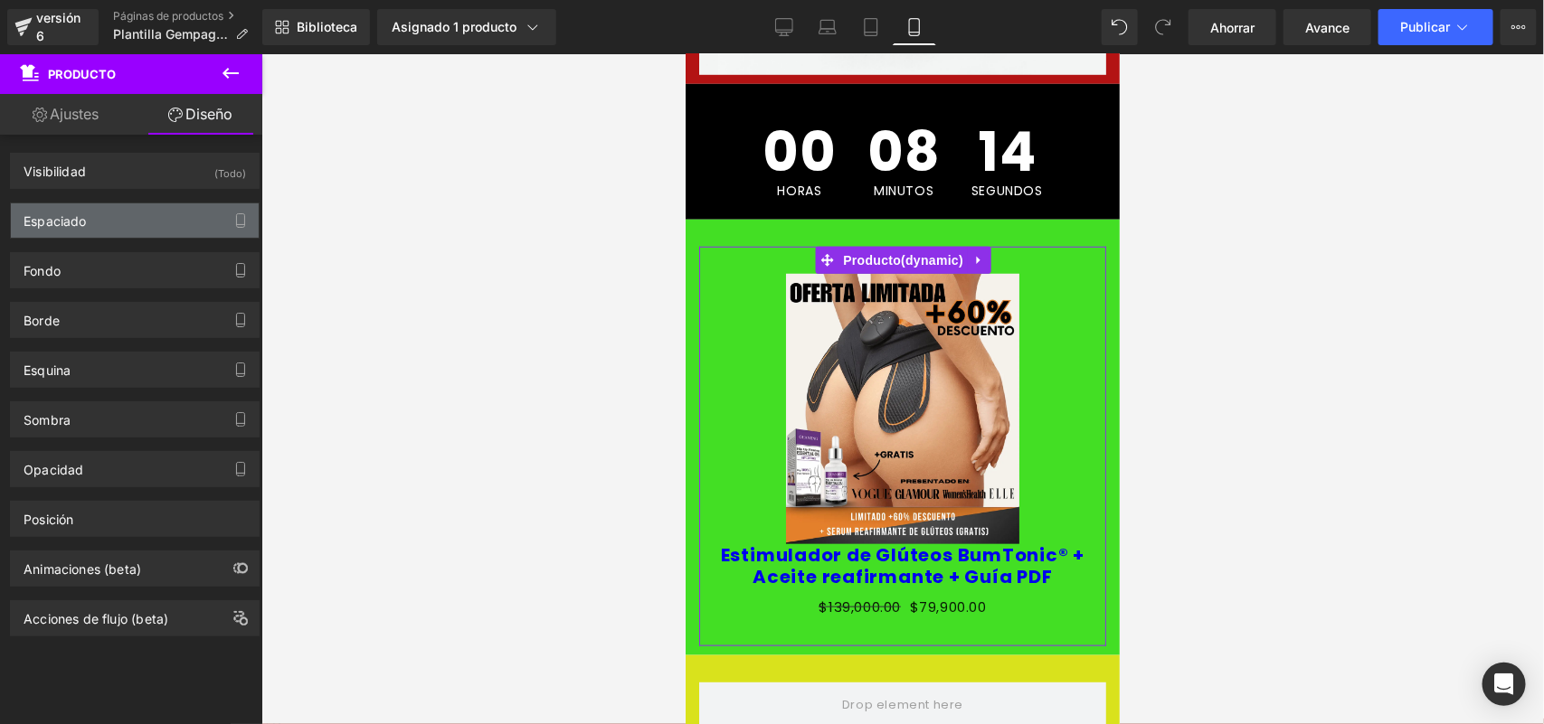
click at [164, 217] on div "Espaciado" at bounding box center [135, 220] width 248 height 34
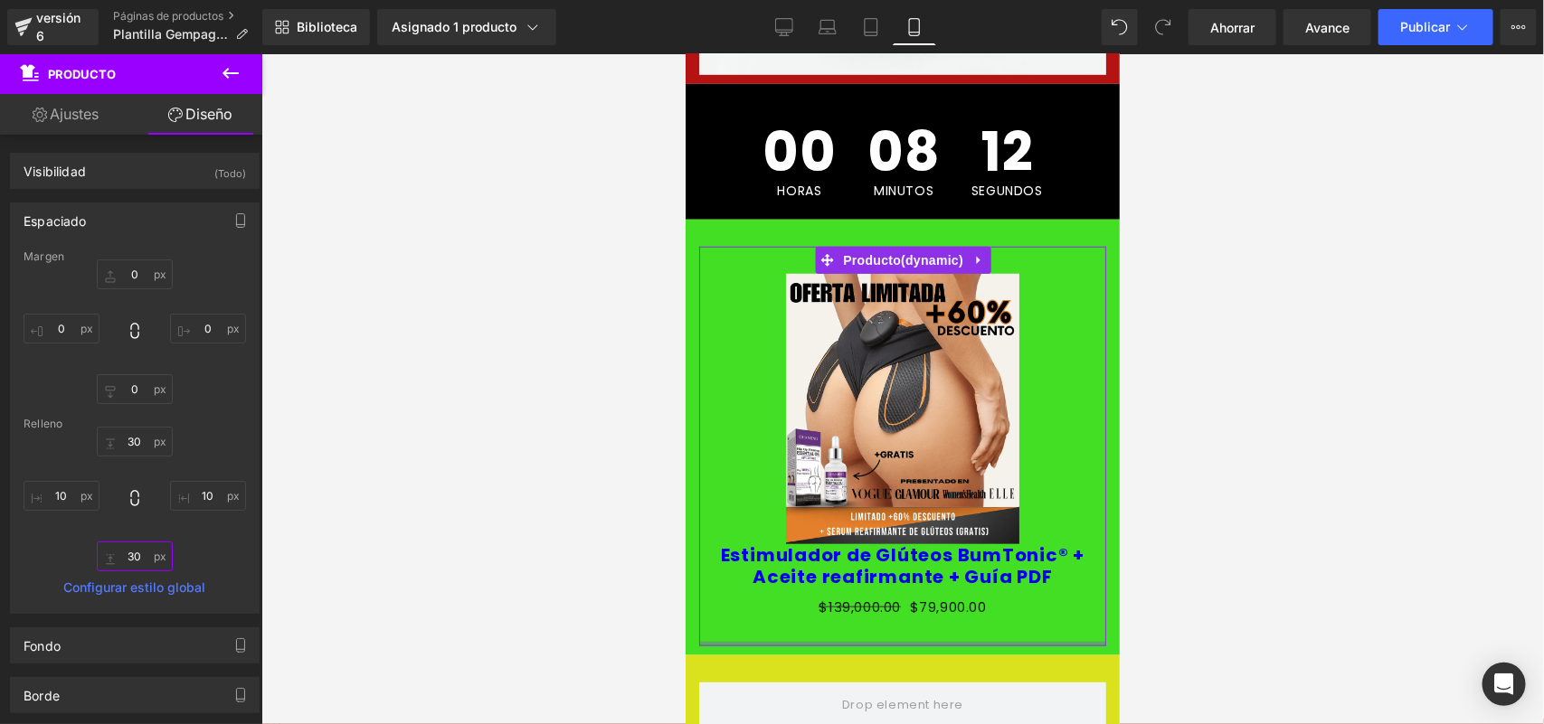
click at [146, 549] on input "30" at bounding box center [135, 557] width 76 height 30
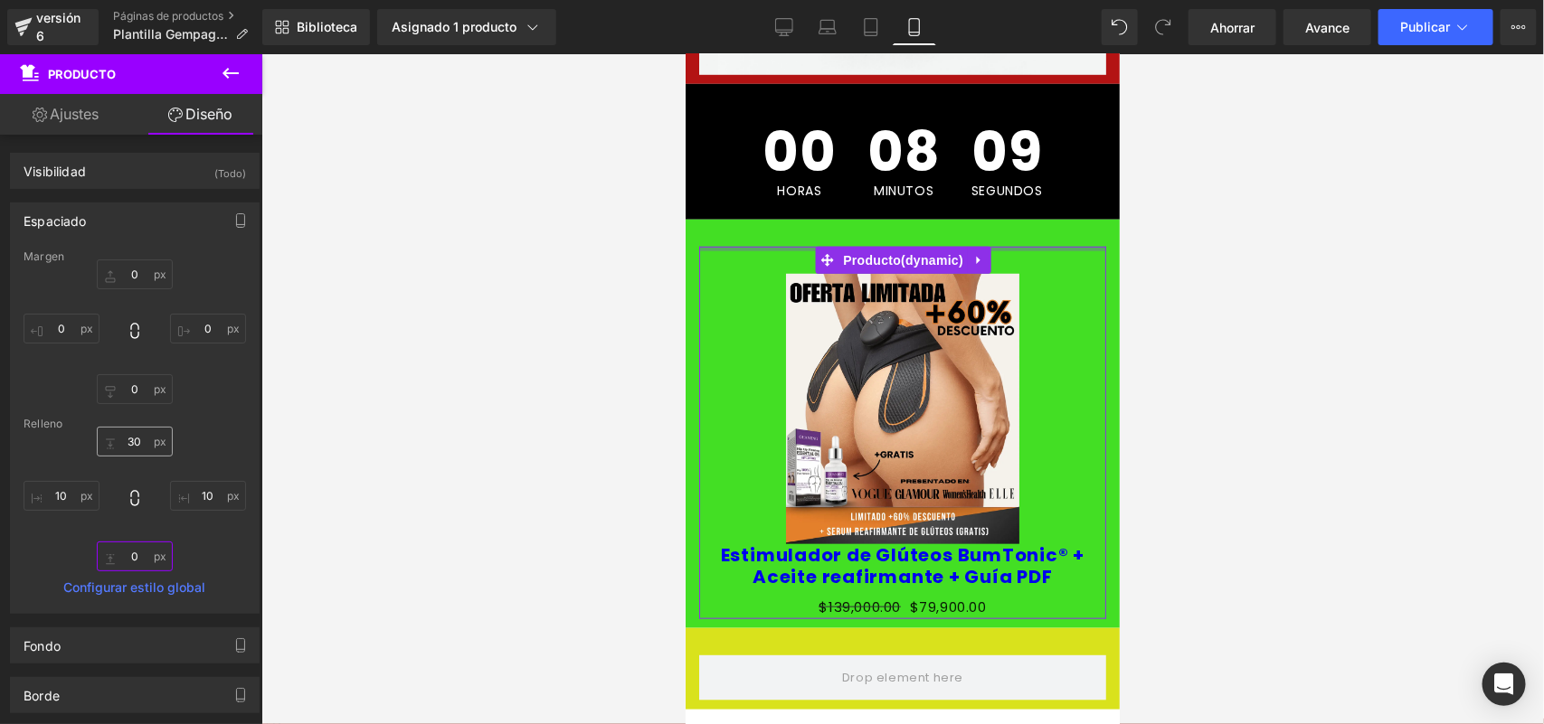
type input "0"
click at [106, 448] on input "30" at bounding box center [135, 442] width 76 height 30
click at [124, 444] on input "30" at bounding box center [135, 442] width 76 height 30
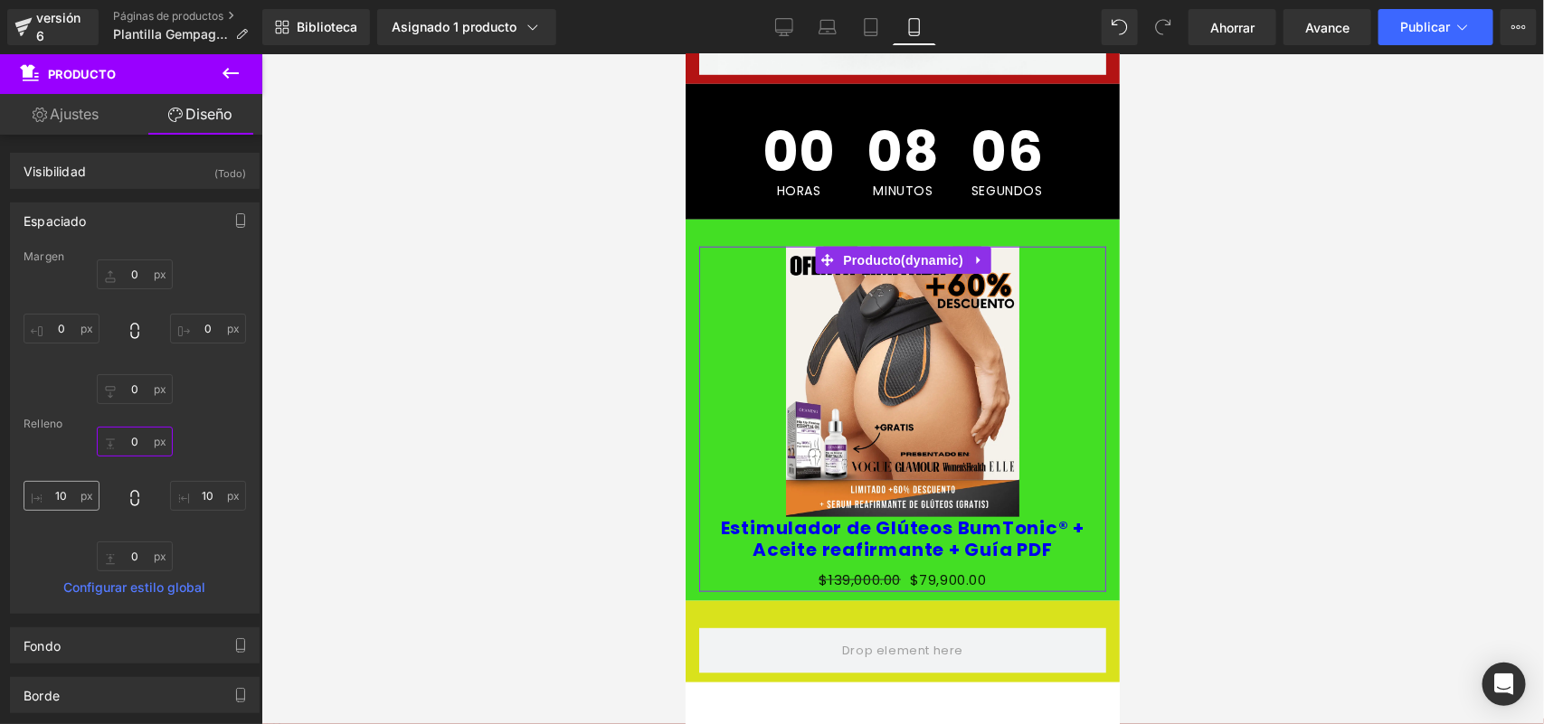
type input "0"
click at [65, 495] on input "10" at bounding box center [62, 496] width 76 height 30
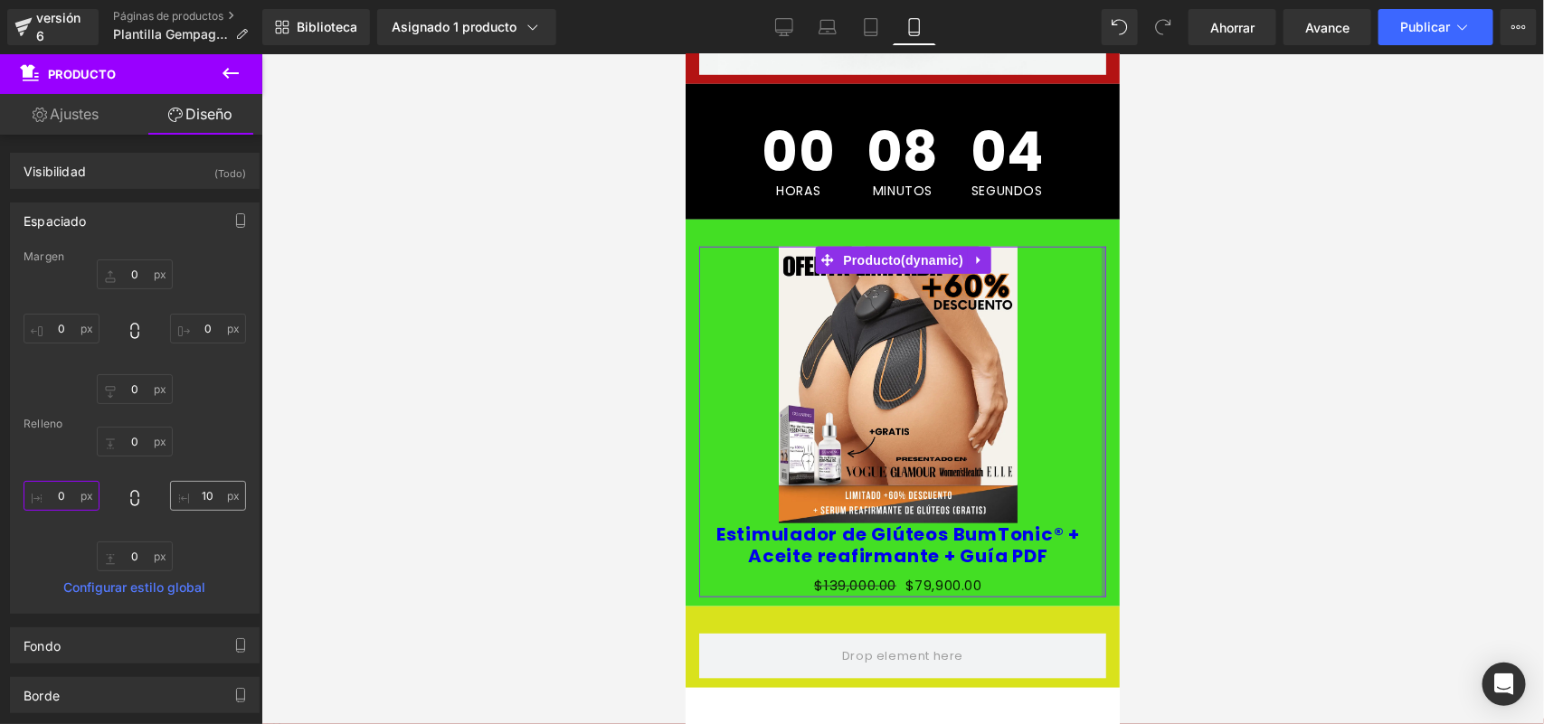
type input "0"
click at [197, 495] on input "10" at bounding box center [208, 496] width 76 height 30
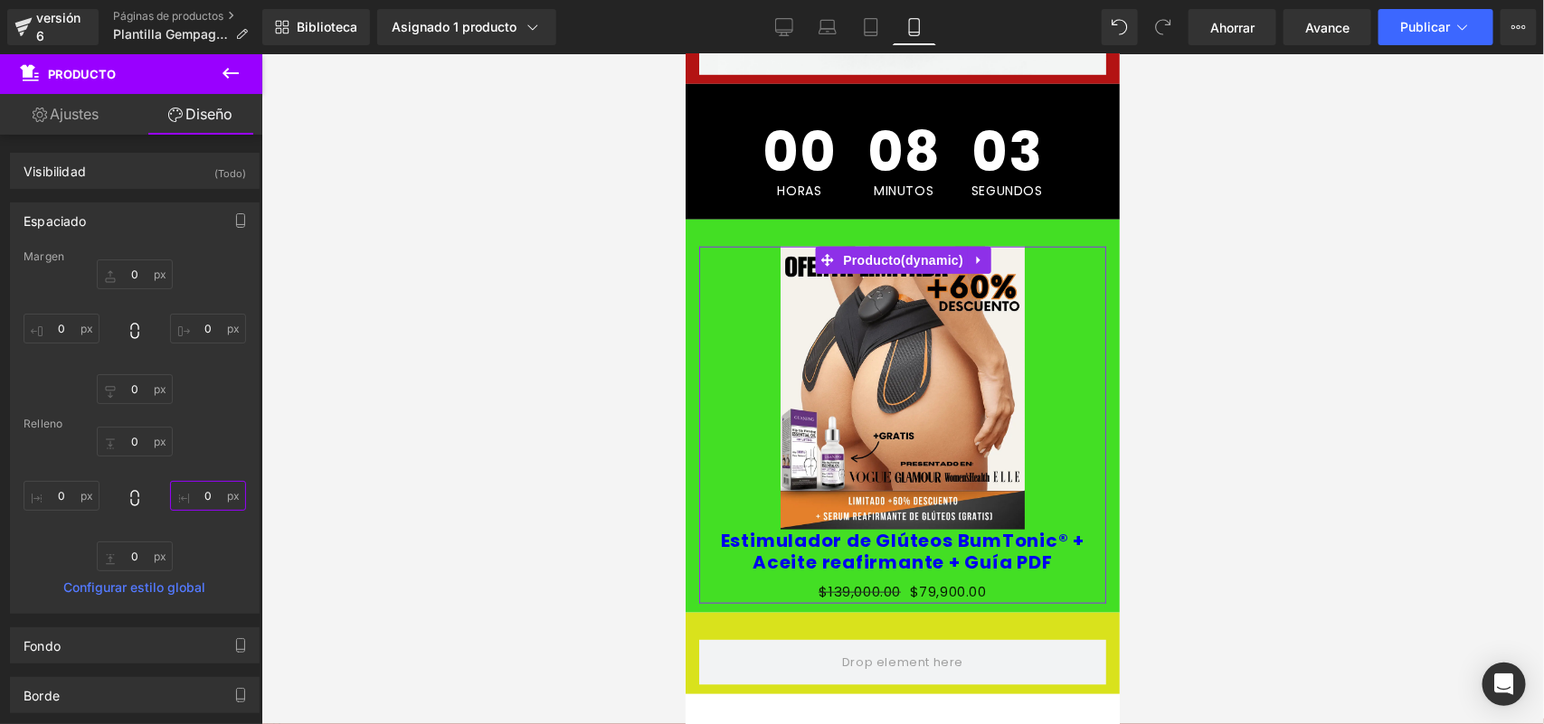
type input "0"
click at [219, 431] on div "0 0 0 0 0 0 0 0" at bounding box center [135, 499] width 222 height 145
click at [104, 231] on div "Espaciado" at bounding box center [135, 220] width 248 height 34
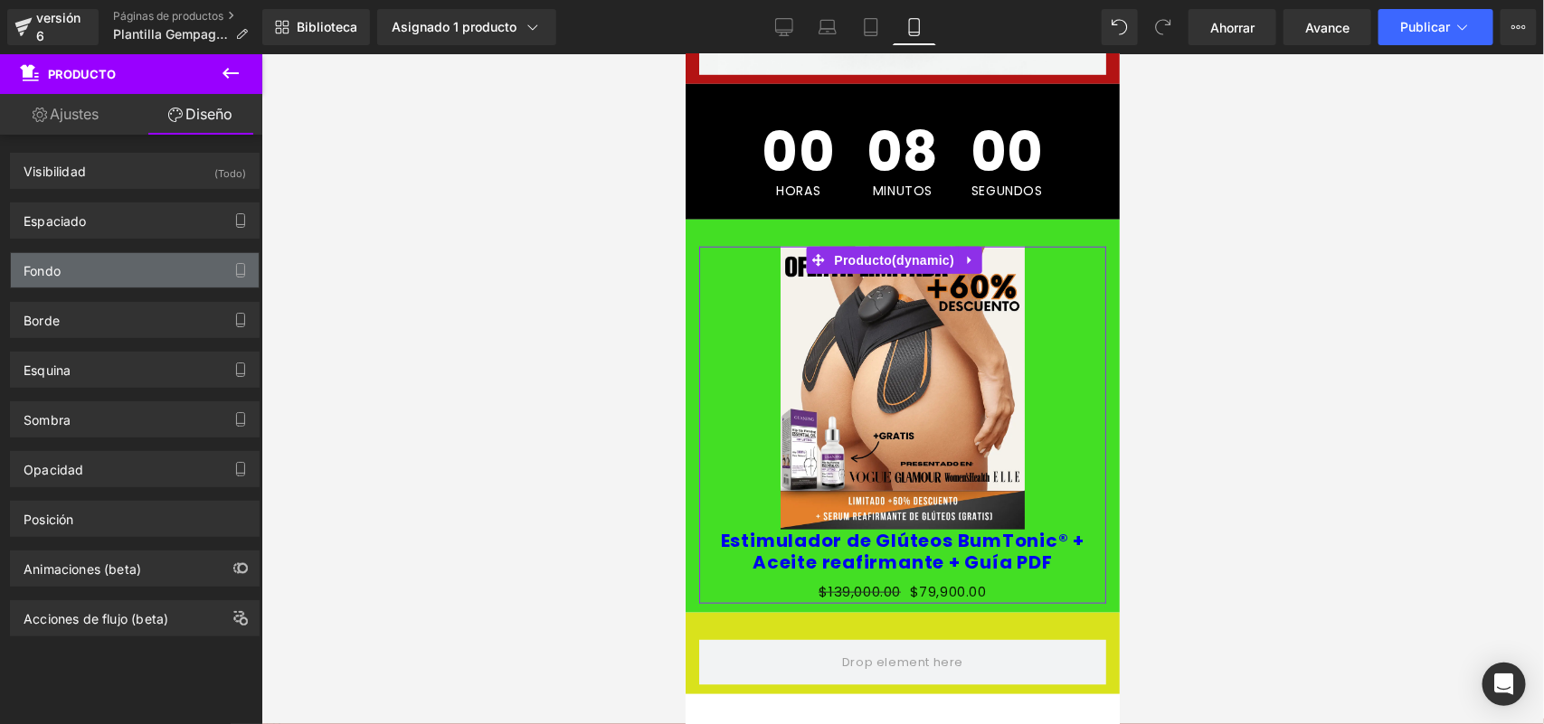
click at [96, 269] on div "Fondo" at bounding box center [135, 270] width 248 height 34
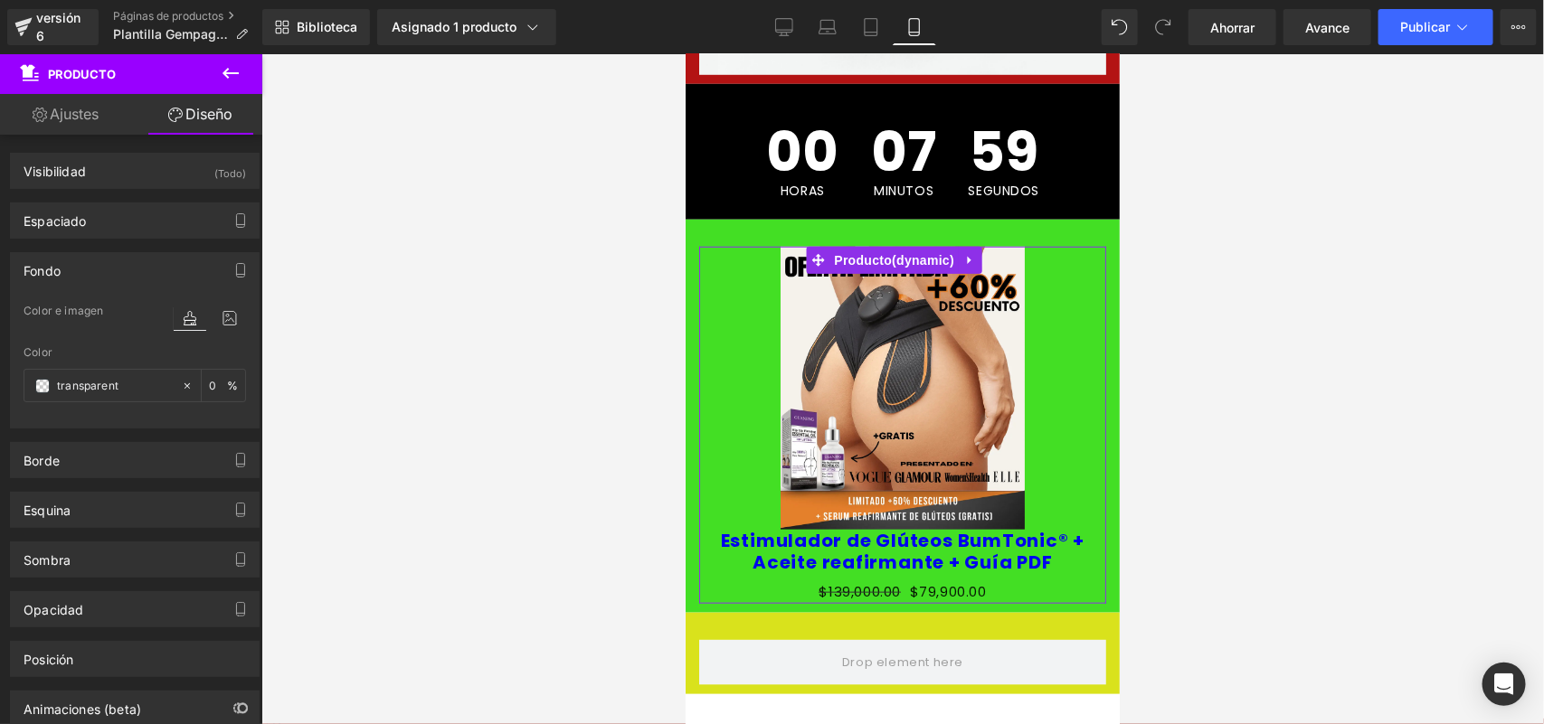
click at [96, 269] on div "Fondo" at bounding box center [135, 270] width 248 height 34
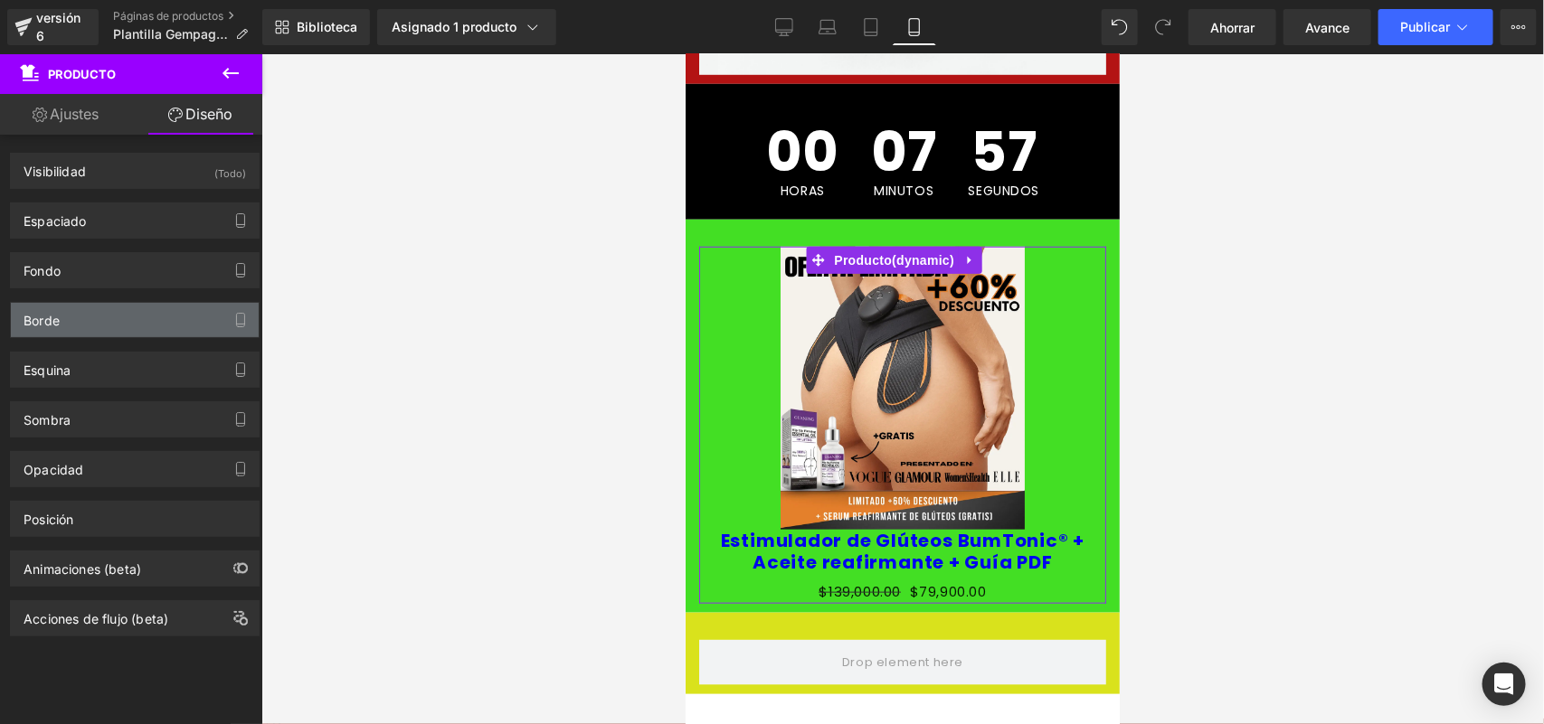
click at [83, 323] on div "Borde" at bounding box center [135, 320] width 248 height 34
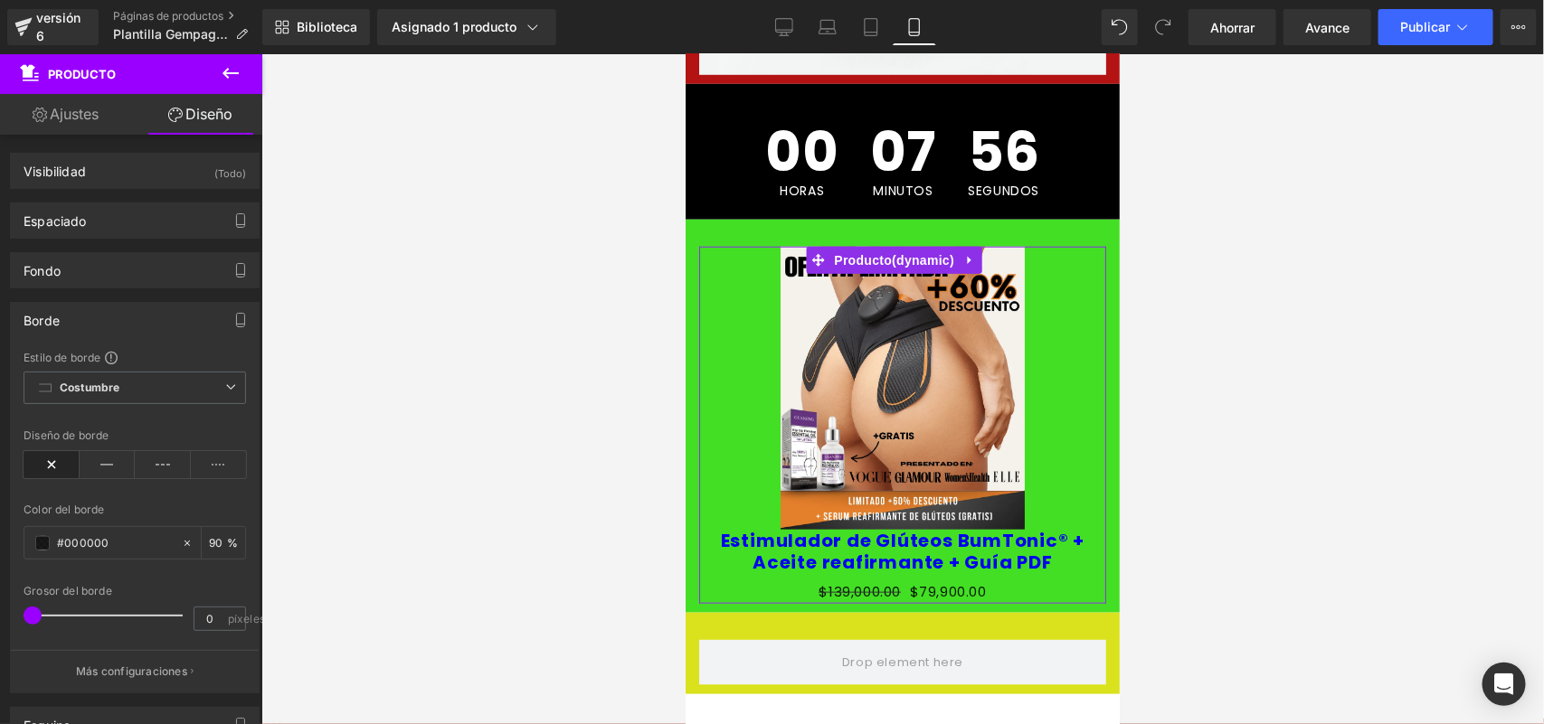
click at [83, 323] on div "Borde" at bounding box center [135, 320] width 248 height 34
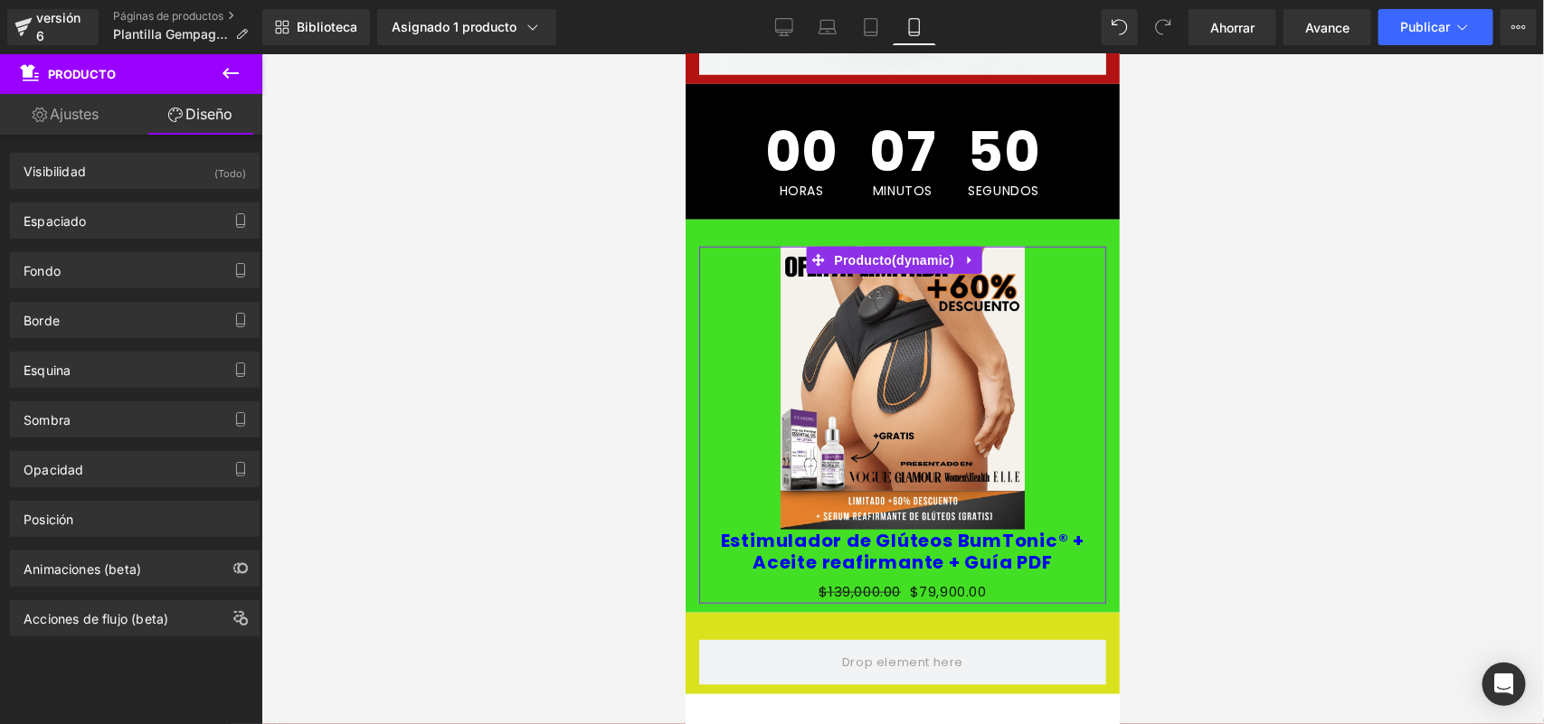
click at [109, 118] on link "Ajustes" at bounding box center [65, 114] width 131 height 41
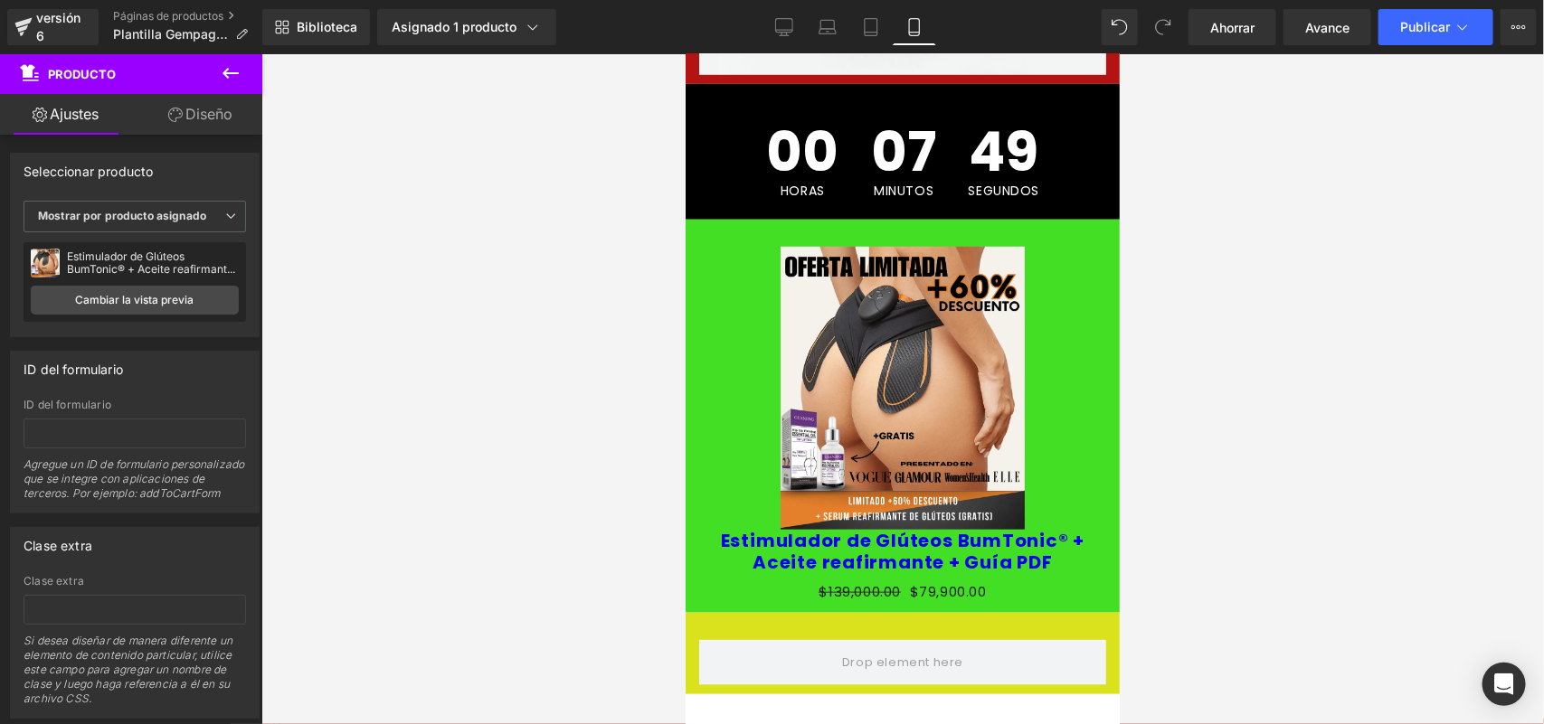
click at [107, 73] on font "Producto" at bounding box center [82, 74] width 68 height 14
click at [317, 37] on link "Biblioteca" at bounding box center [316, 27] width 108 height 36
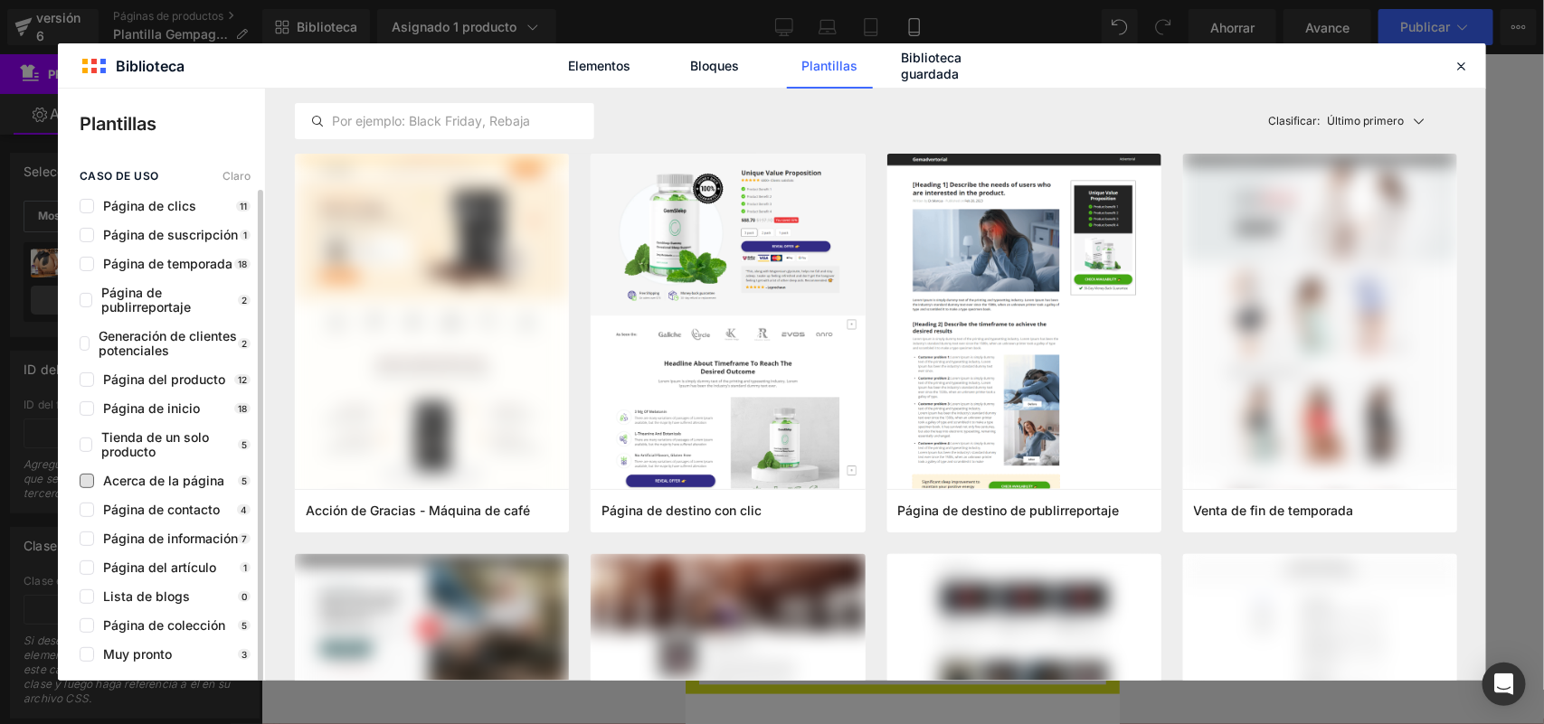
scroll to position [10, 0]
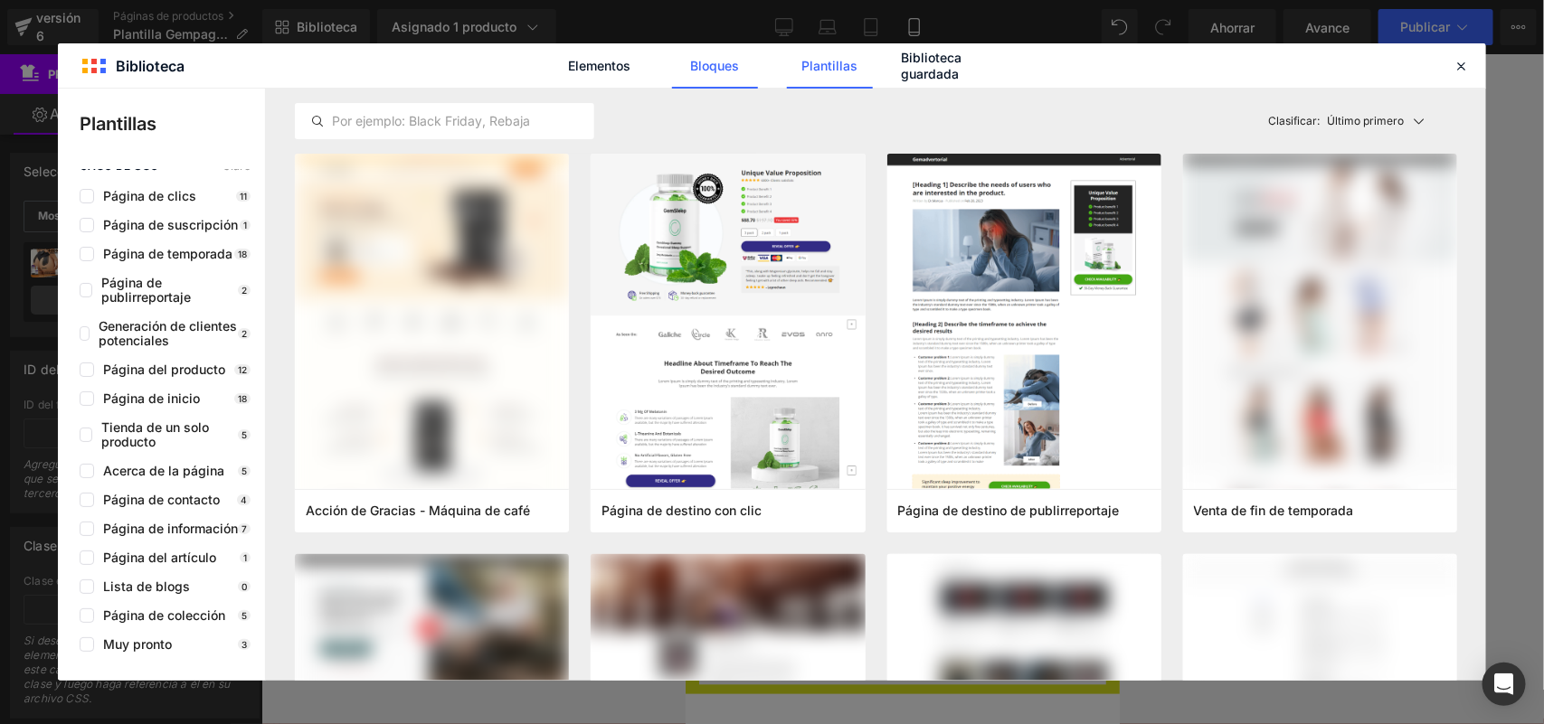
click at [698, 75] on link "Bloques" at bounding box center [715, 65] width 86 height 45
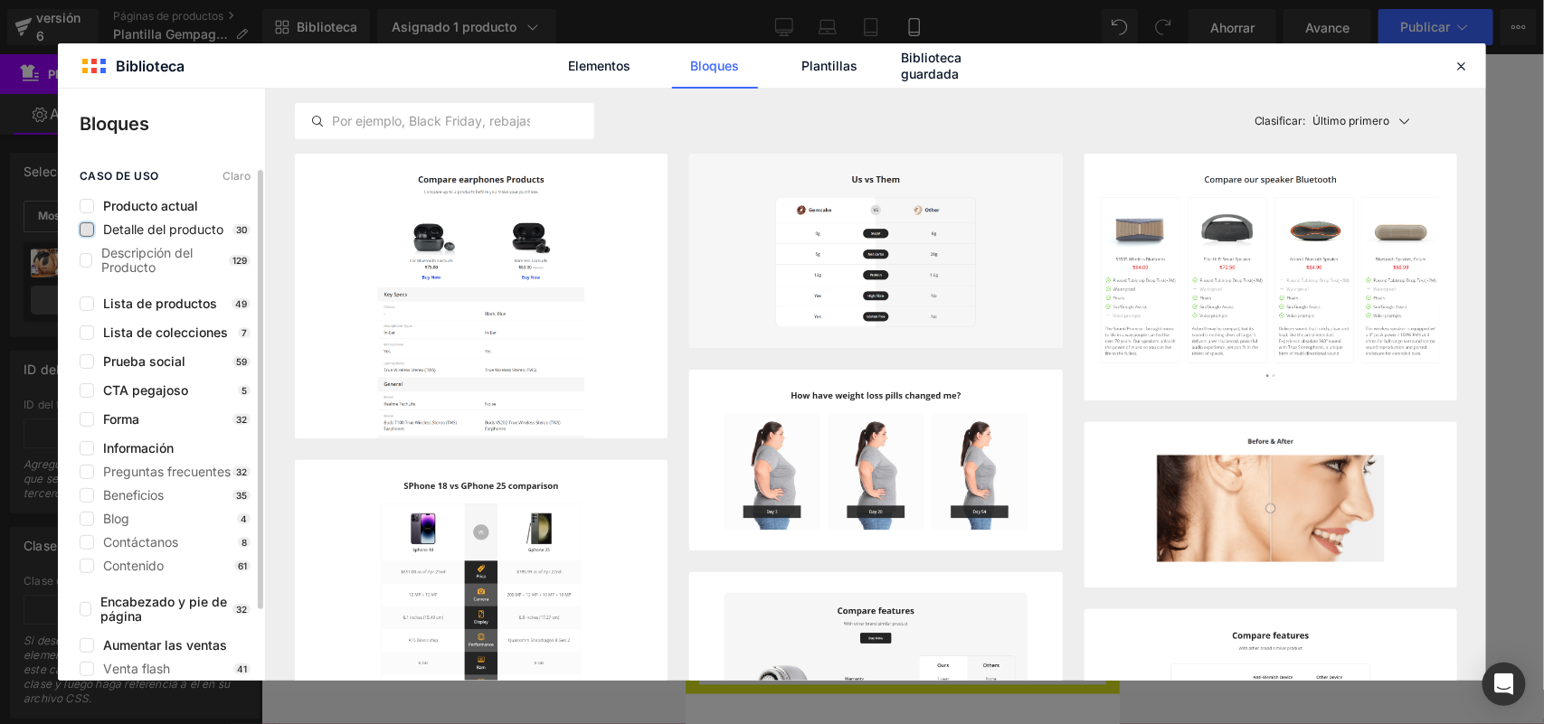
click at [87, 232] on label at bounding box center [87, 229] width 14 height 14
click at [87, 230] on input "checkbox" at bounding box center [87, 230] width 0 height 0
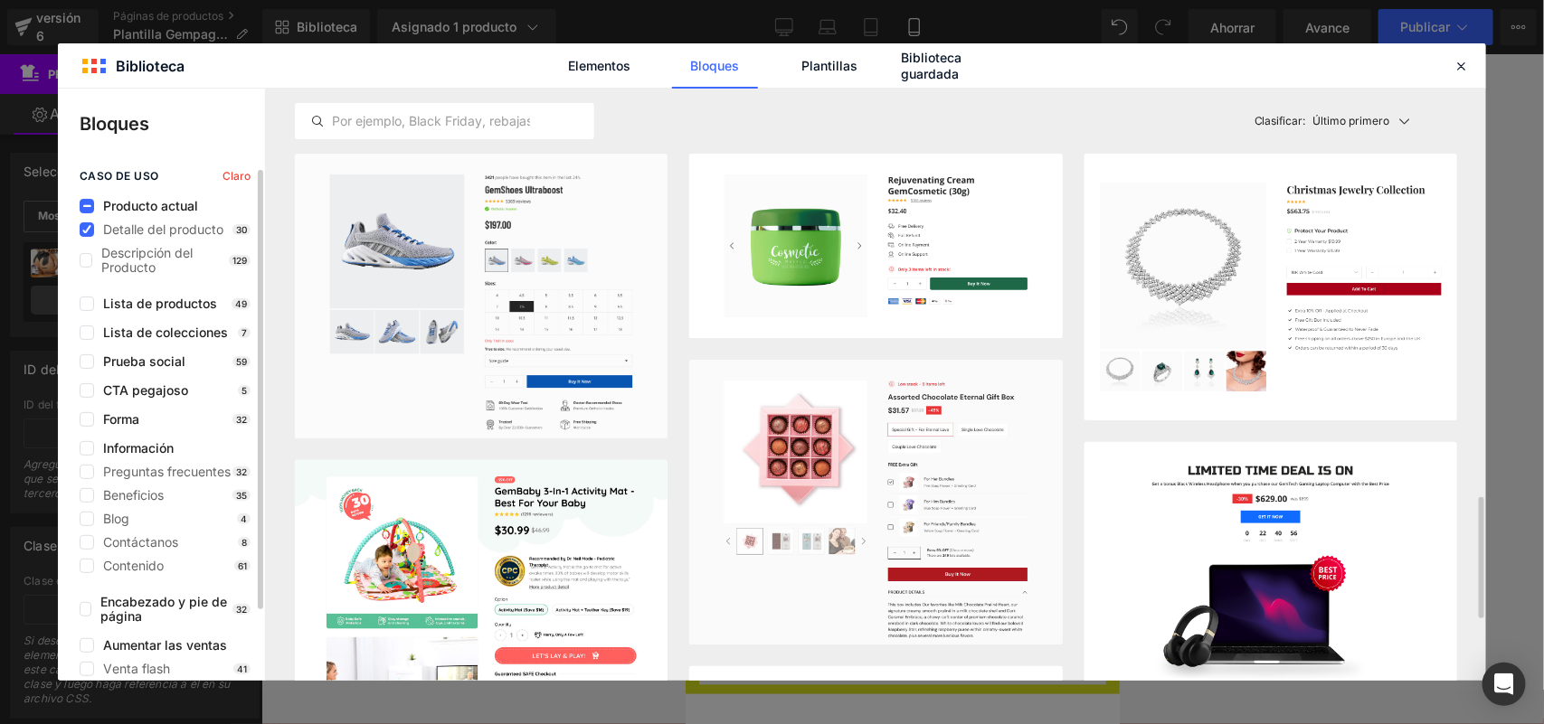
scroll to position [339, 0]
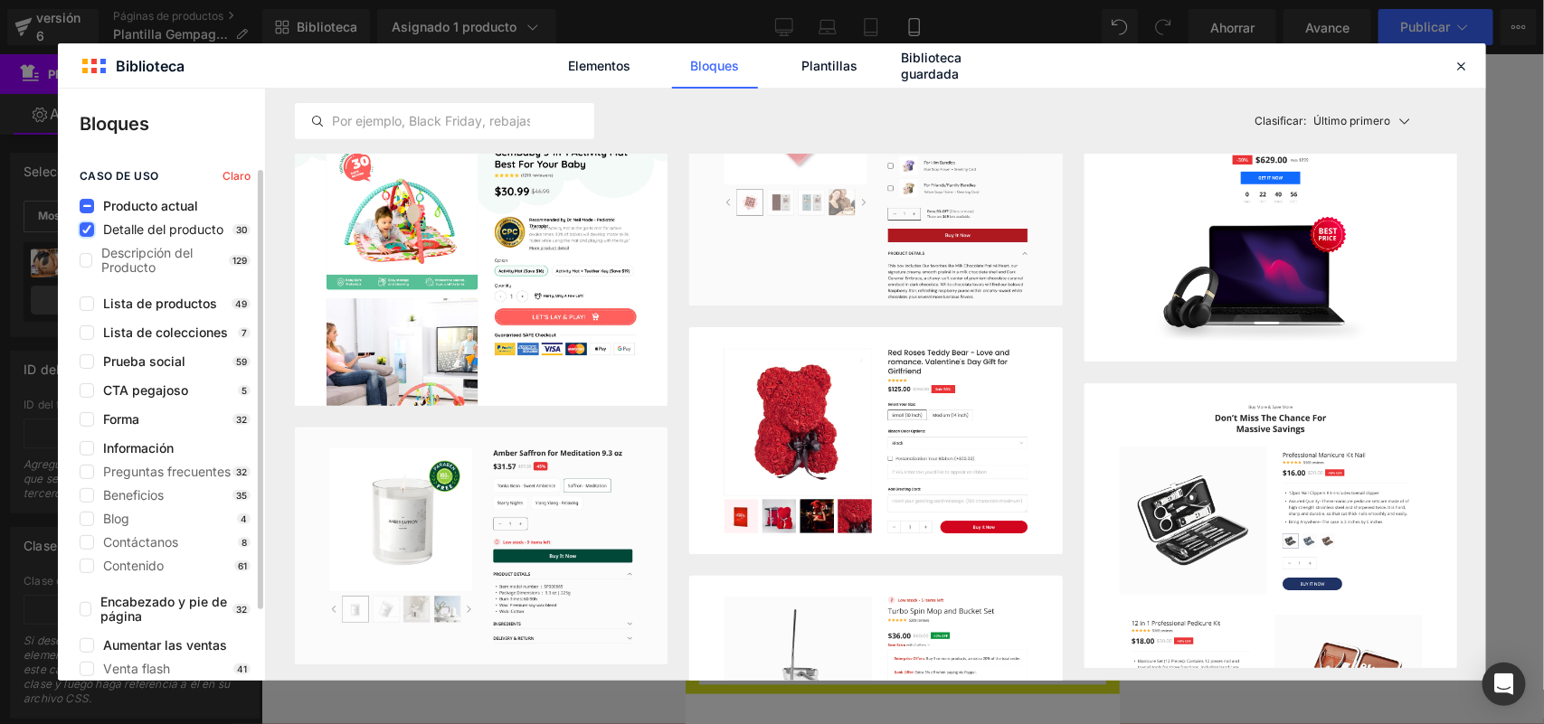
click at [87, 233] on label at bounding box center [87, 229] width 14 height 14
click at [87, 230] on input "checkbox" at bounding box center [87, 230] width 0 height 0
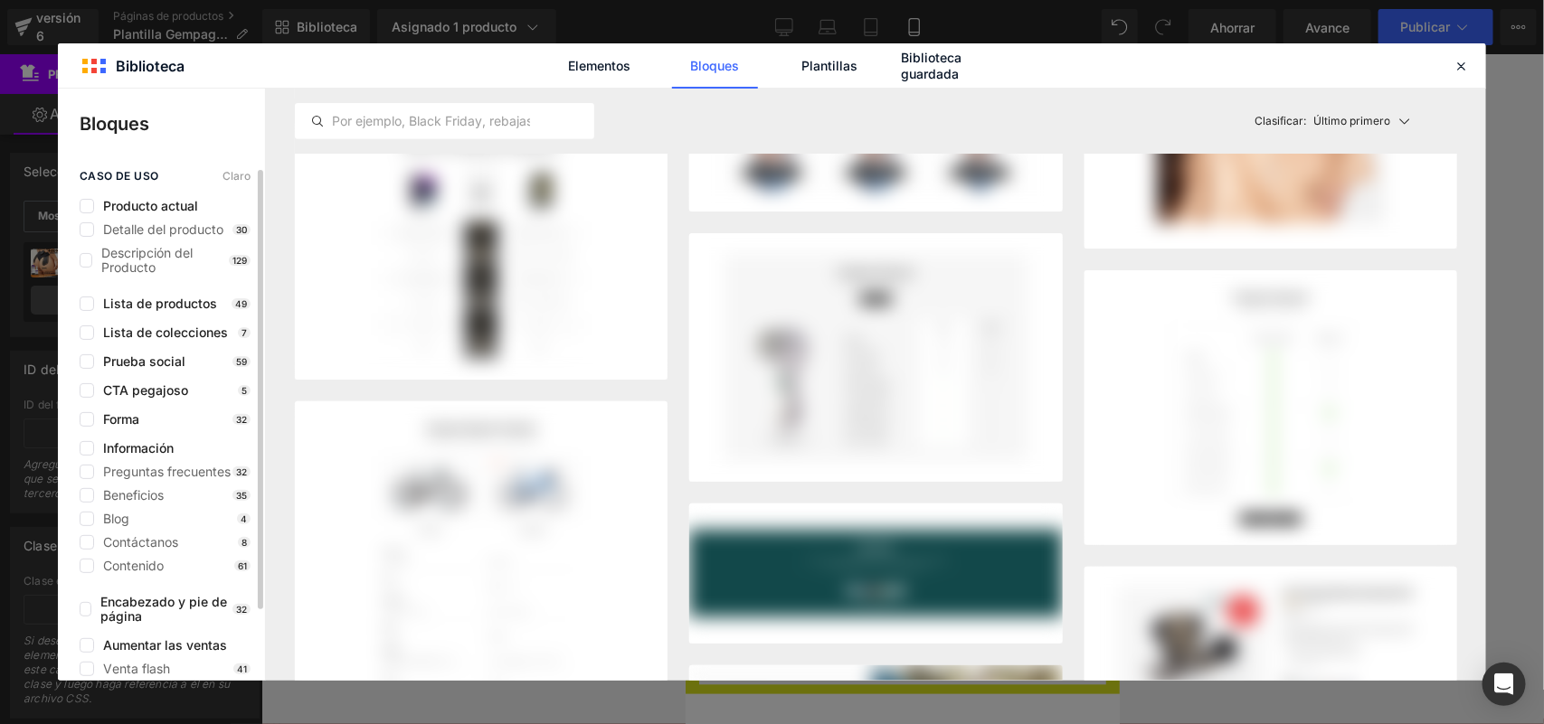
scroll to position [137, 0]
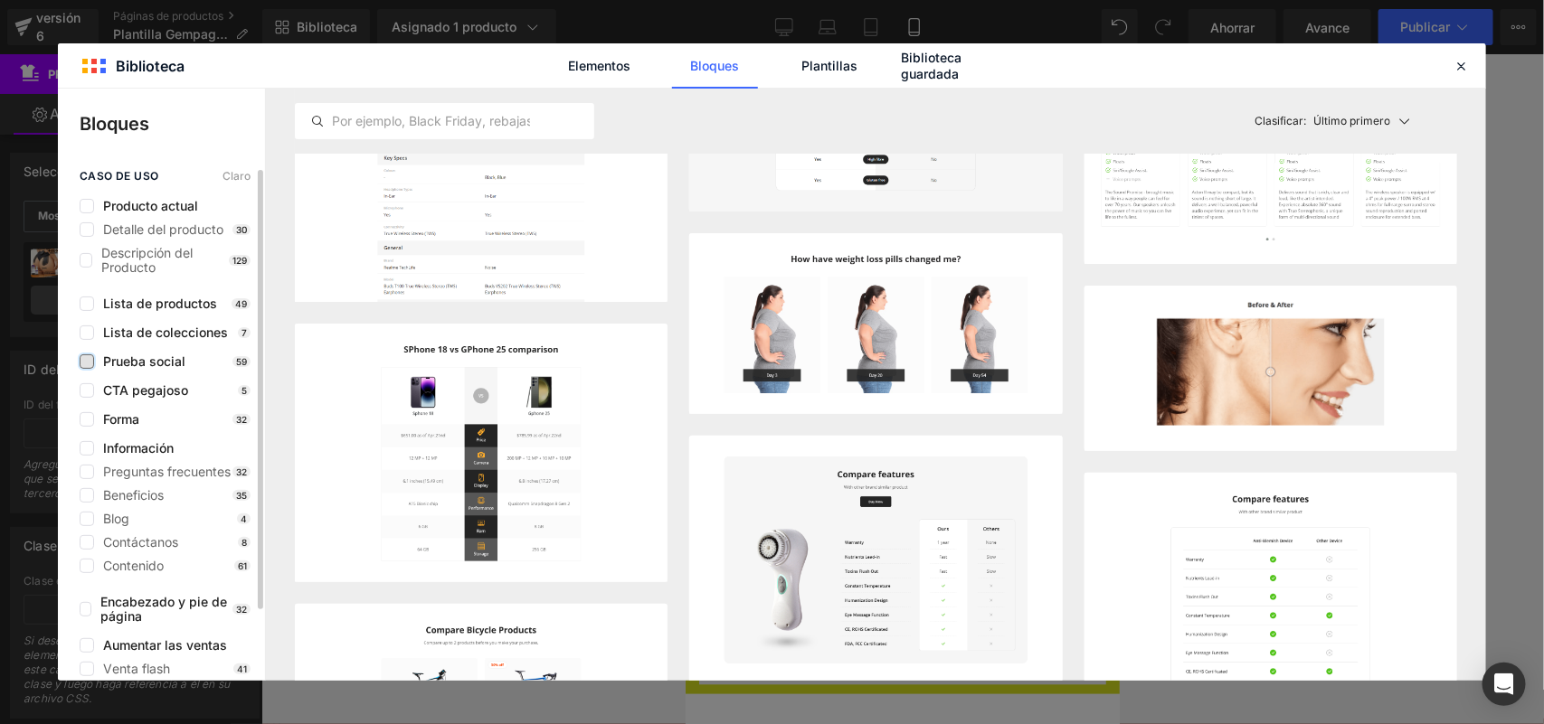
click at [89, 363] on label at bounding box center [87, 362] width 14 height 14
click at [87, 362] on input "checkbox" at bounding box center [87, 362] width 0 height 0
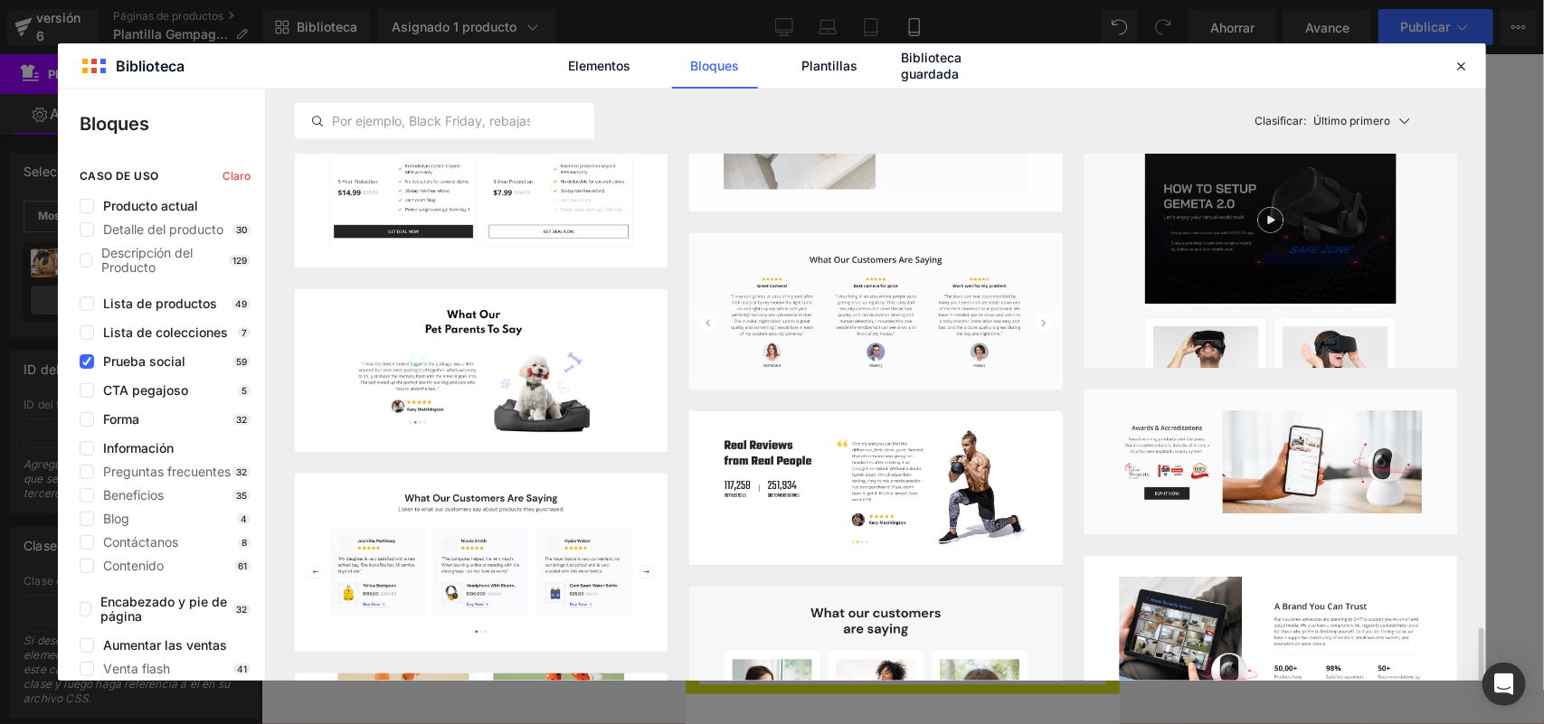
scroll to position [1267, 0]
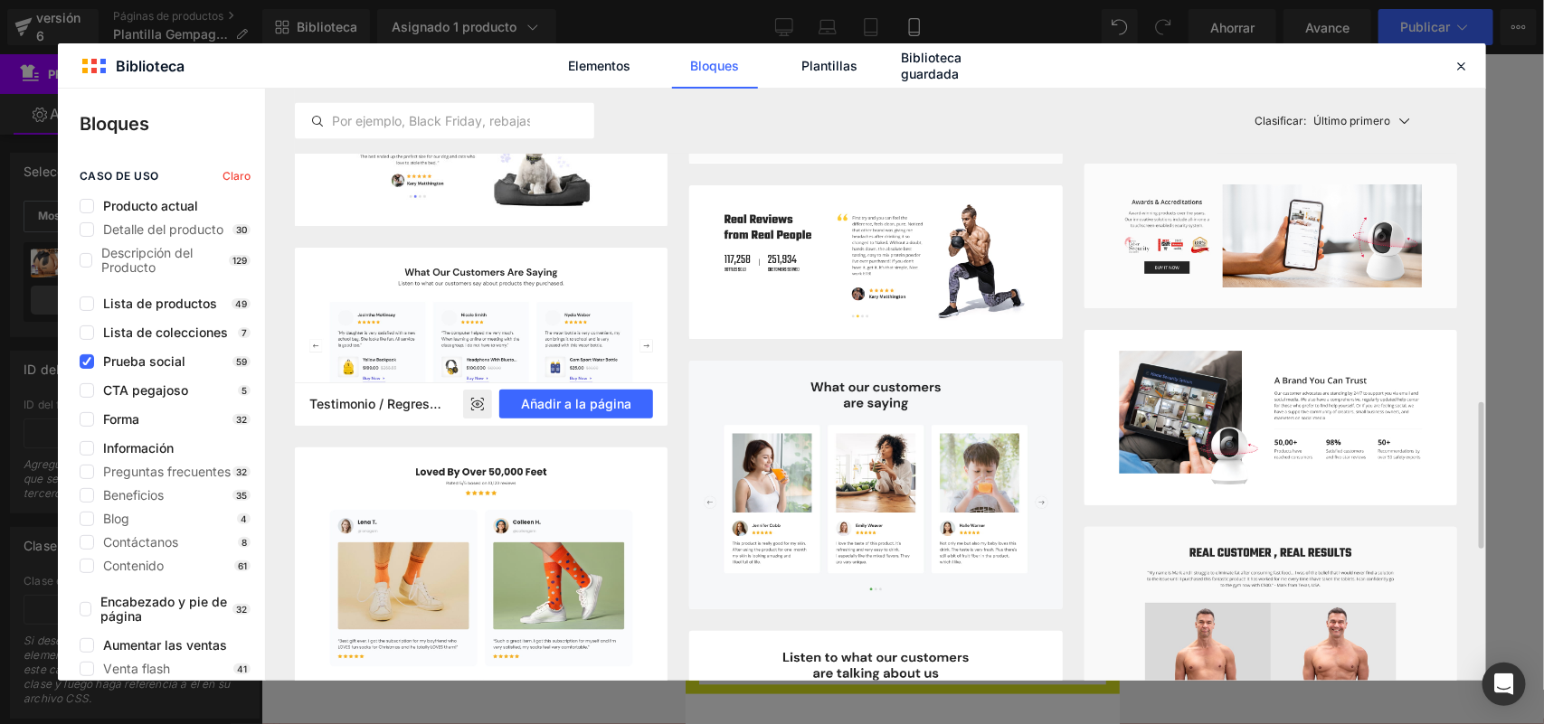
click at [476, 405] on icon at bounding box center [478, 404] width 12 height 7
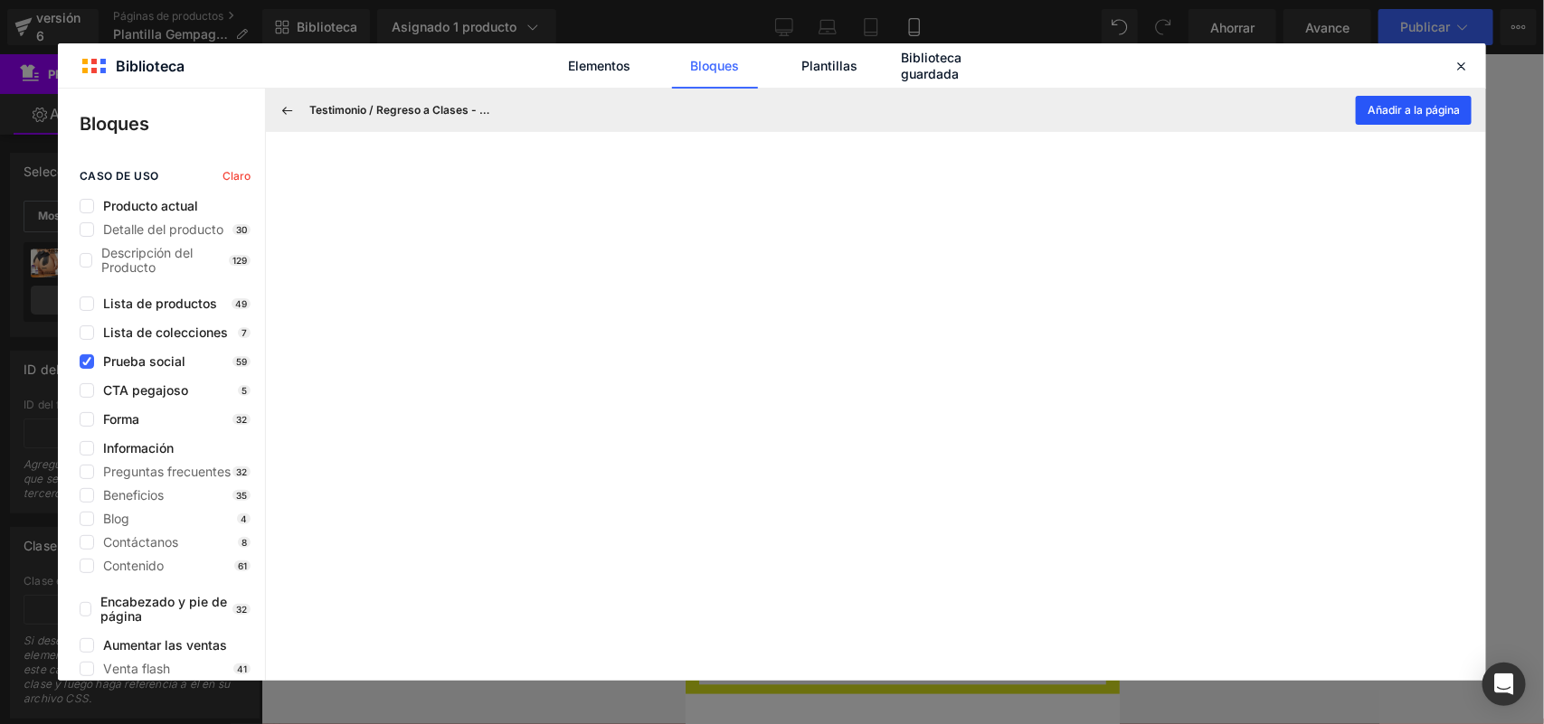
click at [1417, 116] on font "Añadir a la página" at bounding box center [1413, 110] width 92 height 14
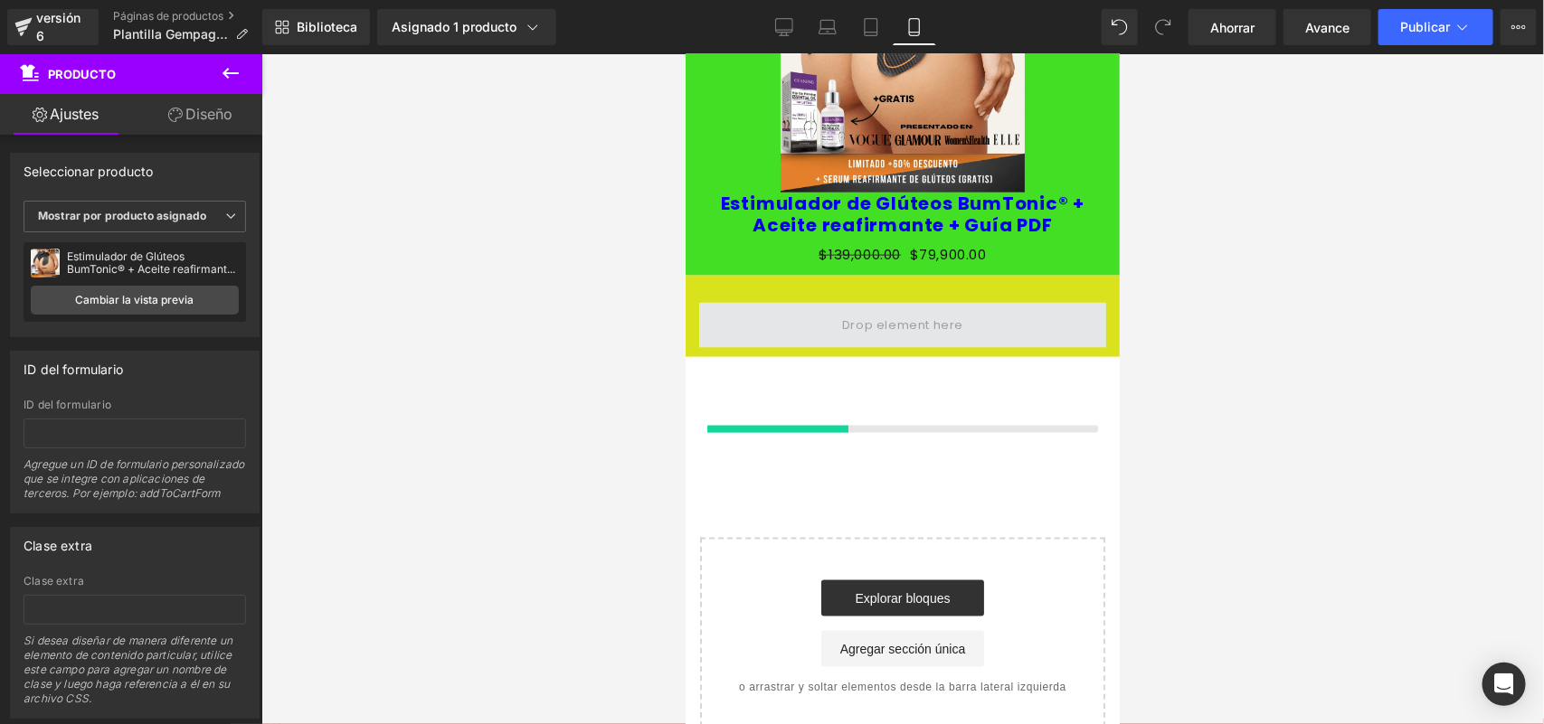
scroll to position [945, 0]
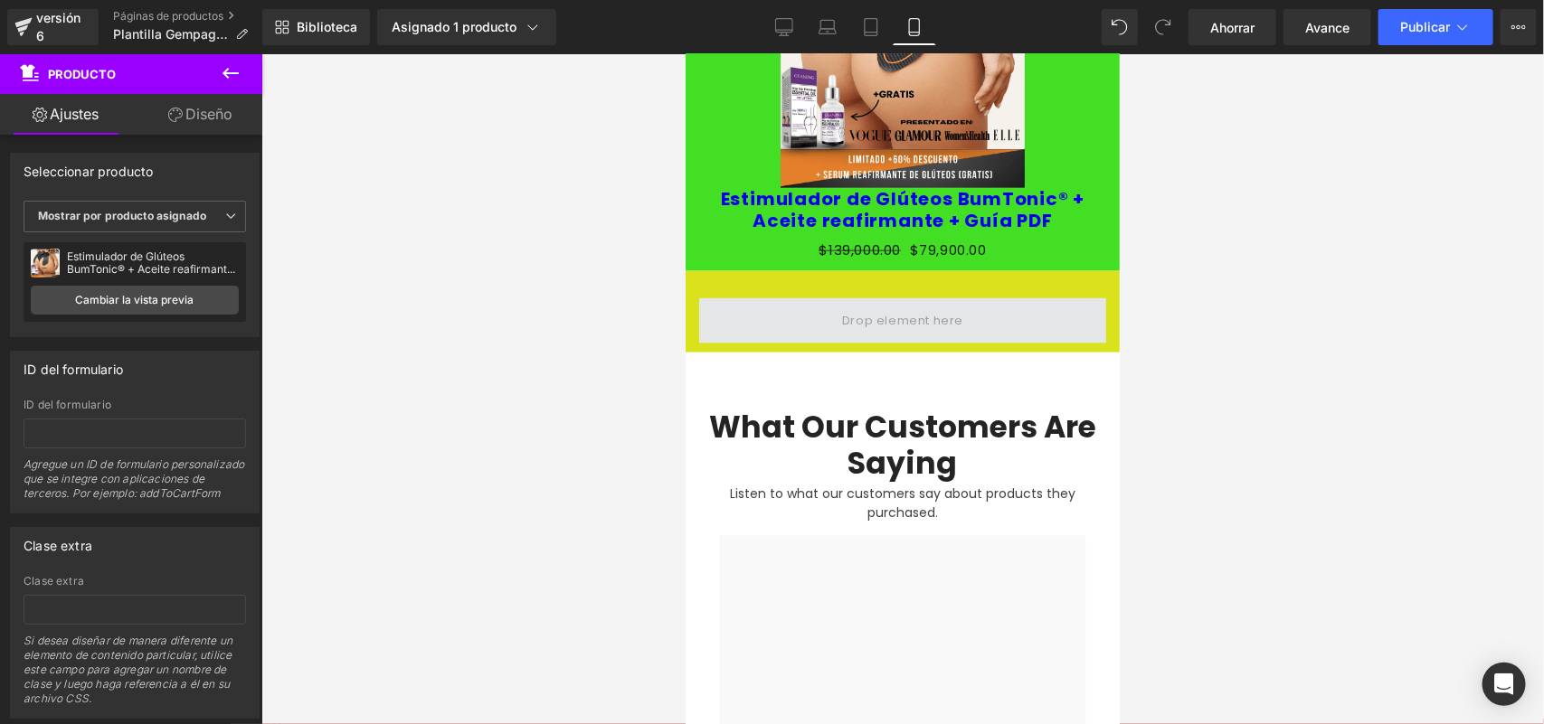
click at [828, 438] on h2 "What Our Customers Are Saying" at bounding box center [901, 444] width 407 height 71
click at [839, 306] on span at bounding box center [902, 321] width 134 height 30
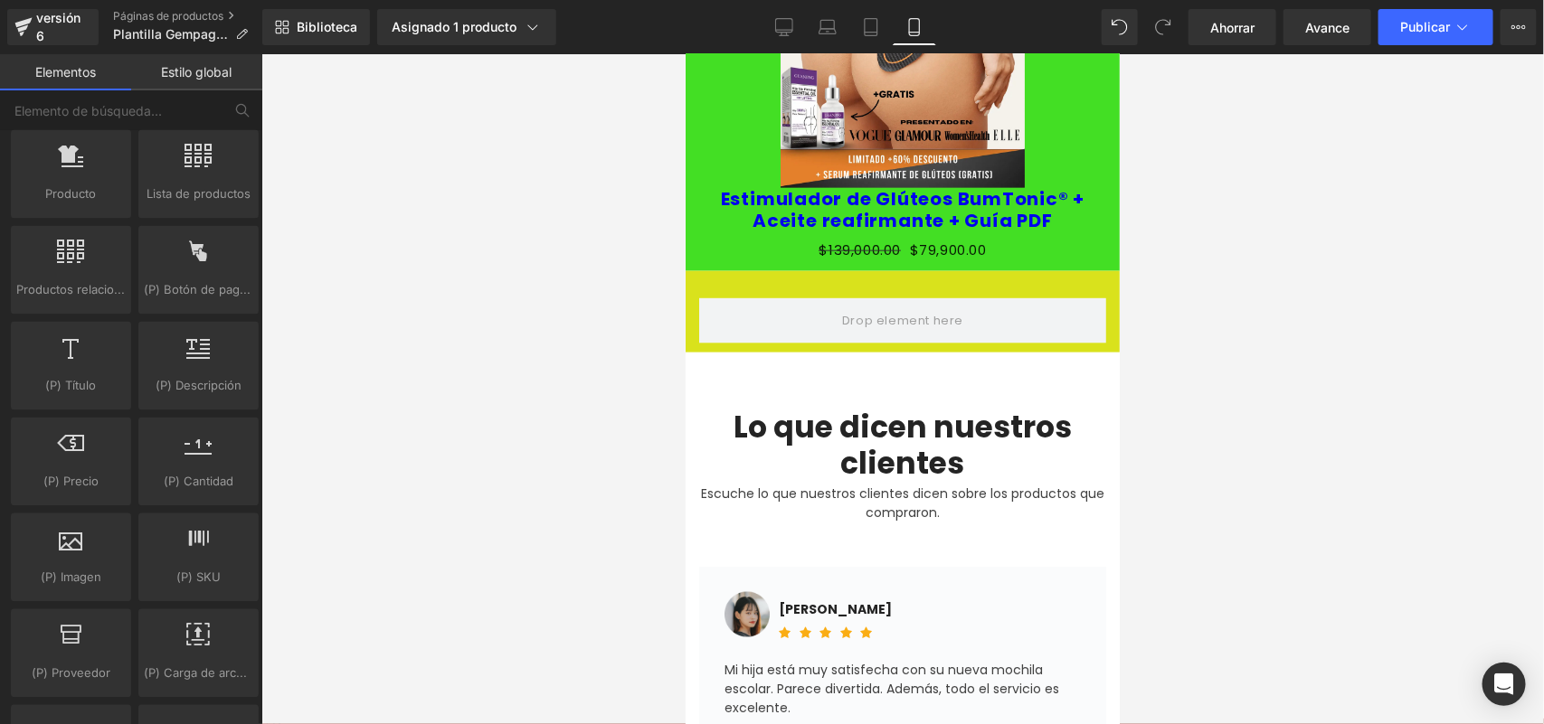
click at [625, 359] on div at bounding box center [902, 389] width 1282 height 670
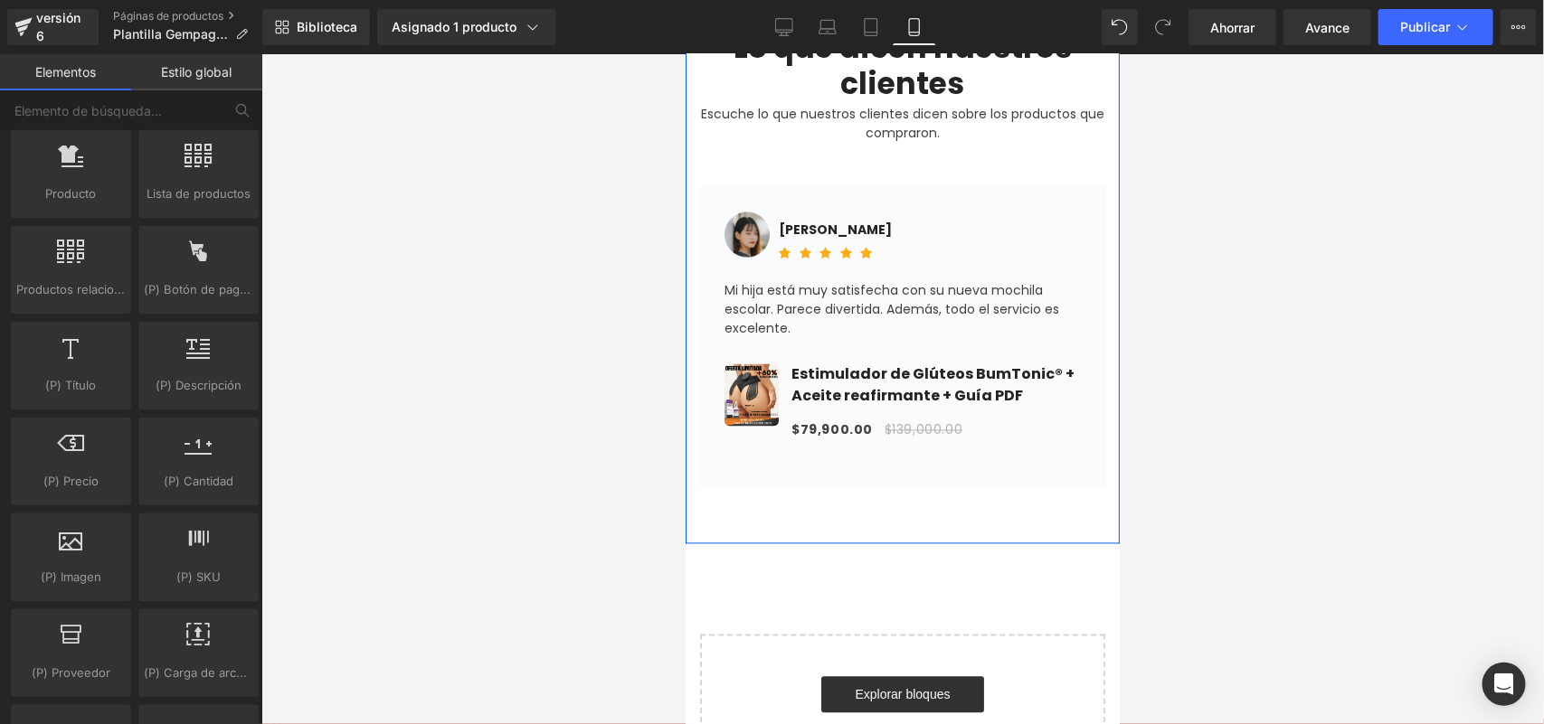
scroll to position [1397, 0]
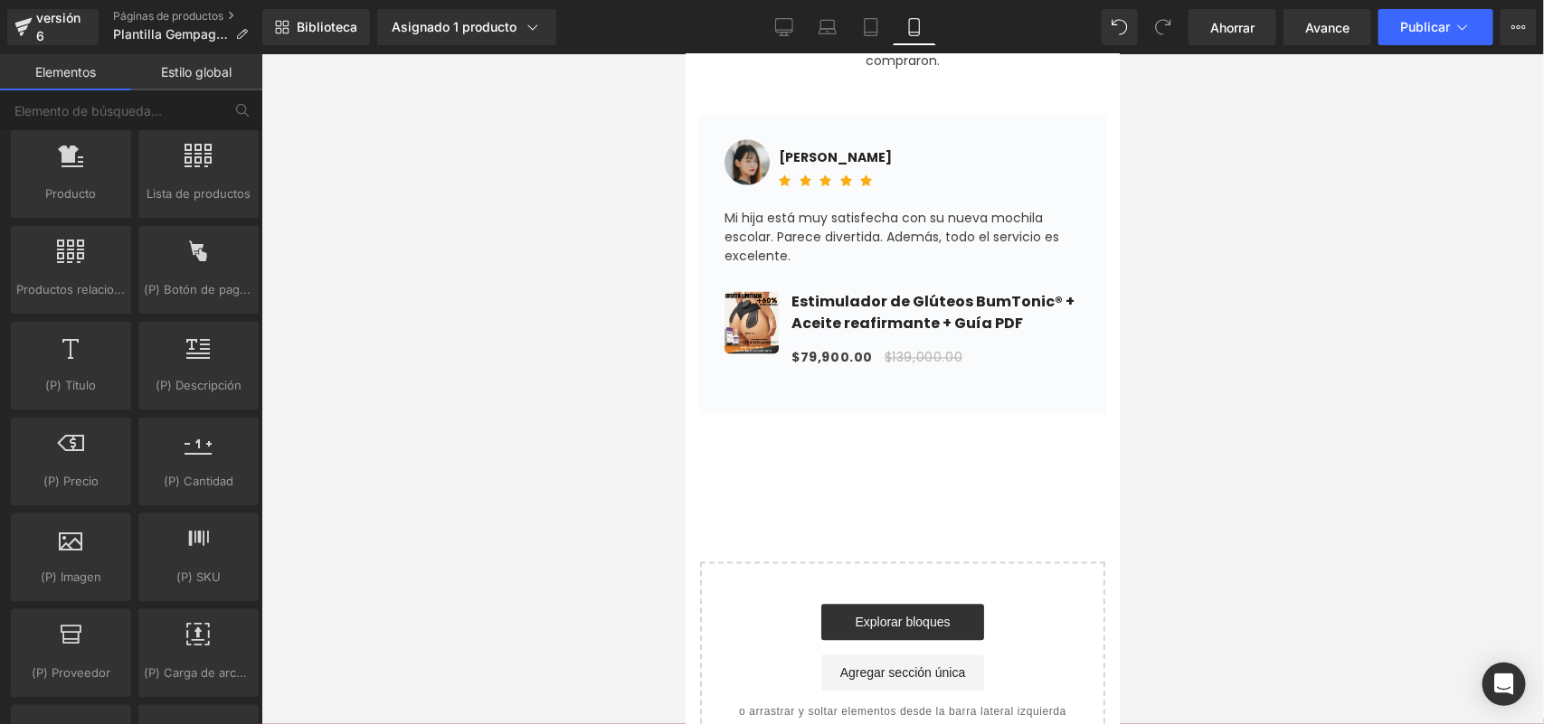
click at [713, 563] on div "Empieza a construir tu página Explorar bloques Agregar sección única o arrastra…" at bounding box center [902, 660] width 402 height 195
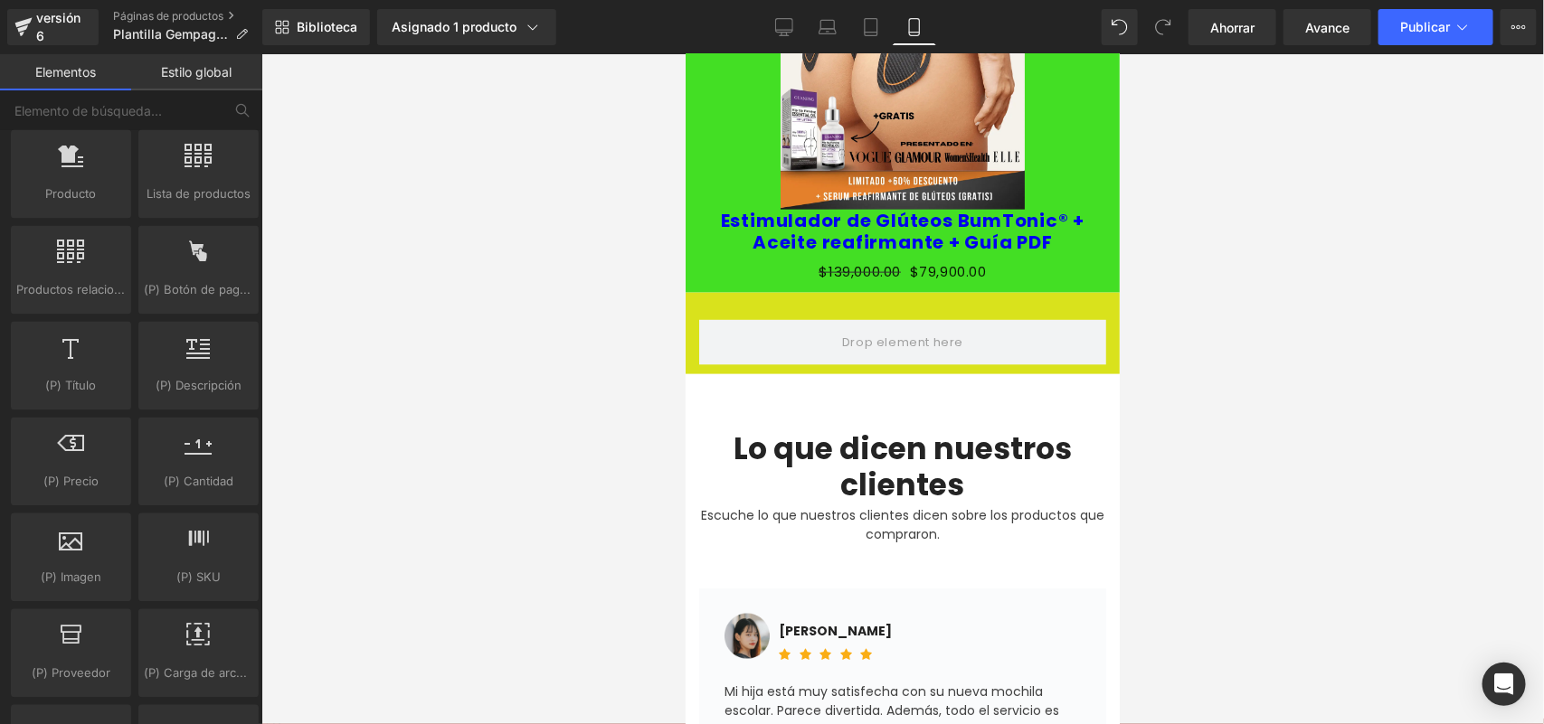
scroll to position [1171, 0]
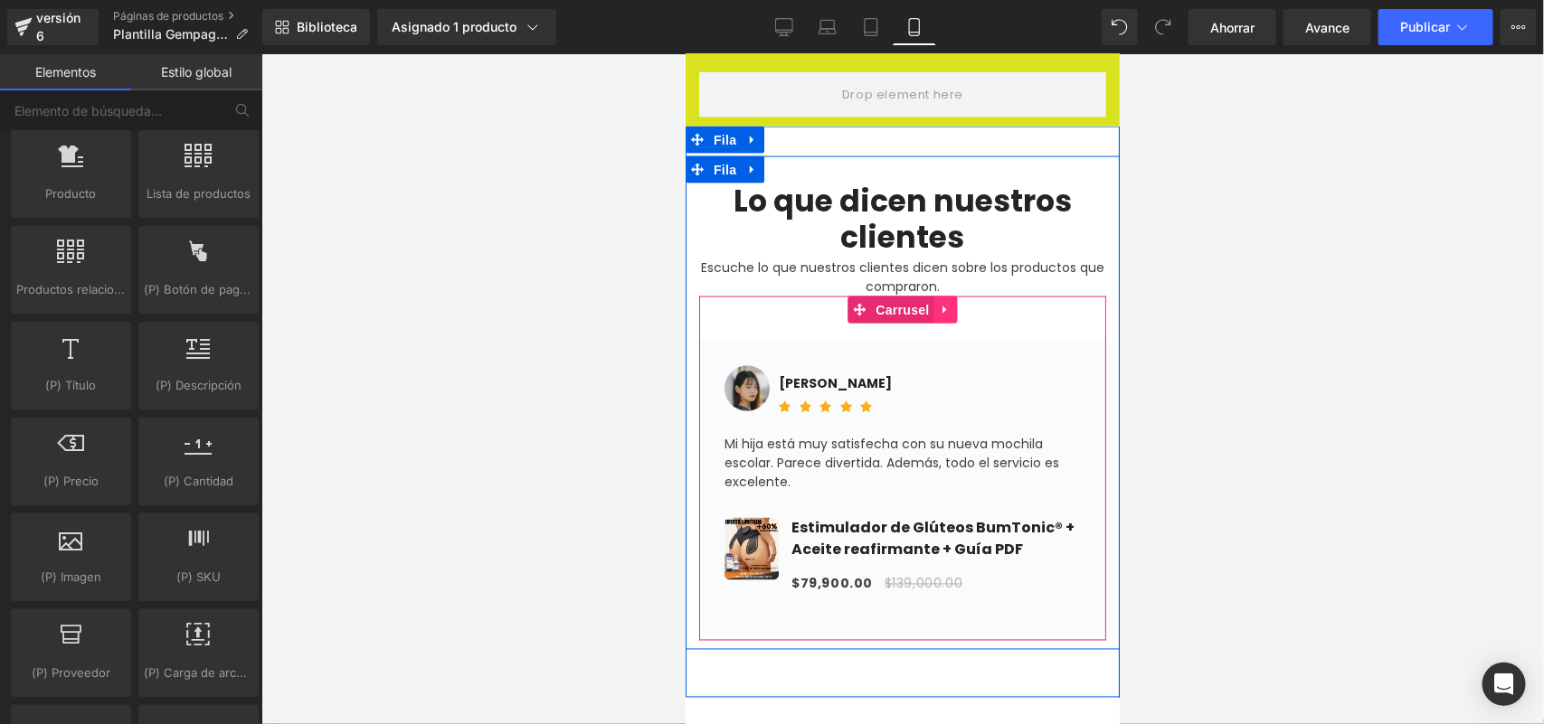
click at [938, 296] on link at bounding box center [945, 309] width 24 height 27
click at [950, 303] on icon at bounding box center [956, 309] width 13 height 13
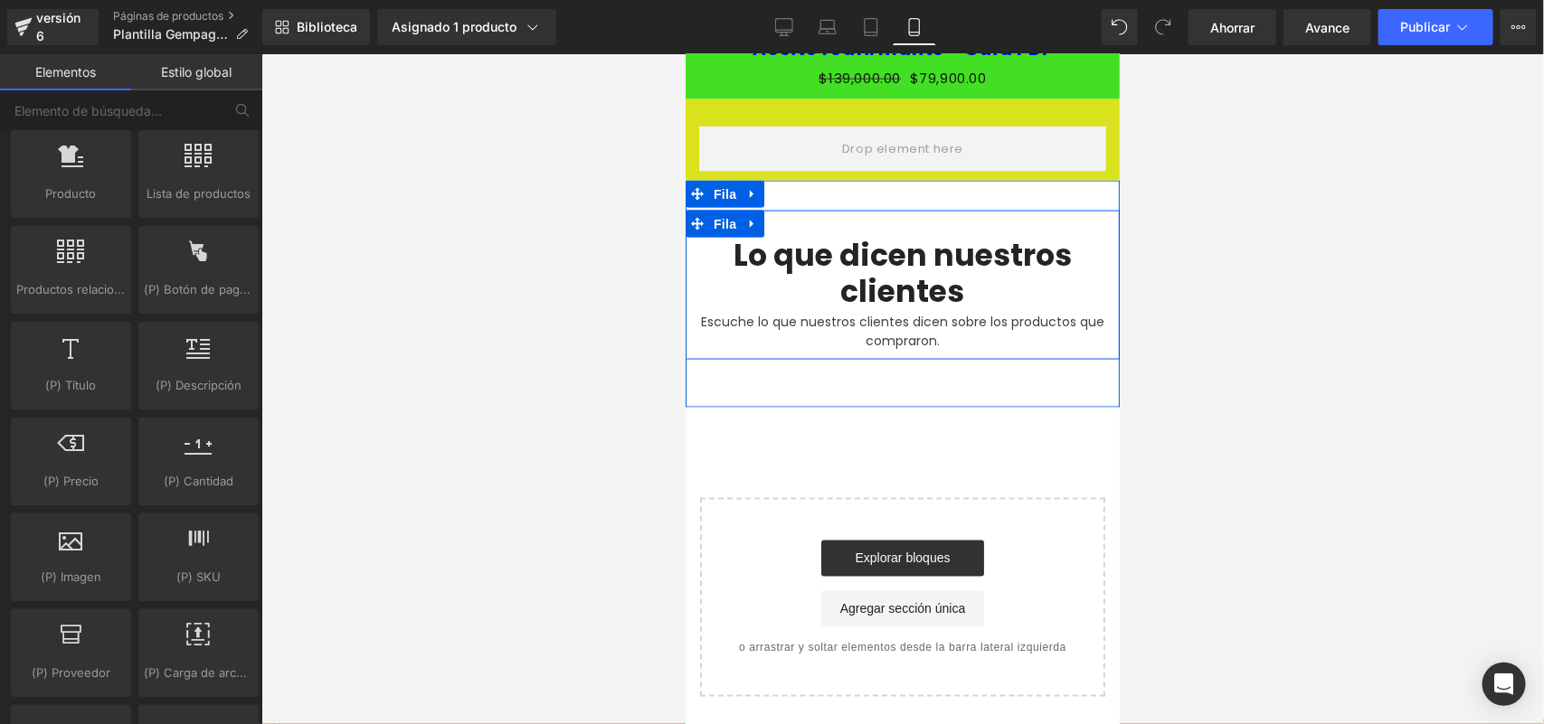
scroll to position [846, 0]
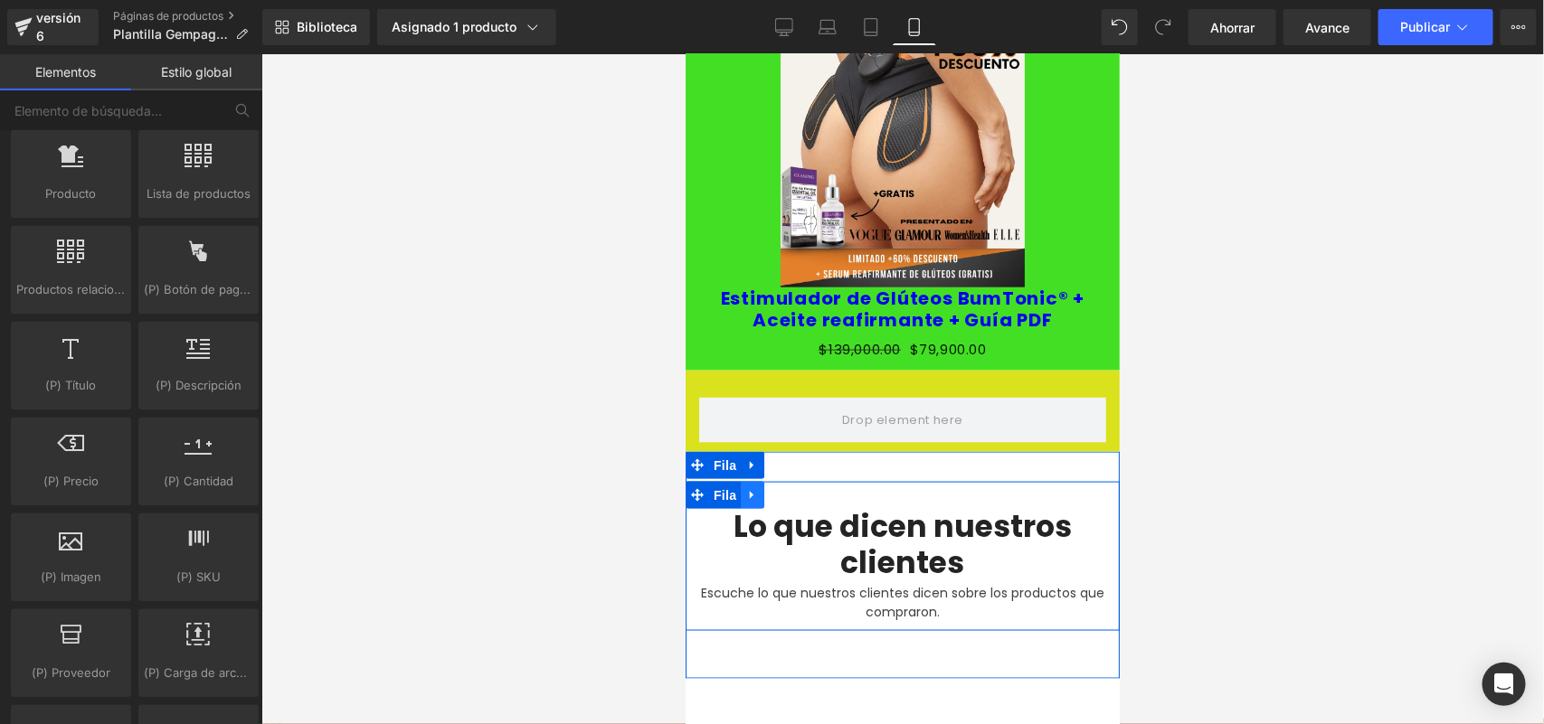
click at [740, 481] on link at bounding box center [752, 494] width 24 height 27
click at [792, 488] on icon at bounding box center [798, 494] width 13 height 13
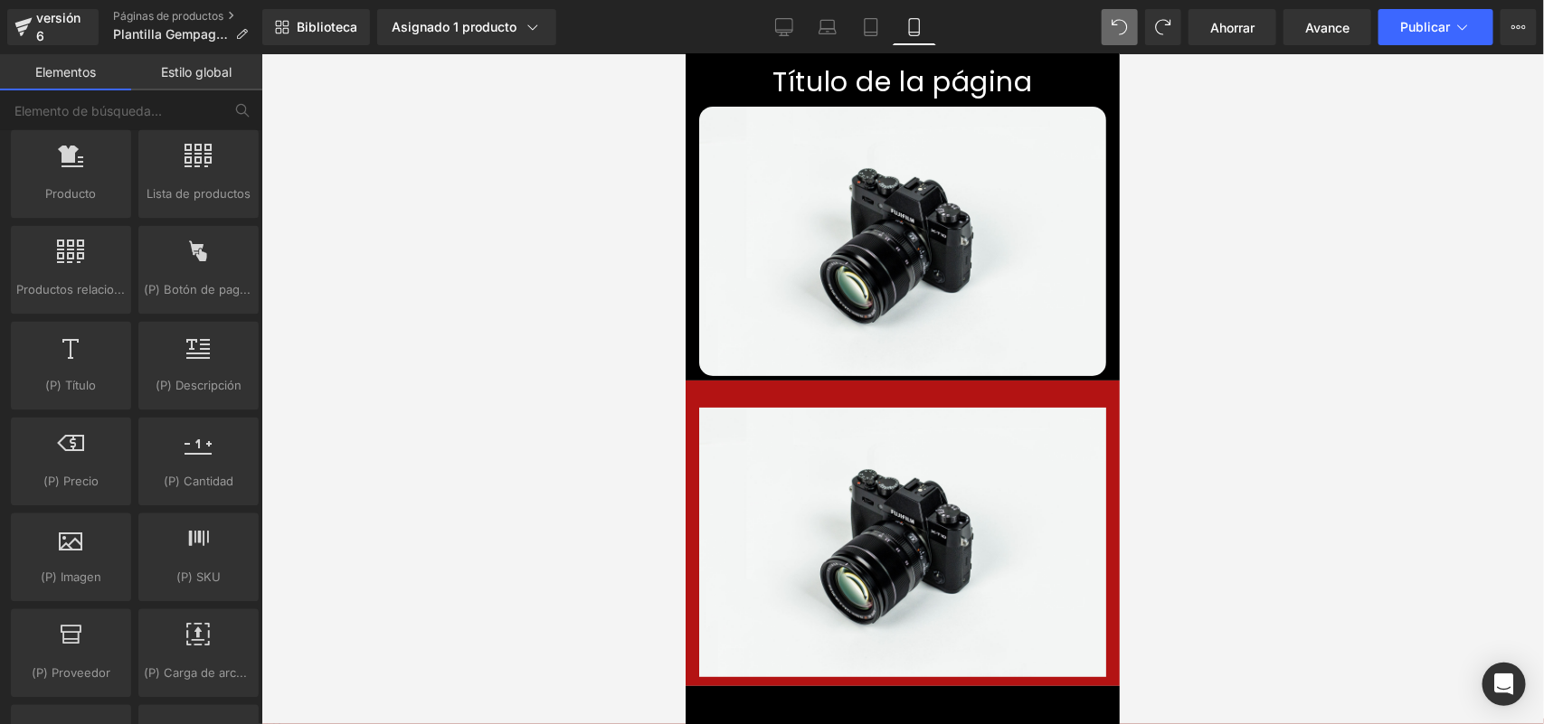
scroll to position [0, 0]
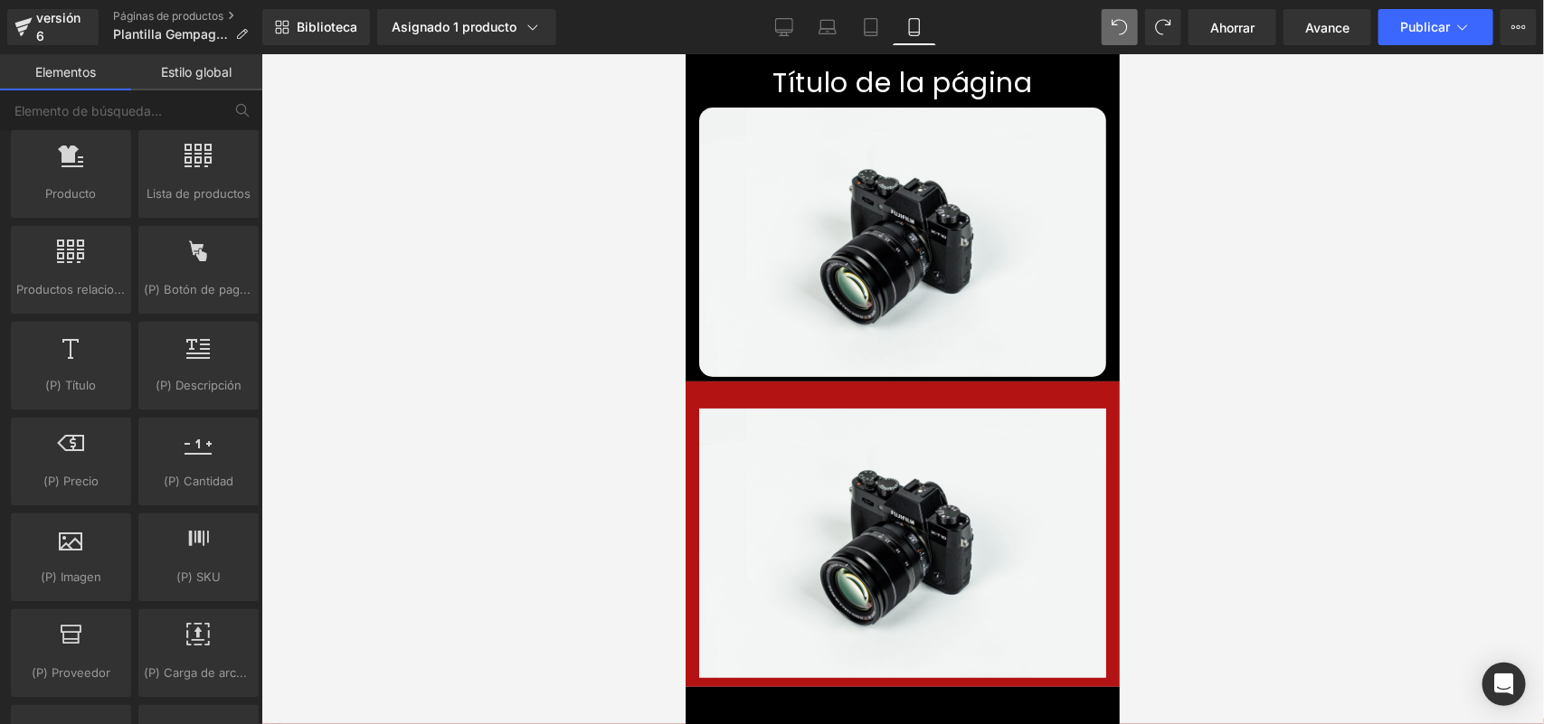
drag, startPoint x: 1110, startPoint y: 386, endPoint x: 1804, endPoint y: 166, distance: 728.5
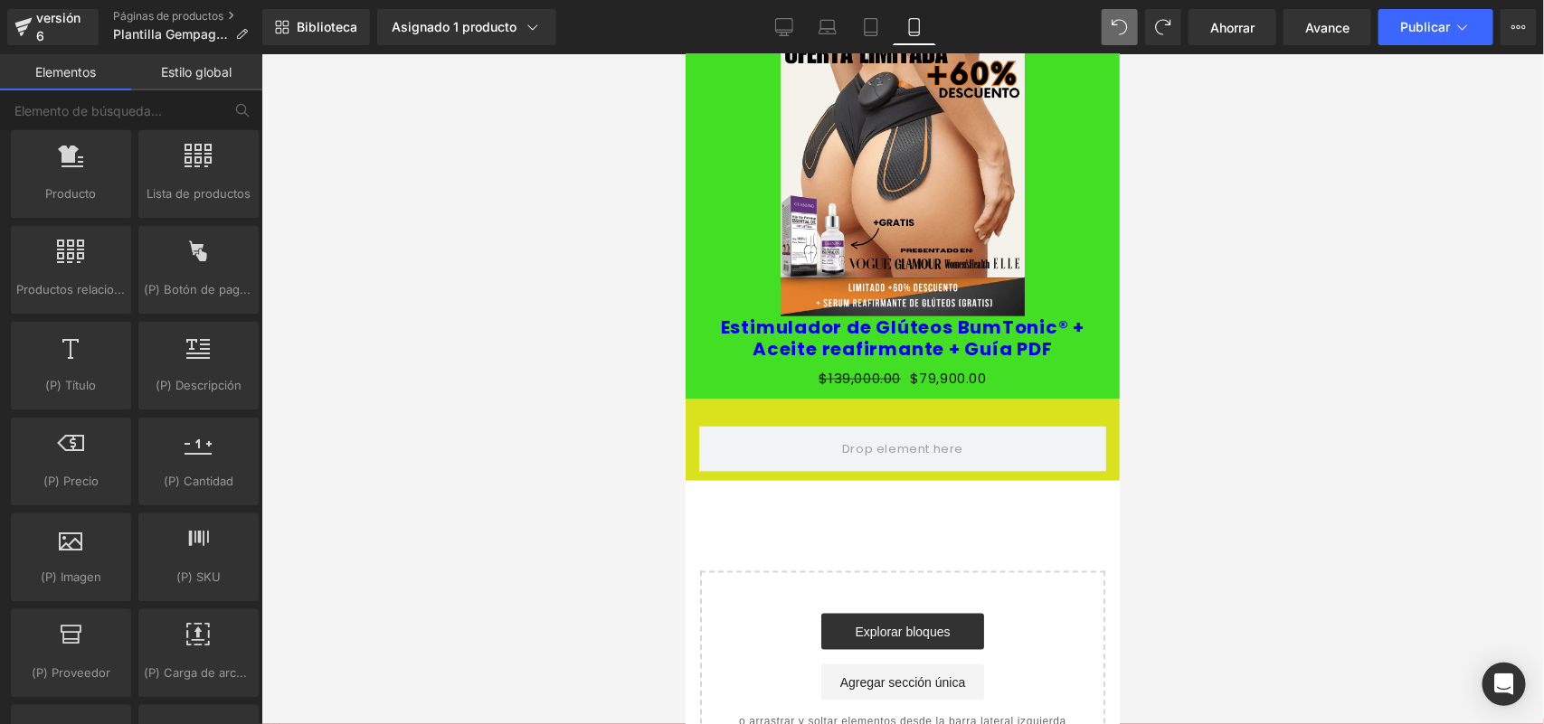
scroll to position [855, 0]
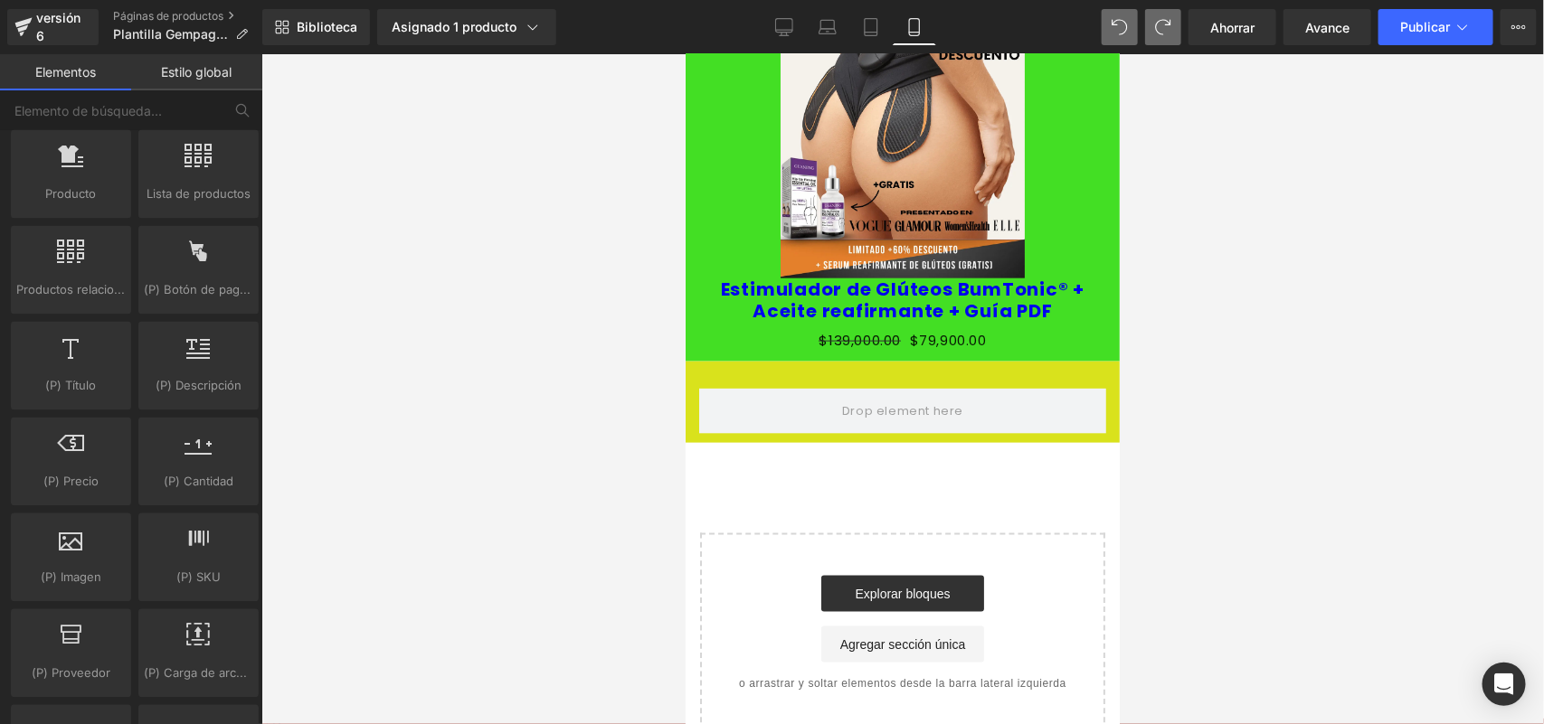
click at [1163, 29] on icon at bounding box center [1163, 27] width 16 height 16
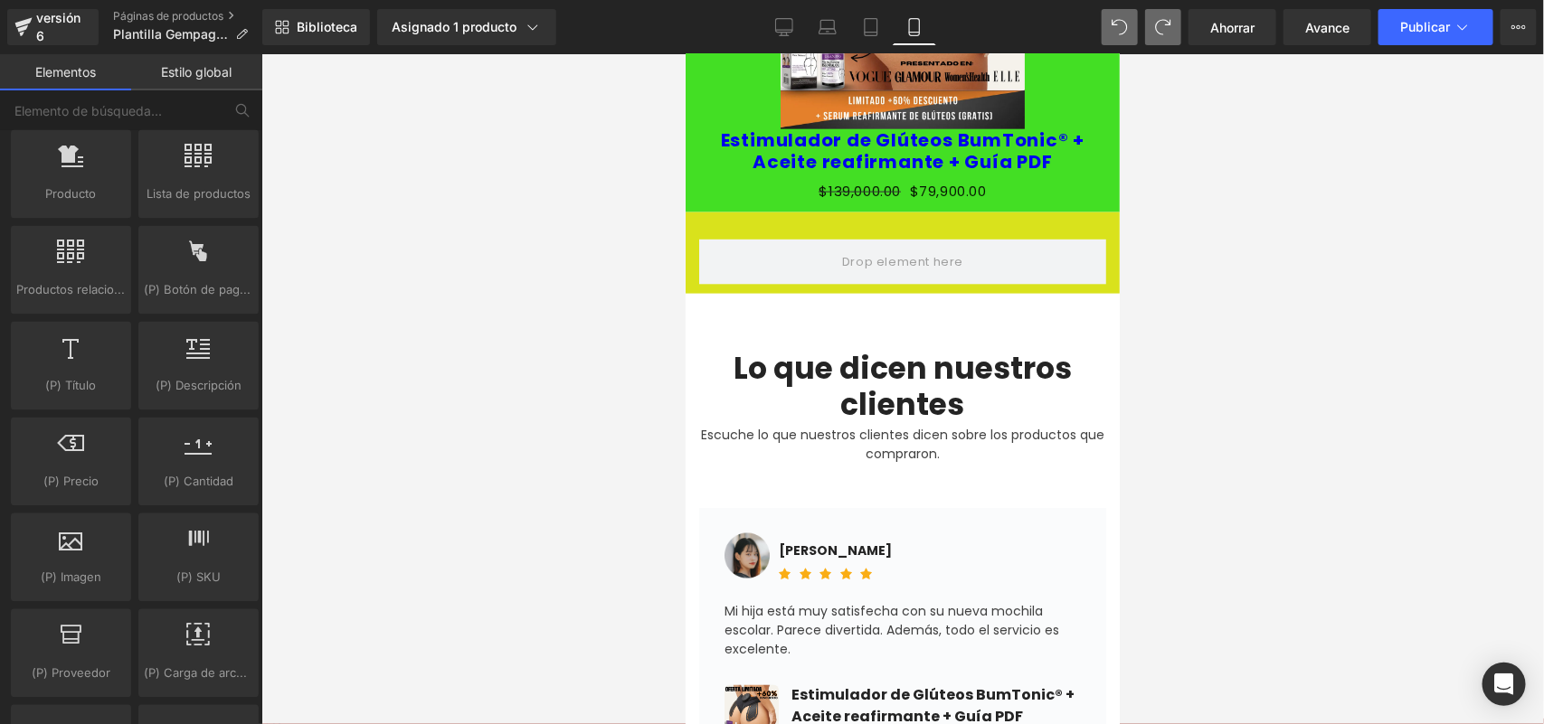
scroll to position [1412, 0]
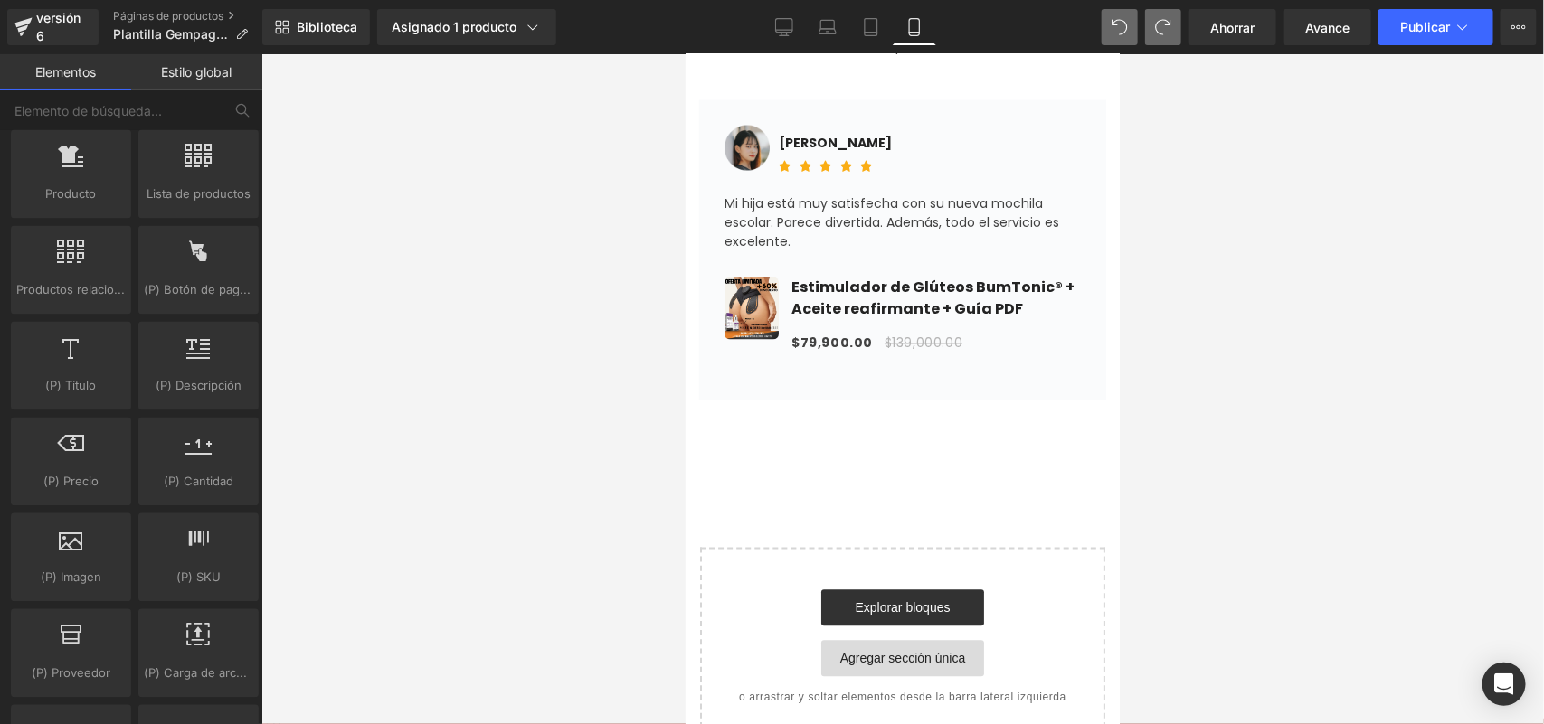
click at [893, 651] on font "Agregar sección única" at bounding box center [902, 658] width 126 height 14
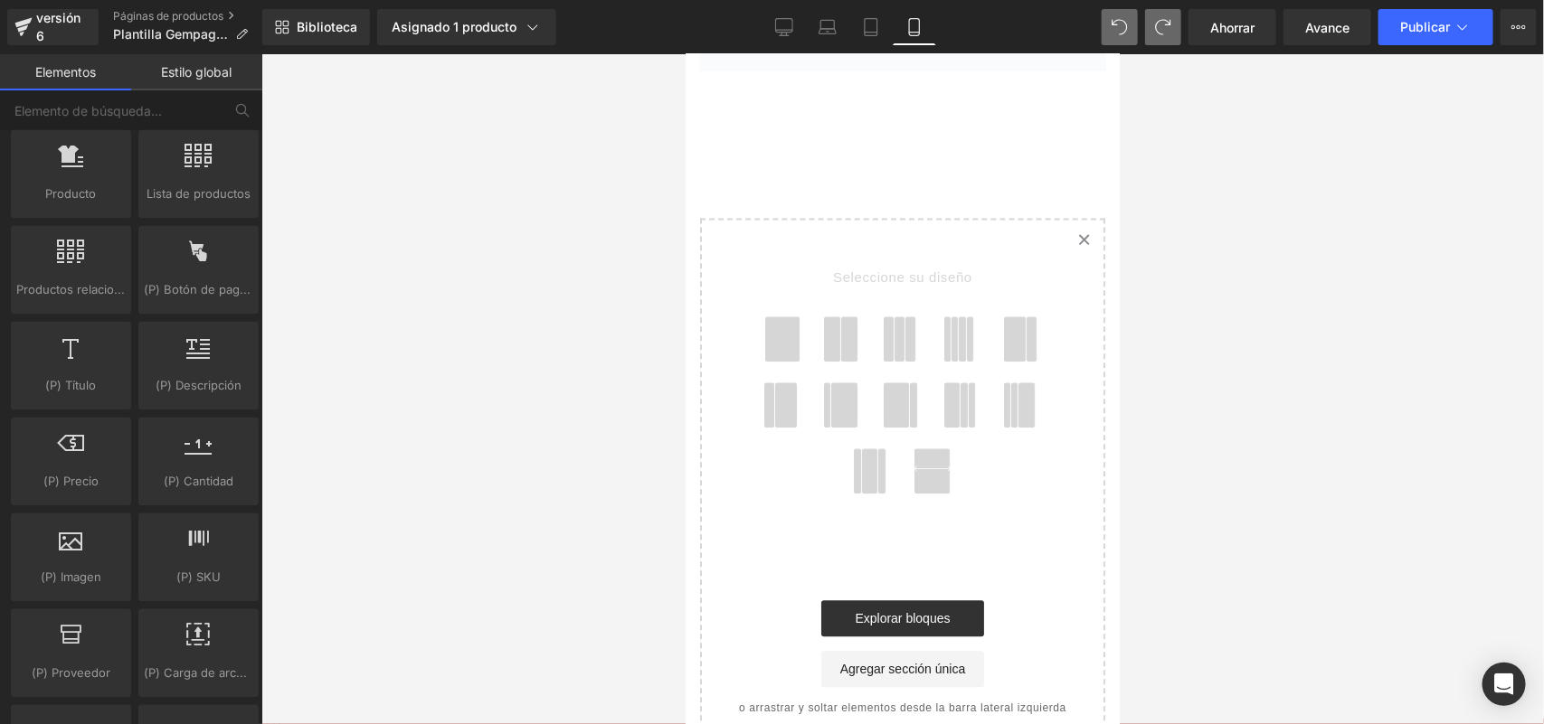
scroll to position [1755, 0]
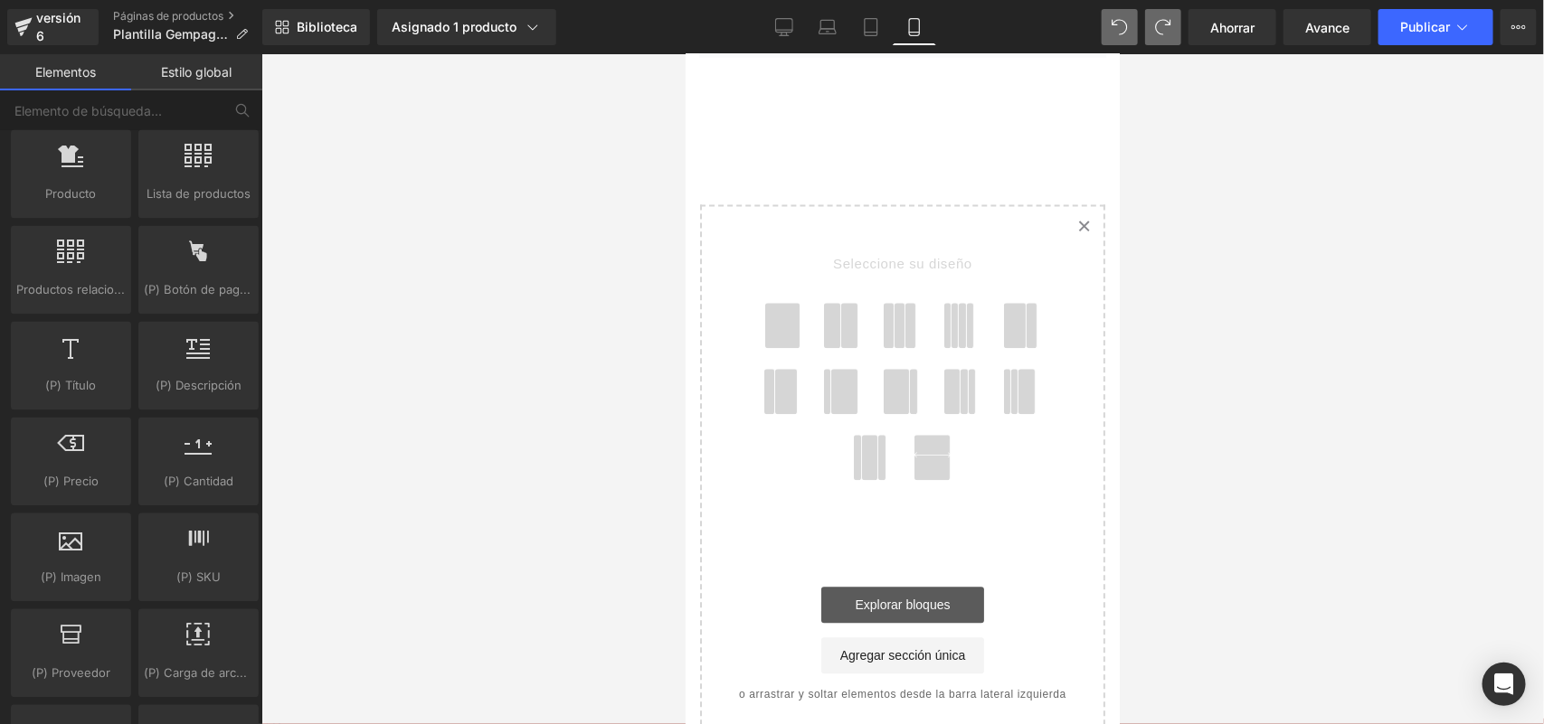
click at [916, 586] on link "Explorar bloques" at bounding box center [901, 604] width 163 height 36
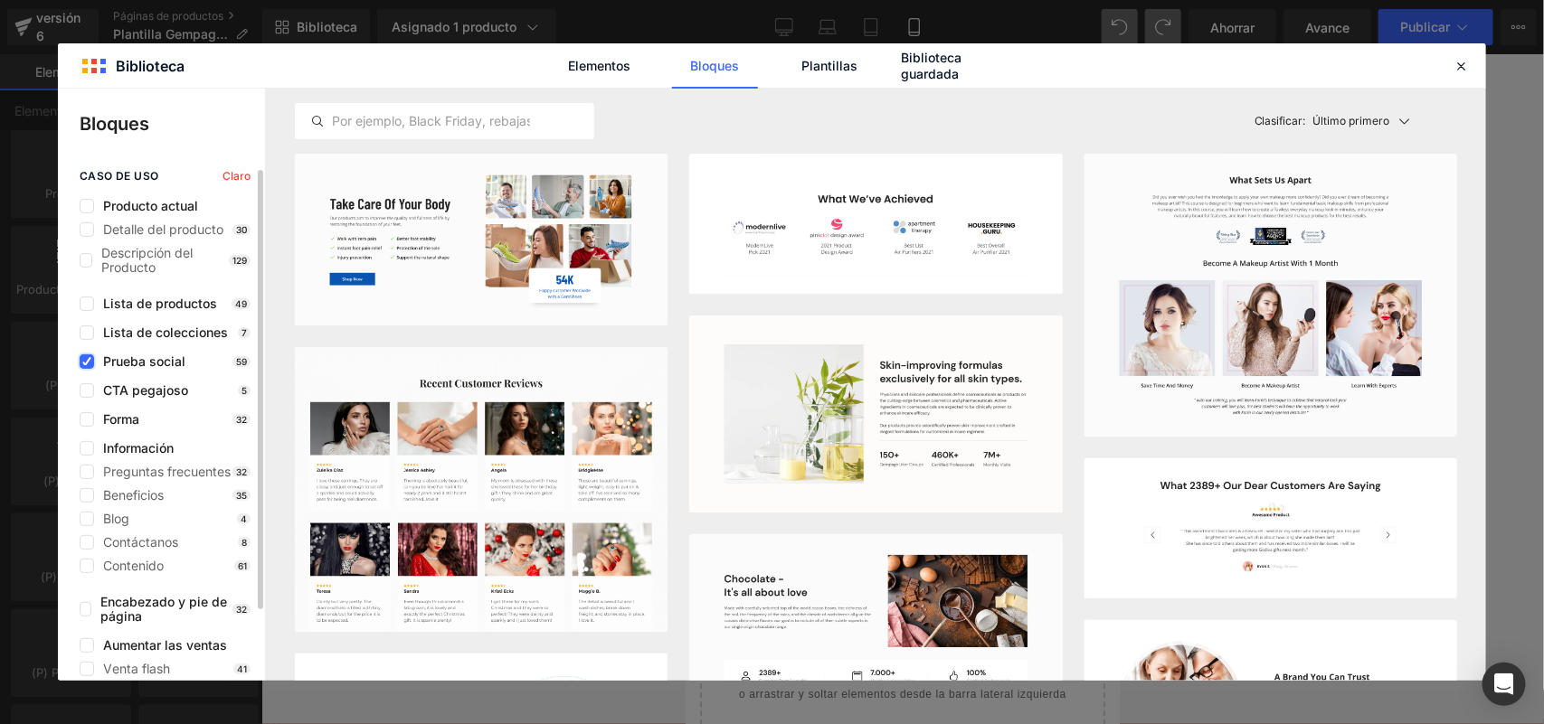
click at [83, 362] on icon at bounding box center [86, 362] width 9 height 0
click at [87, 362] on input "checkbox" at bounding box center [87, 362] width 0 height 0
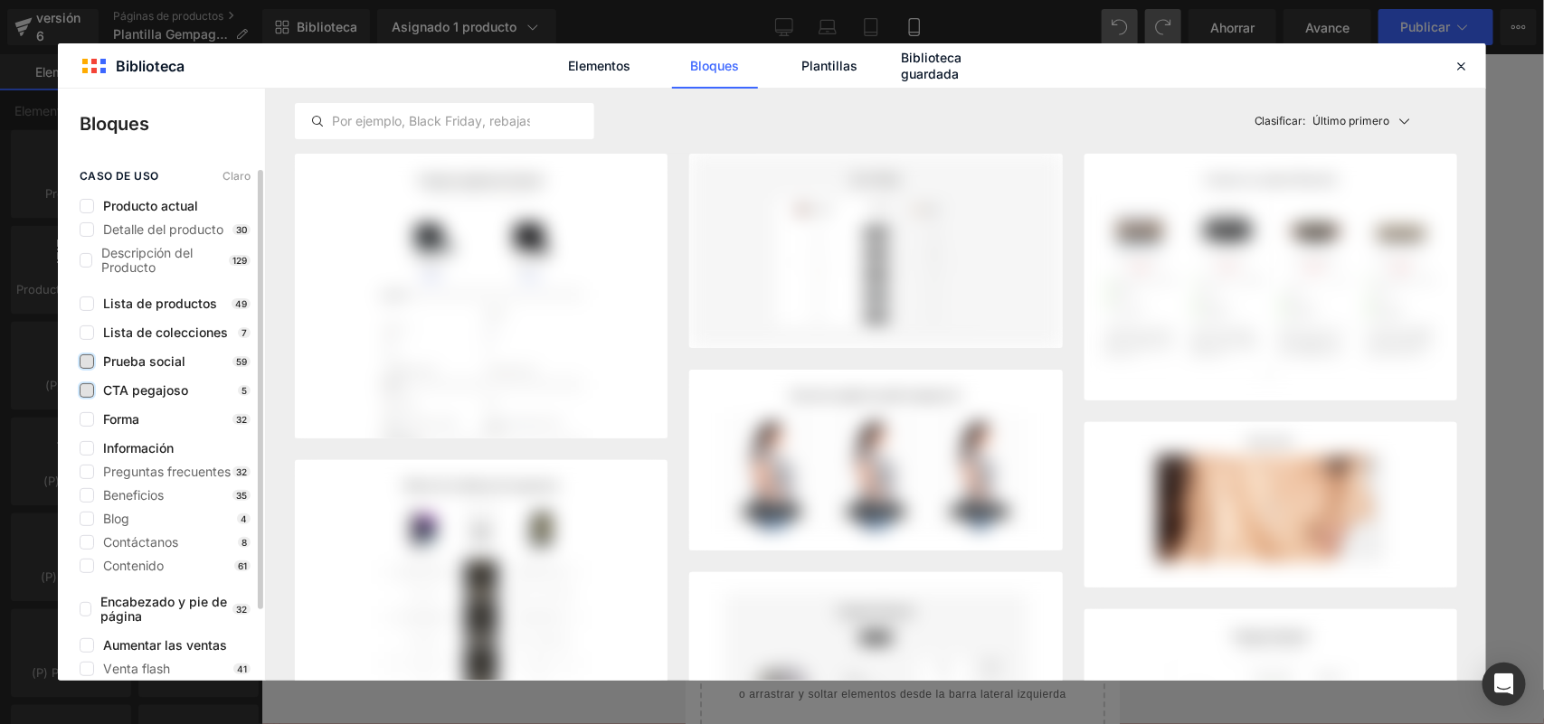
click at [88, 390] on label at bounding box center [87, 390] width 14 height 14
click at [87, 391] on input "checkbox" at bounding box center [87, 391] width 0 height 0
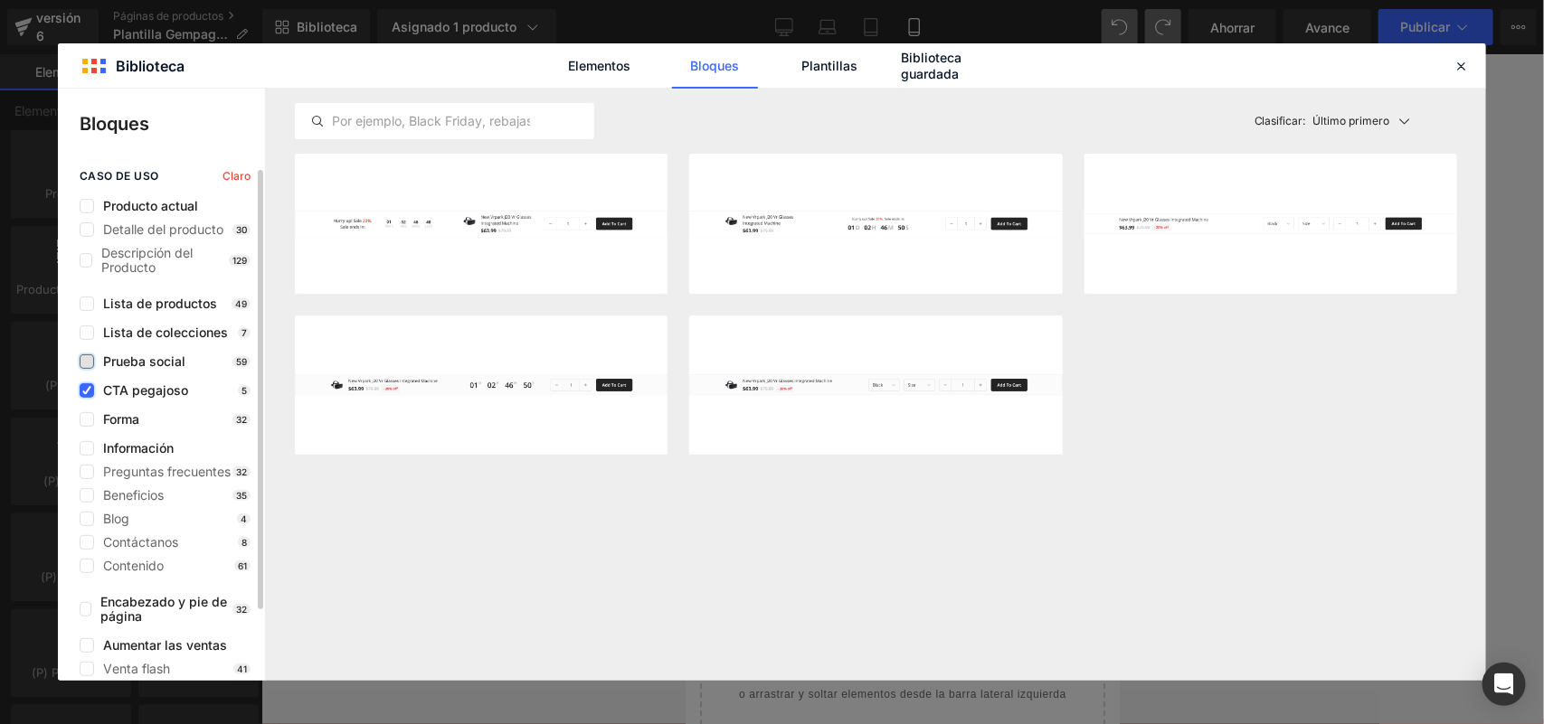
click at [88, 391] on icon at bounding box center [86, 391] width 9 height 0
click at [87, 391] on input "checkbox" at bounding box center [87, 391] width 0 height 0
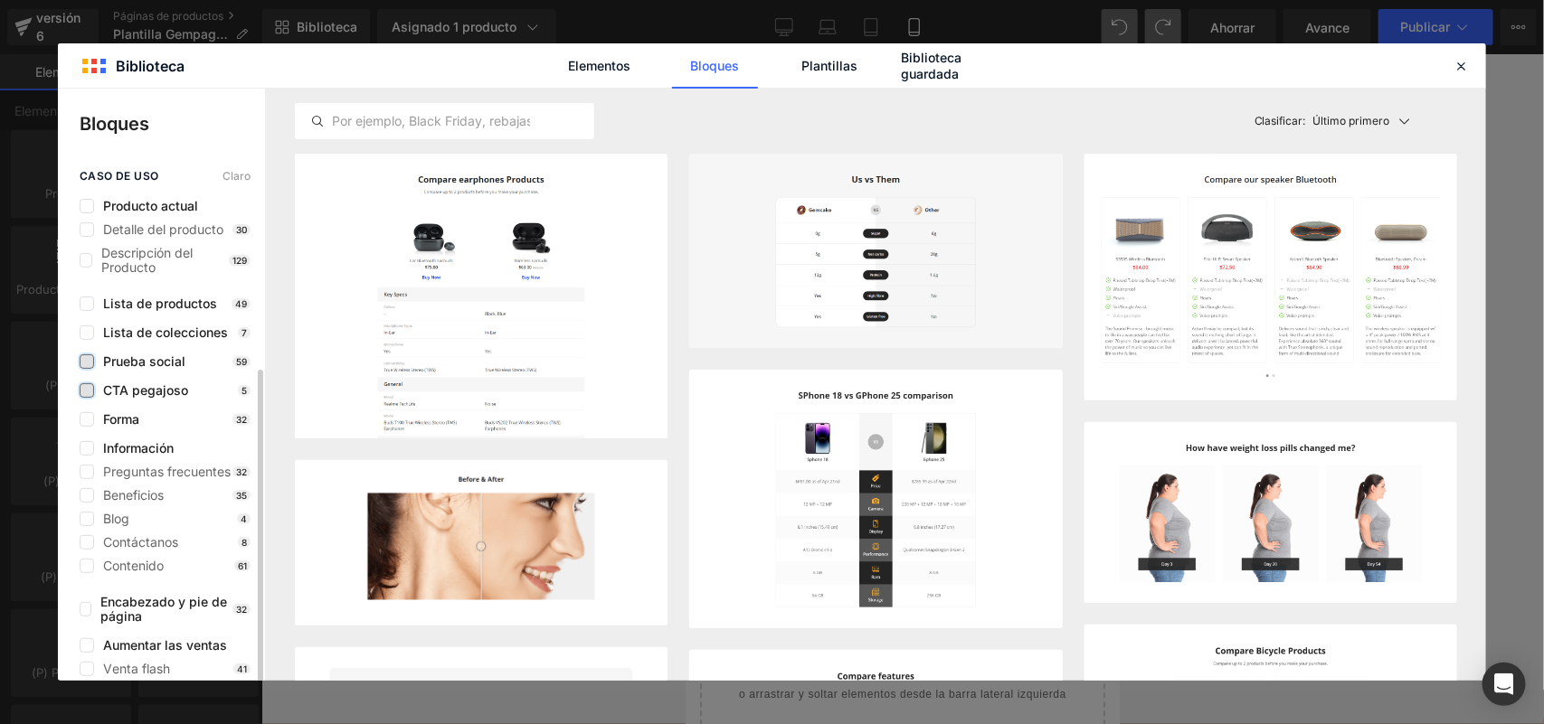
scroll to position [113, 0]
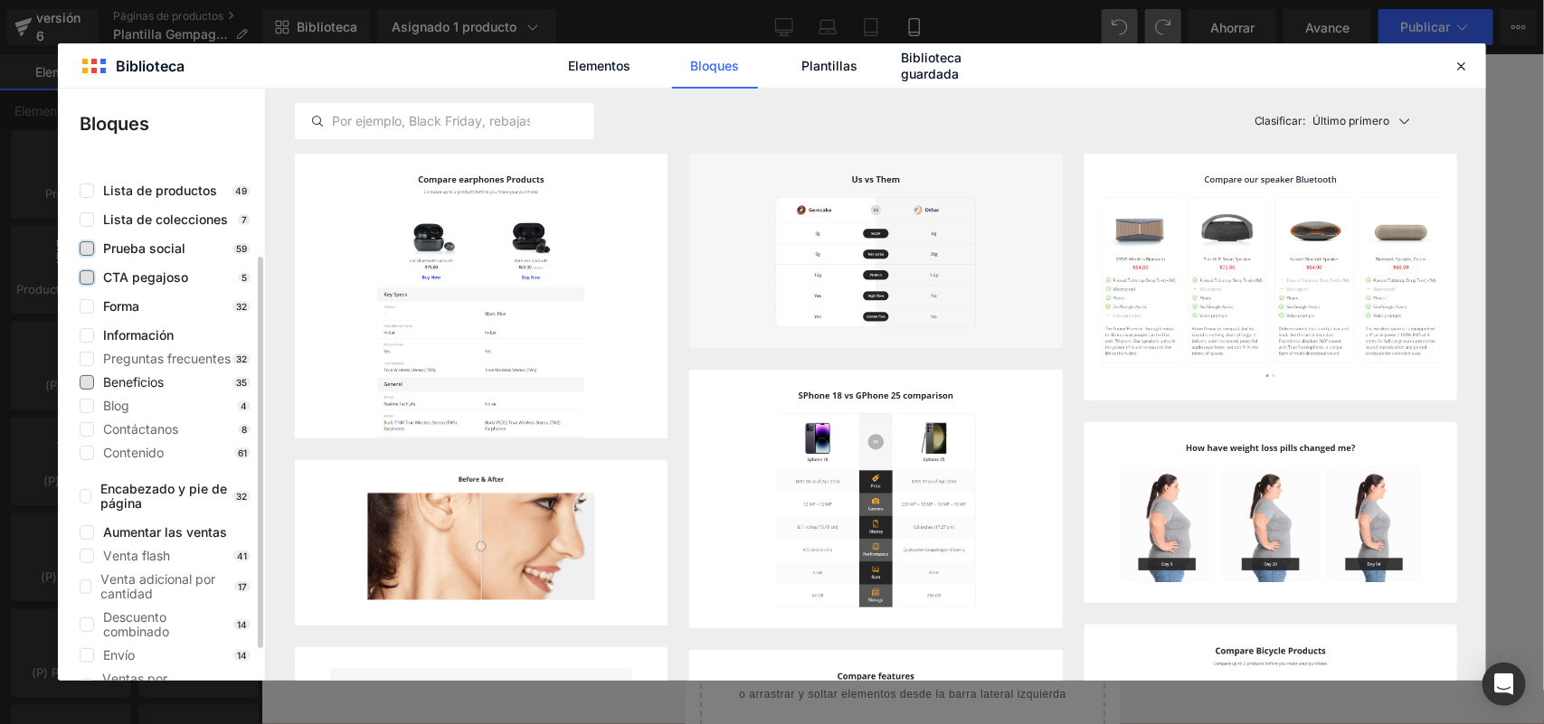
click at [94, 383] on span "Beneficios" at bounding box center [129, 382] width 70 height 14
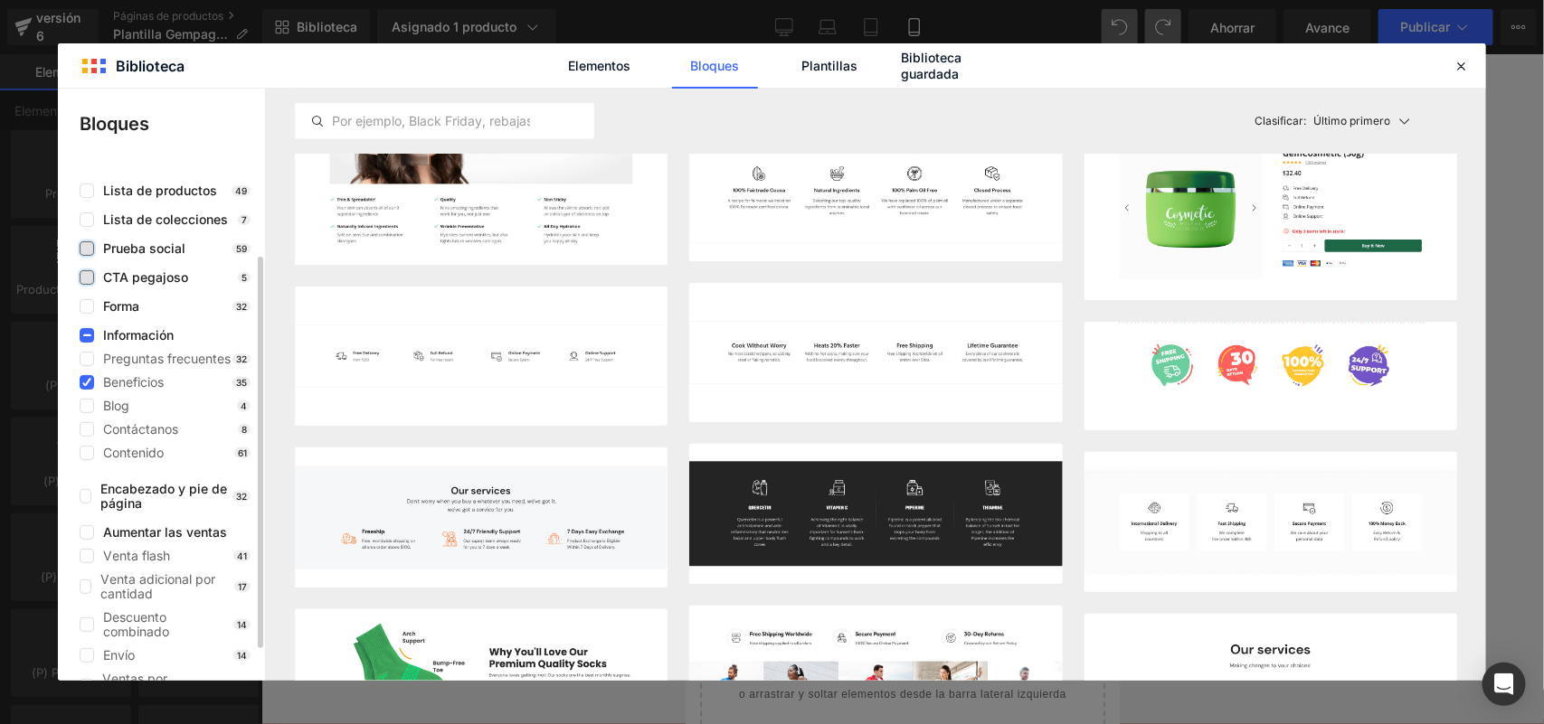
scroll to position [155, 0]
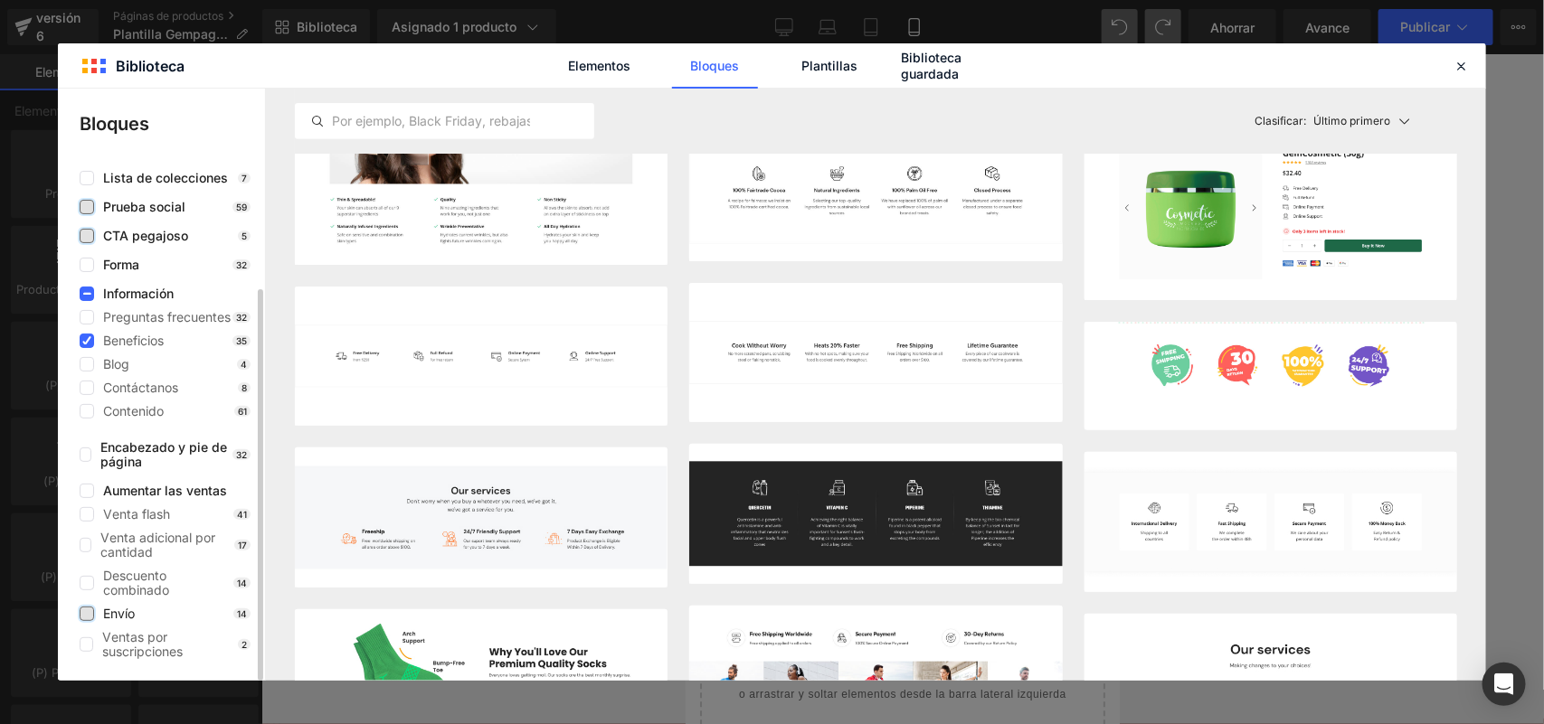
click at [87, 611] on label at bounding box center [87, 614] width 14 height 14
click at [87, 614] on input "checkbox" at bounding box center [87, 614] width 0 height 0
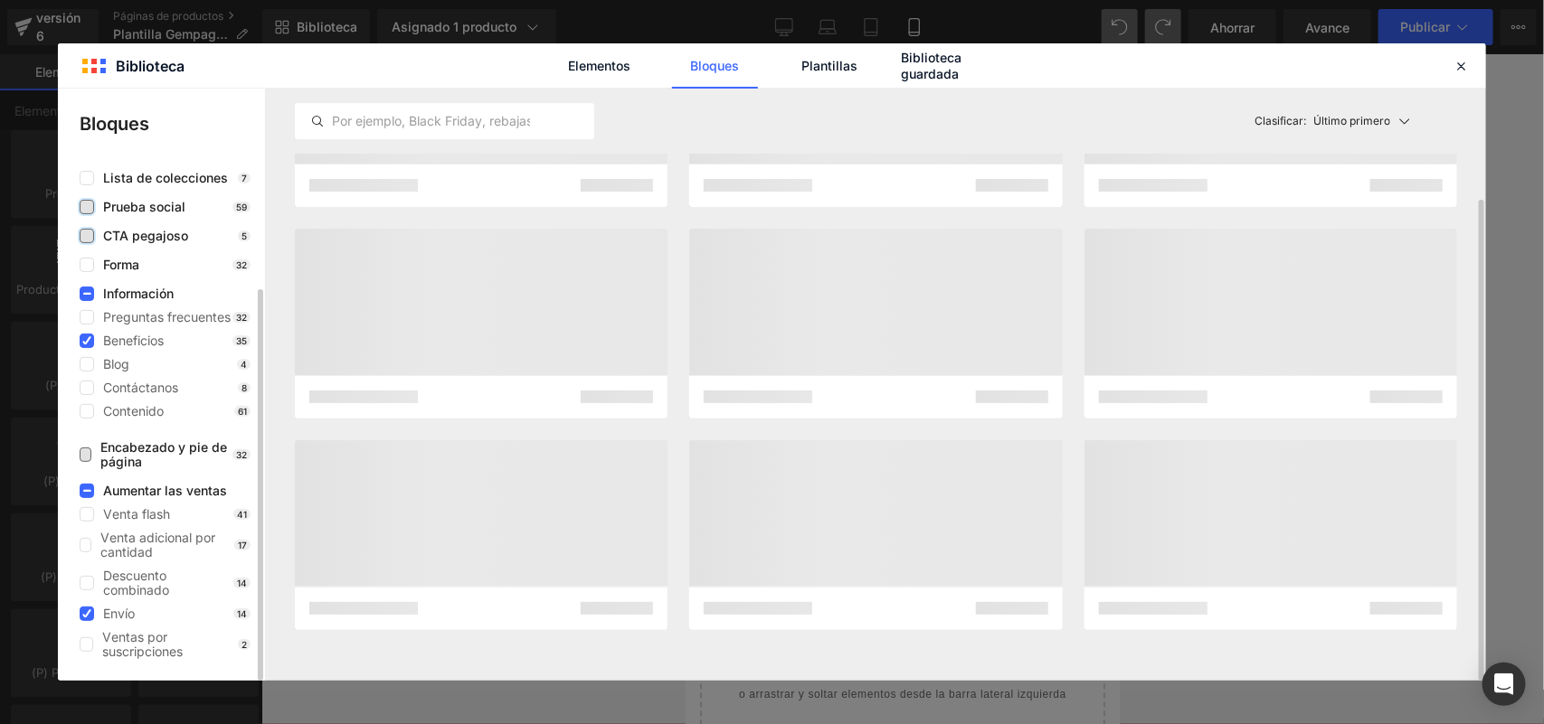
scroll to position [137, 0]
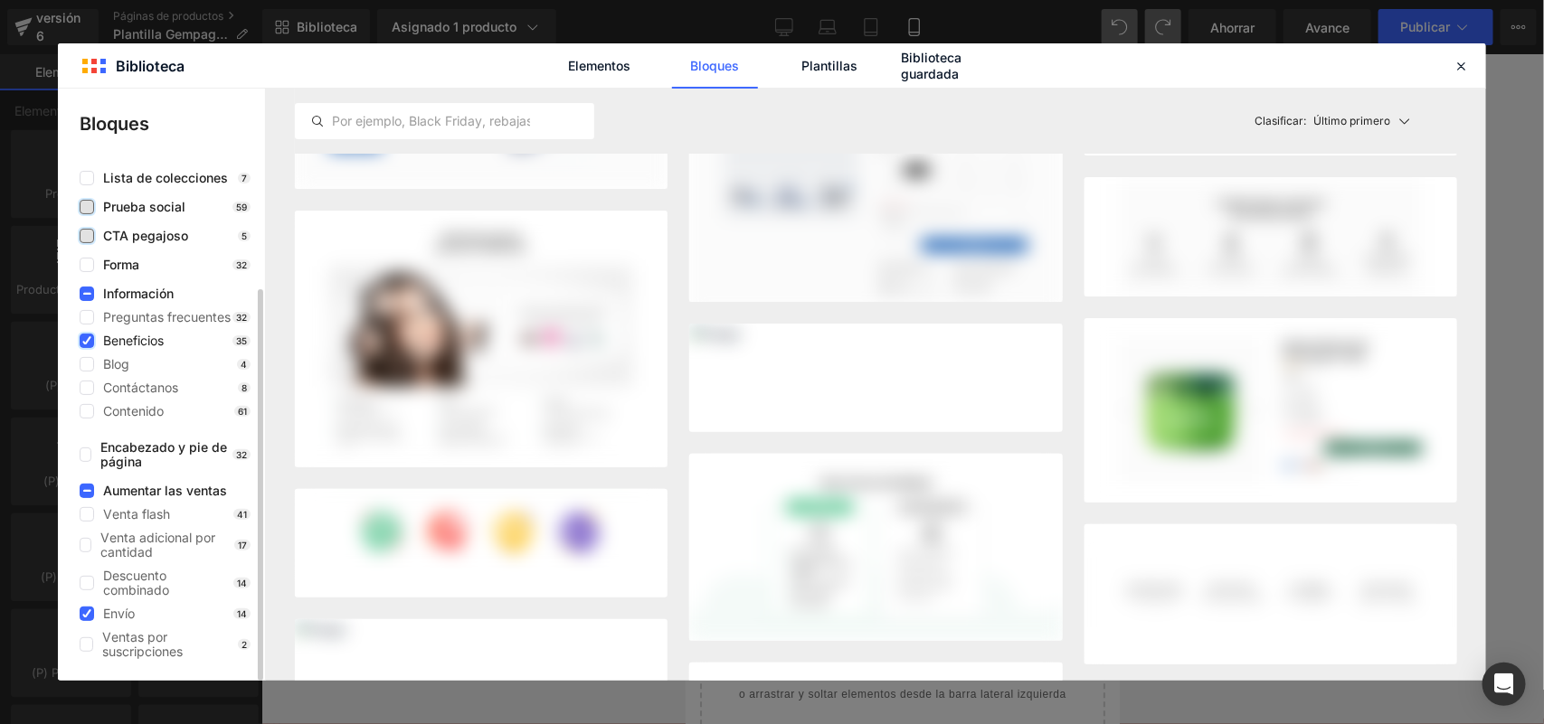
click at [82, 341] on icon at bounding box center [86, 341] width 9 height 0
click at [87, 341] on input "checkbox" at bounding box center [87, 341] width 0 height 0
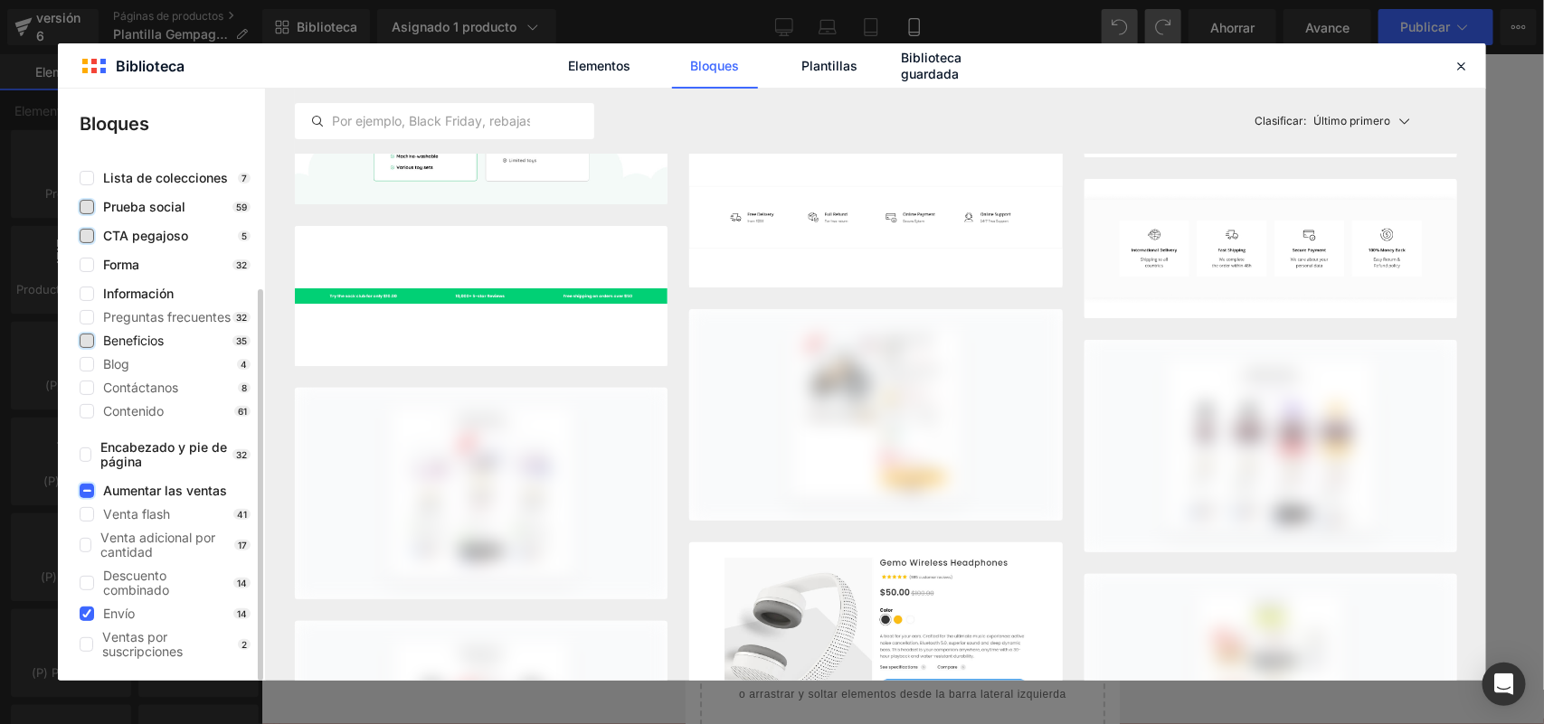
click at [80, 486] on label at bounding box center [87, 491] width 14 height 14
click at [87, 491] on input "checkbox" at bounding box center [87, 491] width 0 height 0
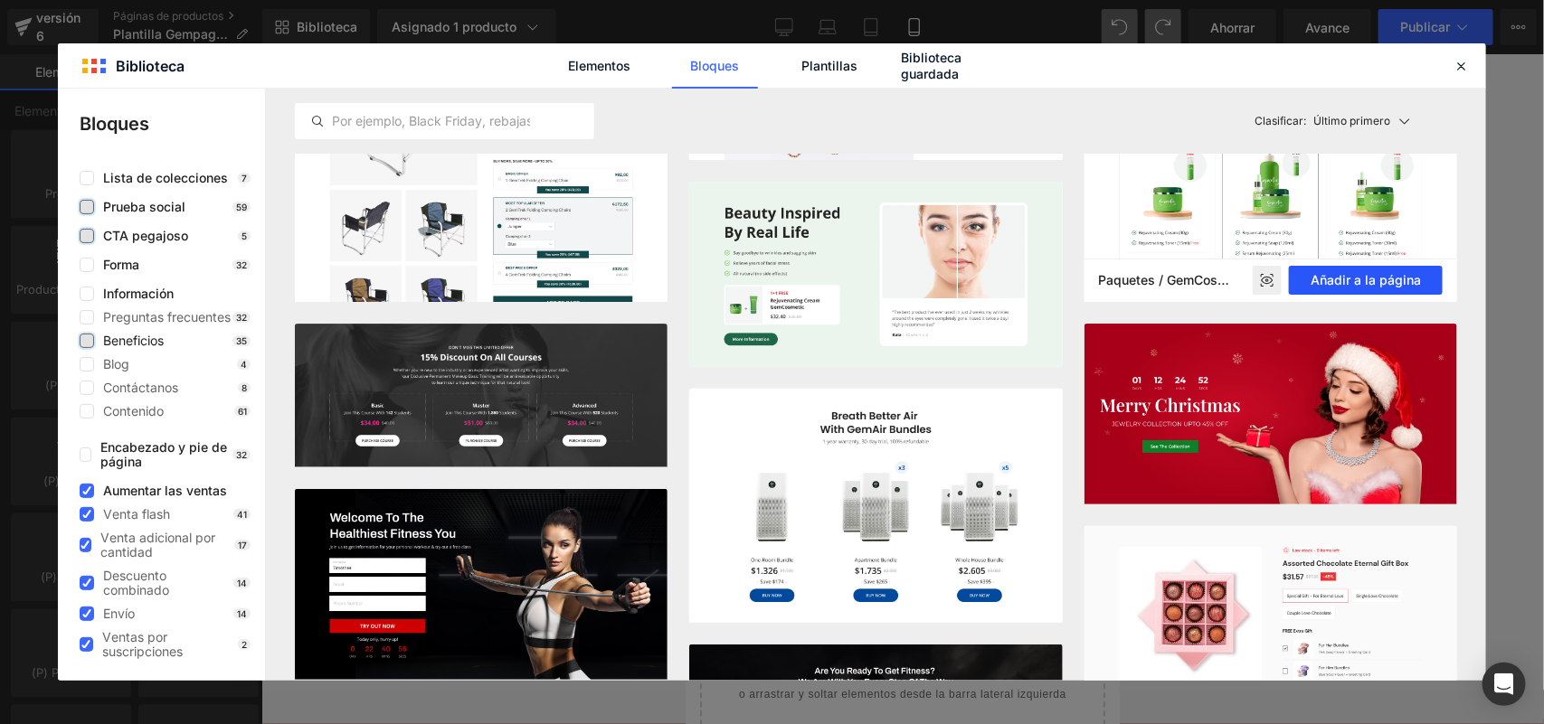
click at [1330, 277] on font "Añadir a la página" at bounding box center [1365, 279] width 110 height 15
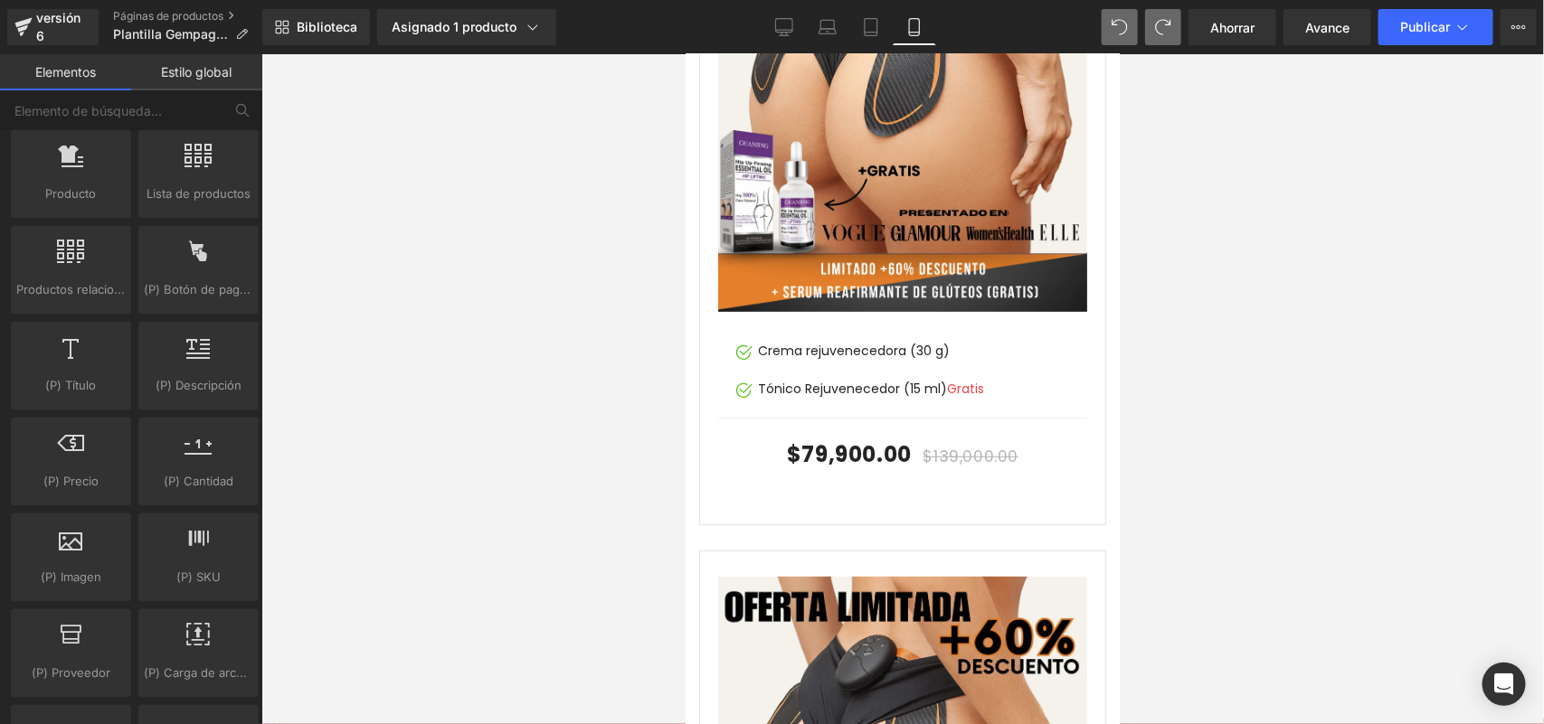
scroll to position [2819, 0]
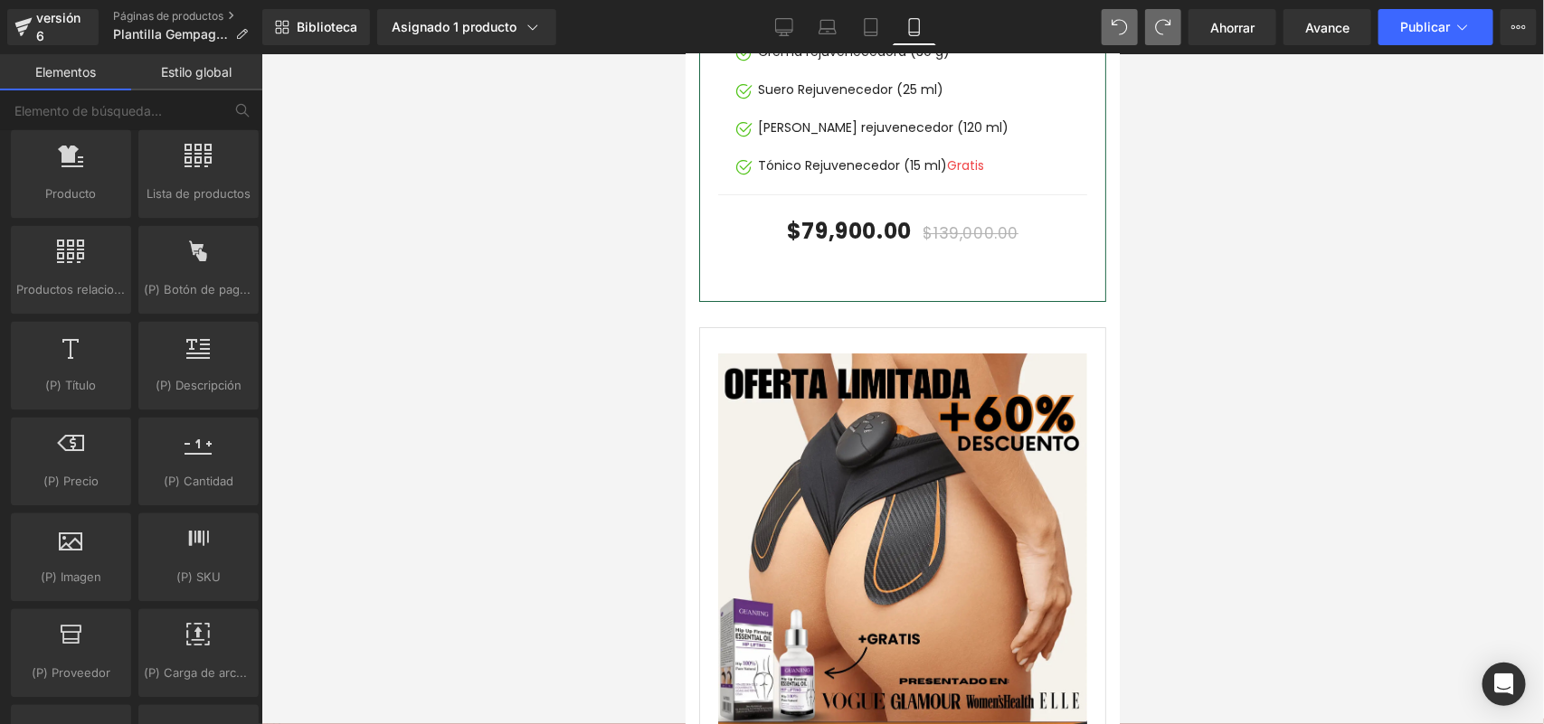
drag, startPoint x: 1106, startPoint y: 174, endPoint x: 1818, endPoint y: 191, distance: 711.9
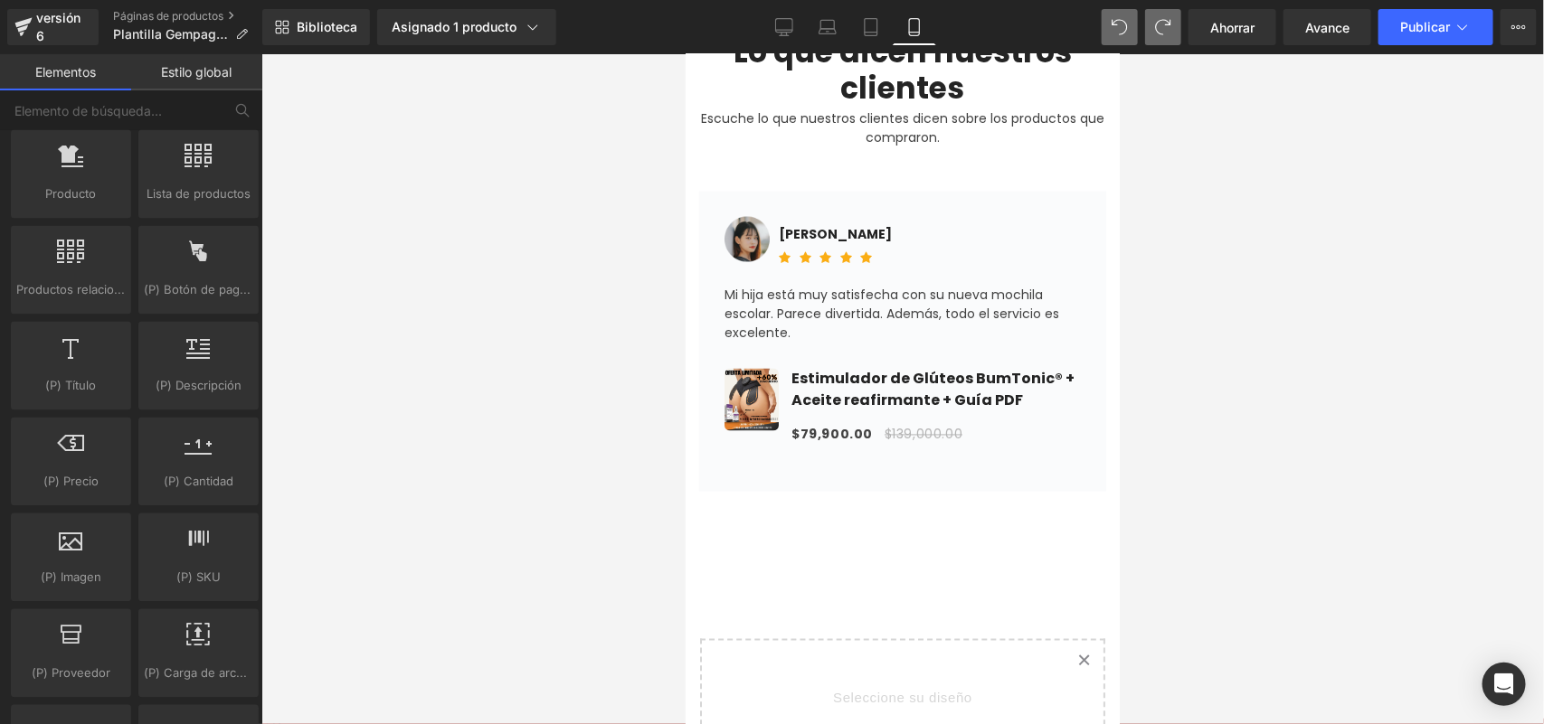
scroll to position [1068, 0]
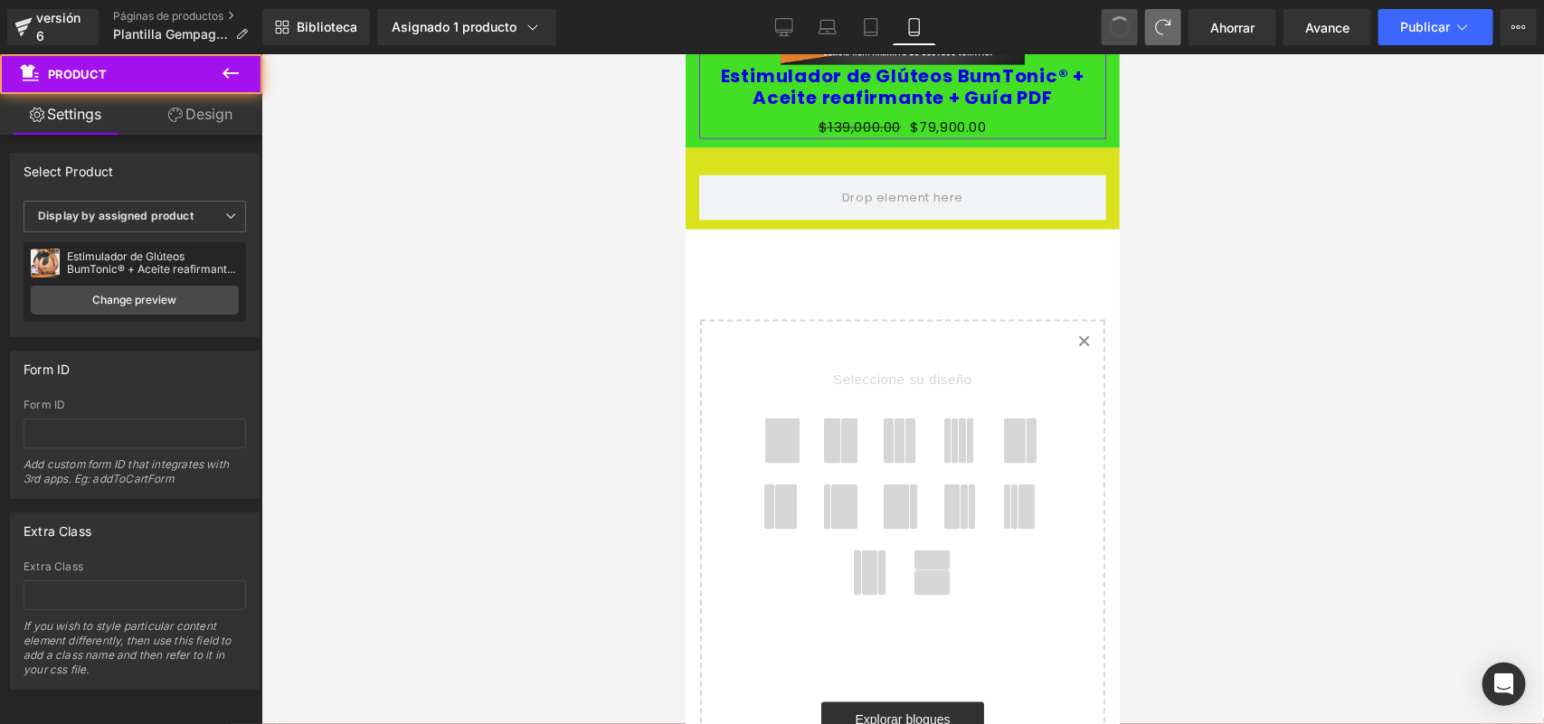
click at [1077, 335] on icon "Created with Sketch." at bounding box center [1083, 341] width 12 height 12
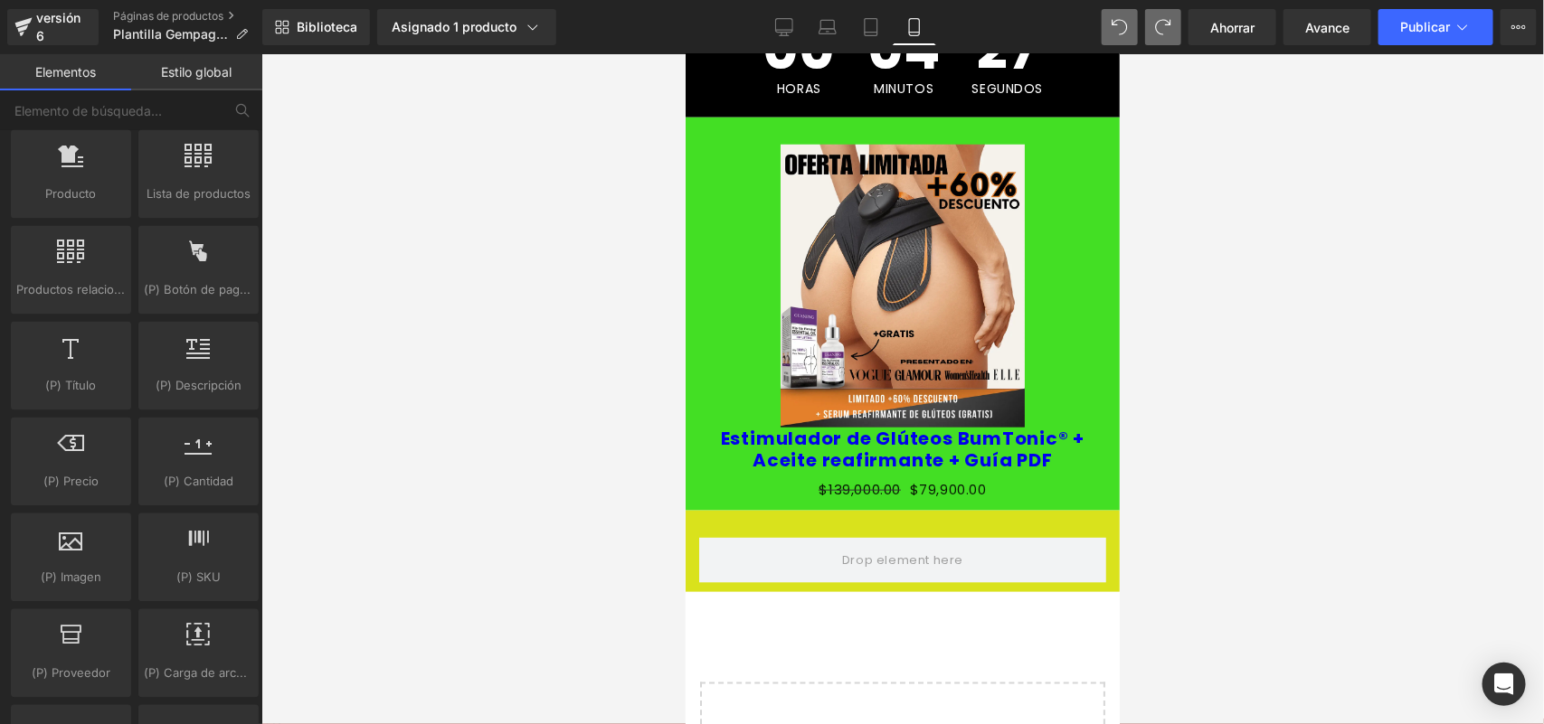
scroll to position [855, 0]
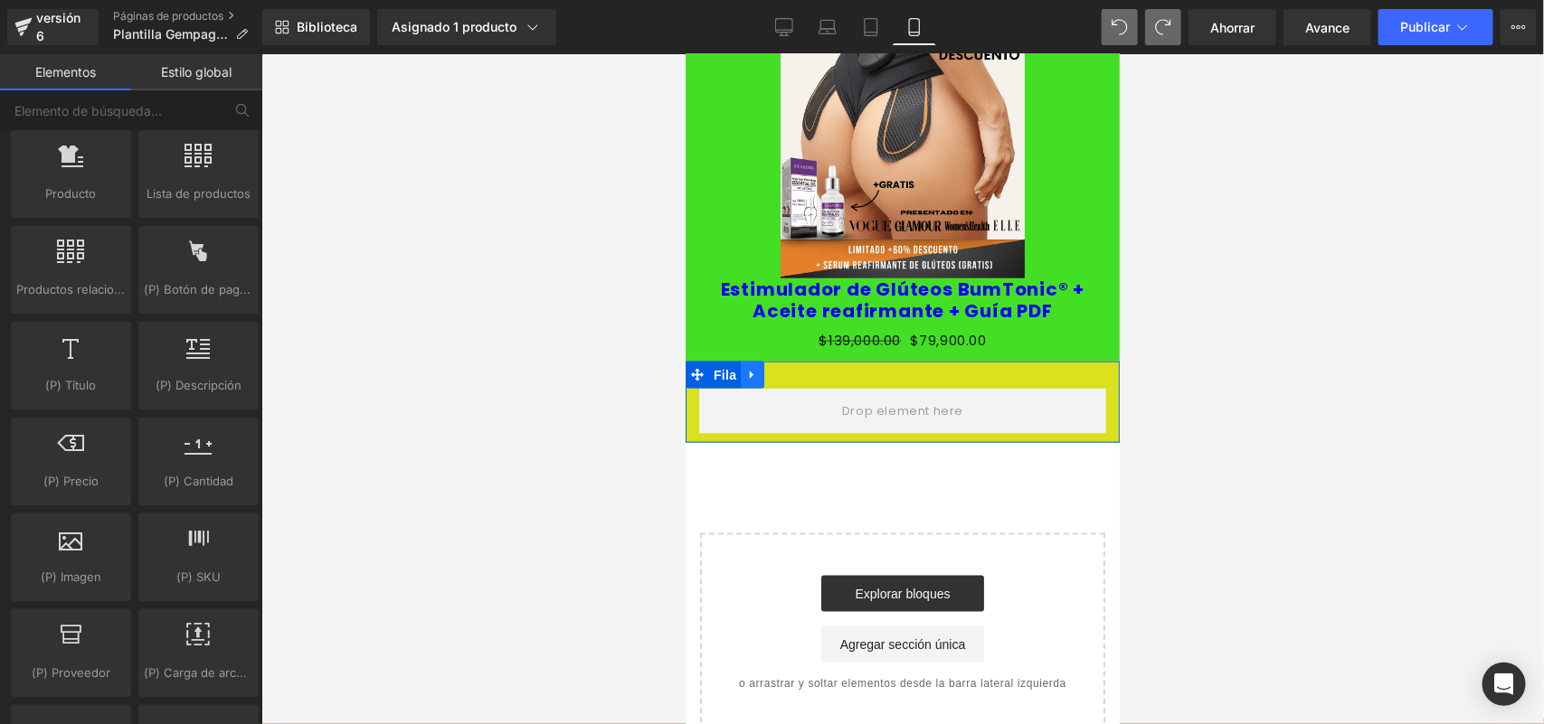
click at [756, 368] on icon at bounding box center [751, 375] width 13 height 14
click at [765, 361] on link at bounding box center [775, 374] width 24 height 27
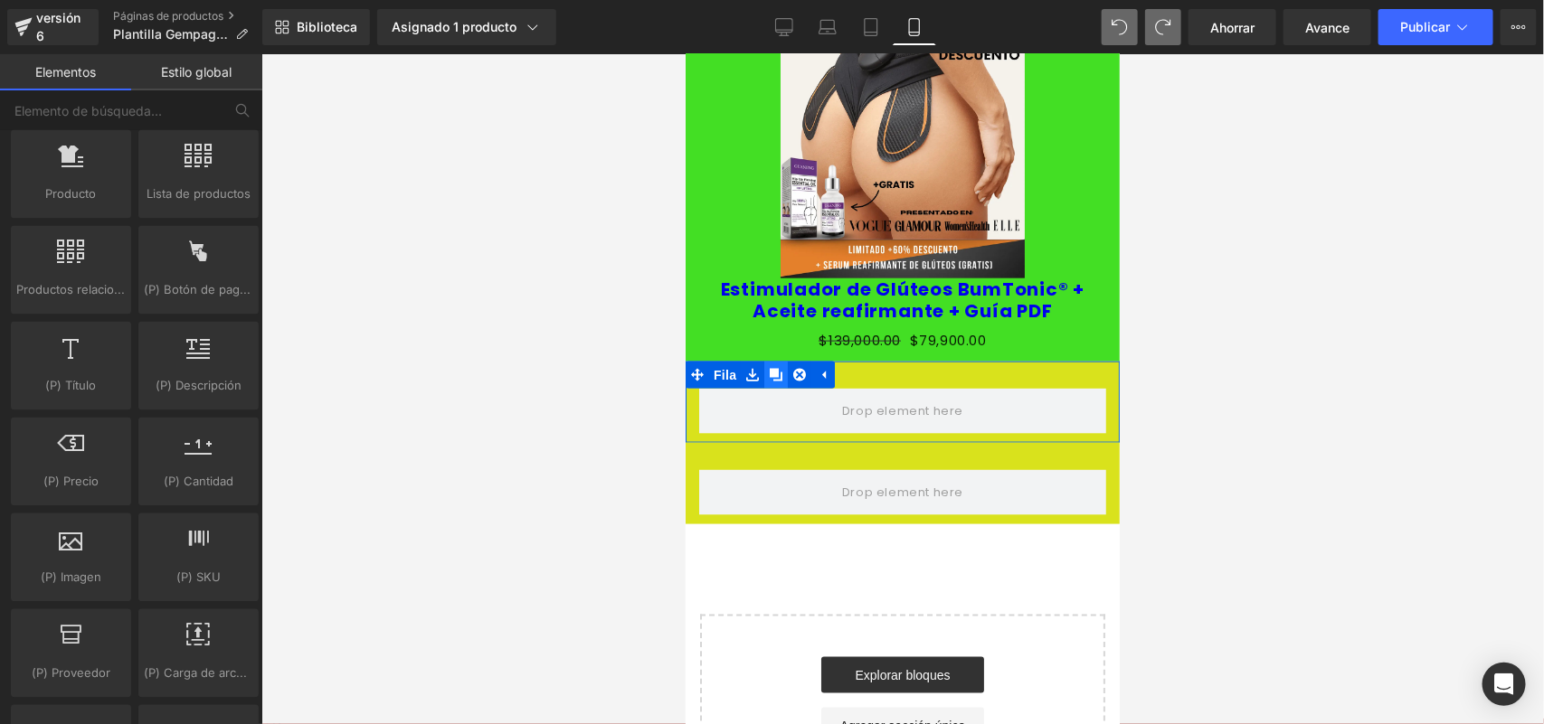
click at [765, 361] on link at bounding box center [775, 374] width 24 height 27
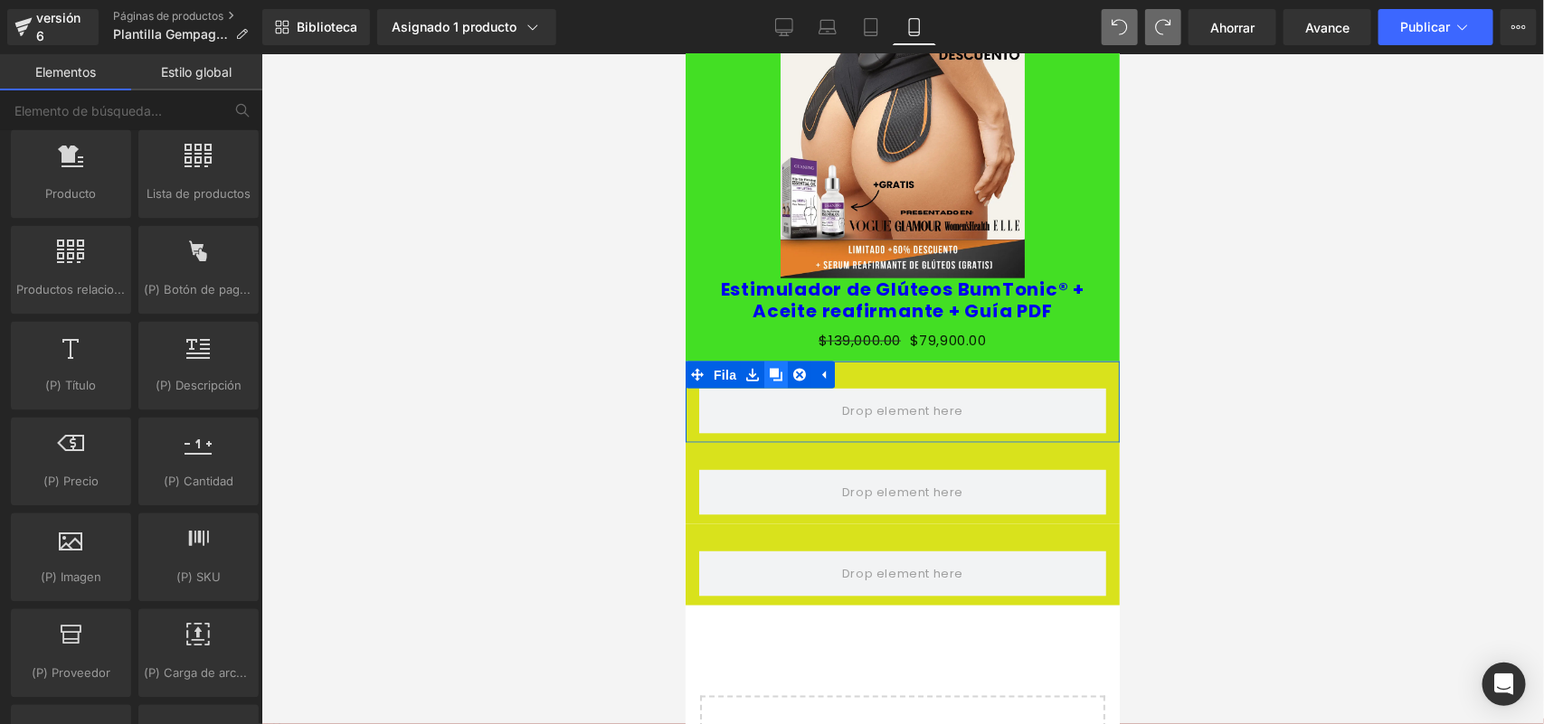
click at [766, 361] on link at bounding box center [775, 374] width 24 height 27
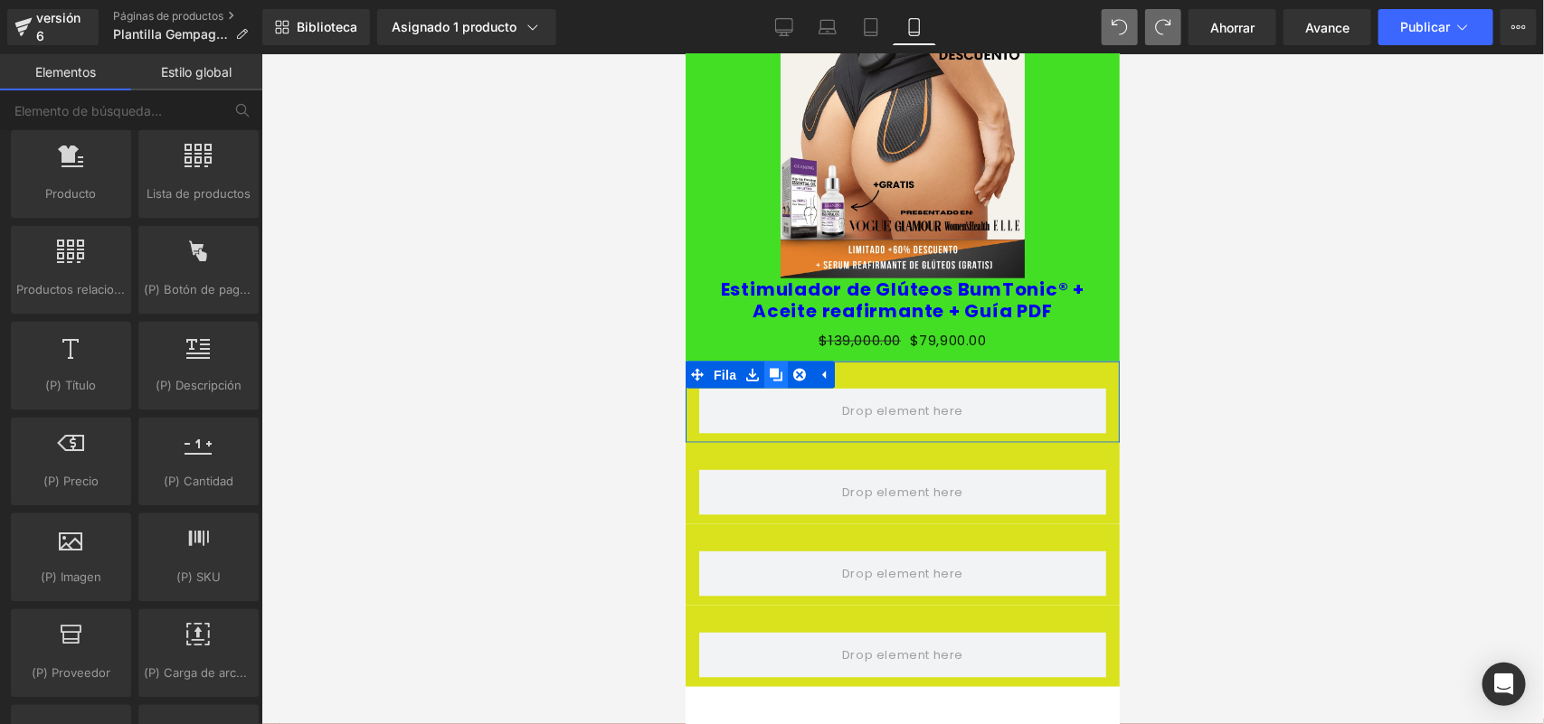
click at [766, 361] on link at bounding box center [775, 374] width 24 height 27
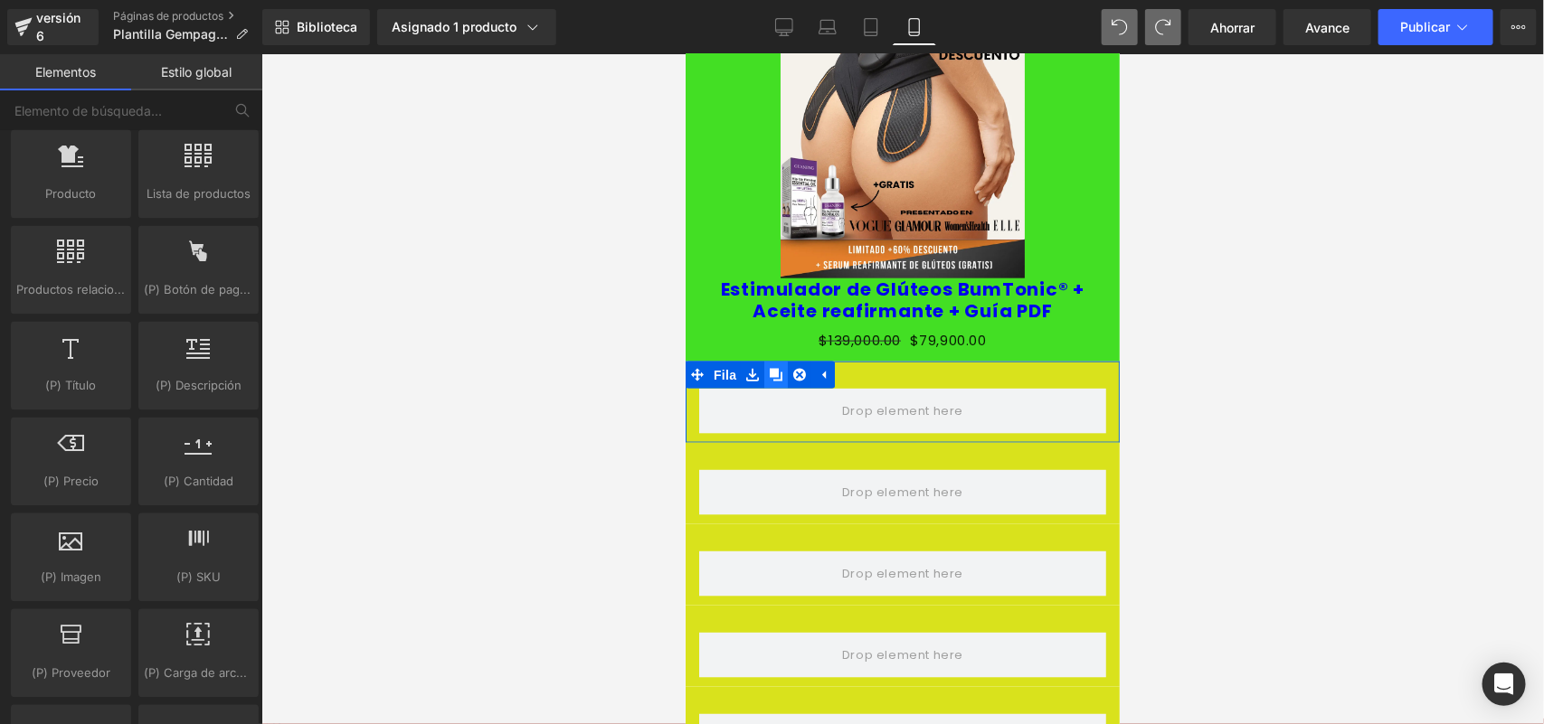
click at [766, 361] on link at bounding box center [775, 374] width 24 height 27
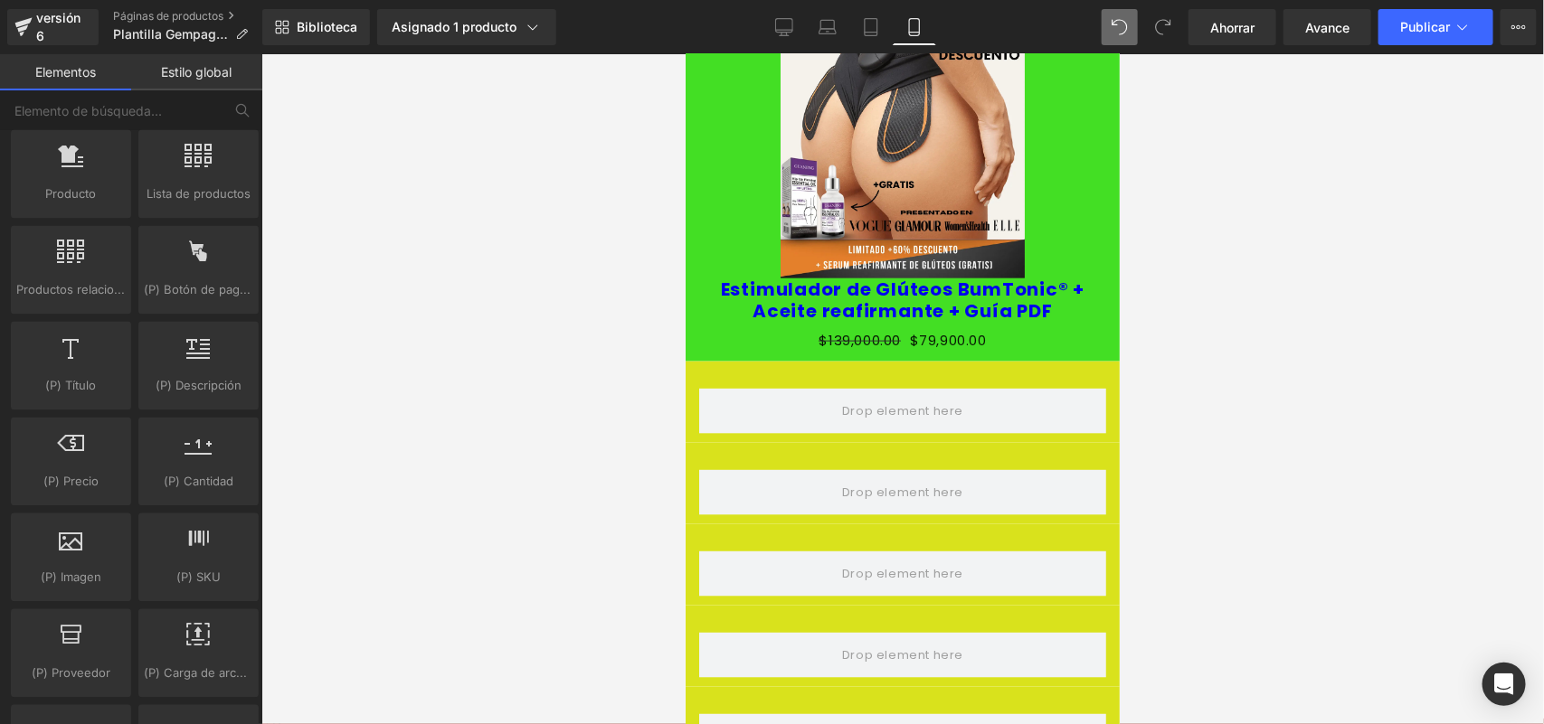
click at [1397, 408] on div at bounding box center [902, 389] width 1282 height 670
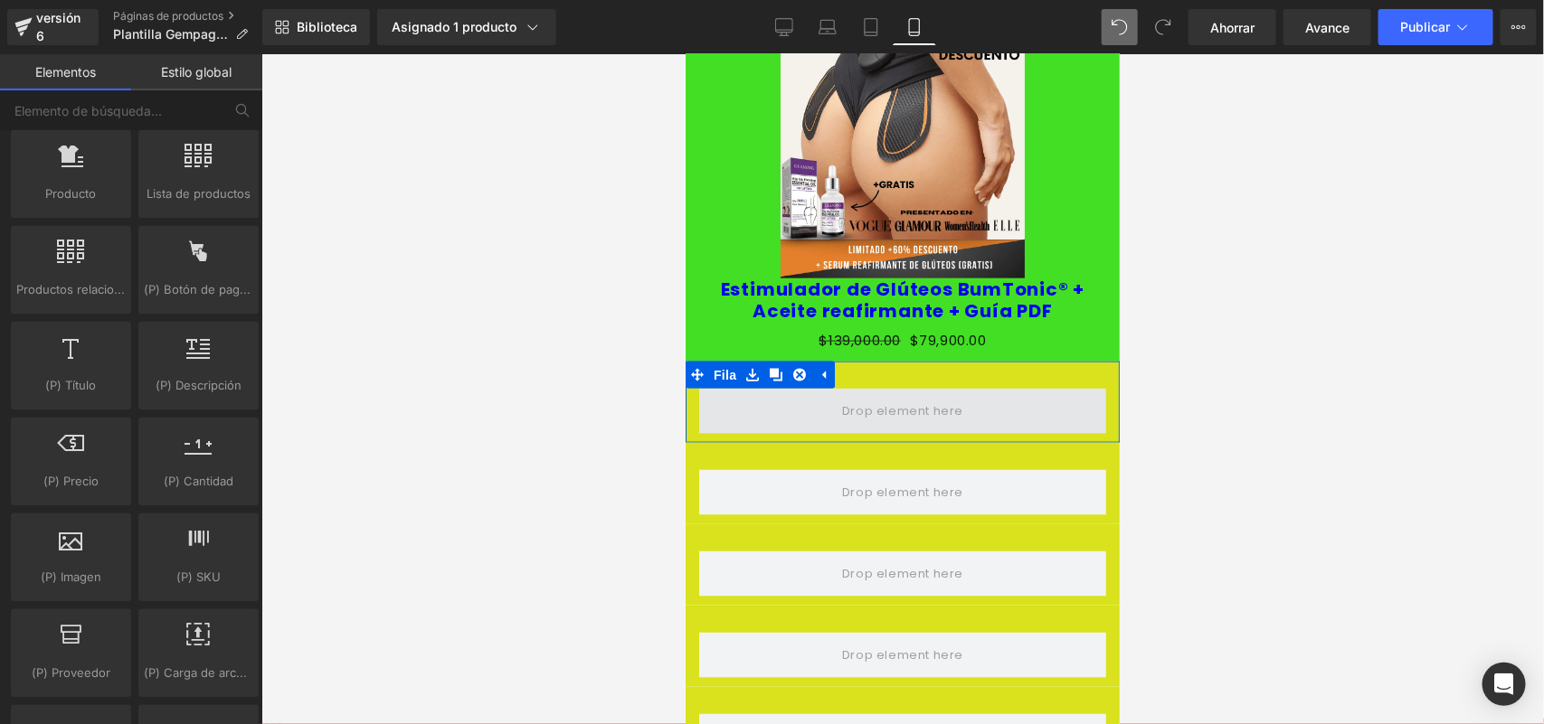
click at [935, 396] on span at bounding box center [902, 411] width 134 height 30
click at [898, 396] on span at bounding box center [902, 411] width 134 height 30
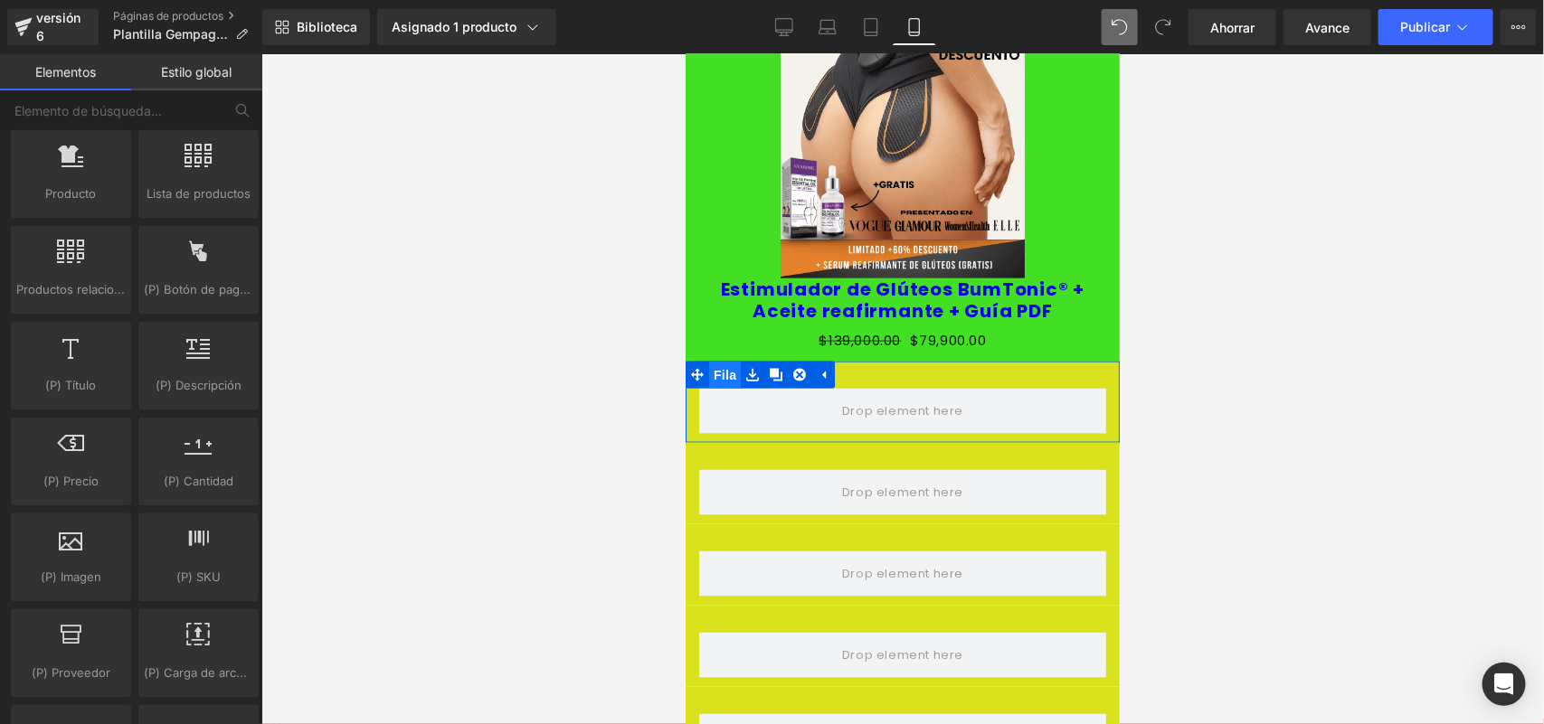
click at [731, 367] on font "Fila" at bounding box center [724, 374] width 23 height 14
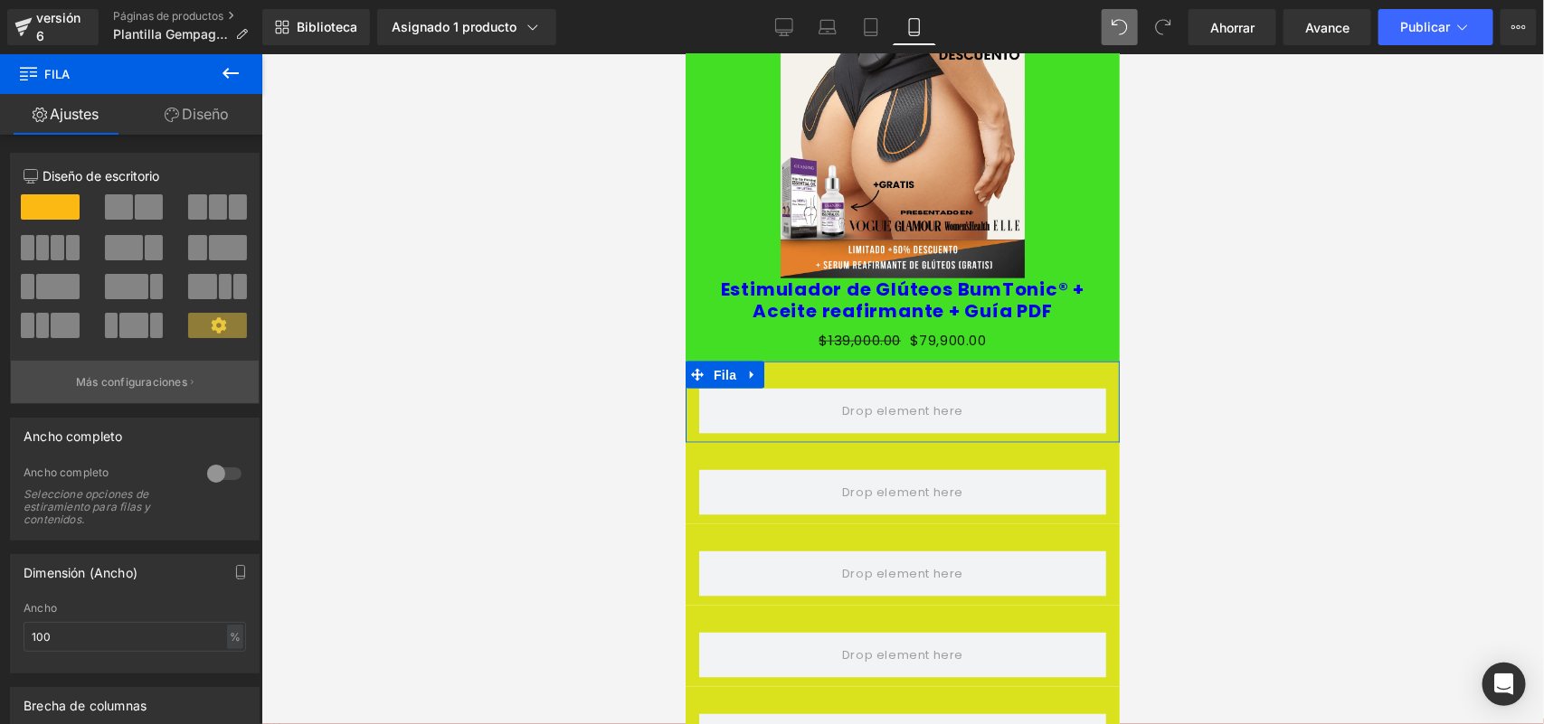
click at [204, 383] on button "Más configuraciones" at bounding box center [135, 382] width 248 height 43
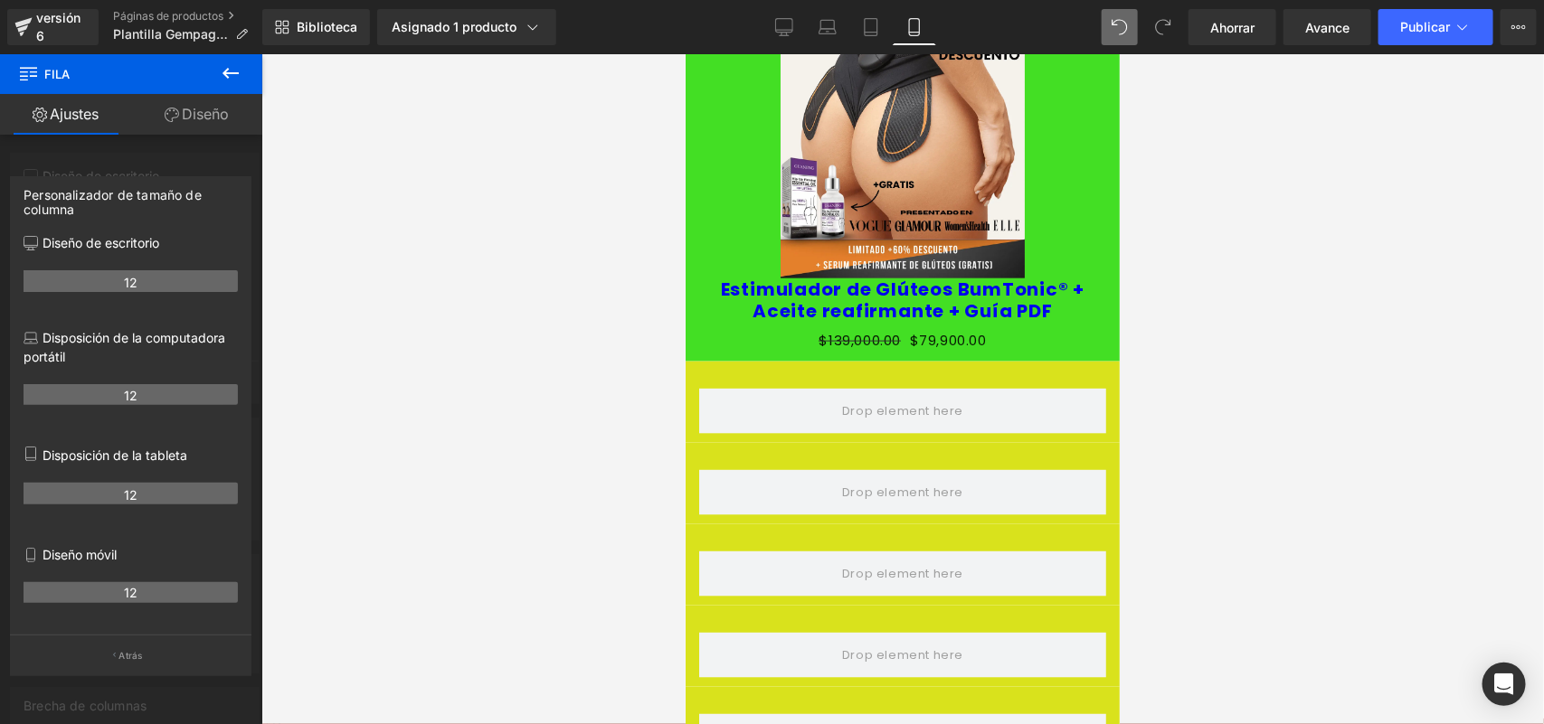
click at [355, 505] on div at bounding box center [902, 389] width 1282 height 670
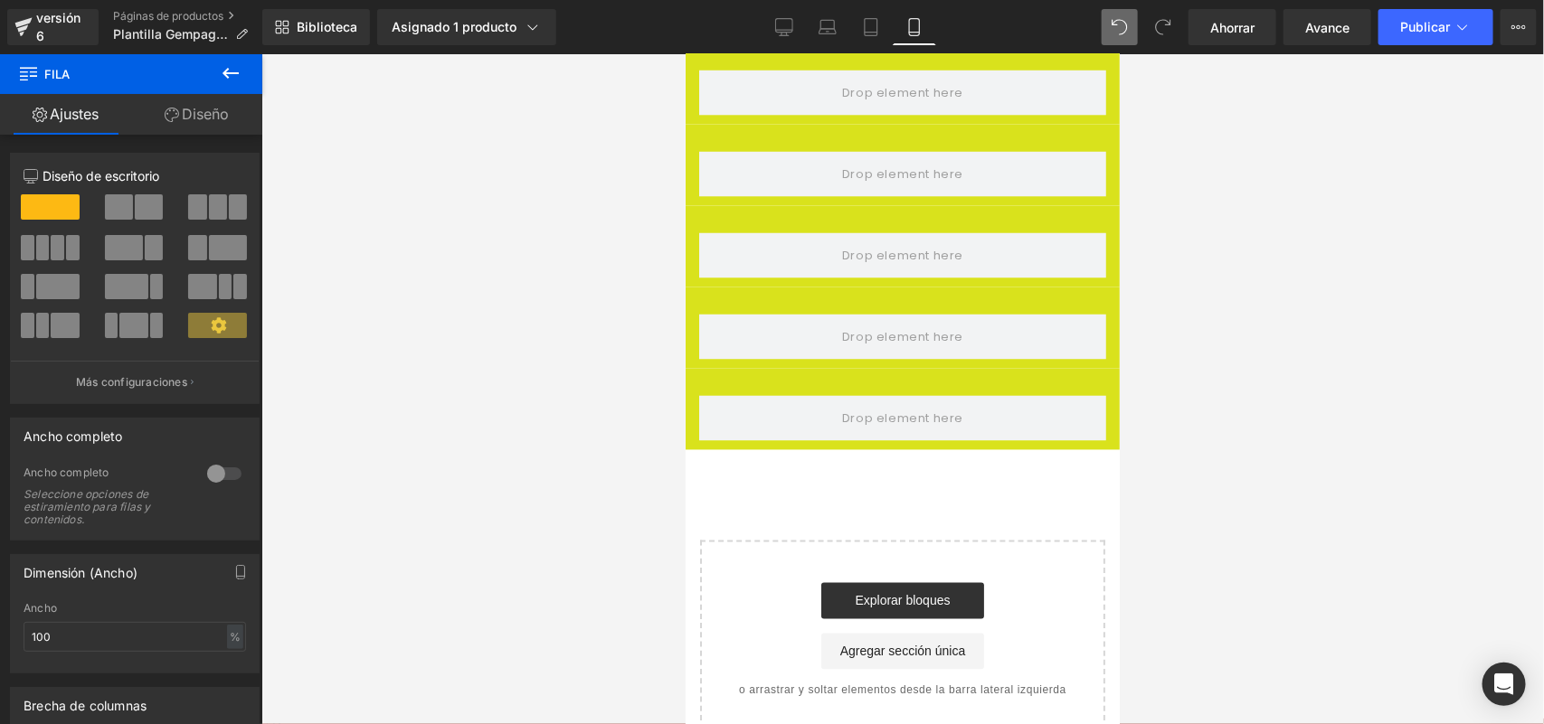
scroll to position [1343, 0]
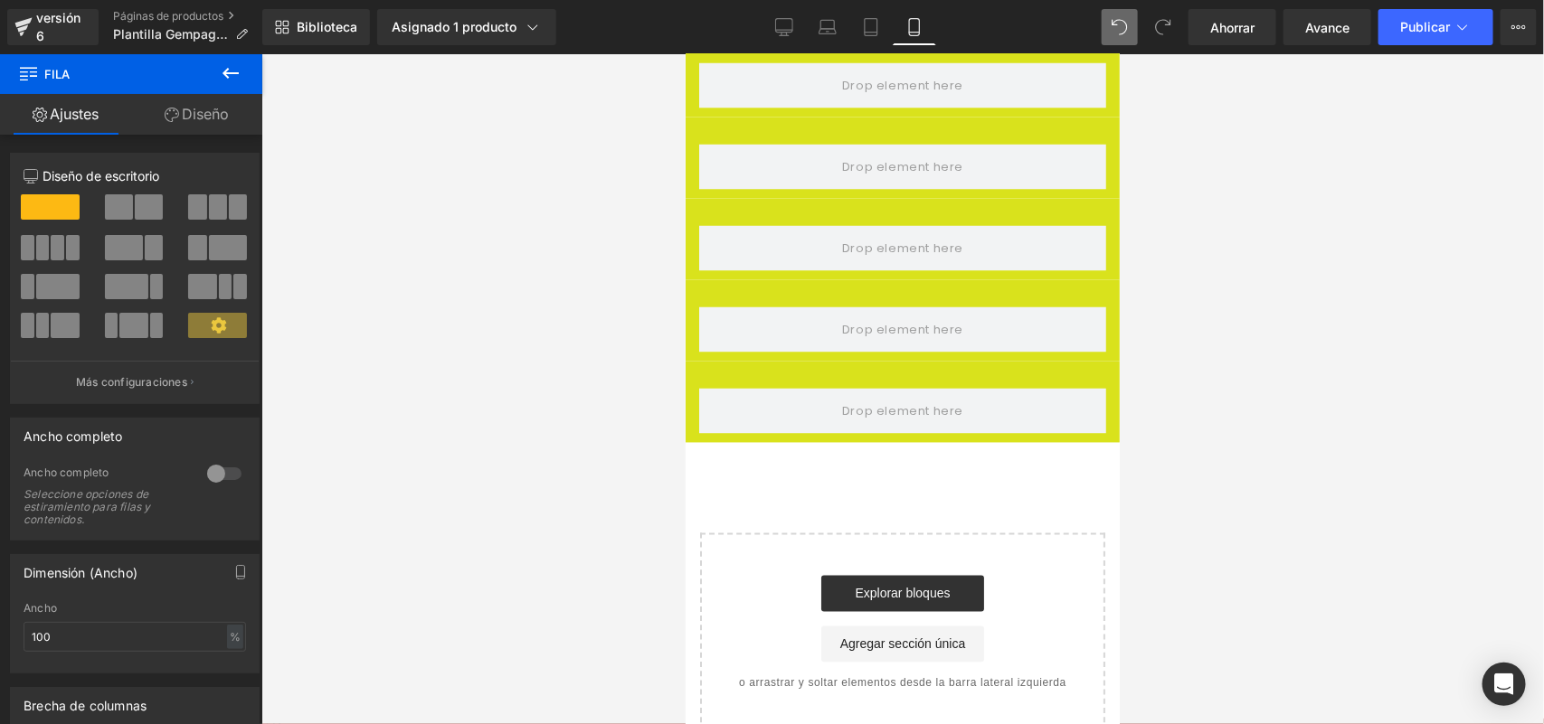
click at [575, 434] on div at bounding box center [902, 389] width 1282 height 670
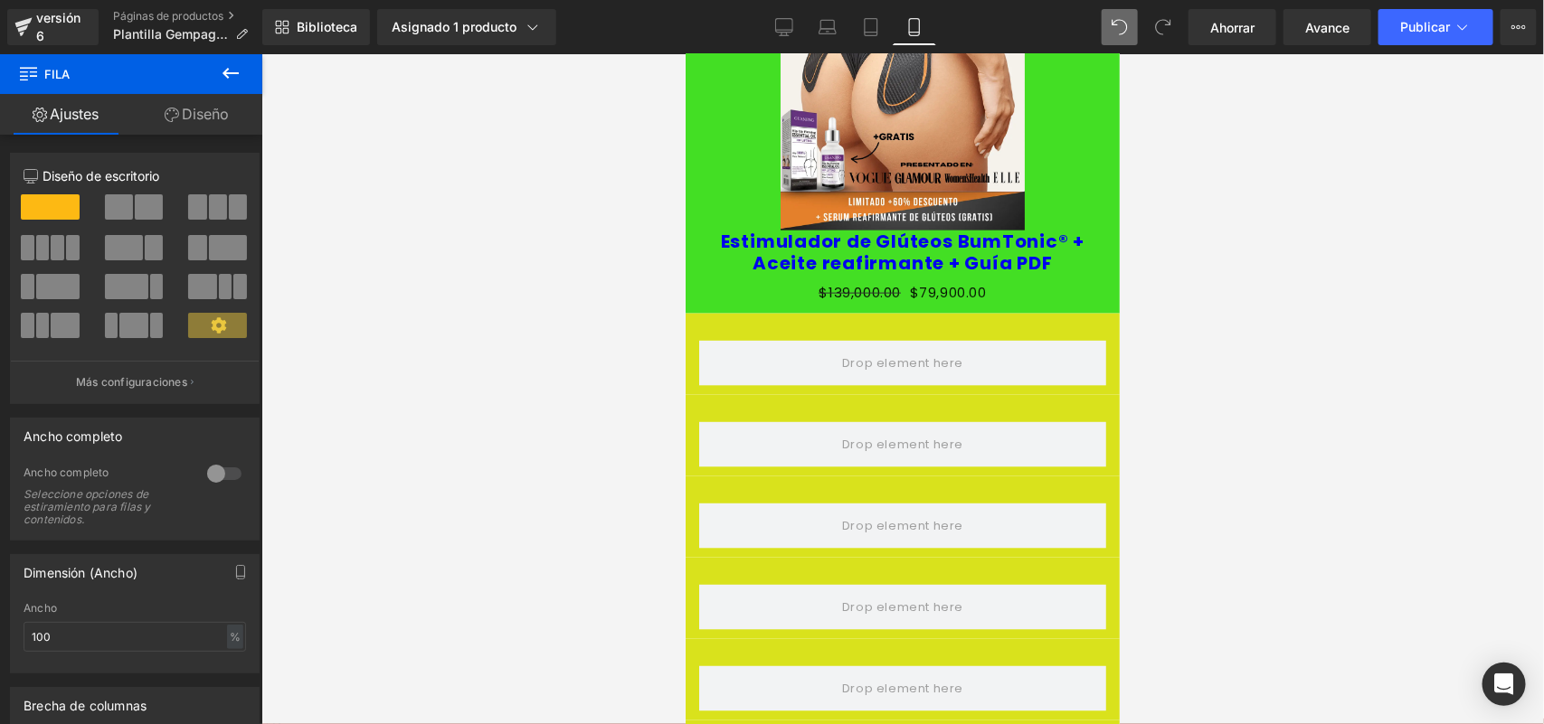
scroll to position [778, 0]
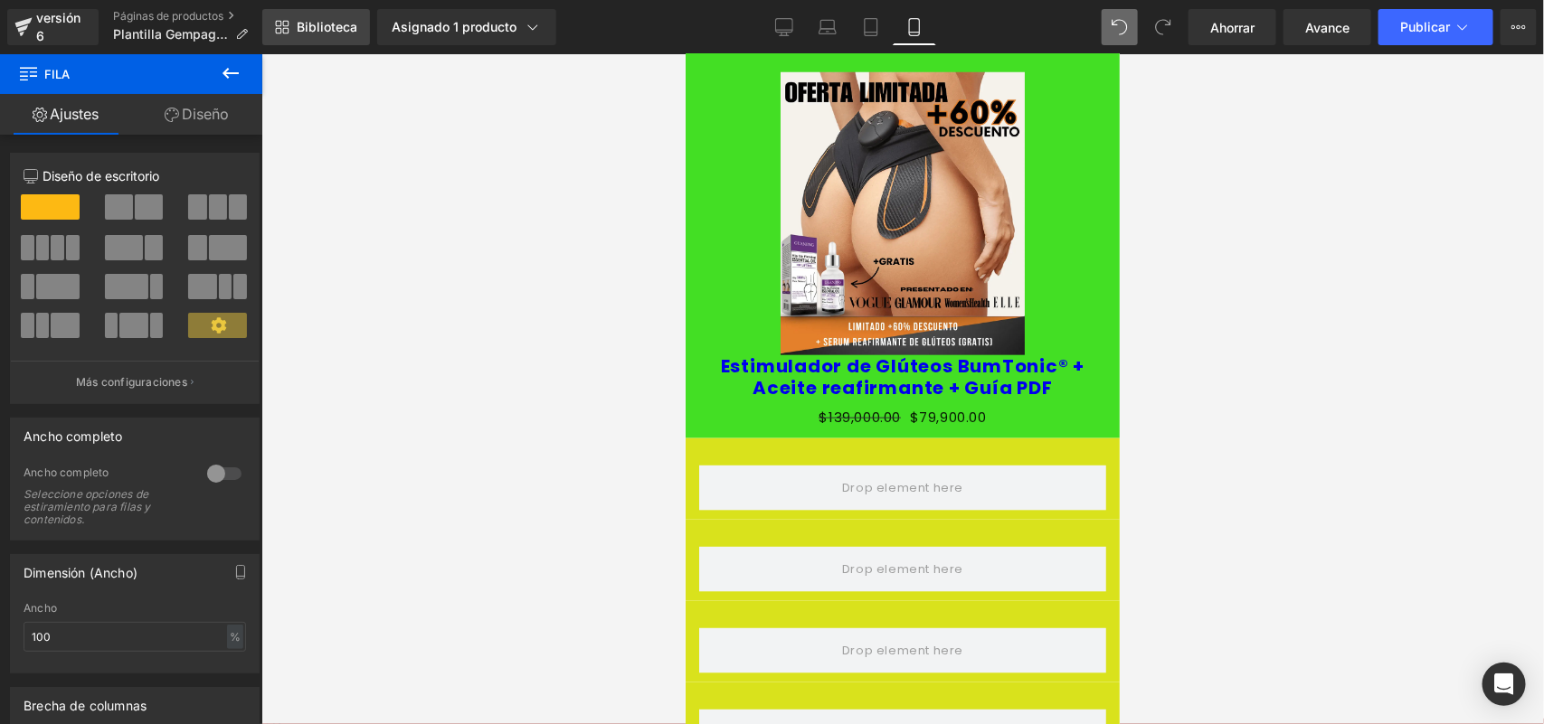
click at [321, 39] on link "Biblioteca" at bounding box center [316, 27] width 108 height 36
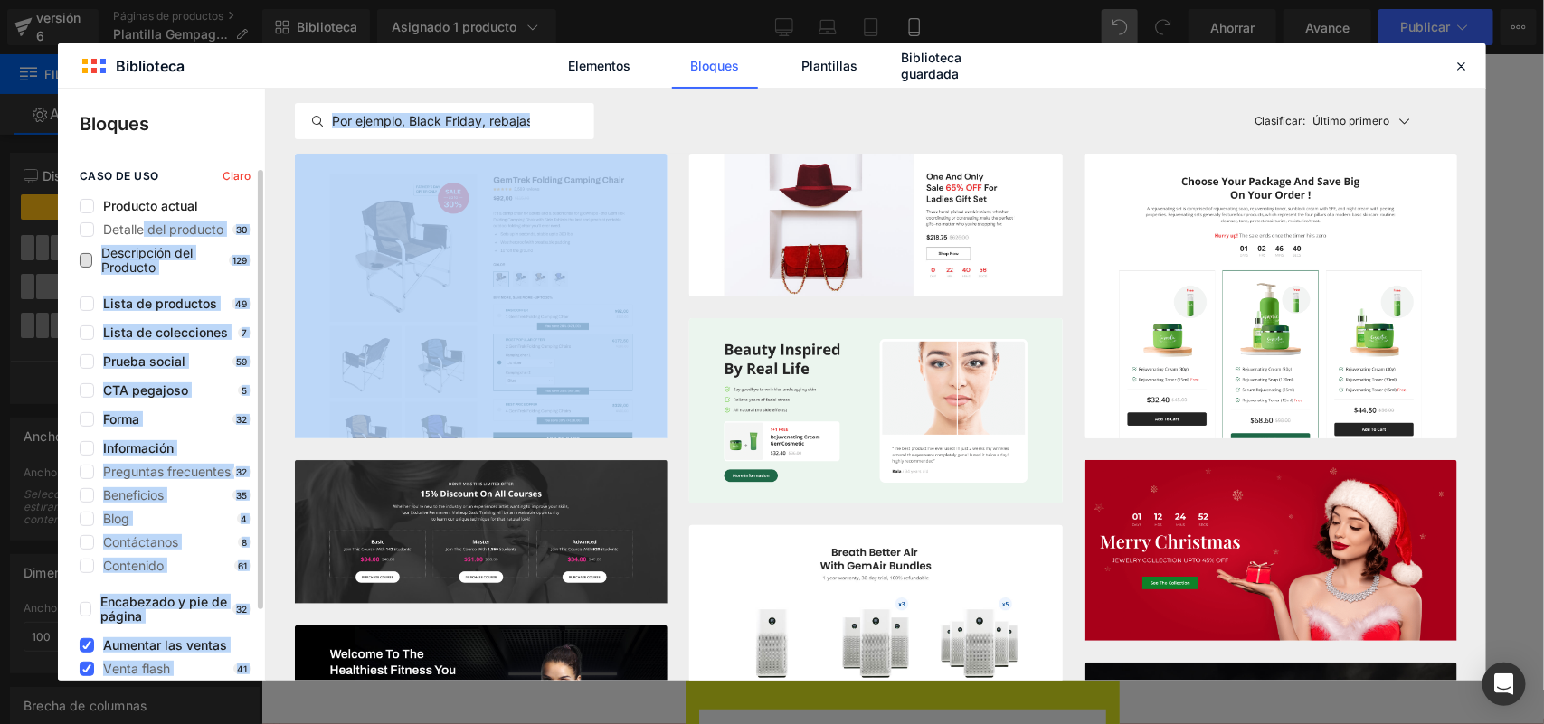
drag, startPoint x: 143, startPoint y: 229, endPoint x: 131, endPoint y: 256, distance: 29.6
click at [131, 256] on div "Detalle del producto 30 Descripción del Producto 129" at bounding box center [165, 248] width 171 height 52
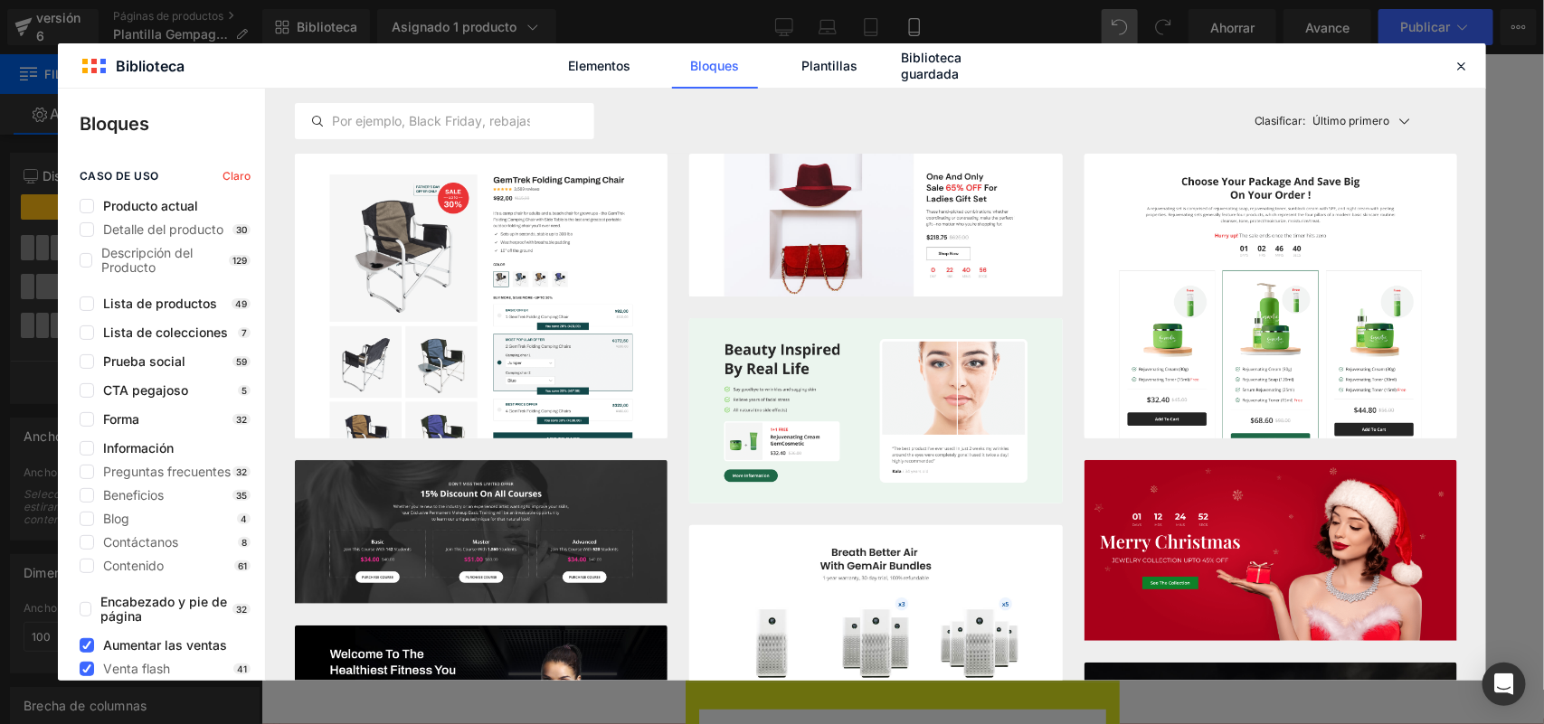
click at [194, 155] on div "Bloques caso de uso Claro Producto actual Detalle del producto 30 Descripción d…" at bounding box center [162, 385] width 208 height 592
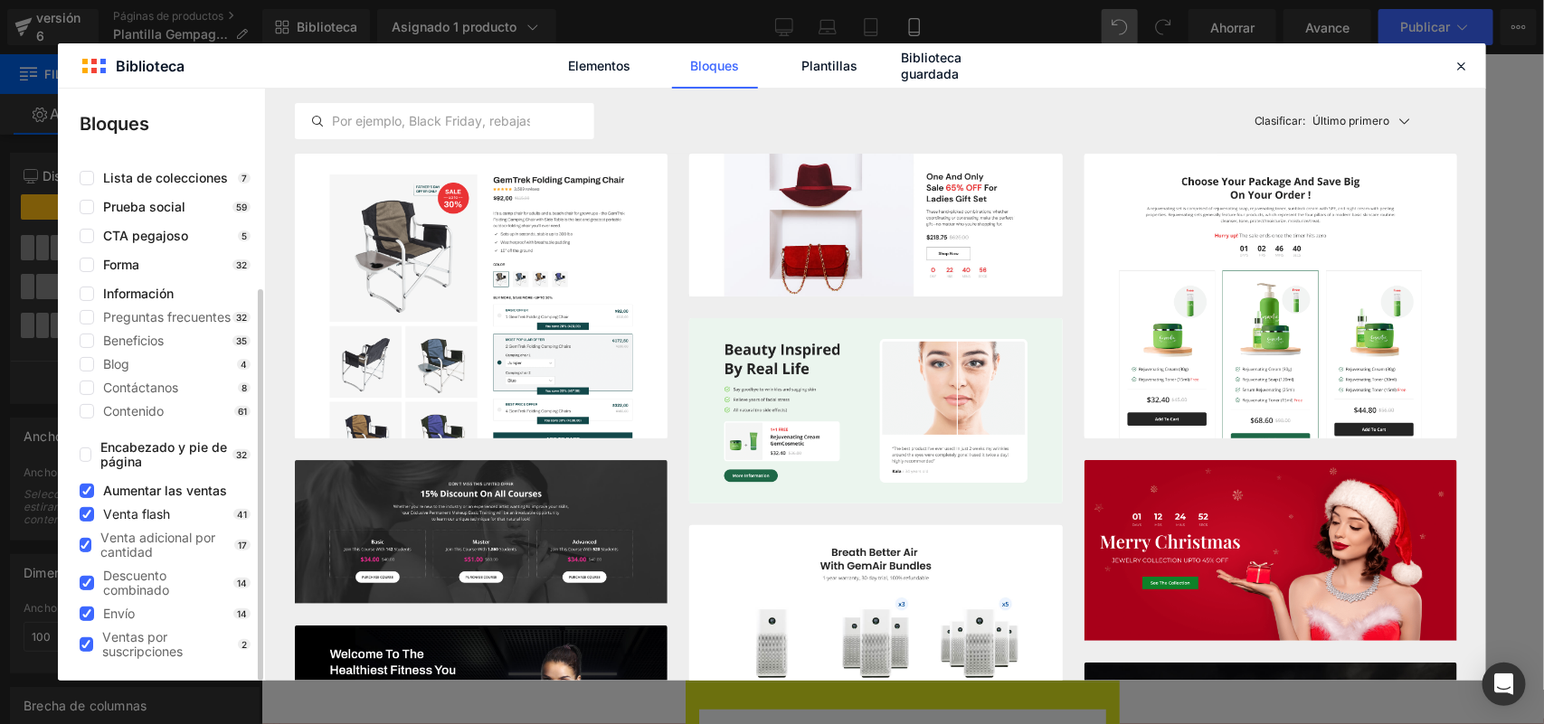
click at [129, 509] on font "Venta flash" at bounding box center [136, 513] width 67 height 15
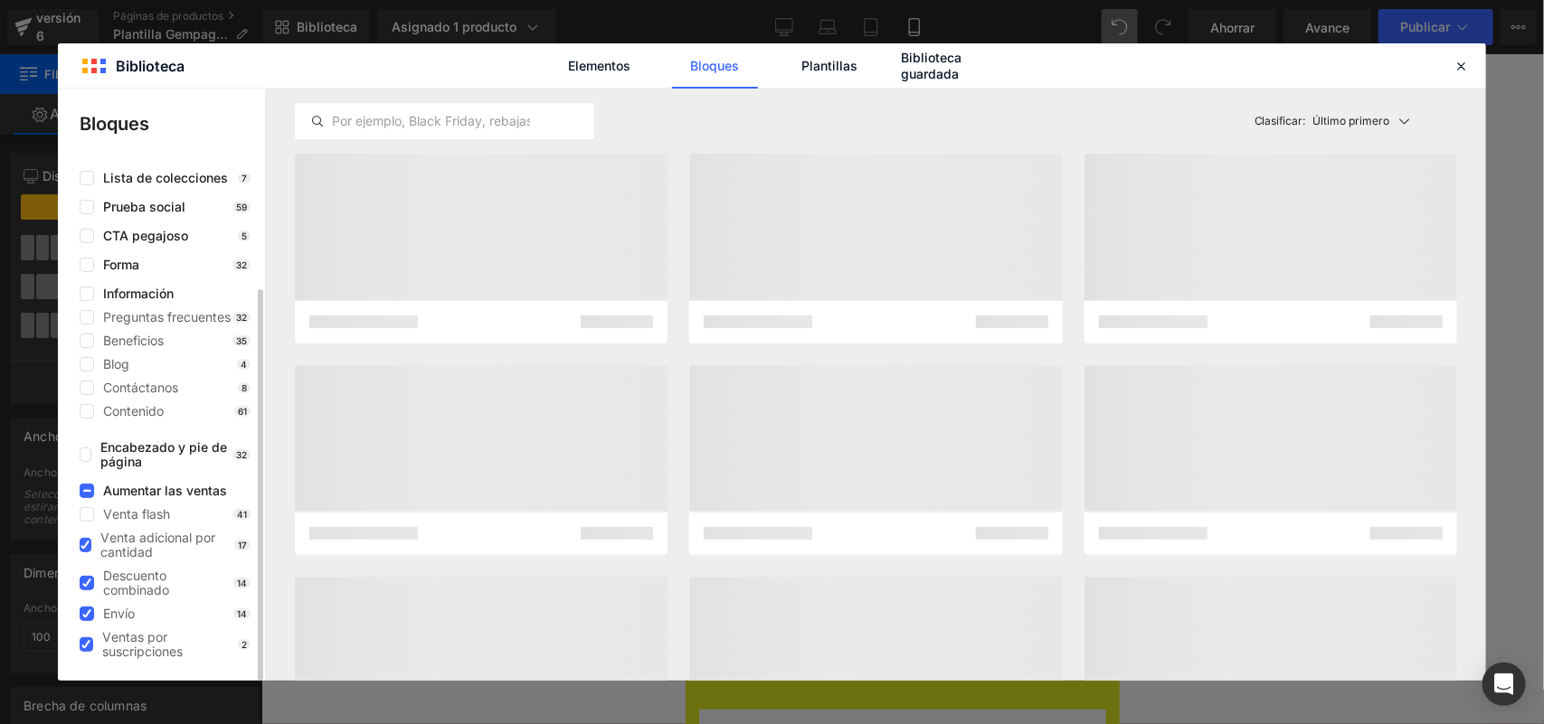
click at [77, 487] on div "caso de uso Claro Producto actual Detalle del producto 30 Descripción del Produ…" at bounding box center [161, 337] width 207 height 644
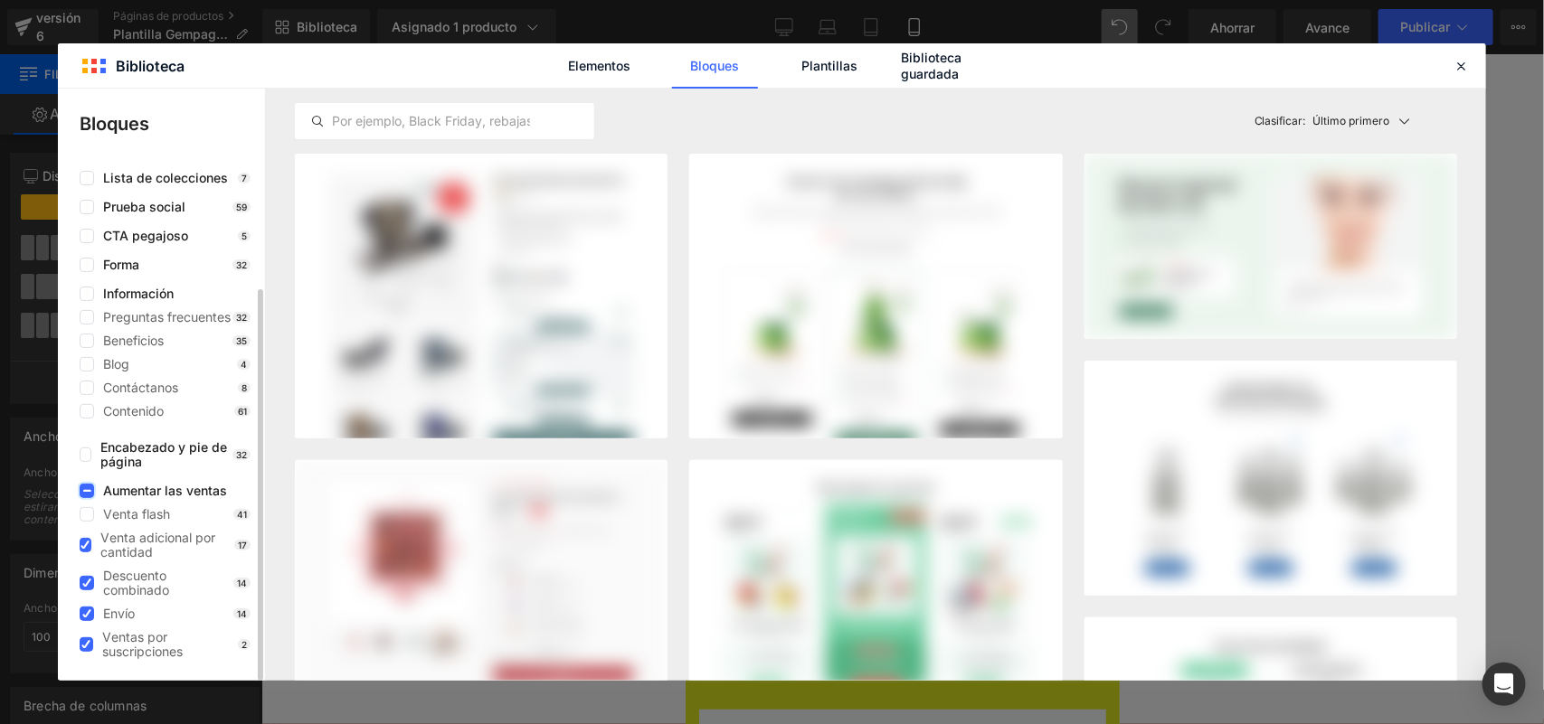
click at [80, 491] on label at bounding box center [87, 491] width 14 height 14
click at [87, 491] on input "checkbox" at bounding box center [87, 491] width 0 height 0
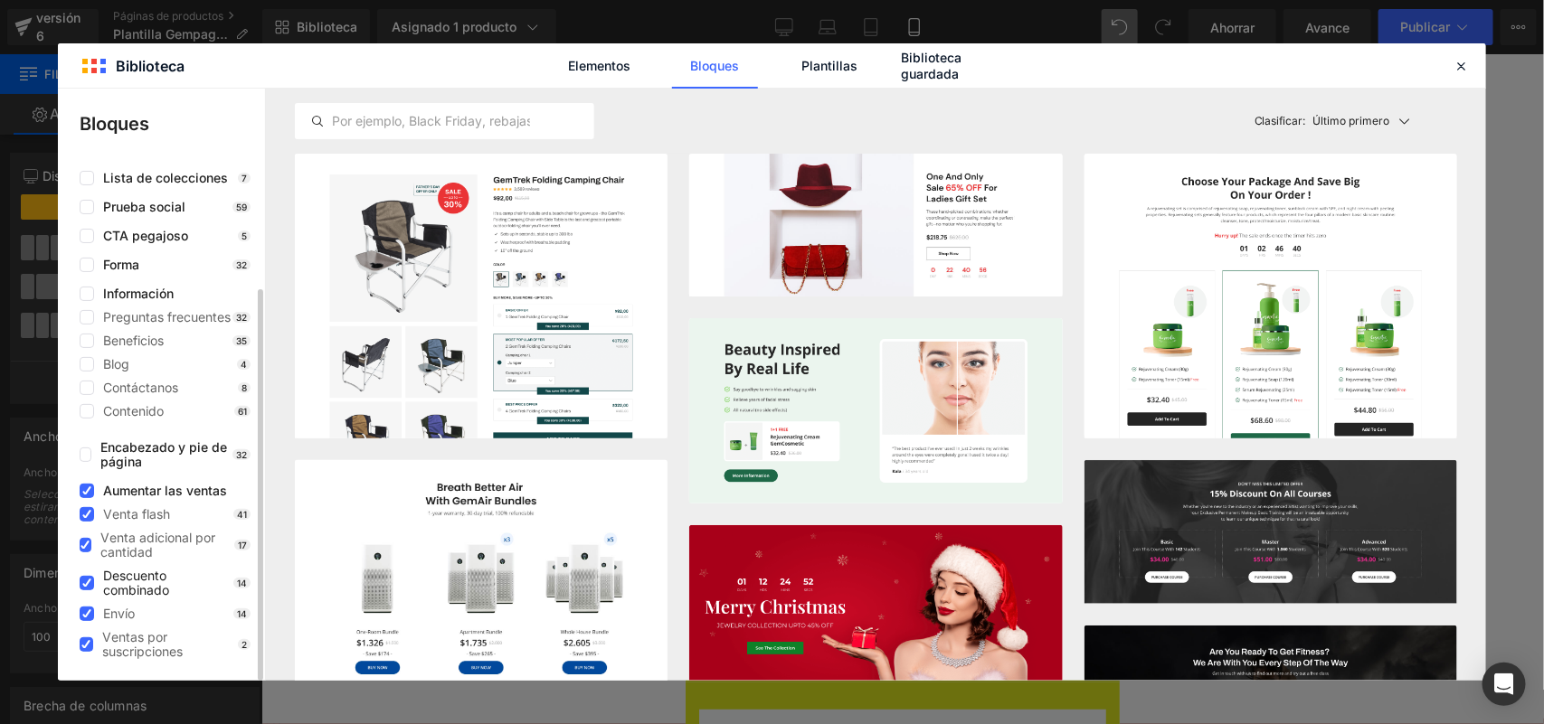
drag, startPoint x: 88, startPoint y: 638, endPoint x: 87, endPoint y: 593, distance: 44.3
click at [88, 639] on label at bounding box center [87, 645] width 14 height 14
click at [86, 645] on input "checkbox" at bounding box center [86, 645] width 0 height 0
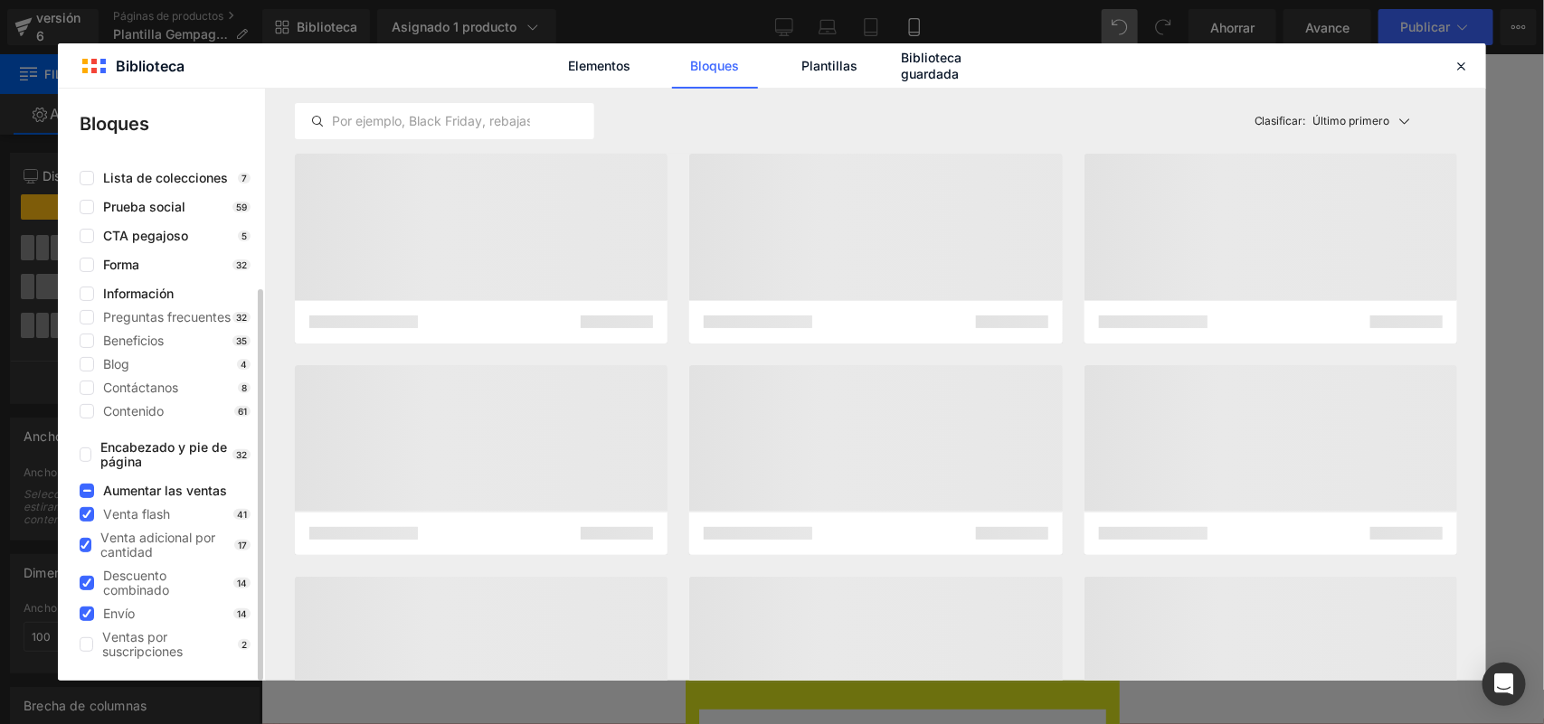
drag, startPoint x: 87, startPoint y: 591, endPoint x: 87, endPoint y: 563, distance: 28.0
click at [87, 589] on div "Descuento combinado" at bounding box center [157, 583] width 154 height 29
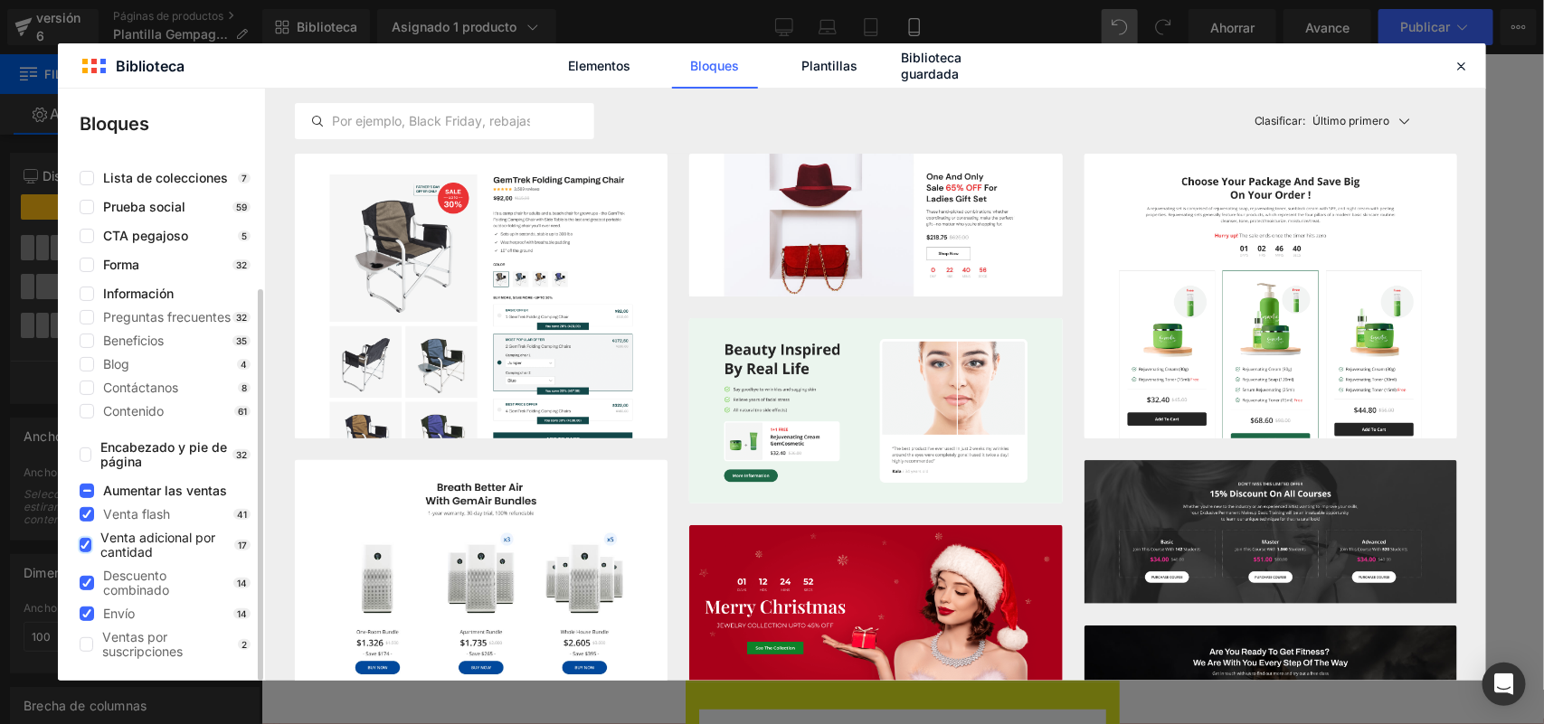
click at [87, 545] on icon at bounding box center [84, 545] width 9 height 0
click at [85, 545] on input "checkbox" at bounding box center [85, 545] width 0 height 0
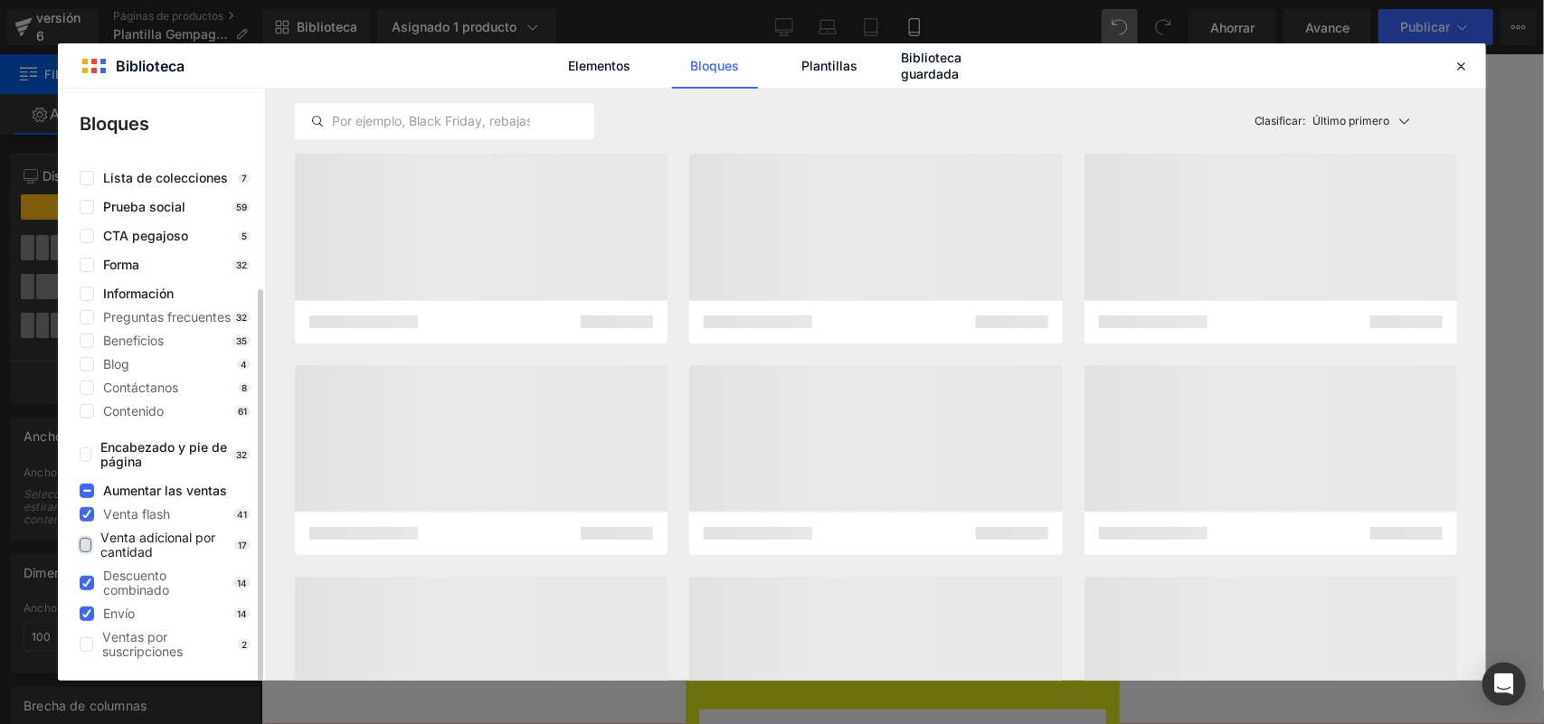
drag, startPoint x: 87, startPoint y: 520, endPoint x: 84, endPoint y: 559, distance: 39.0
click at [87, 518] on label at bounding box center [87, 514] width 14 height 14
click at [87, 515] on input "checkbox" at bounding box center [87, 515] width 0 height 0
click at [81, 585] on label at bounding box center [87, 583] width 14 height 14
click at [87, 583] on input "checkbox" at bounding box center [87, 583] width 0 height 0
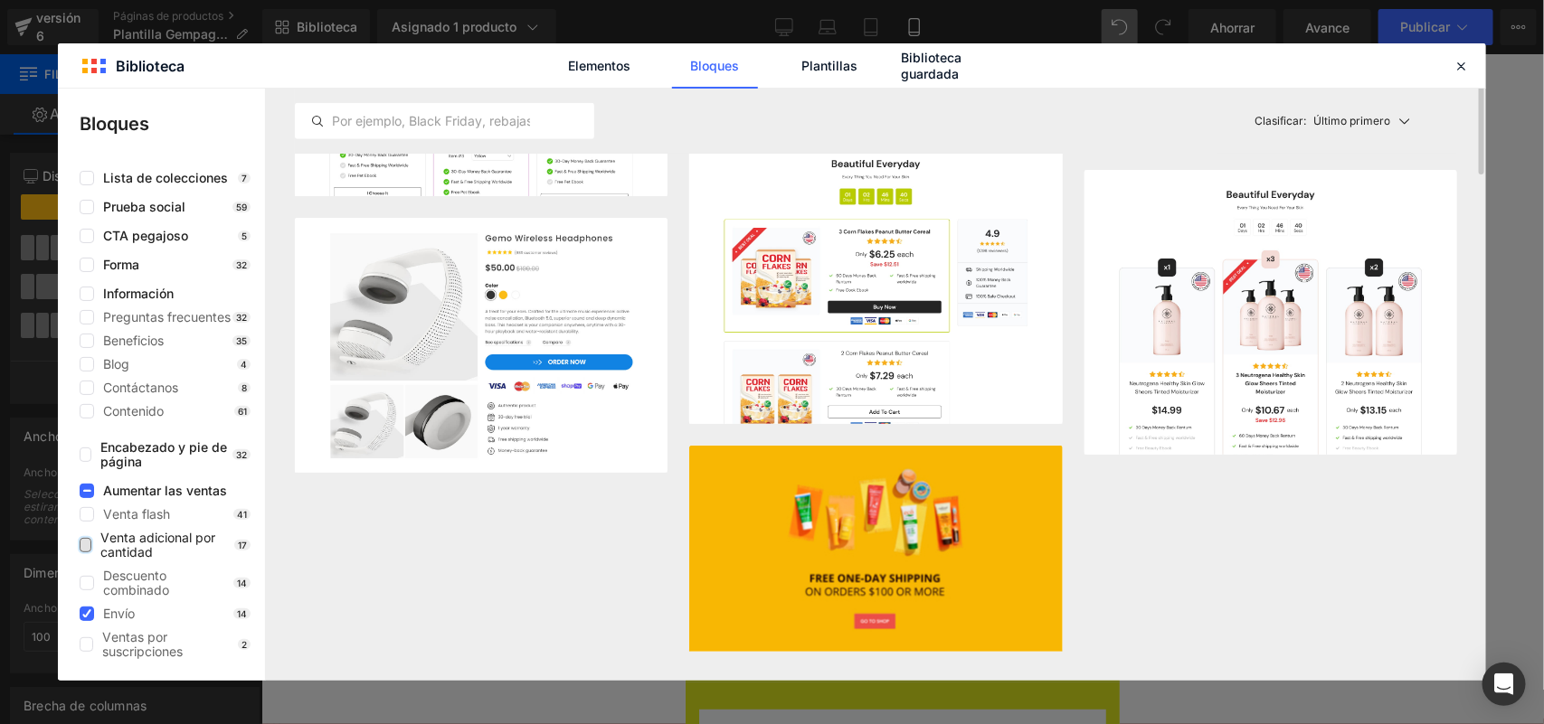
scroll to position [274, 0]
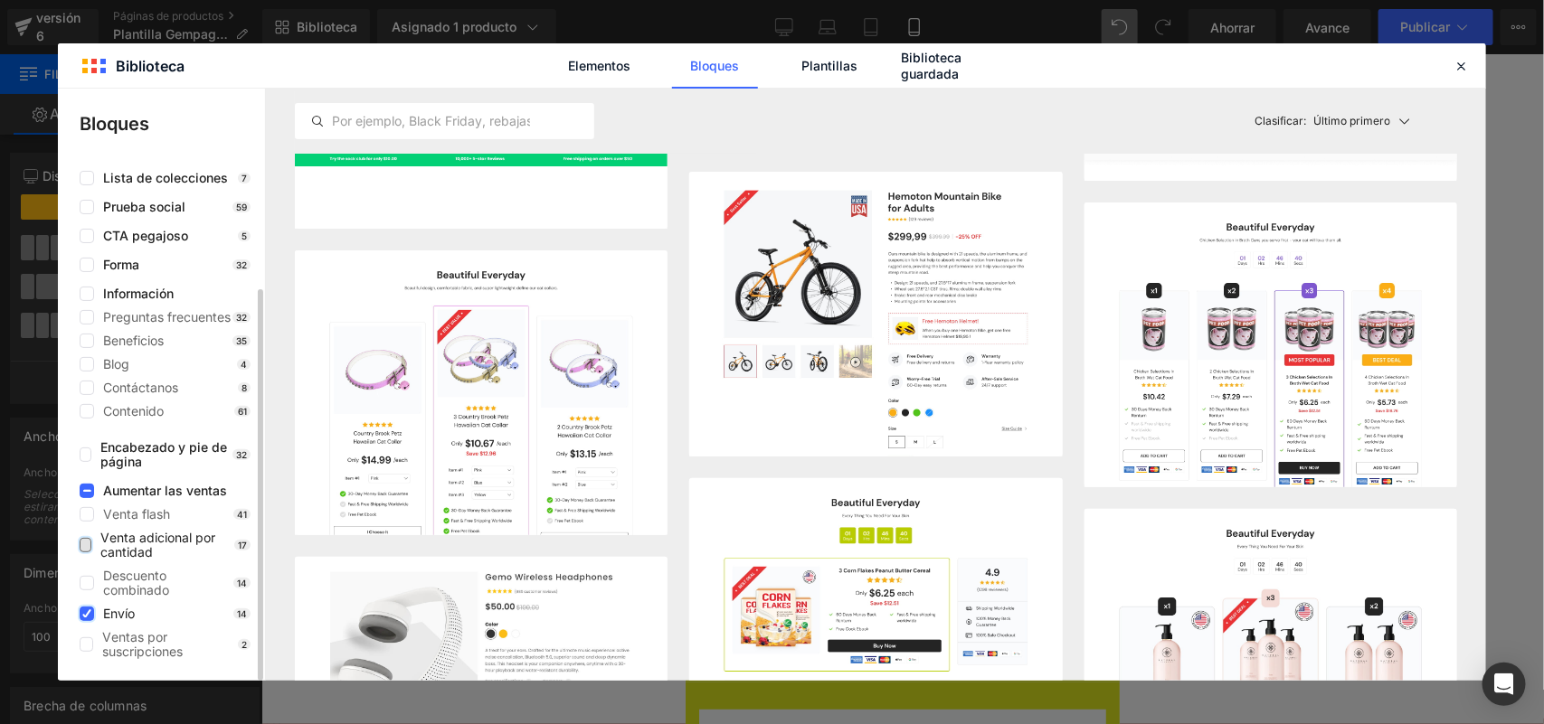
click at [86, 607] on label at bounding box center [87, 614] width 14 height 14
click at [87, 614] on input "checkbox" at bounding box center [87, 614] width 0 height 0
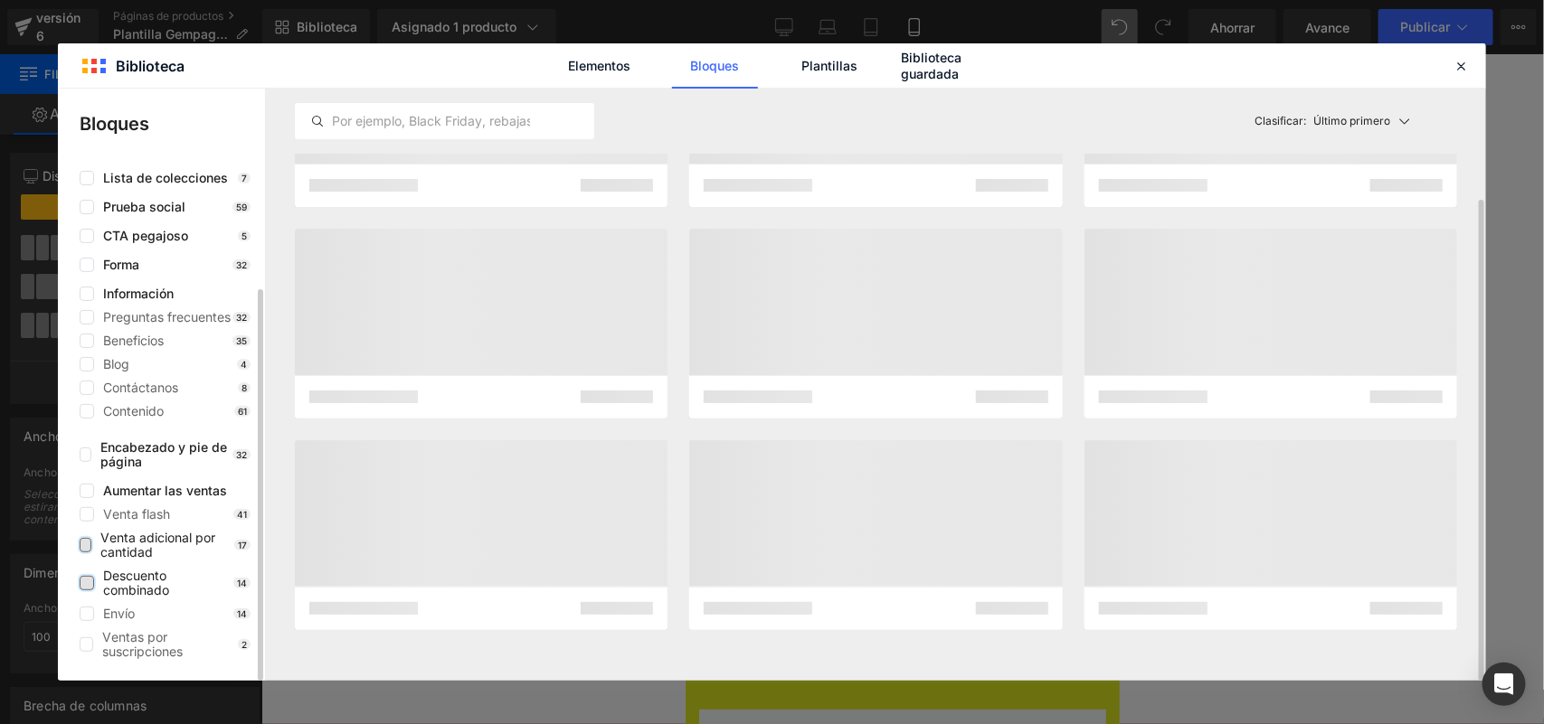
click at [86, 585] on label at bounding box center [87, 583] width 14 height 14
click at [87, 583] on input "checkbox" at bounding box center [87, 583] width 0 height 0
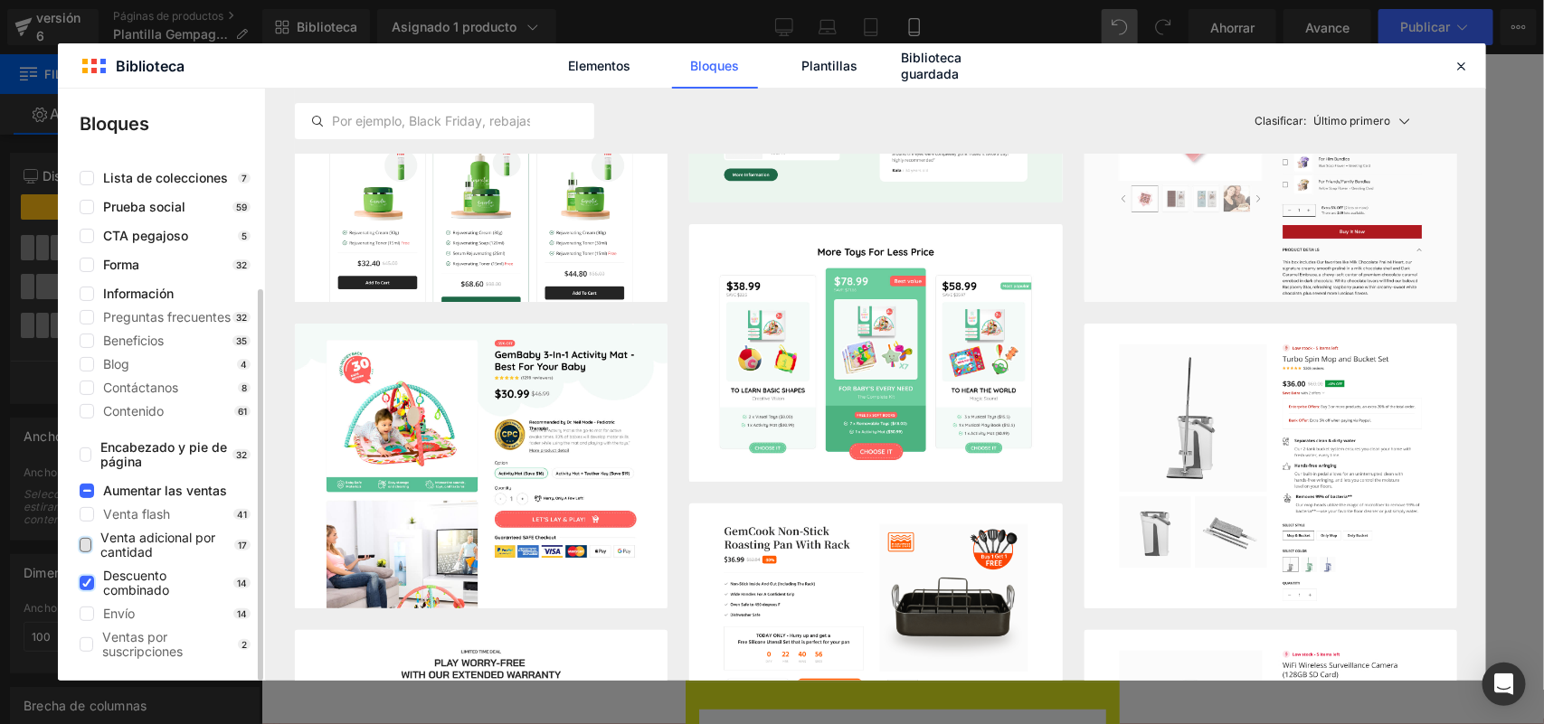
click at [86, 583] on icon at bounding box center [86, 583] width 9 height 0
click at [87, 583] on input "checkbox" at bounding box center [87, 583] width 0 height 0
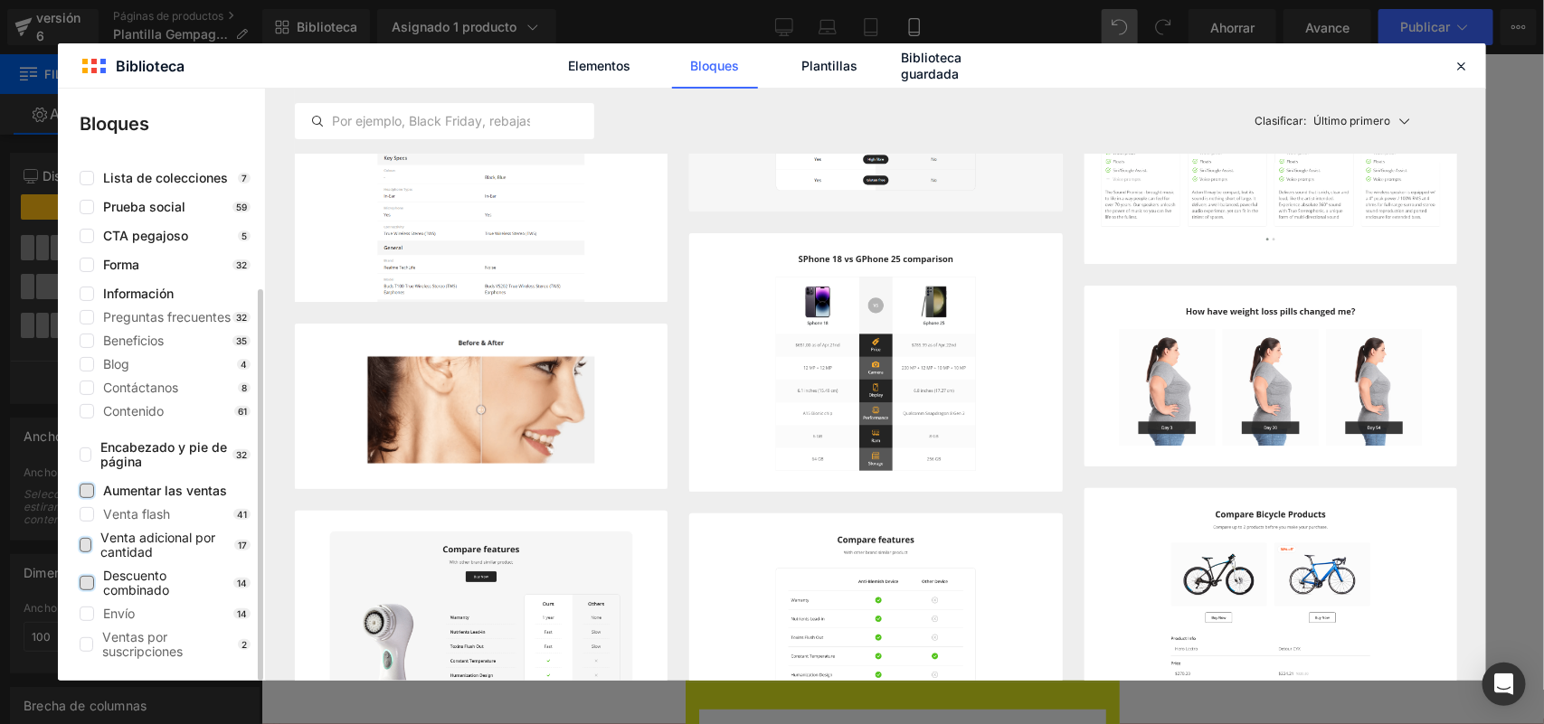
click at [84, 493] on label at bounding box center [87, 491] width 14 height 14
click at [87, 491] on input "checkbox" at bounding box center [87, 491] width 0 height 0
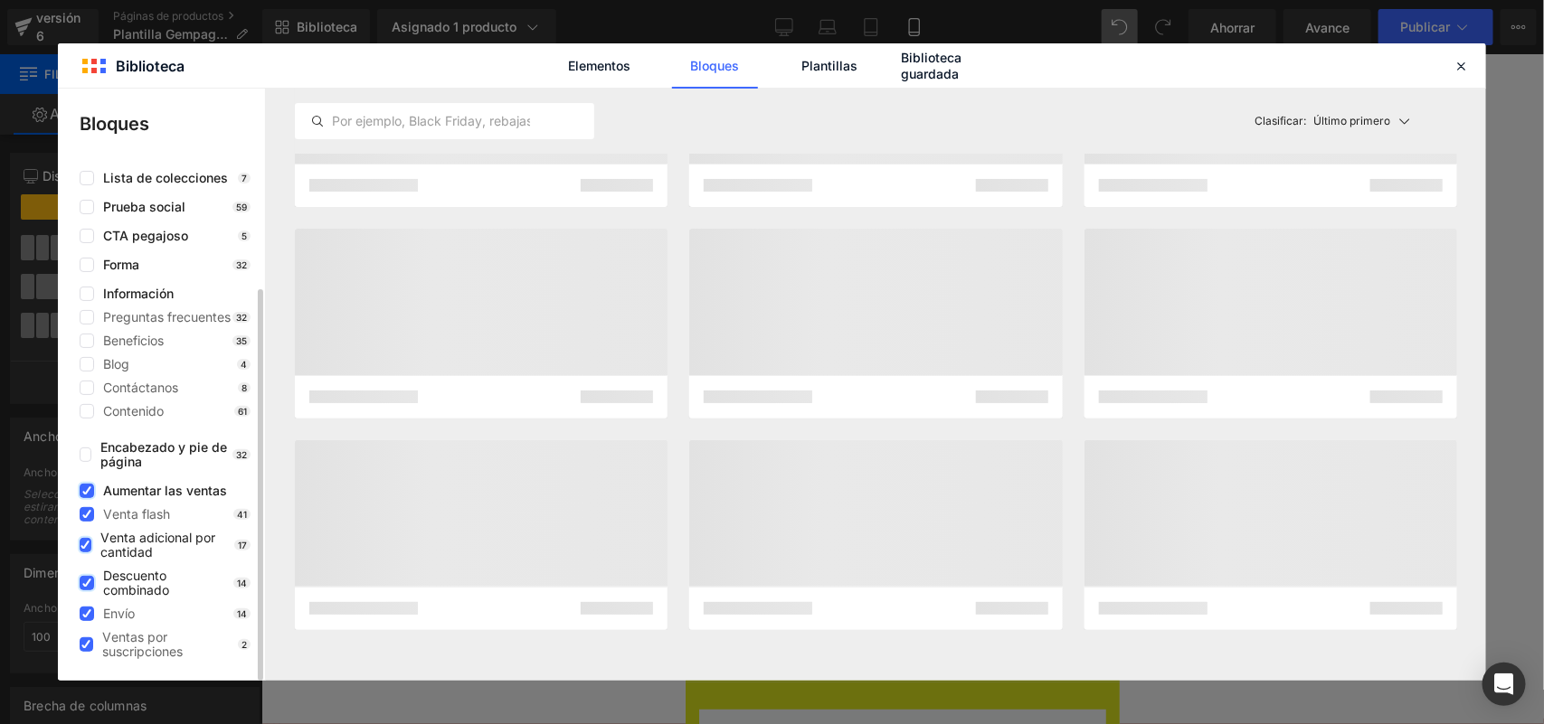
click at [84, 491] on icon at bounding box center [86, 491] width 9 height 0
click at [87, 491] on input "checkbox" at bounding box center [87, 491] width 0 height 0
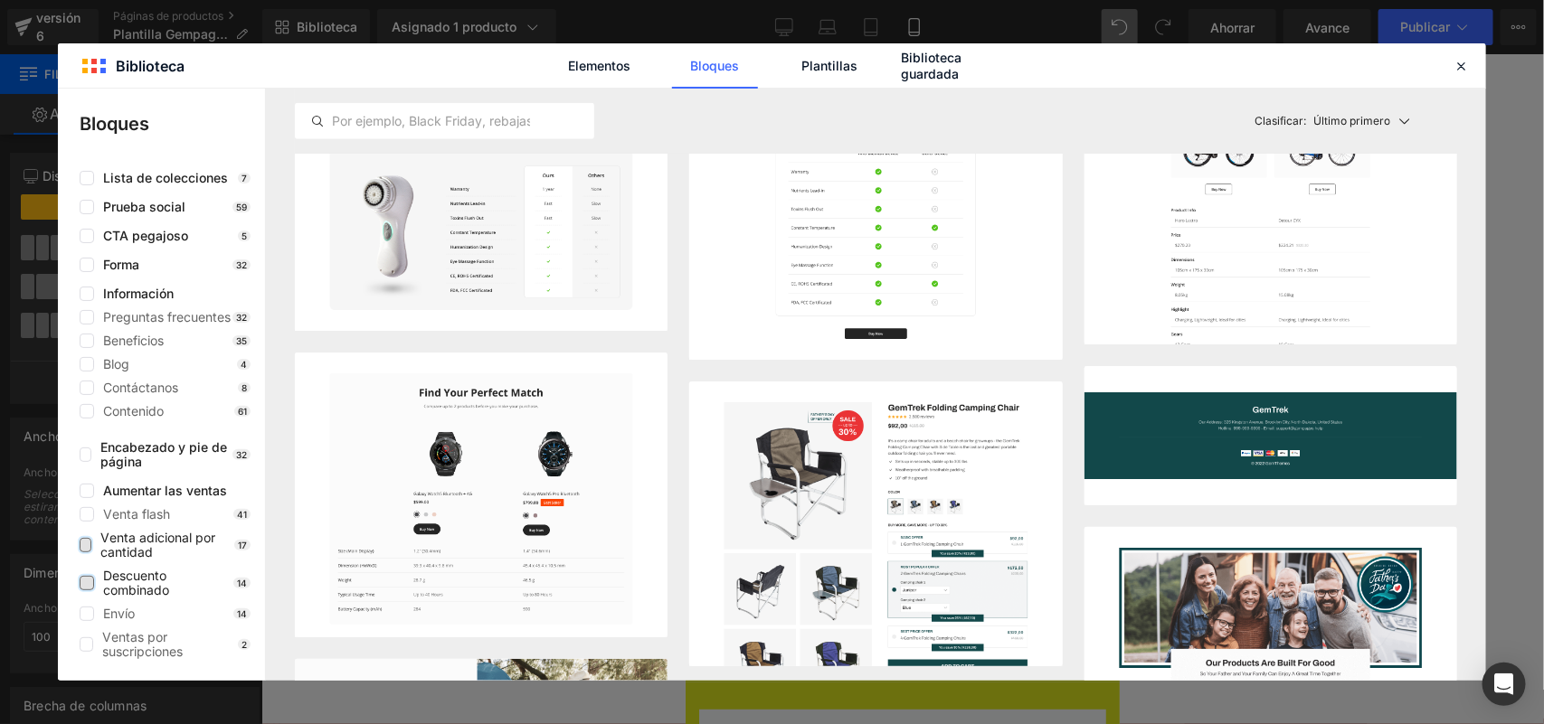
scroll to position [0, 0]
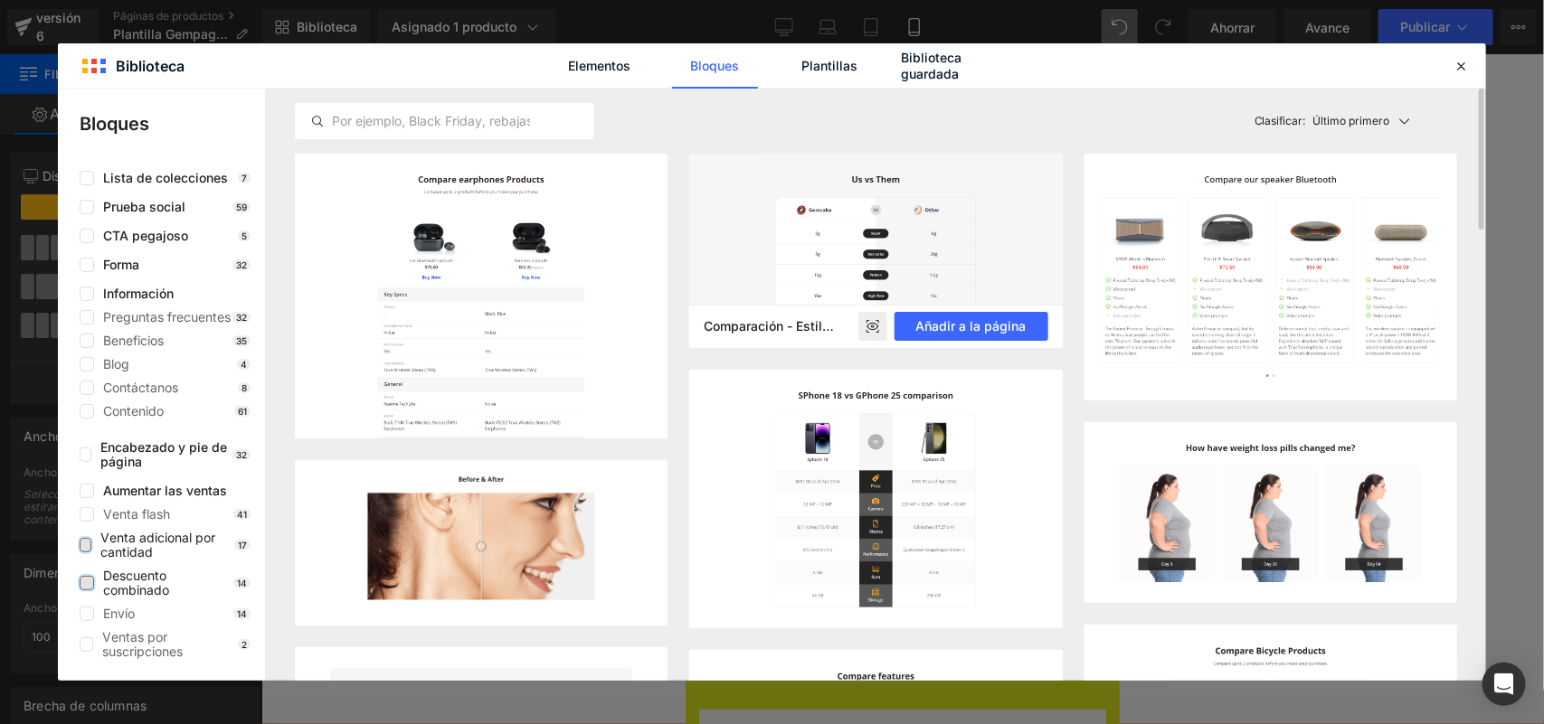
click at [871, 319] on rect at bounding box center [872, 326] width 29 height 29
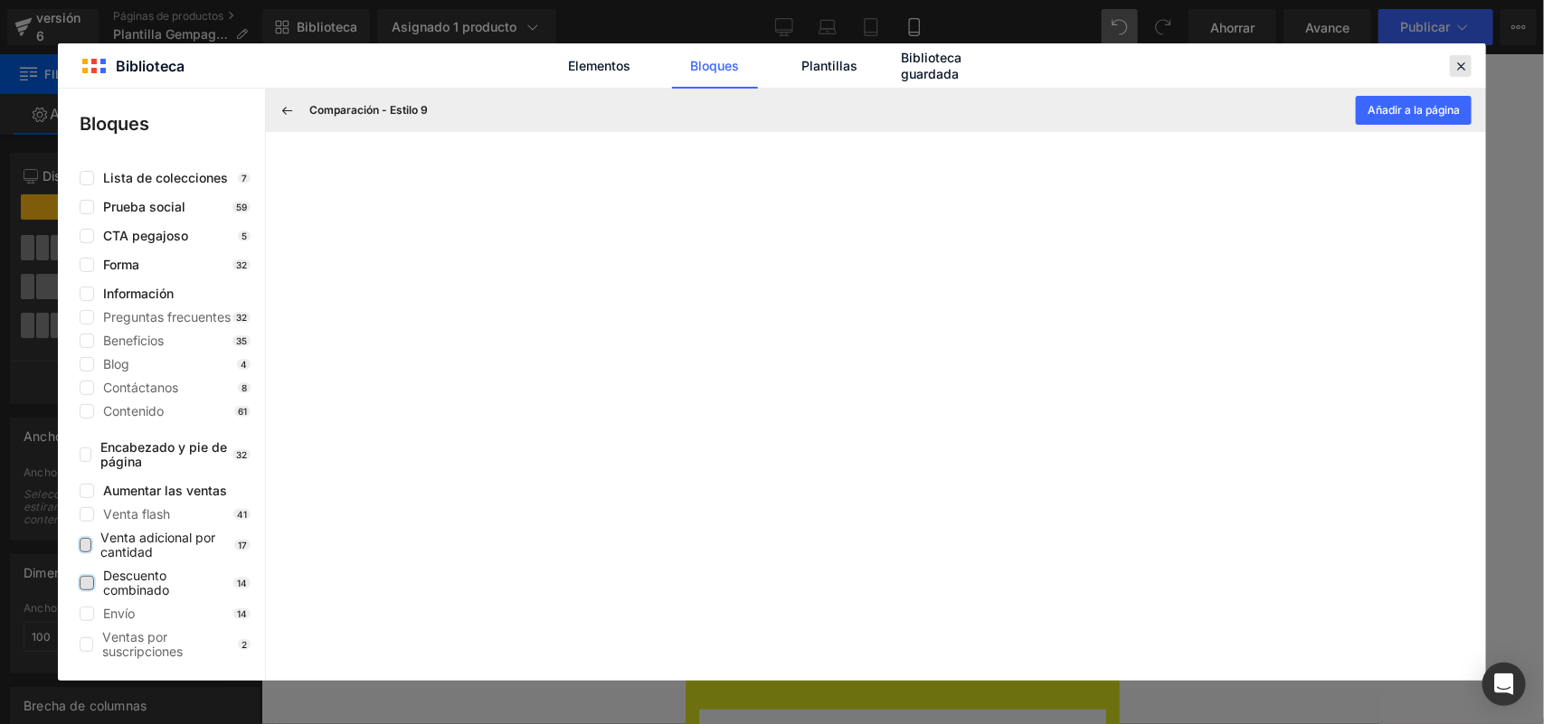
click at [1453, 60] on icon at bounding box center [1460, 66] width 16 height 16
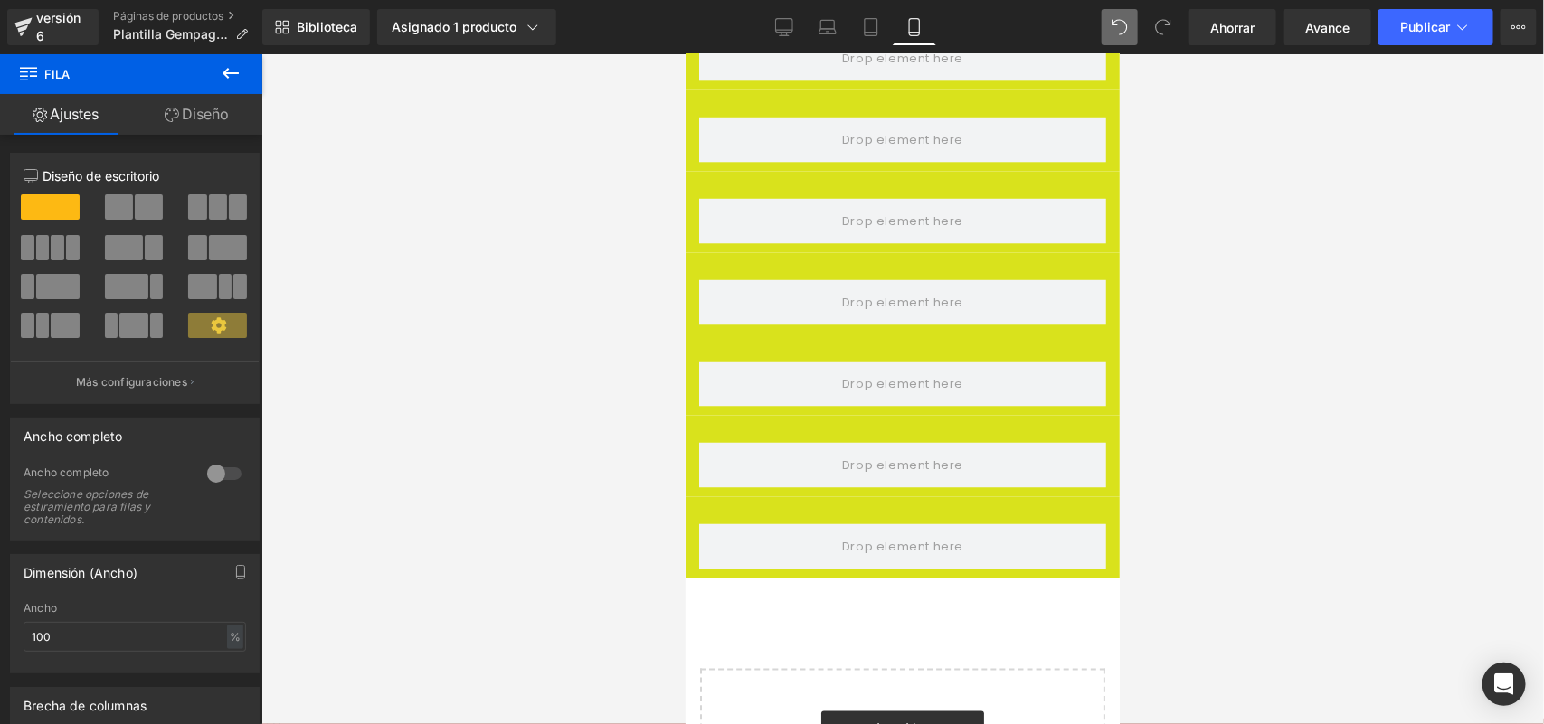
scroll to position [1343, 0]
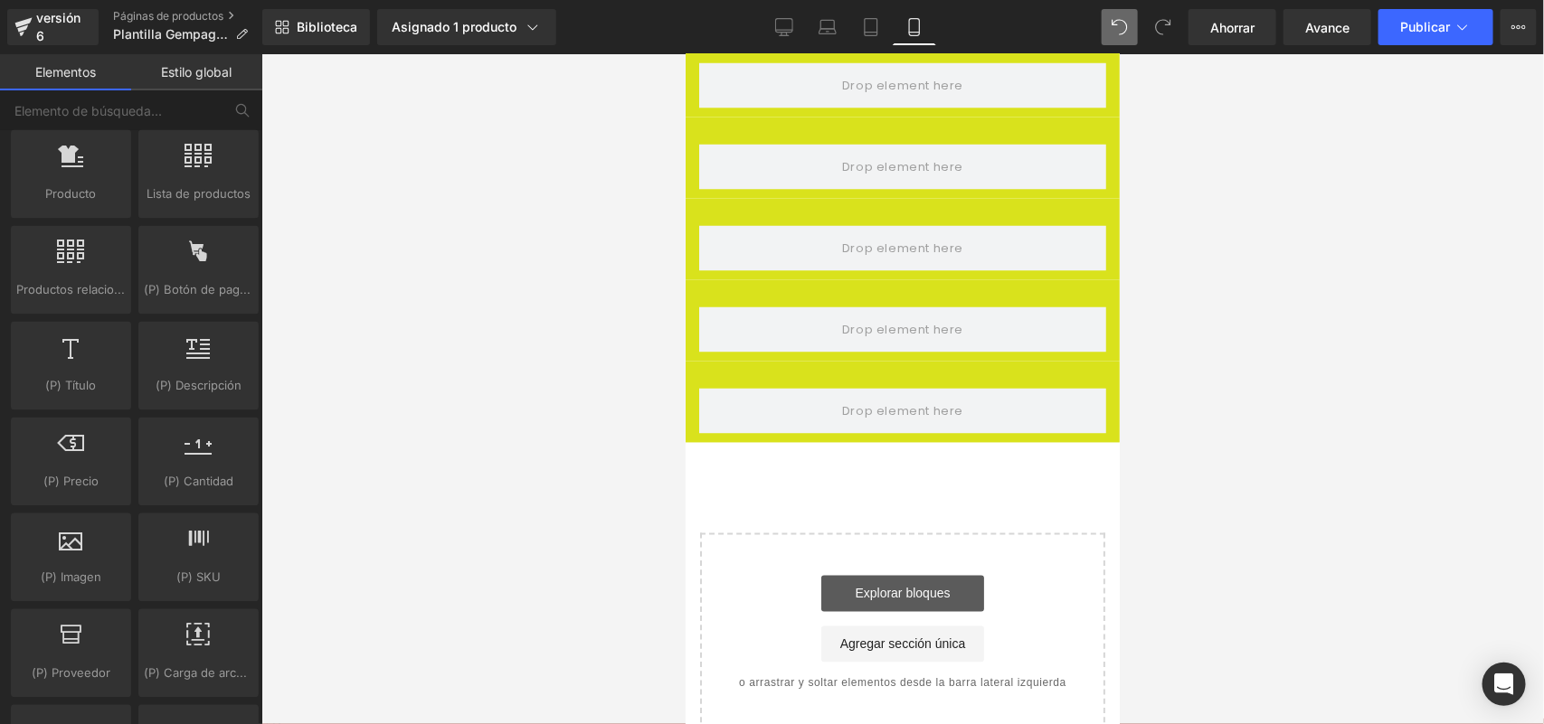
click at [845, 575] on link "Explorar bloques" at bounding box center [901, 593] width 163 height 36
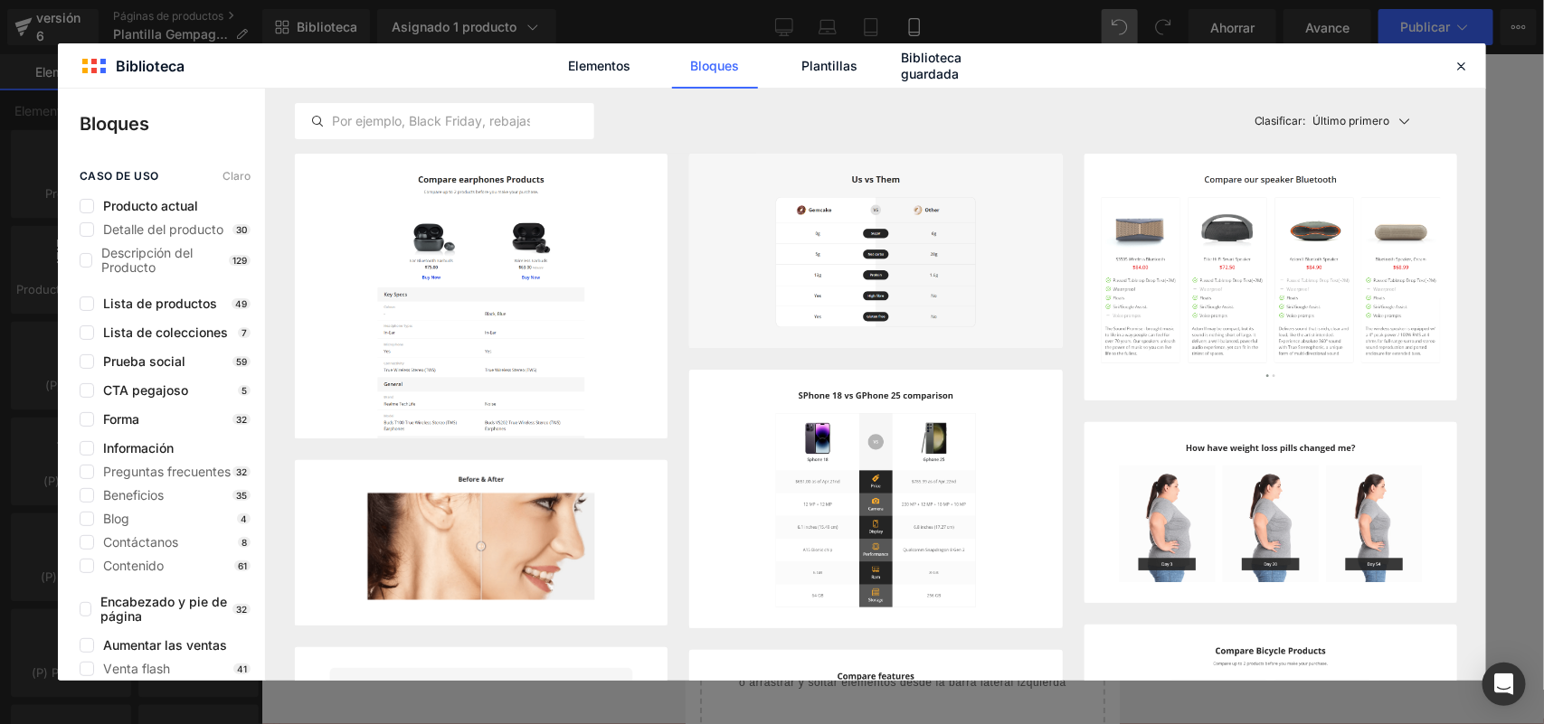
click at [1472, 61] on div "Elementos Bloques Plantillas Biblioteca guardada" at bounding box center [772, 65] width 1428 height 44
click at [1463, 61] on icon at bounding box center [1460, 66] width 16 height 16
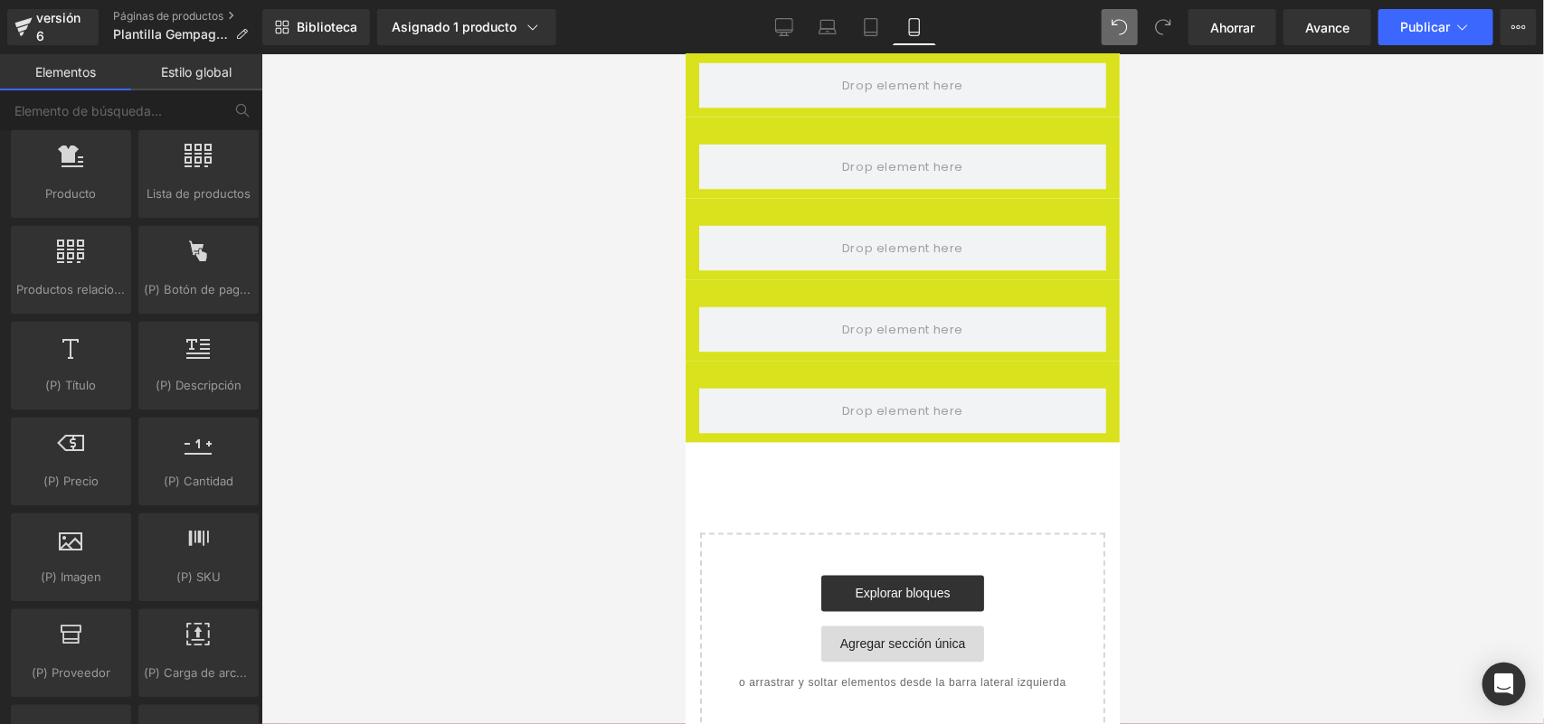
click at [911, 637] on font "Agregar sección única" at bounding box center [902, 644] width 126 height 14
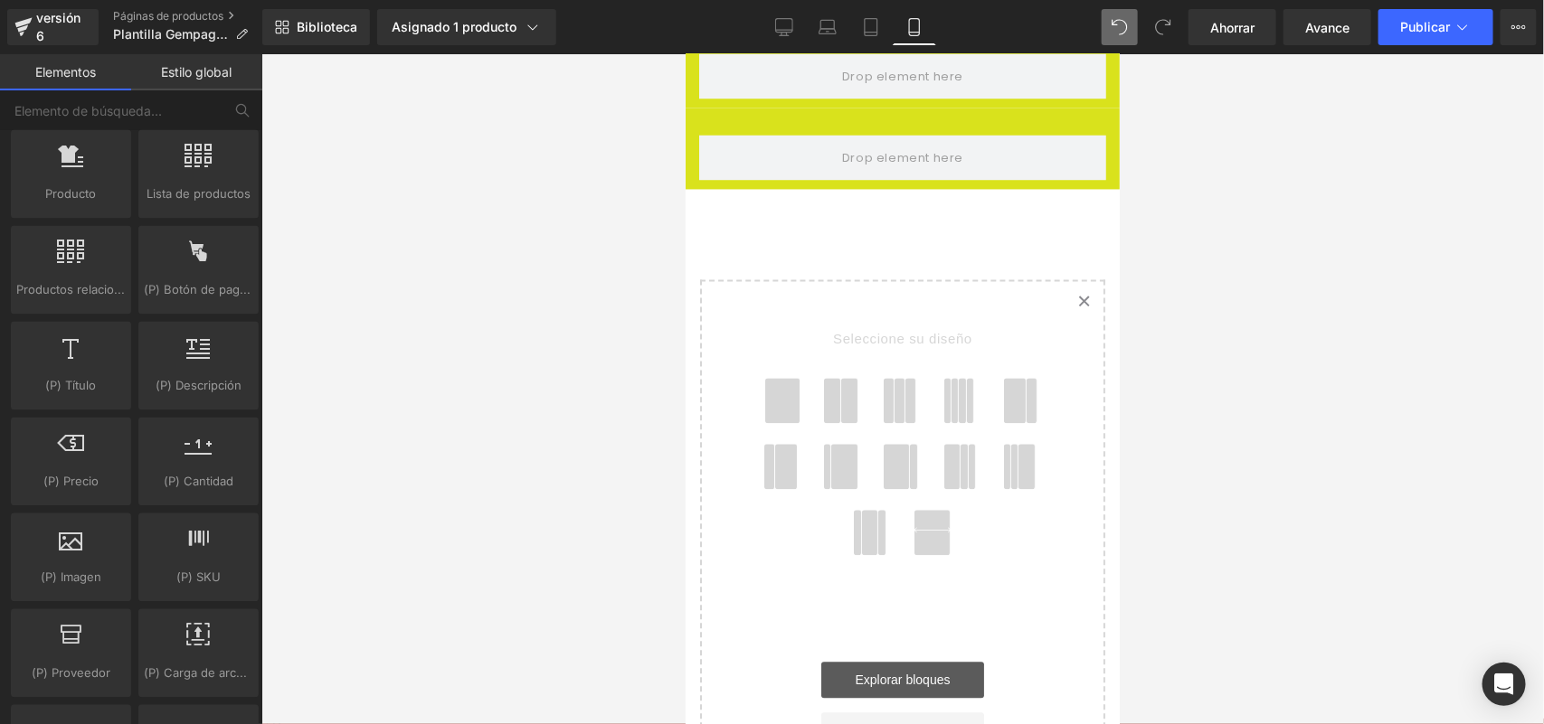
scroll to position [1688, 0]
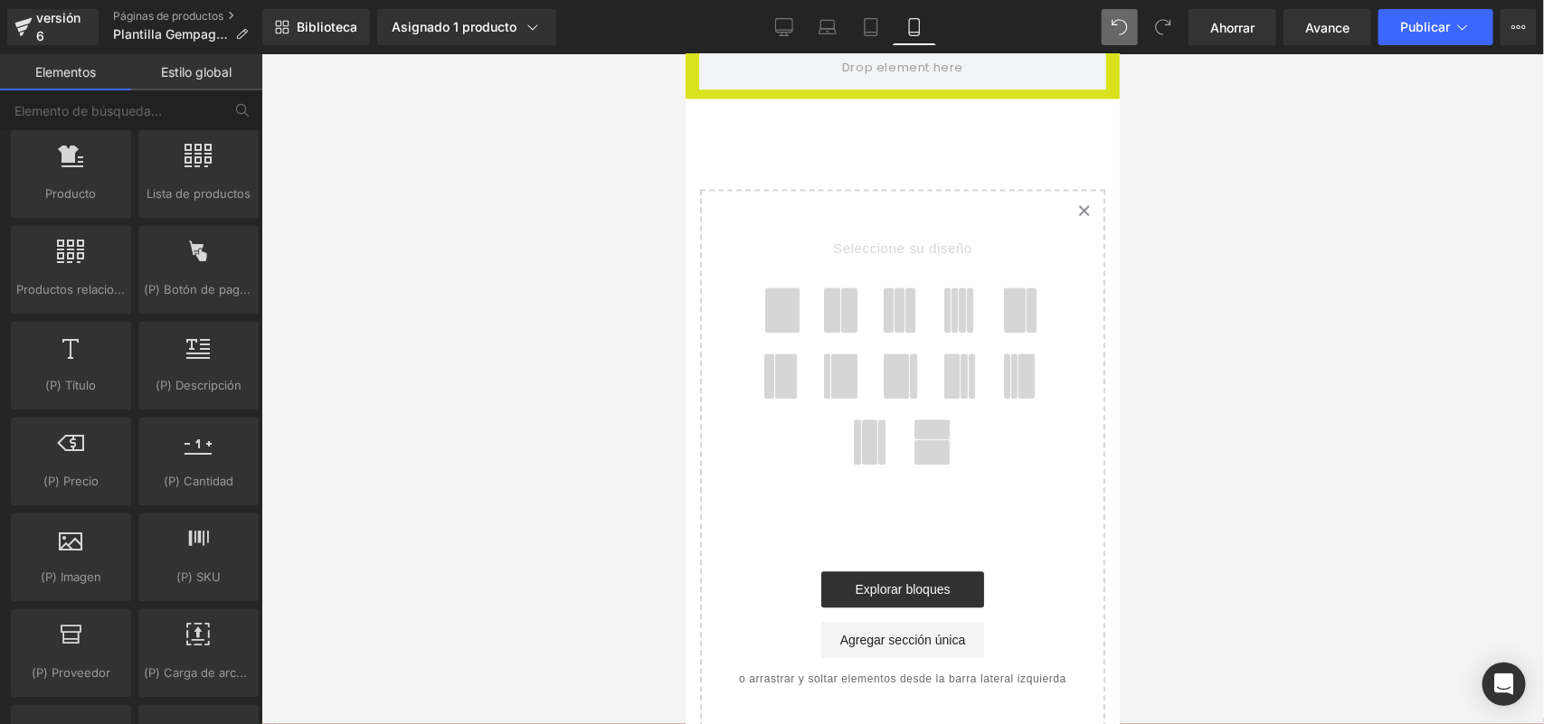
click at [1077, 203] on icon "Created with Sketch." at bounding box center [1083, 209] width 12 height 12
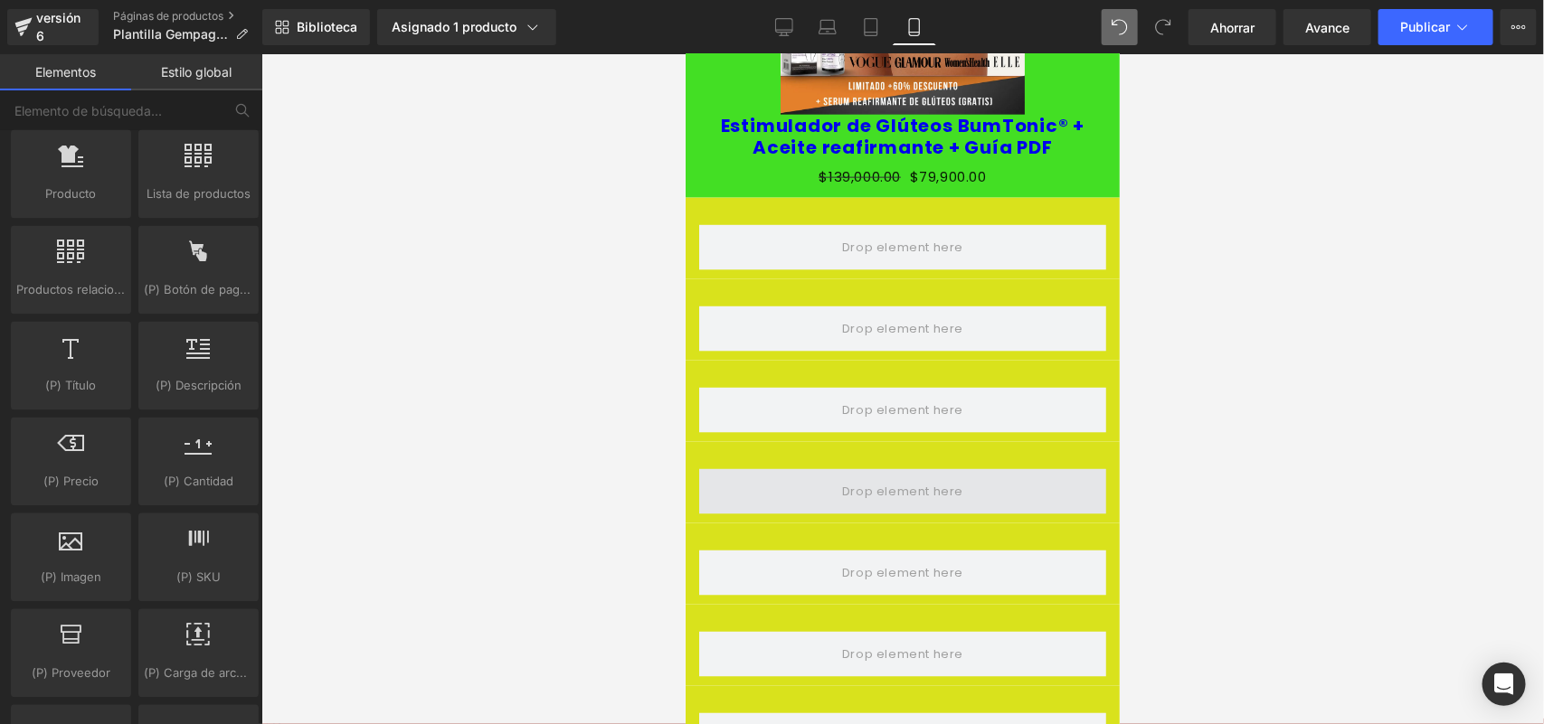
scroll to position [1004, 0]
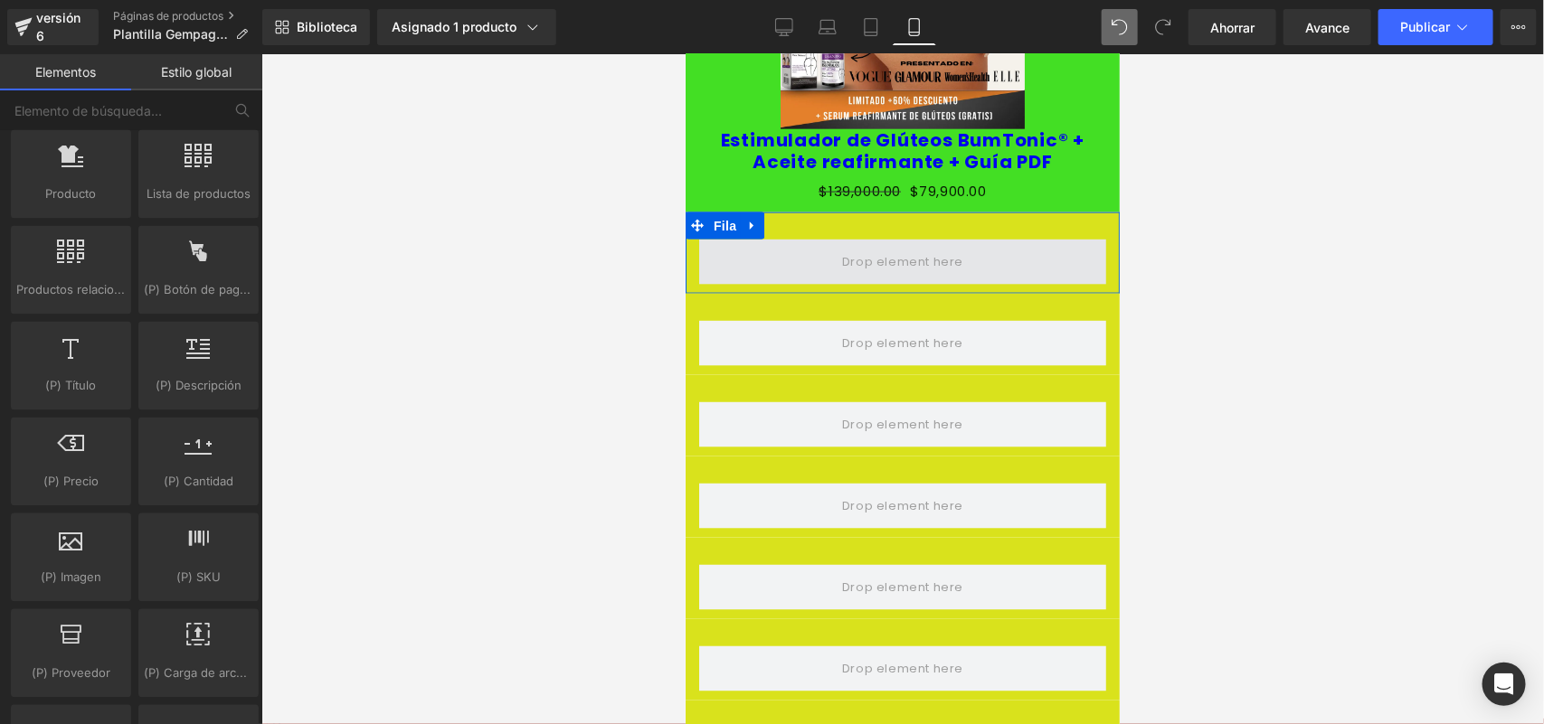
click at [804, 239] on span at bounding box center [901, 261] width 407 height 45
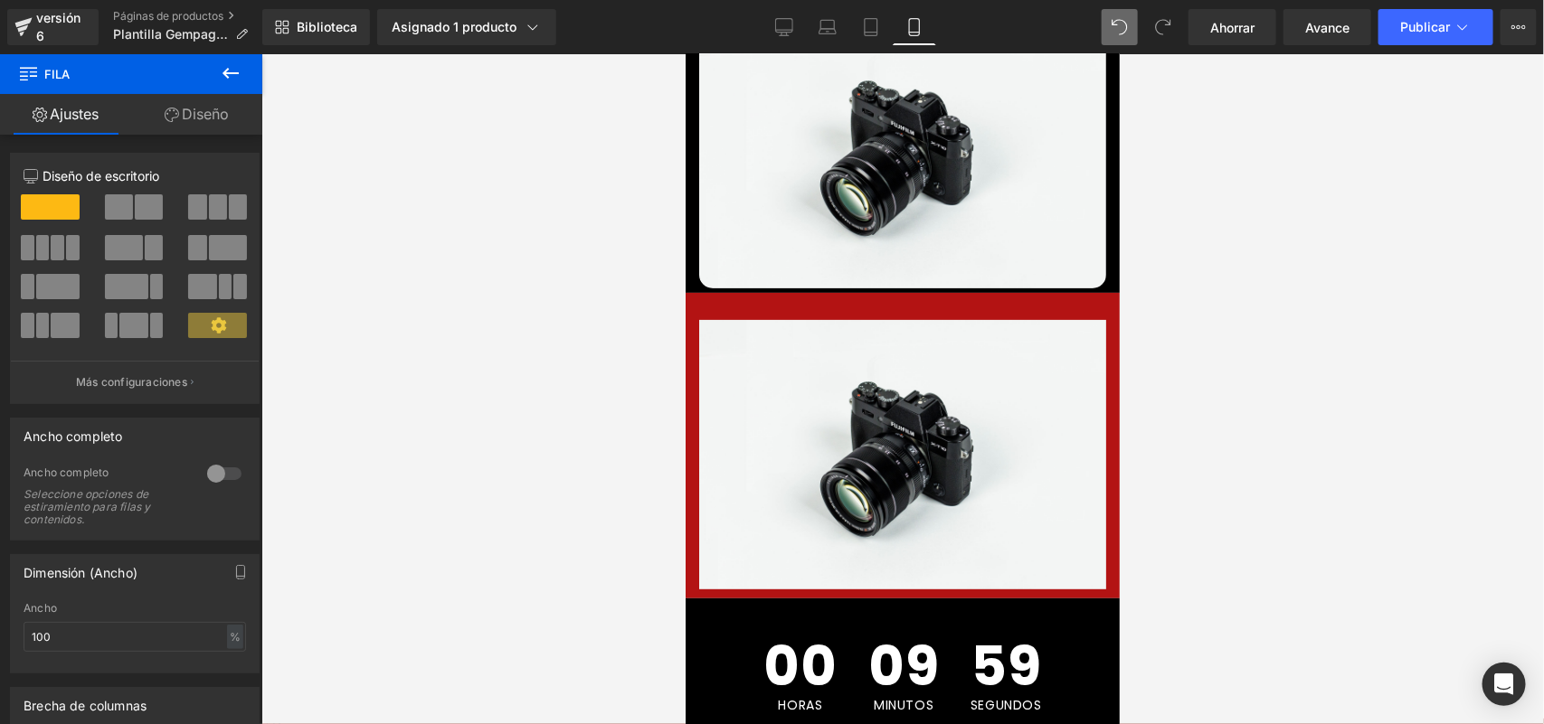
scroll to position [0, 0]
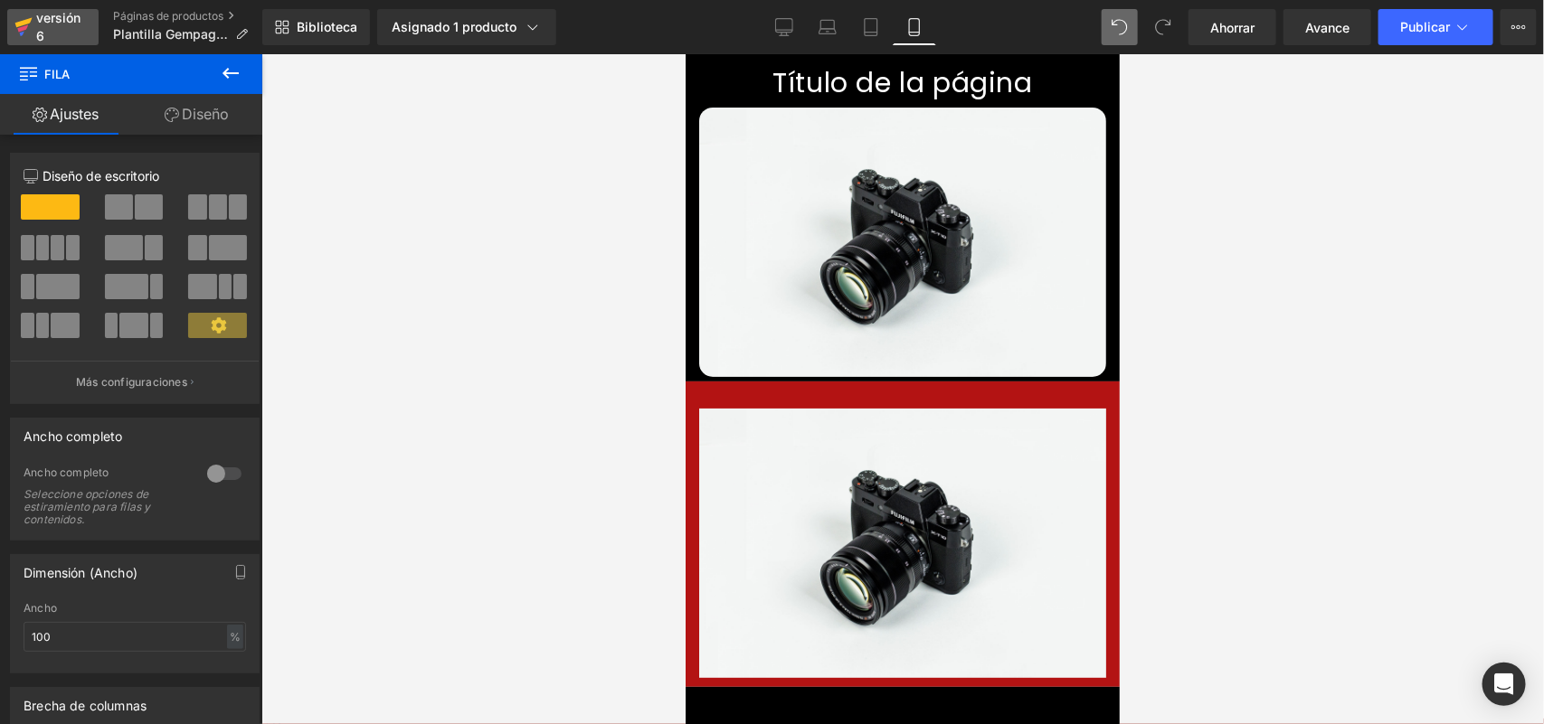
click at [38, 25] on div "versión 6" at bounding box center [60, 27] width 55 height 42
